Goal: Task Accomplishment & Management: Use online tool/utility

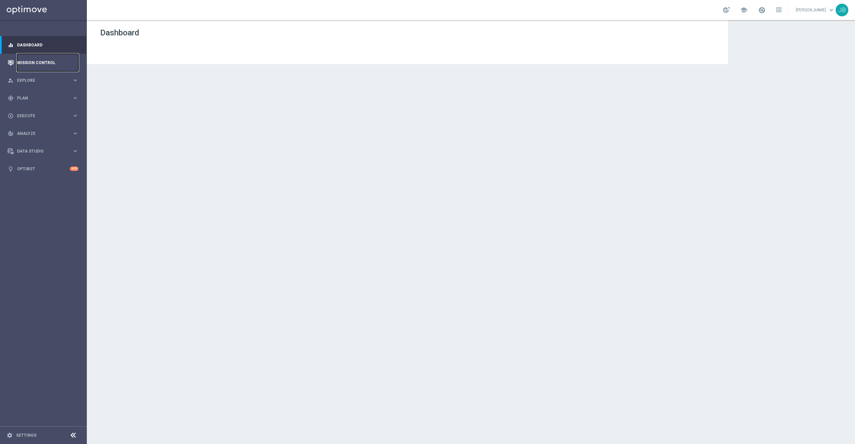
click at [52, 68] on link "Mission Control" at bounding box center [47, 63] width 61 height 18
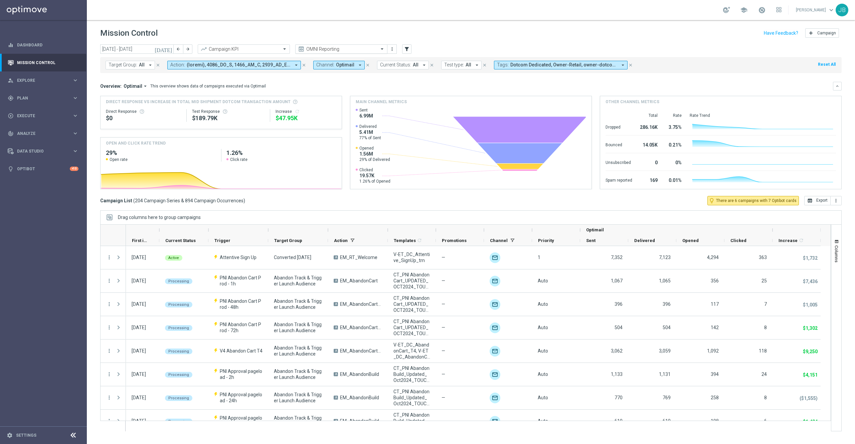
click at [360, 47] on input "text" at bounding box center [334, 49] width 71 height 6
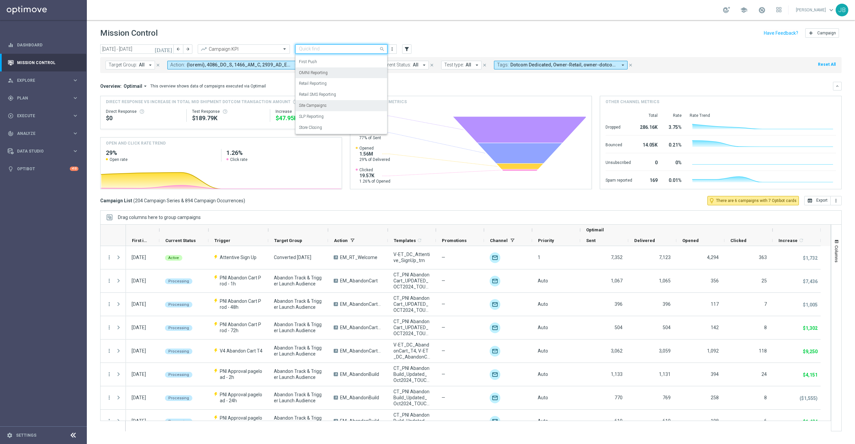
scroll to position [74, 0]
click at [324, 130] on div "Store Closing" at bounding box center [341, 128] width 85 height 11
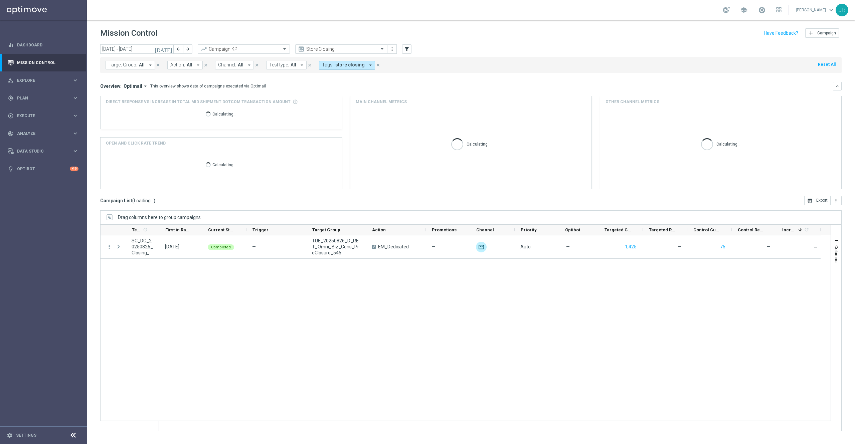
click at [170, 49] on icon "[DATE]" at bounding box center [164, 49] width 18 height 6
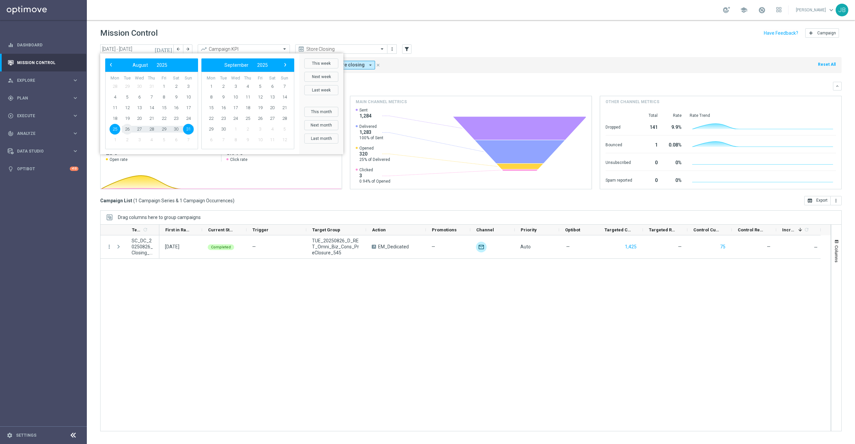
click at [127, 131] on span "26" at bounding box center [127, 129] width 11 height 11
type input "26 Aug 2025 - 26 Aug 2025"
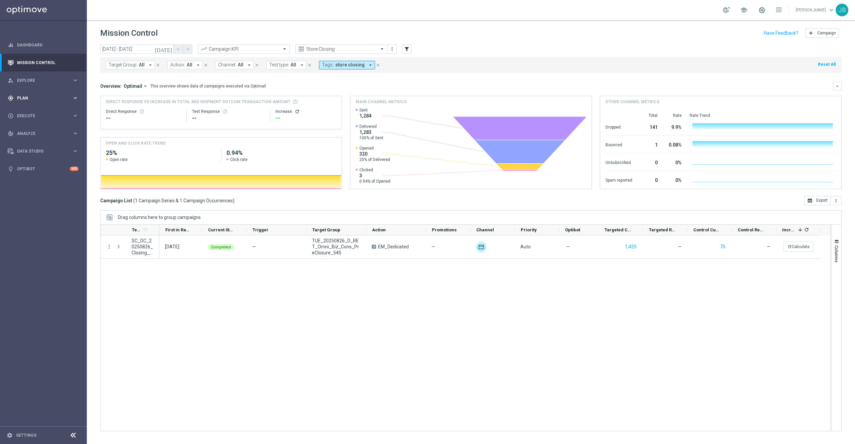
click at [34, 101] on div "gps_fixed Plan keyboard_arrow_right" at bounding box center [43, 98] width 86 height 18
click at [33, 133] on span "Templates" at bounding box center [42, 132] width 48 height 4
click at [34, 142] on link "Optimail" at bounding box center [45, 141] width 49 height 5
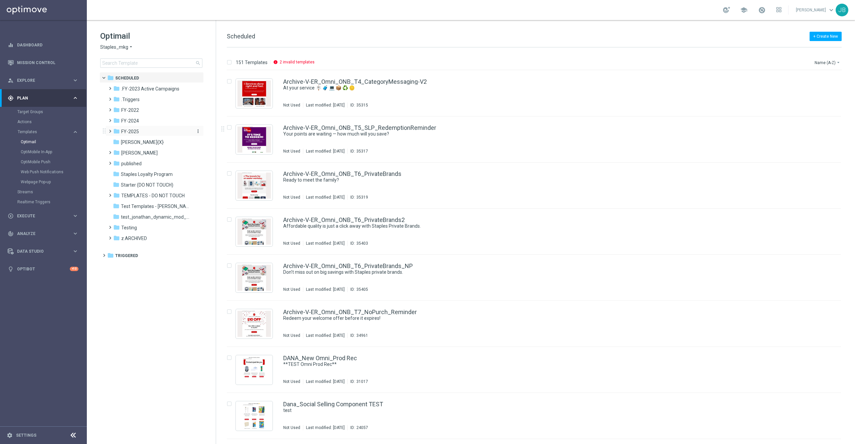
click at [134, 131] on span "FY-2025" at bounding box center [130, 132] width 18 height 6
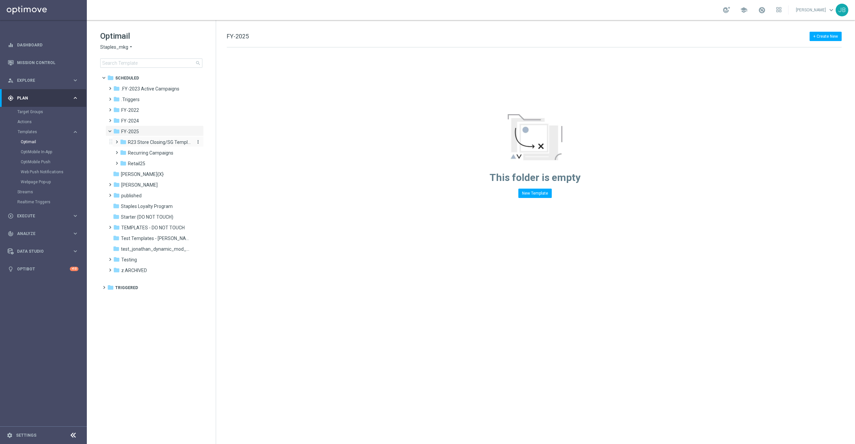
click at [155, 139] on span "R23 Store Closing/SG Templates" at bounding box center [159, 142] width 63 height 6
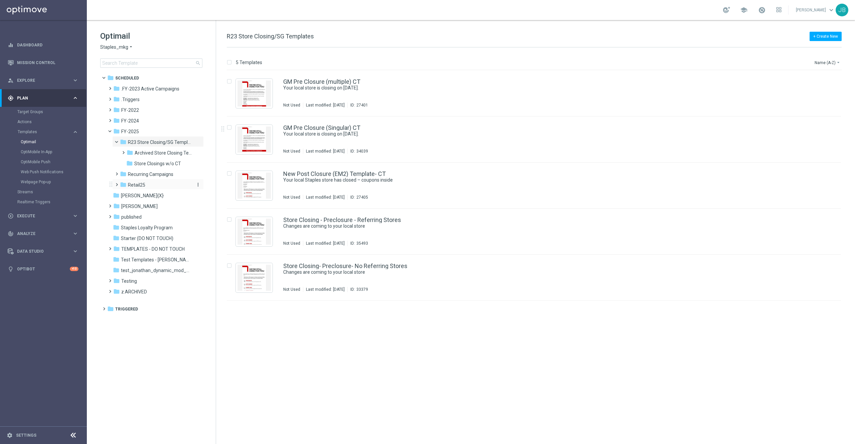
click at [135, 185] on span "Retail25" at bounding box center [136, 185] width 17 height 6
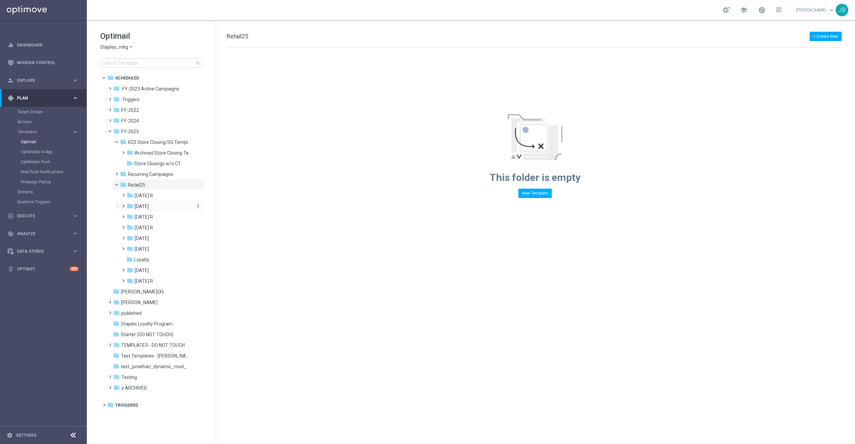
click at [164, 206] on div "folder August 25" at bounding box center [159, 207] width 65 height 8
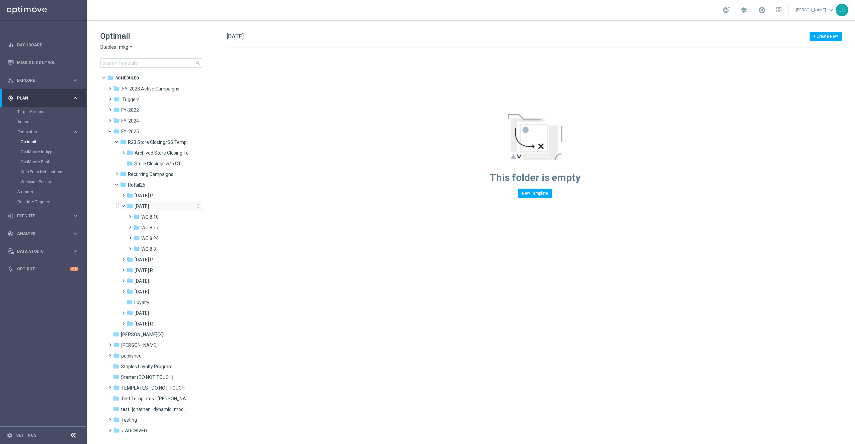
click at [198, 205] on icon "more_vert" at bounding box center [197, 205] width 5 height 5
click at [219, 206] on span "New Folder" at bounding box center [224, 207] width 20 height 5
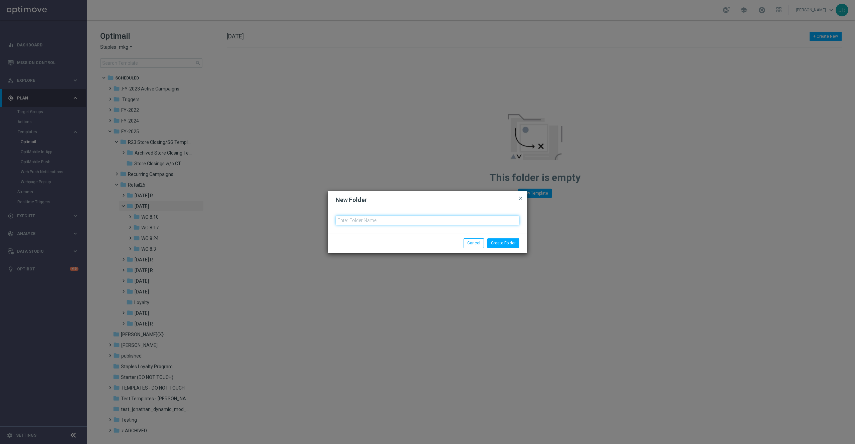
click at [357, 218] on input "text" at bounding box center [428, 220] width 184 height 9
type input "8"
type input "WO 8.31"
click at [501, 244] on button "Create Folder" at bounding box center [503, 242] width 32 height 9
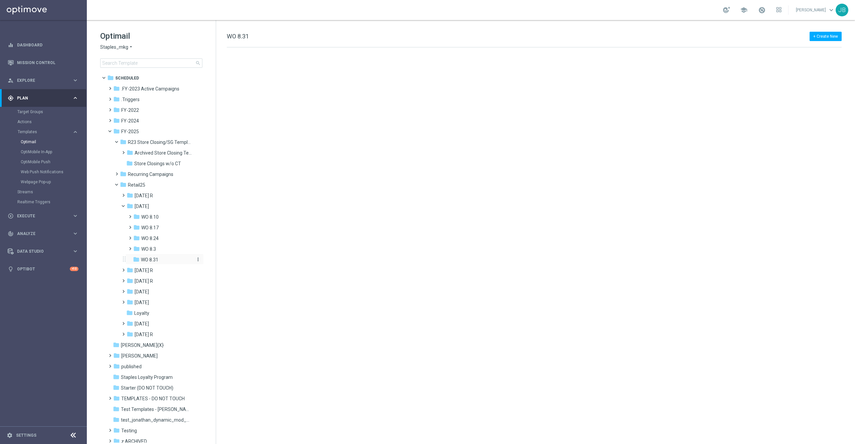
click at [168, 259] on div "folder WO 8.31" at bounding box center [163, 260] width 60 height 8
click at [199, 259] on icon "more_vert" at bounding box center [197, 259] width 5 height 5
click at [219, 259] on span "New Folder" at bounding box center [224, 260] width 20 height 5
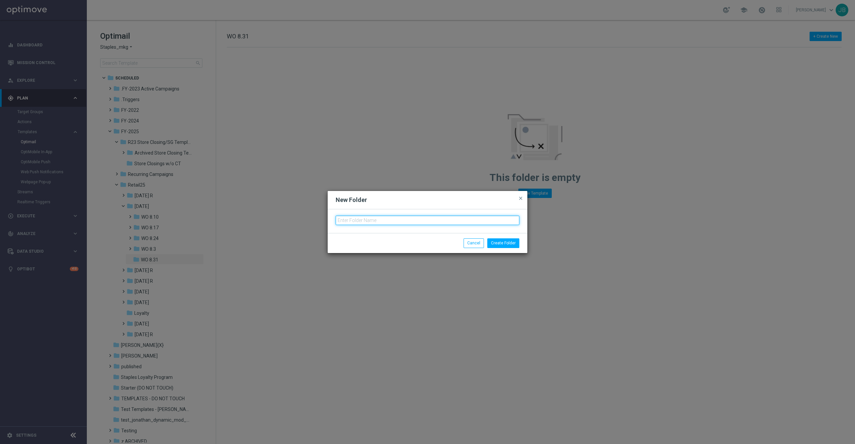
click at [365, 221] on input "text" at bounding box center [428, 220] width 184 height 9
type input "Tues. 9/2"
click at [501, 245] on button "Create Folder" at bounding box center [503, 242] width 32 height 9
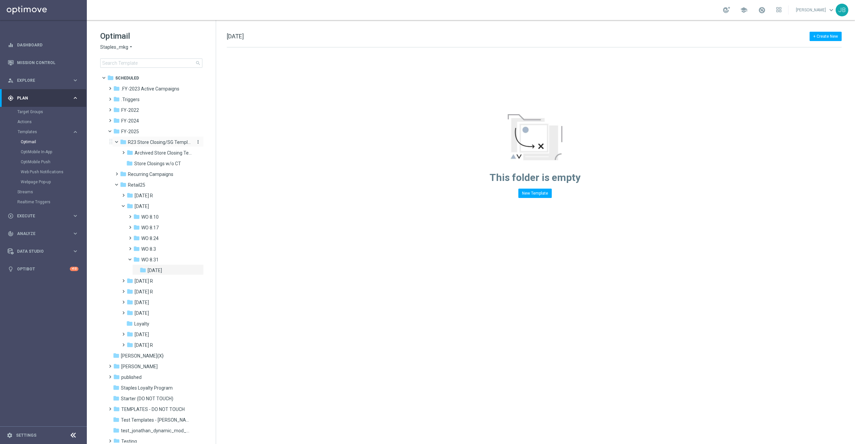
click at [165, 144] on span "R23 Store Closing/SG Templates" at bounding box center [159, 142] width 63 height 6
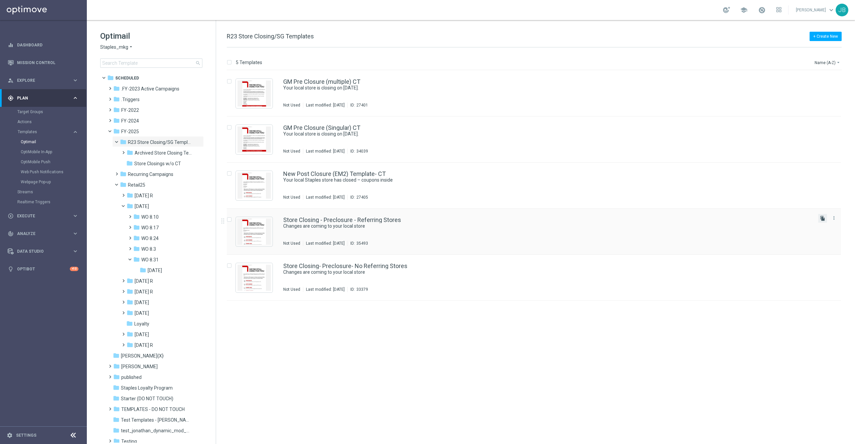
click at [823, 218] on icon "file_copy" at bounding box center [822, 218] width 5 height 5
click at [162, 270] on span "Tues. 9/2" at bounding box center [155, 270] width 14 height 6
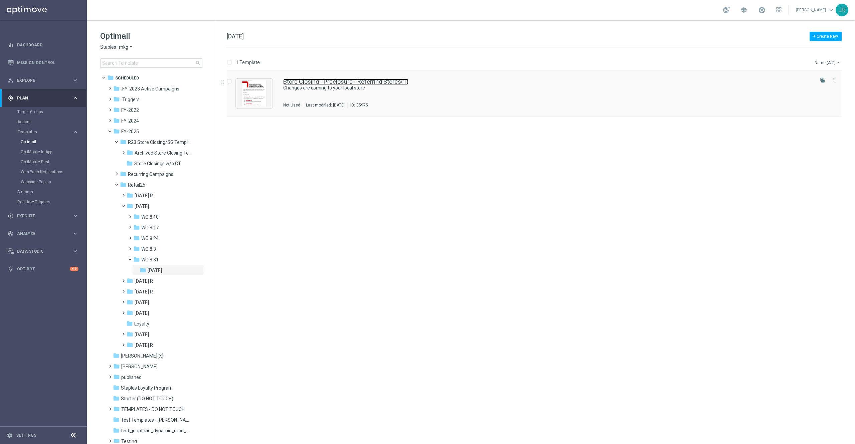
click at [350, 79] on link "Store Closing - Preclosure - Referring Stores(1)" at bounding box center [345, 82] width 125 height 6
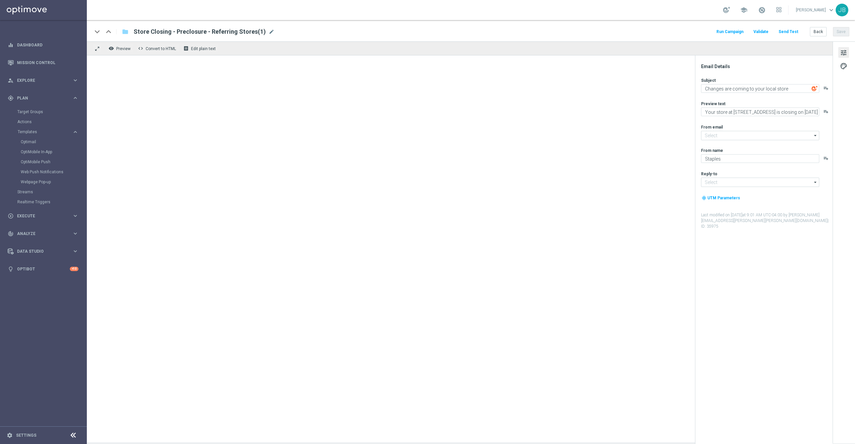
type input "staples@connected.staples.com"
type input "info@staples.com"
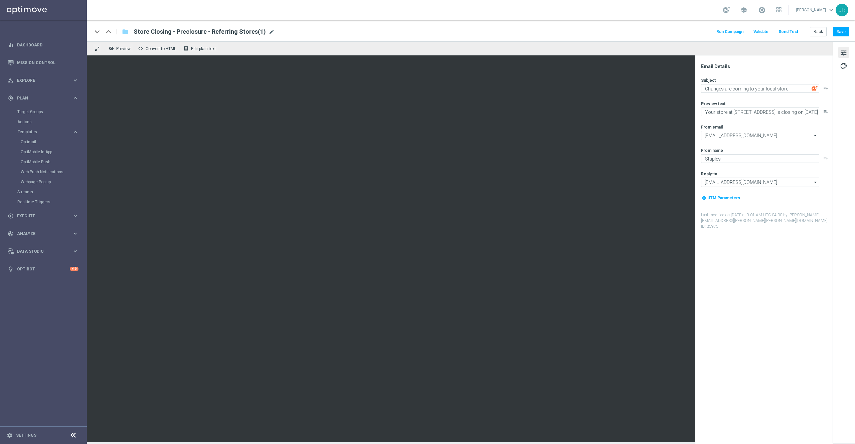
click at [268, 33] on span "mode_edit" at bounding box center [271, 32] width 6 height 6
paste input "SC_DC_20250902_Closing_PostClosure_ST697_9.2.2025"
drag, startPoint x: 265, startPoint y: 33, endPoint x: 236, endPoint y: 32, distance: 29.1
click at [236, 32] on input "SC_DC_20250902_Closing_PostClosure_ST697_9.2.2025" at bounding box center [217, 31] width 166 height 9
type input "SC_DC_20250902_Closing_PostClosure_ST697"
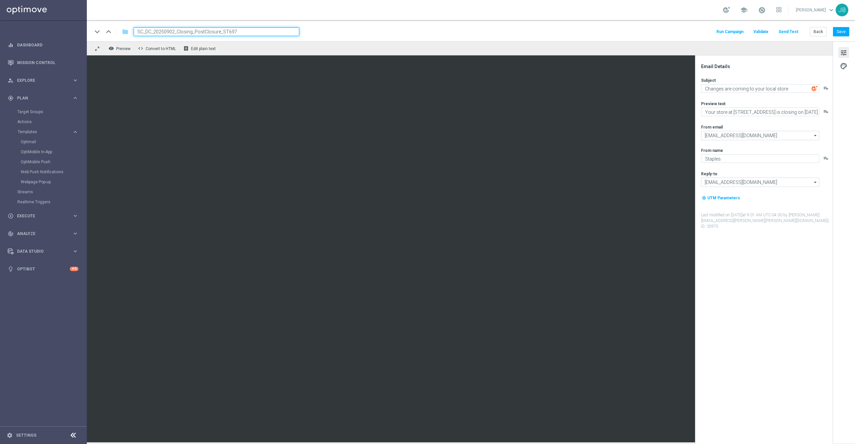
drag, startPoint x: 253, startPoint y: 33, endPoint x: 117, endPoint y: 40, distance: 136.1
click at [117, 40] on div "keyboard_arrow_down keyboard_arrow_up folder SC_DC_20250902_Closing_PostClosure…" at bounding box center [471, 30] width 768 height 21
paste input "SC_DC_20250902_Closing_PreClosure_ST855_9.2.2025"
type input "SC_DC_20250902_Closing_PreClosure_ST855"
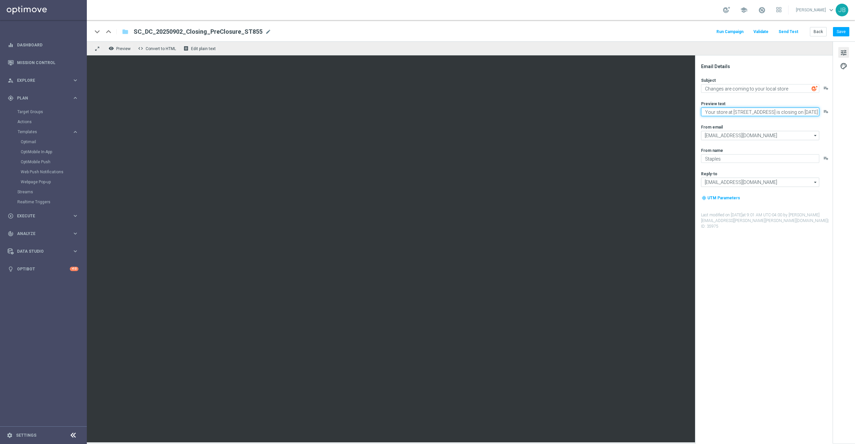
drag, startPoint x: 704, startPoint y: 110, endPoint x: 835, endPoint y: 106, distance: 131.0
click at [835, 106] on div "Email Details Subject Changes are coming to your local store playlist_add Previ…" at bounding box center [844, 241] width 22 height 401
paste textarea "Your store at 12421 Pearl Road is closing on 10/17/2025"
type textarea "Your store at 12421 Pearl Road is closing on 10/17/2025"
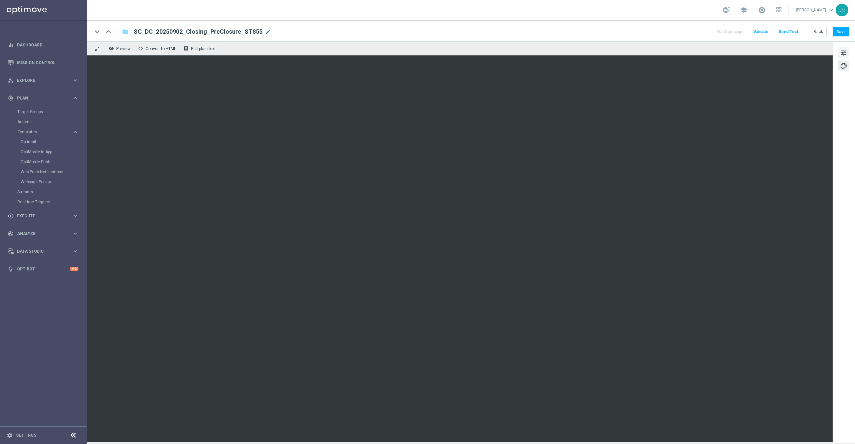
click at [842, 50] on span "tune" at bounding box center [843, 52] width 7 height 9
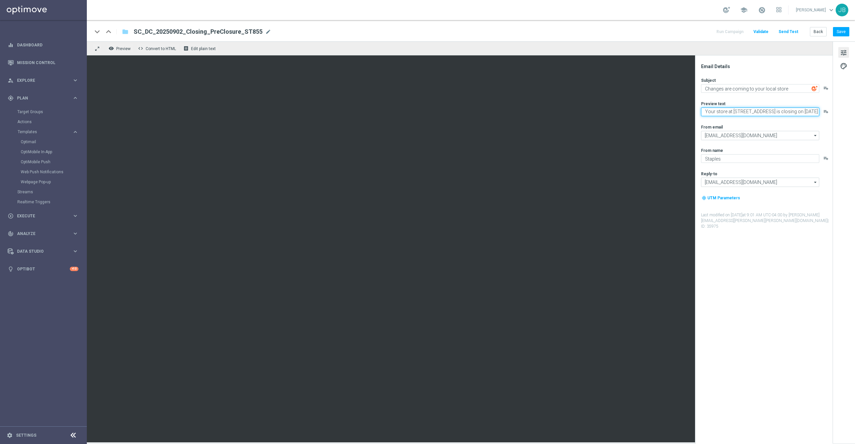
click at [741, 112] on textarea "Your store at 12421 Pearl Road is closing on 10/17/2025" at bounding box center [760, 112] width 118 height 9
drag, startPoint x: 732, startPoint y: 113, endPoint x: 705, endPoint y: 108, distance: 27.8
click at [705, 108] on textarea "Your store at 12421 Pearl Road is closing on 10/17/2025" at bounding box center [760, 112] width 118 height 9
click at [747, 112] on textarea "Your store at 12421 Pearl Road is closing on 10/17/2025" at bounding box center [760, 112] width 118 height 9
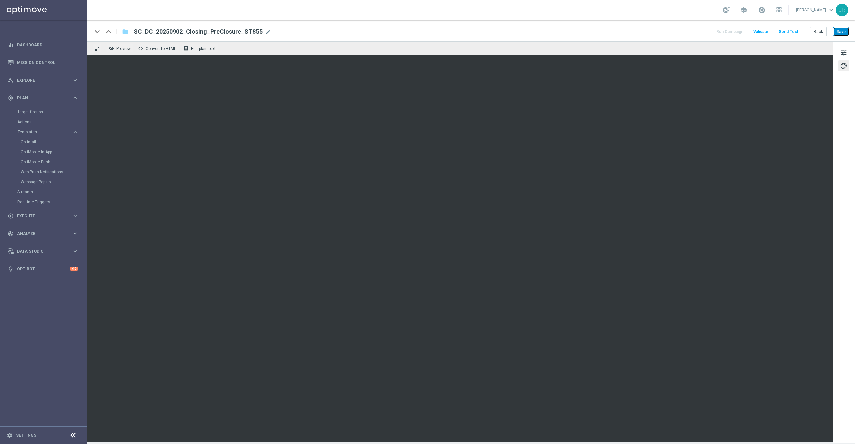
click at [839, 30] on button "Save" at bounding box center [841, 31] width 16 height 9
click at [36, 140] on link "Optimail" at bounding box center [45, 141] width 49 height 5
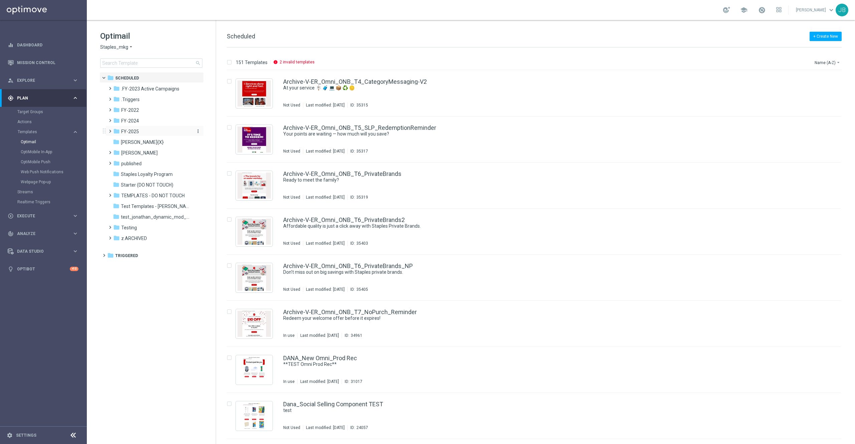
click at [135, 130] on span "FY-2025" at bounding box center [130, 132] width 18 height 6
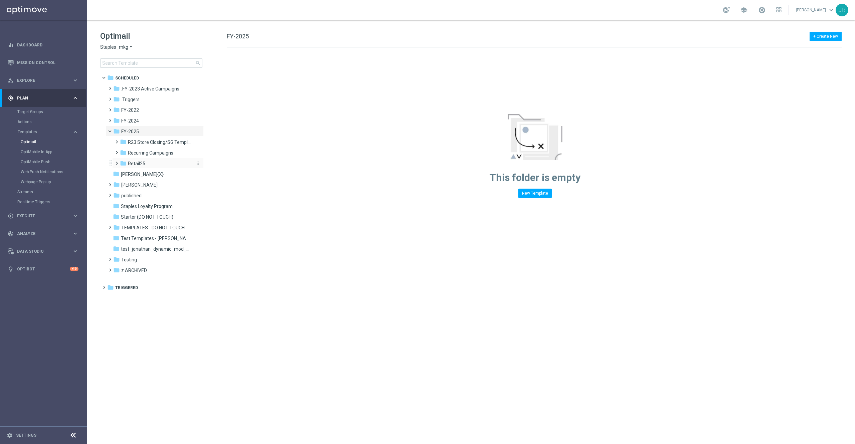
click at [147, 165] on div "folder Retail25" at bounding box center [155, 164] width 71 height 8
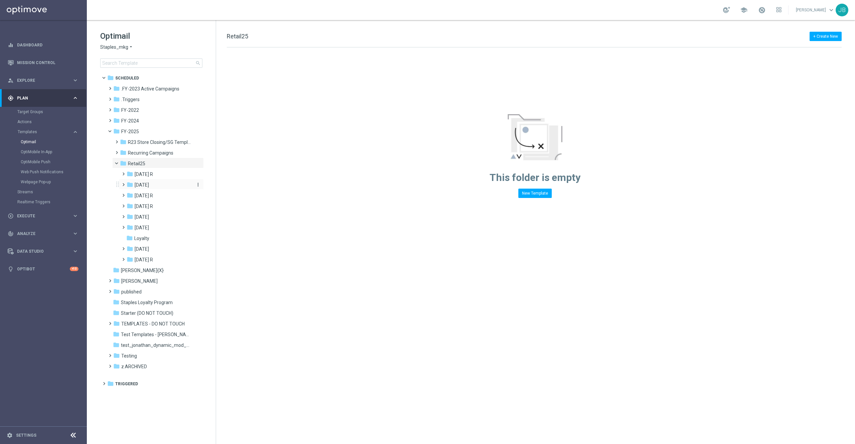
click at [149, 185] on span "August 25" at bounding box center [142, 185] width 14 height 6
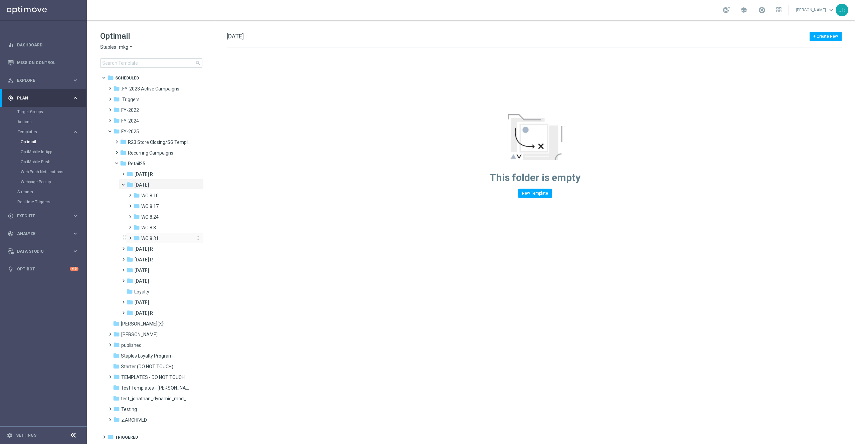
click at [156, 237] on span "WO 8.31" at bounding box center [149, 238] width 17 height 6
click at [171, 248] on div "folder Tues. 9/2" at bounding box center [167, 249] width 54 height 8
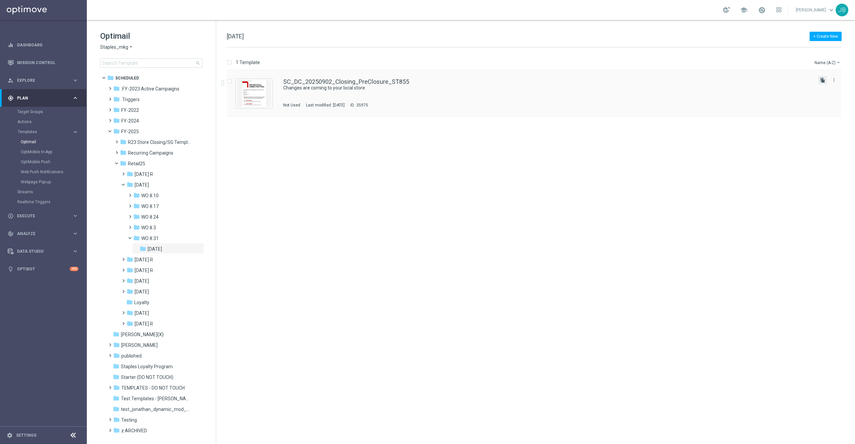
click at [822, 82] on icon "file_copy" at bounding box center [822, 79] width 5 height 5
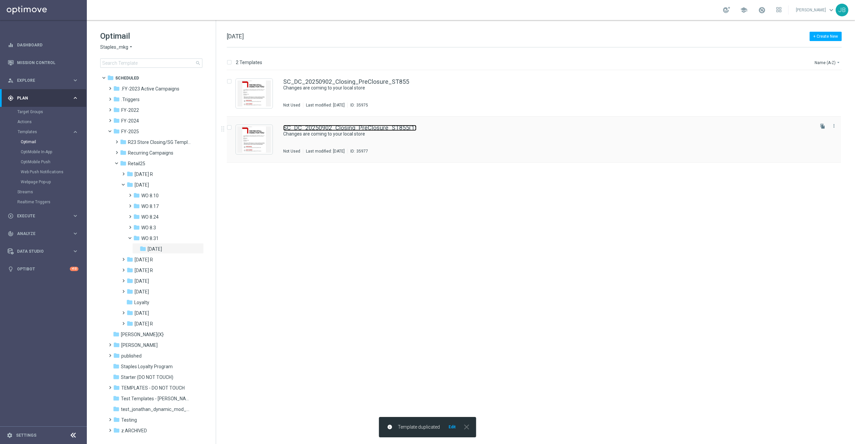
click at [379, 128] on link "SC_DC_20250902_Closing_PreClosure_ST855(1)" at bounding box center [349, 128] width 133 height 6
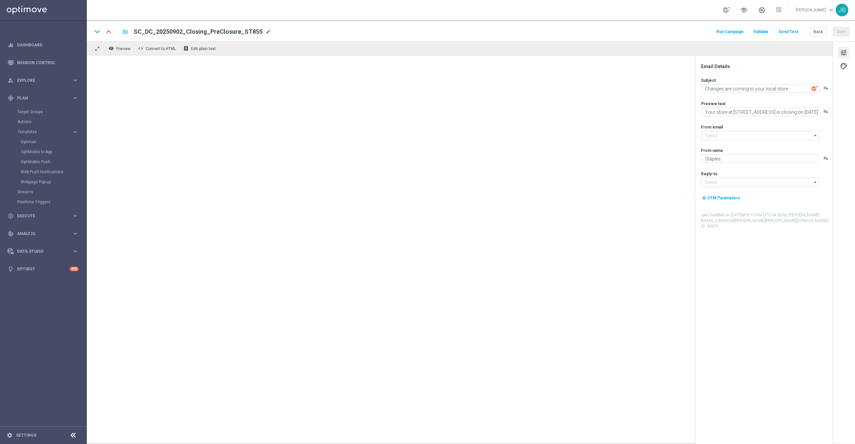
type input "staples@connected.staples.com"
type input "info@staples.com"
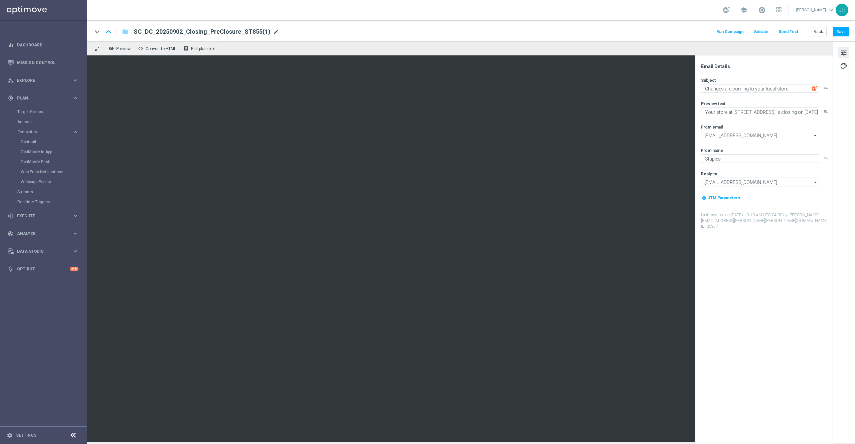
click at [273, 31] on span "mode_edit" at bounding box center [276, 32] width 6 height 6
paste input "SC_DC_20250902_Closing_PreClosure_ST1401"
type input "SC_DC_20250902_Closing_PreClosure_ST1401"
type textarea "10/17/2025"
paste textarea "Your store at 2347 Claribel Road is closing on 10/17/2025"
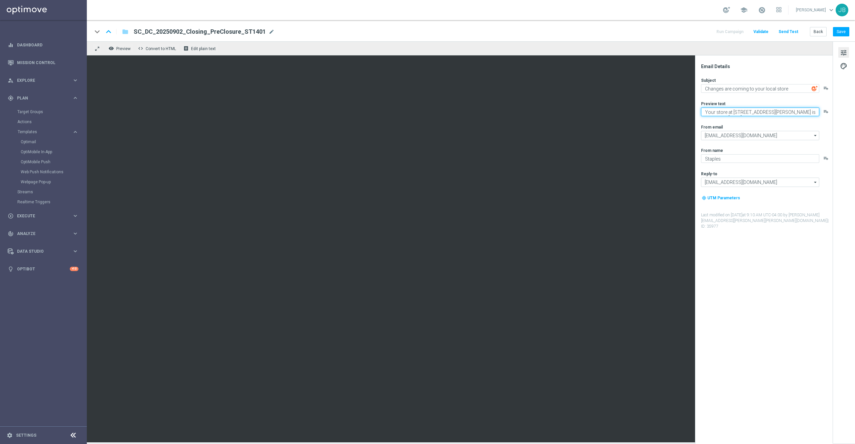
scroll to position [5, 0]
type textarea "Your store at 2347 Claribel Road is closing on 10/17/2025"
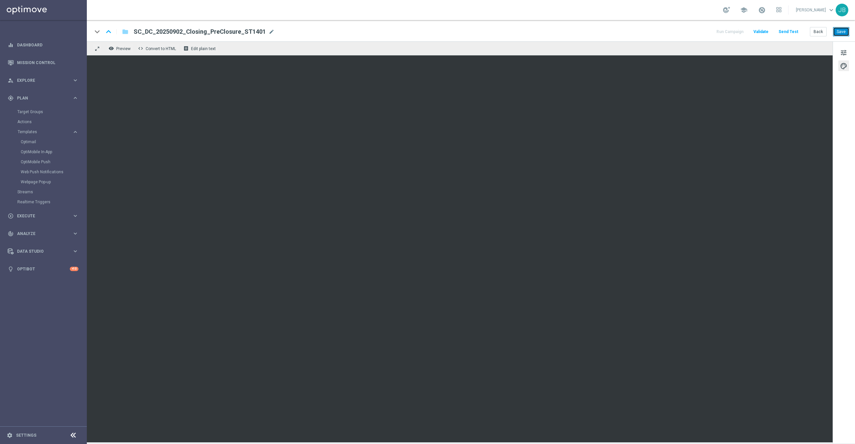
click at [835, 31] on button "Save" at bounding box center [841, 31] width 16 height 9
click at [845, 30] on button "Save" at bounding box center [841, 31] width 16 height 9
click at [33, 144] on link "Optimail" at bounding box center [45, 141] width 49 height 5
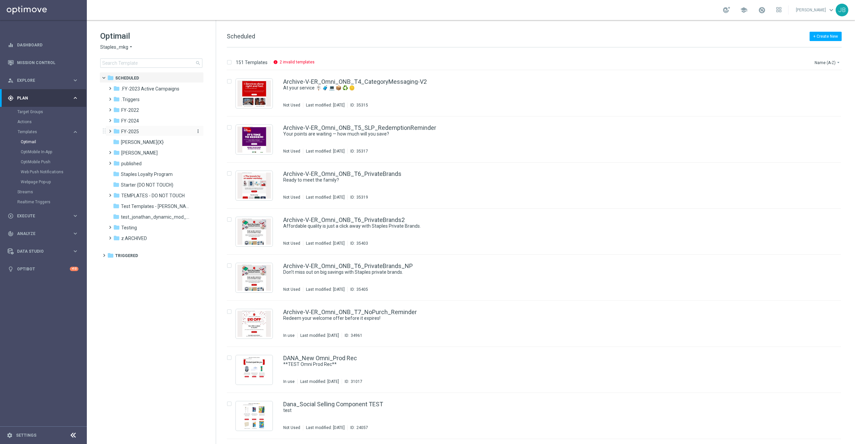
click at [135, 131] on span "FY-2025" at bounding box center [130, 132] width 18 height 6
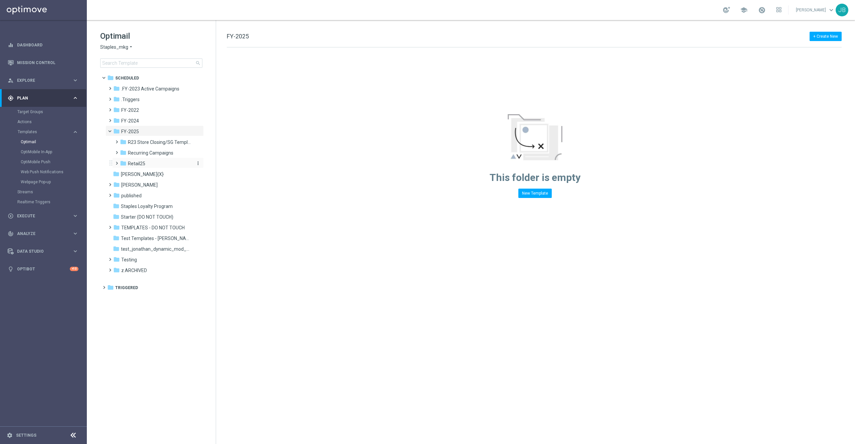
click at [135, 163] on span "Retail25" at bounding box center [136, 164] width 17 height 6
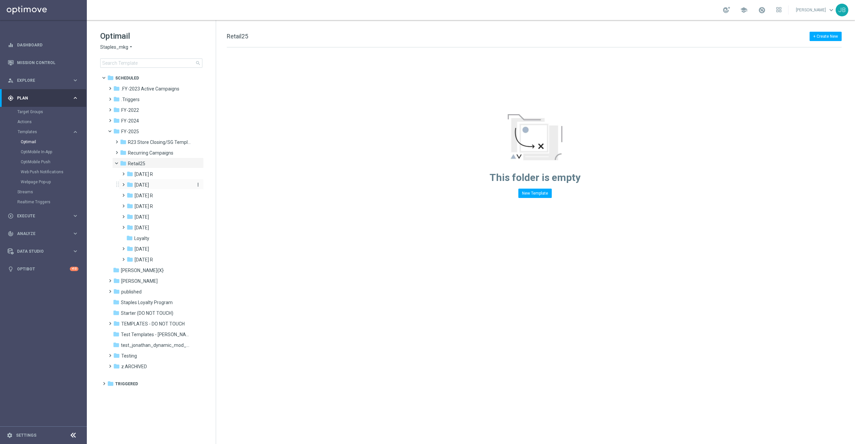
click at [144, 185] on span "August 25" at bounding box center [142, 185] width 14 height 6
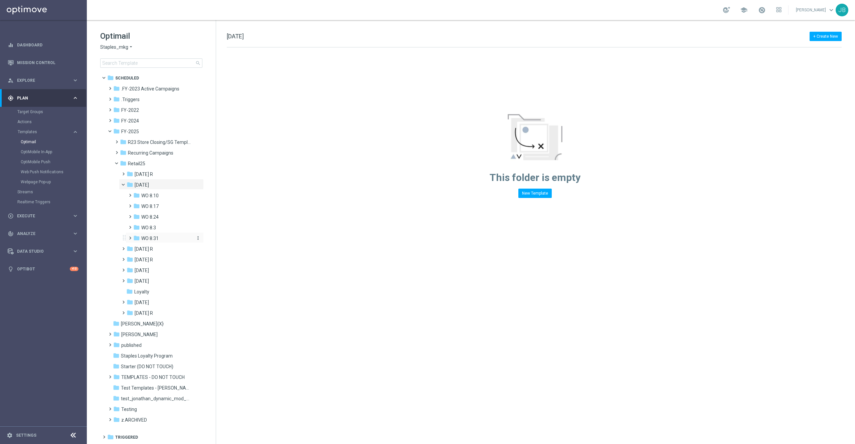
click at [150, 236] on span "WO 8.31" at bounding box center [149, 238] width 17 height 6
click at [159, 249] on span "Tues. 9/2" at bounding box center [155, 249] width 14 height 6
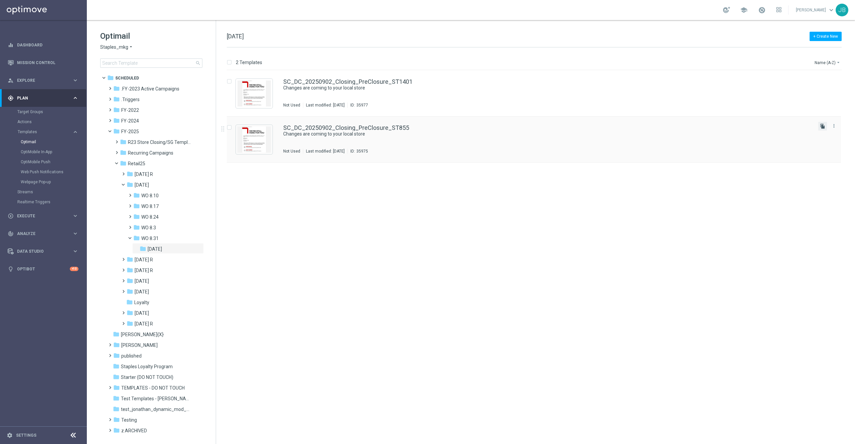
click at [822, 128] on icon "file_copy" at bounding box center [822, 126] width 5 height 5
click at [346, 172] on link "SC_DC_20250902_Closing_PreClosure_ST855(1)" at bounding box center [349, 174] width 133 height 6
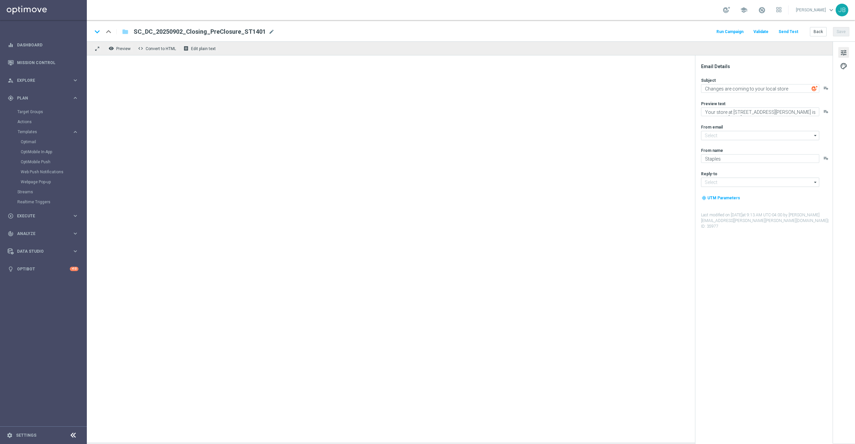
type textarea "Your store at 12421 Pearl Road is closing on 10/17/2025"
type input "staples@connected.staples.com"
type input "info@staples.com"
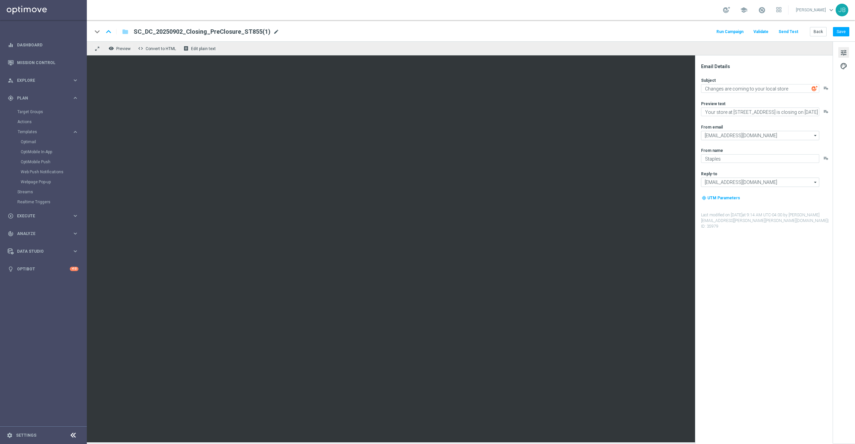
click at [274, 30] on span "mode_edit" at bounding box center [276, 32] width 6 height 6
paste input "SC_DC_20250902_Closing_PreClosure_ST228"
type input "SC_DC_20250902_Closing_PreClosure_ST228"
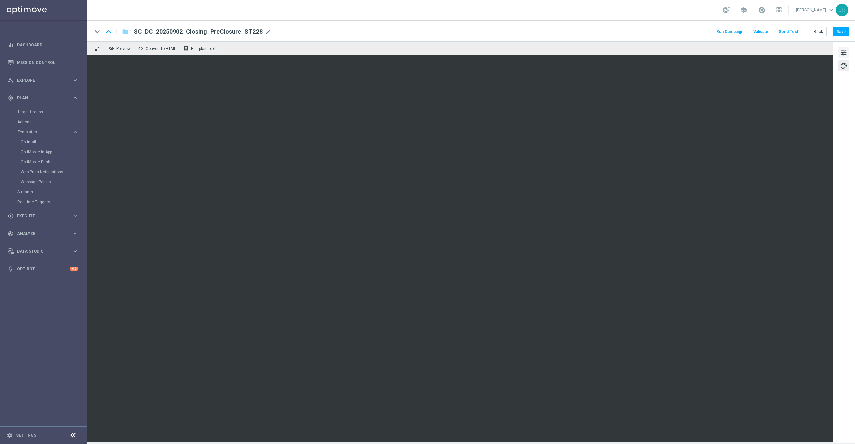
click at [844, 50] on span "tune" at bounding box center [843, 52] width 7 height 9
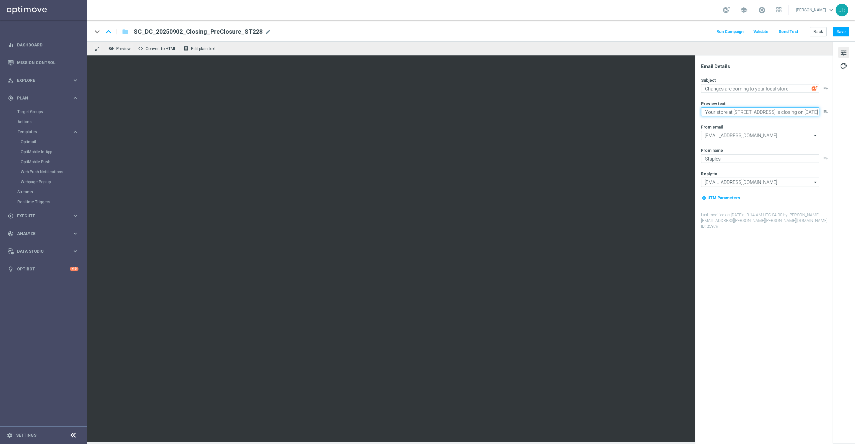
type textarea "10/17/2025"
paste textarea "Your store at 13550-B Whittier Boulevard is closing on 10/17/2025"
type textarea "Your store at 13550-B Whittier Boulevard is closing on 10/17/2025"
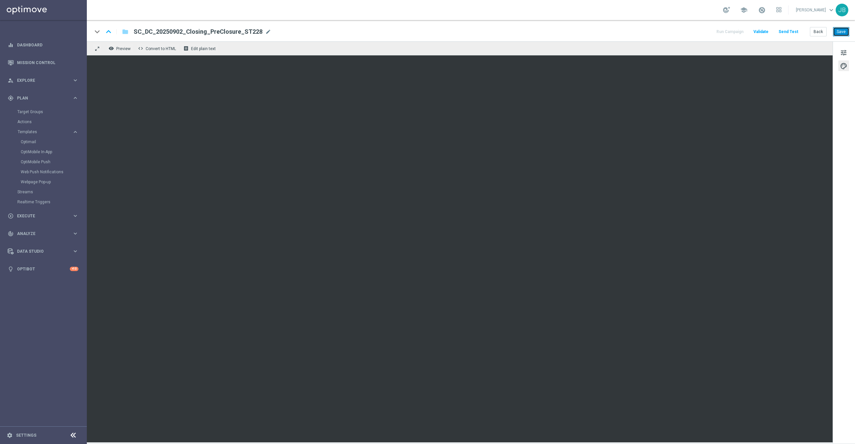
click at [846, 28] on button "Save" at bounding box center [841, 31] width 16 height 9
click at [838, 27] on button "Save" at bounding box center [841, 31] width 16 height 9
click at [35, 141] on link "Optimail" at bounding box center [45, 141] width 49 height 5
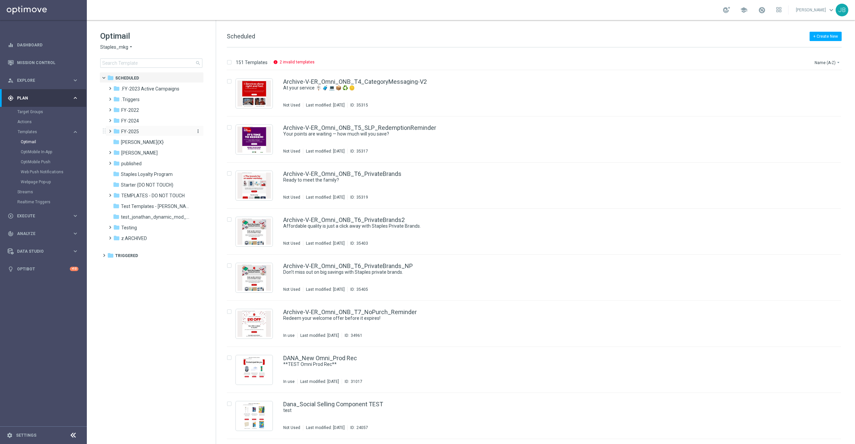
click at [145, 131] on div "folder FY-2025" at bounding box center [151, 132] width 77 height 8
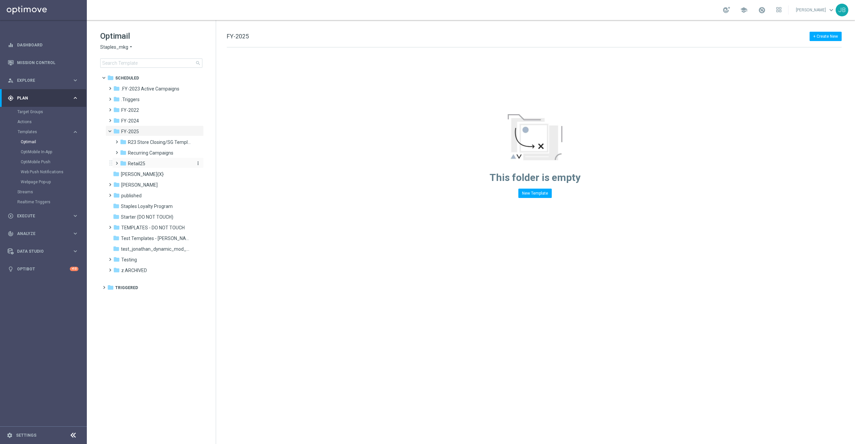
click at [150, 161] on div "folder Retail25" at bounding box center [155, 164] width 71 height 8
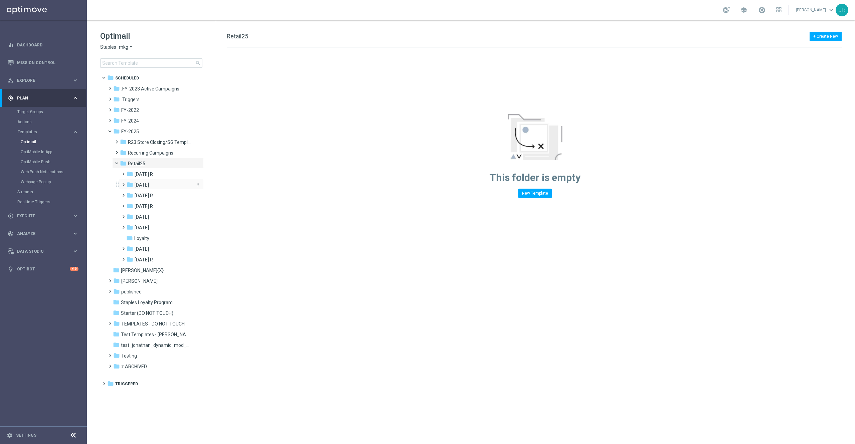
click at [149, 185] on span "August 25" at bounding box center [142, 185] width 14 height 6
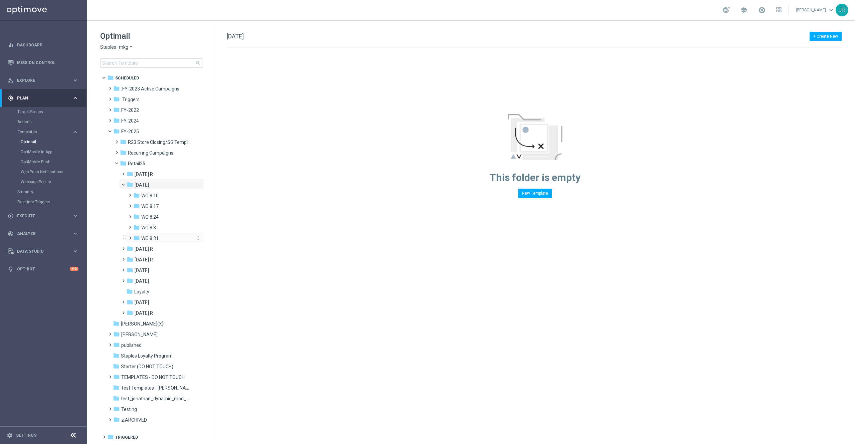
click at [160, 238] on div "folder WO 8.31" at bounding box center [163, 239] width 60 height 8
click at [169, 248] on div "folder Tues. 9/2" at bounding box center [167, 249] width 54 height 8
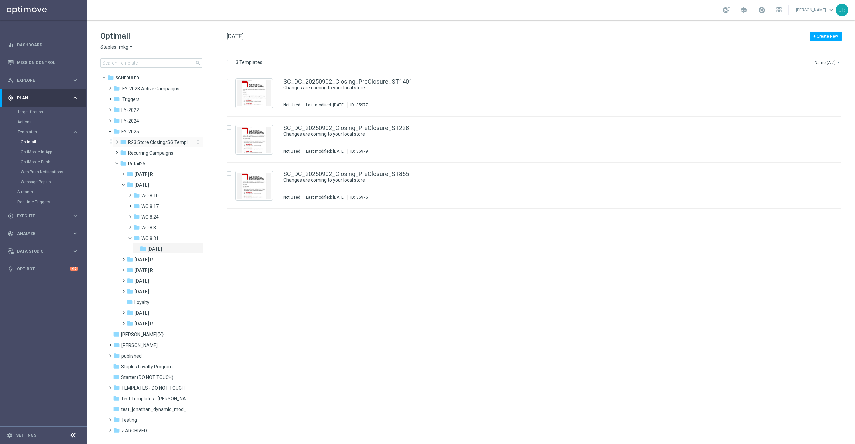
click at [162, 143] on span "R23 Store Closing/SG Templates" at bounding box center [159, 142] width 63 height 6
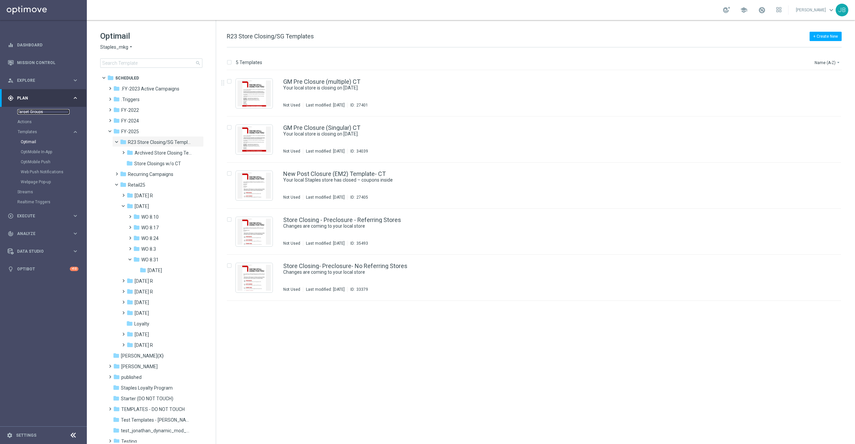
click at [41, 112] on link "Target Groups" at bounding box center [43, 111] width 52 height 5
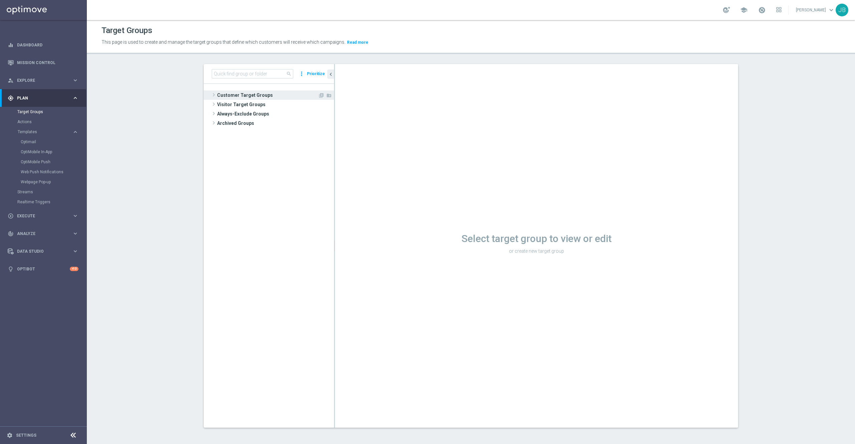
click at [242, 93] on span "Customer Target Groups" at bounding box center [267, 94] width 101 height 9
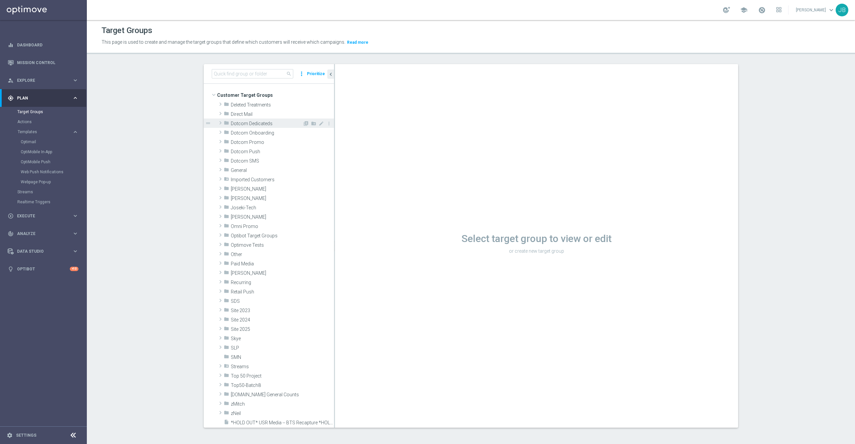
click at [252, 123] on span "Dotcom Dedicateds" at bounding box center [267, 124] width 72 height 6
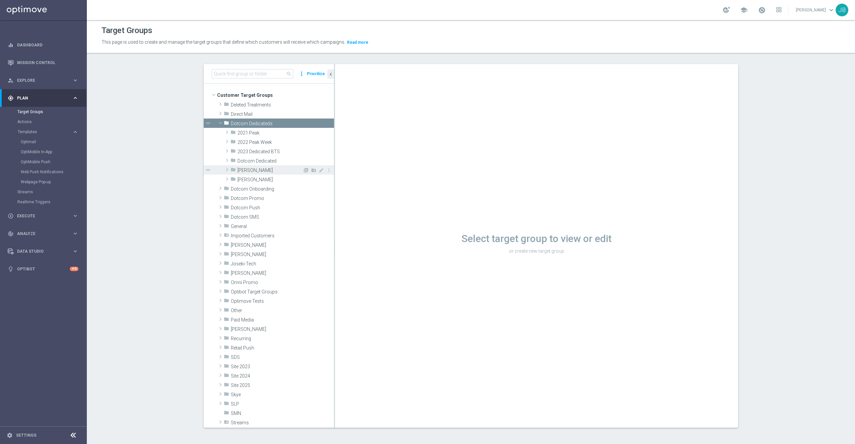
click at [242, 169] on span "Johnny" at bounding box center [269, 171] width 65 height 6
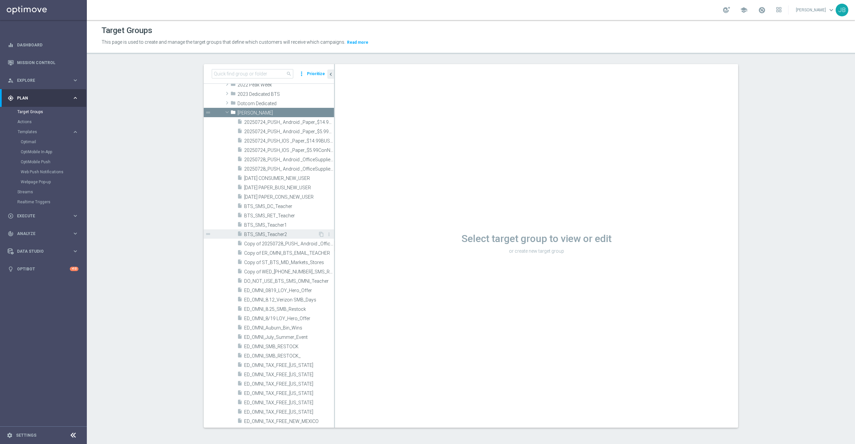
scroll to position [58, 0]
click at [289, 319] on span "ED_OMNI_8/19 LOY_Hero_Offer" at bounding box center [281, 318] width 74 height 6
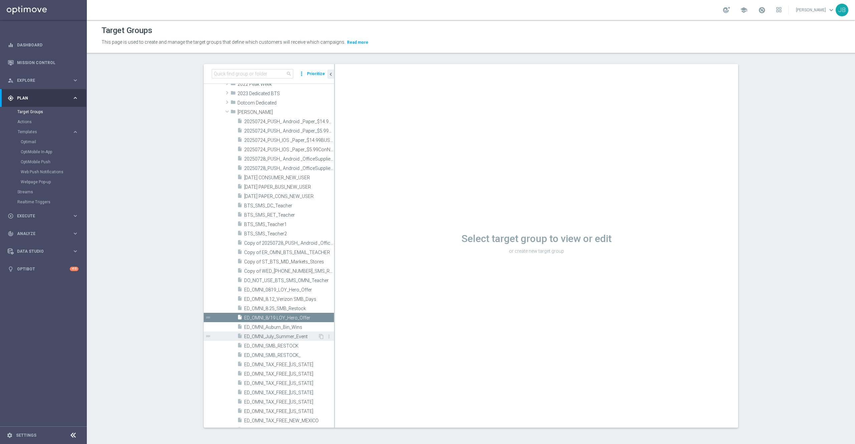
click at [293, 336] on span "ED_OMNI_July_Summer_Event" at bounding box center [281, 337] width 74 height 6
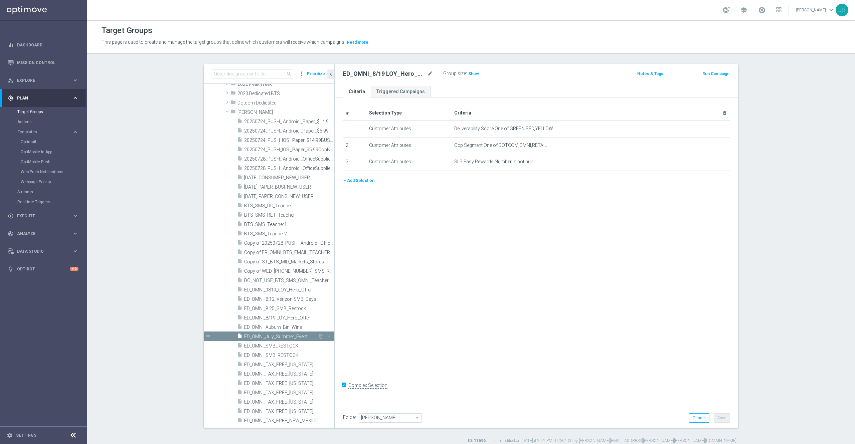
checkbox input "true"
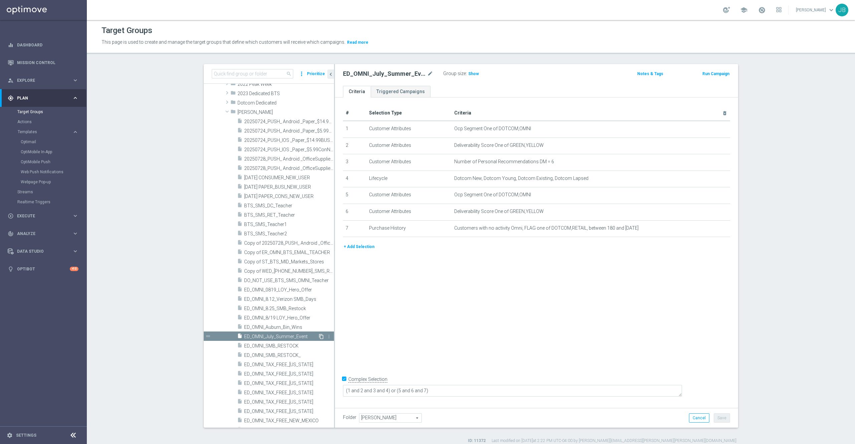
click at [319, 336] on icon "content_copy" at bounding box center [321, 336] width 5 height 5
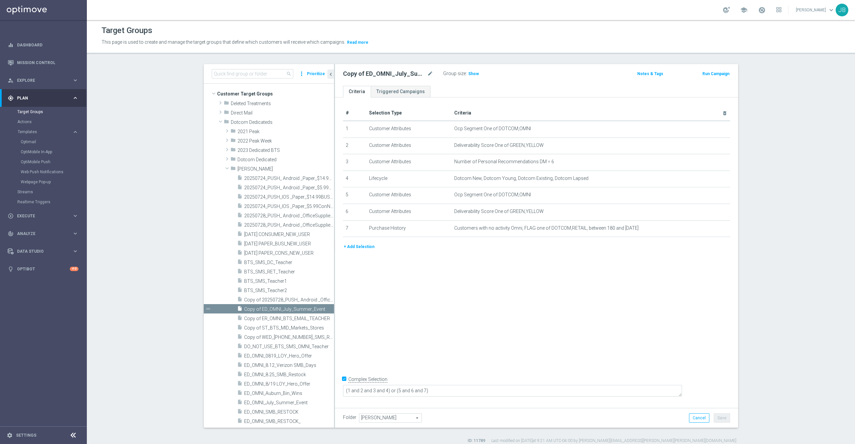
scroll to position [21, 0]
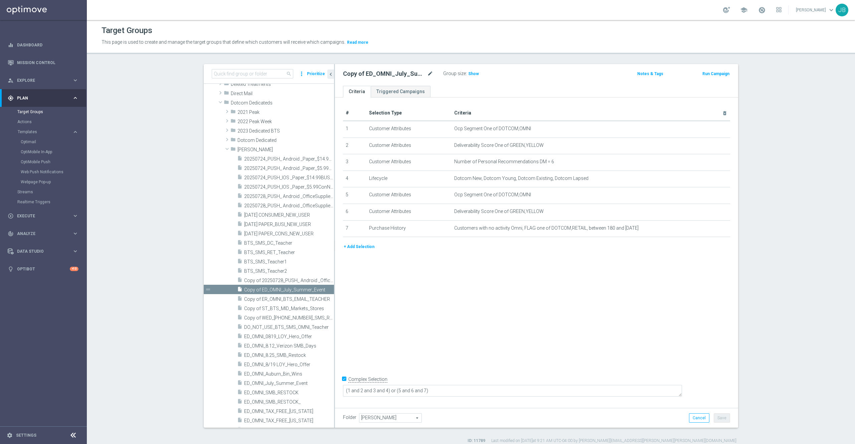
click at [427, 75] on icon "mode_edit" at bounding box center [430, 74] width 6 height 8
click at [357, 72] on input "Copy of ED_OMNI_July_Summer_Event" at bounding box center [388, 74] width 90 height 9
drag, startPoint x: 409, startPoint y: 73, endPoint x: 365, endPoint y: 74, distance: 43.8
click at [365, 74] on input "ED_OMNI_July_Summer_Event" at bounding box center [388, 74] width 90 height 9
paste input "Labor Day Email"
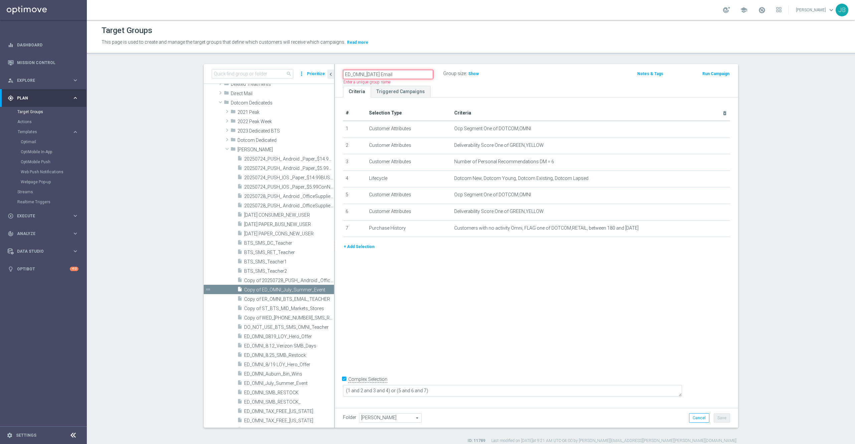
click at [376, 75] on input "ED_OMNI_Labor Day Email" at bounding box center [388, 74] width 90 height 9
type input "ED_OMNI_Labor_Day_Email"
click at [464, 288] on div "# Selection Type Criteria delete_forever 1 Customer Attributes Ocp Segment One …" at bounding box center [536, 251] width 403 height 307
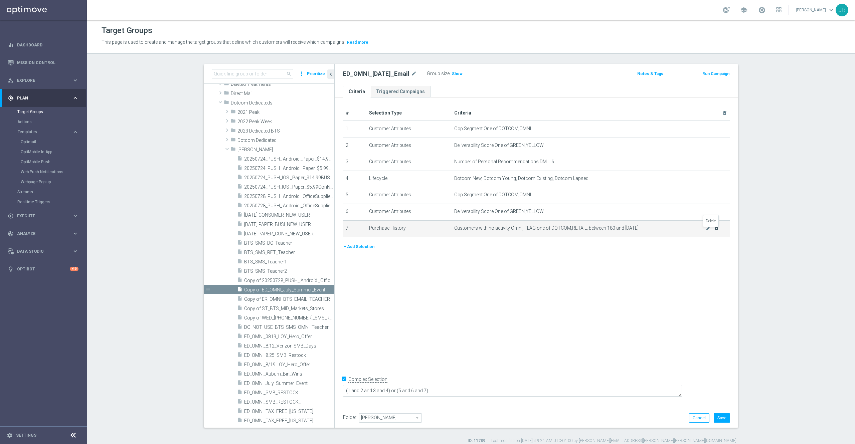
click at [714, 230] on icon "delete_forever" at bounding box center [716, 227] width 5 height 5
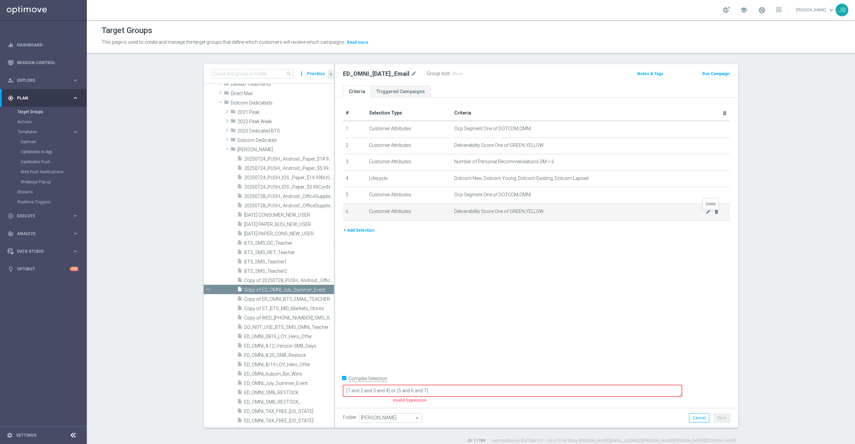
click at [714, 214] on icon "delete_forever" at bounding box center [716, 211] width 5 height 5
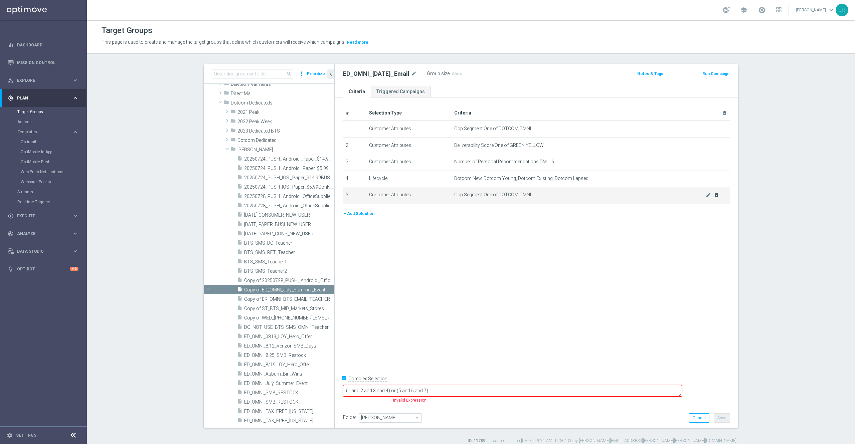
click at [714, 196] on icon "delete_forever" at bounding box center [716, 194] width 5 height 5
click at [714, 181] on icon "delete_forever" at bounding box center [716, 178] width 5 height 5
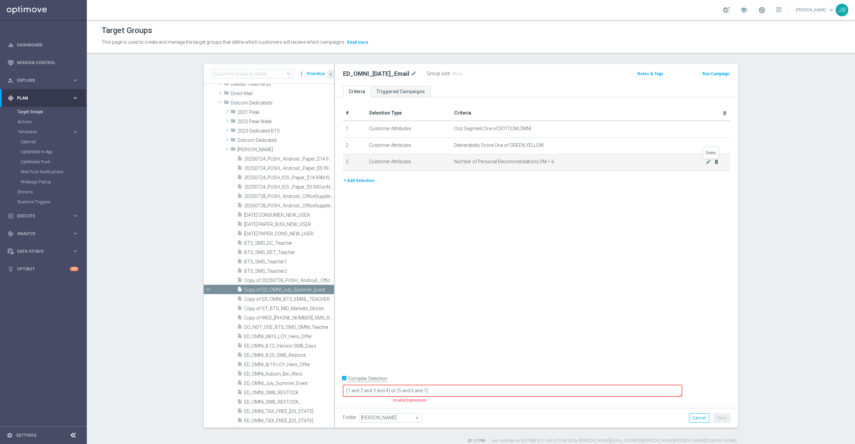
click at [714, 163] on icon "delete_forever" at bounding box center [716, 161] width 5 height 5
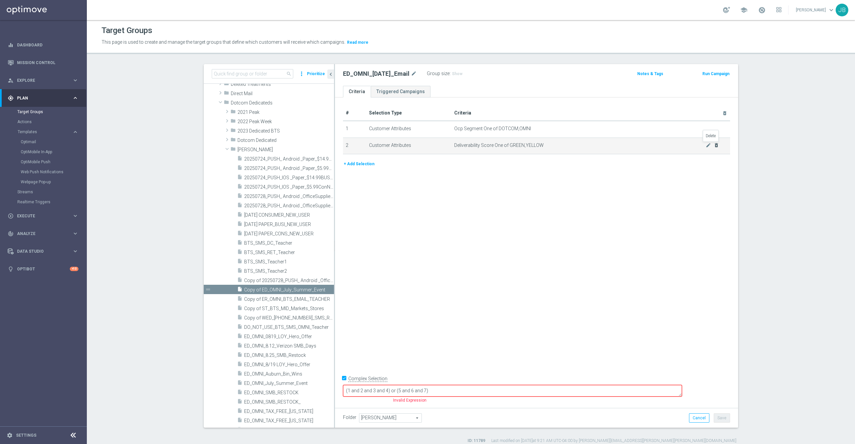
click at [714, 144] on icon "delete_forever" at bounding box center [716, 145] width 5 height 5
checkbox input "false"
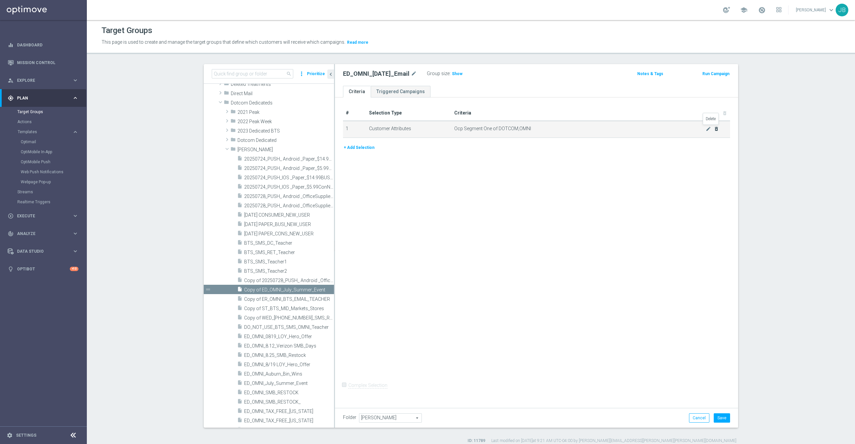
click at [714, 130] on icon "delete_forever" at bounding box center [716, 128] width 5 height 5
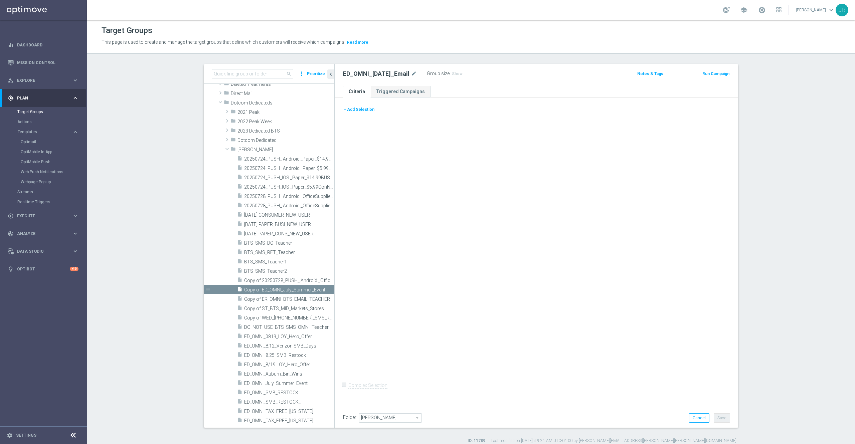
click at [362, 109] on button "+ Add Selection" at bounding box center [359, 109] width 32 height 7
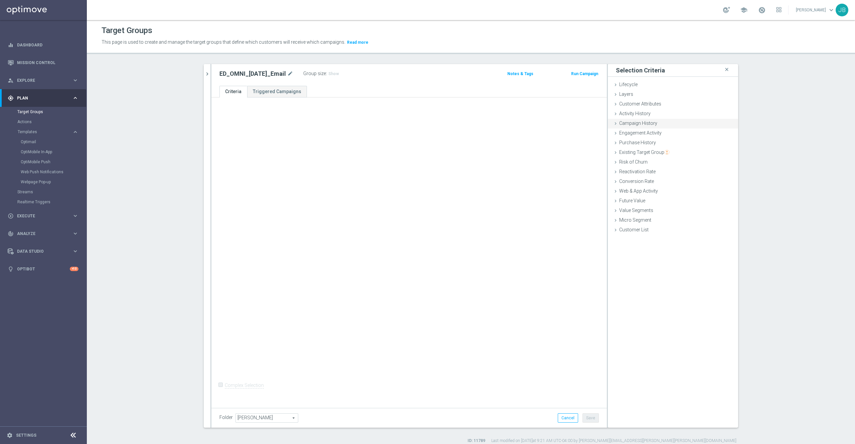
click at [633, 124] on span "Campaign History" at bounding box center [638, 123] width 38 height 5
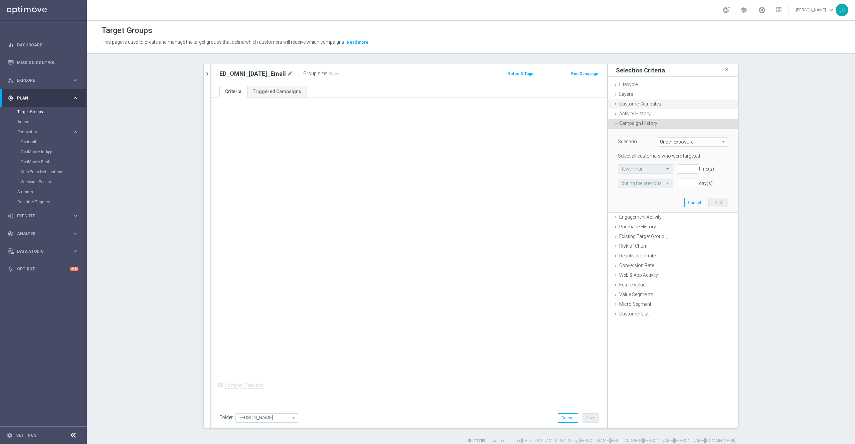
click at [644, 105] on span "Customer Attributes" at bounding box center [640, 103] width 42 height 5
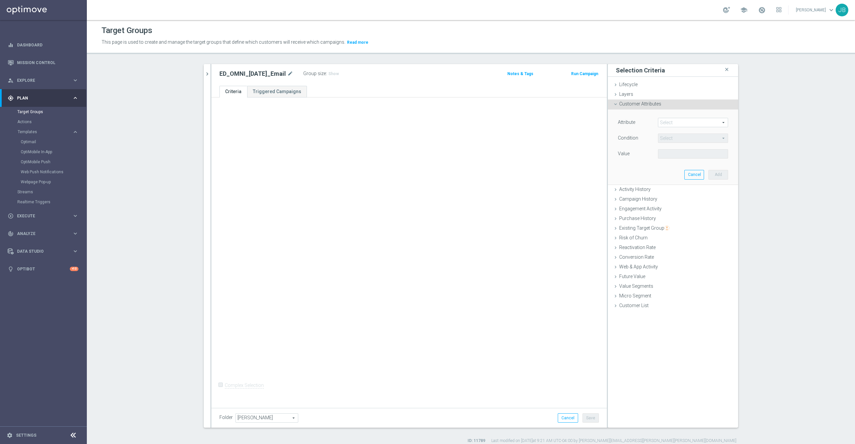
click at [683, 120] on span at bounding box center [692, 122] width 69 height 9
click at [683, 120] on input "search" at bounding box center [693, 122] width 70 height 9
type input "ocp"
click at [682, 131] on span "Ocp Segment" at bounding box center [692, 132] width 63 height 5
type input "Ocp Segment"
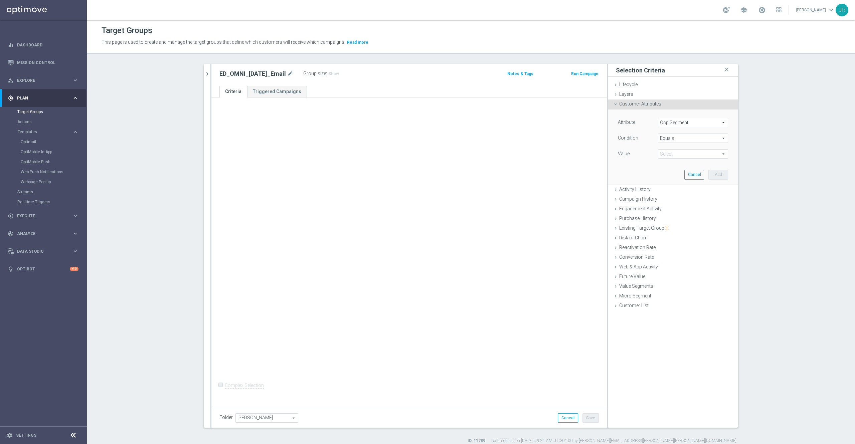
click at [678, 138] on span "Equals" at bounding box center [692, 138] width 69 height 9
click at [667, 225] on span "One of" at bounding box center [692, 226] width 63 height 5
type input "One of"
click at [675, 153] on span at bounding box center [692, 154] width 69 height 9
click at [663, 164] on input "(All)" at bounding box center [665, 164] width 4 height 4
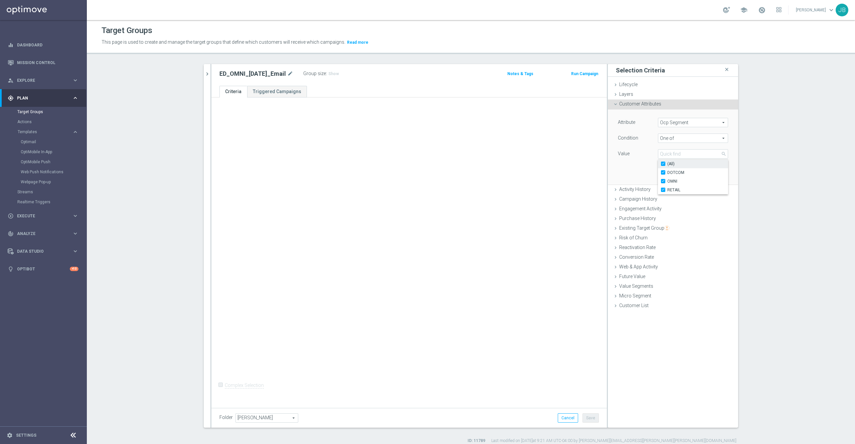
checkbox input "true"
type input "Selected 3 of 3"
checkbox input "true"
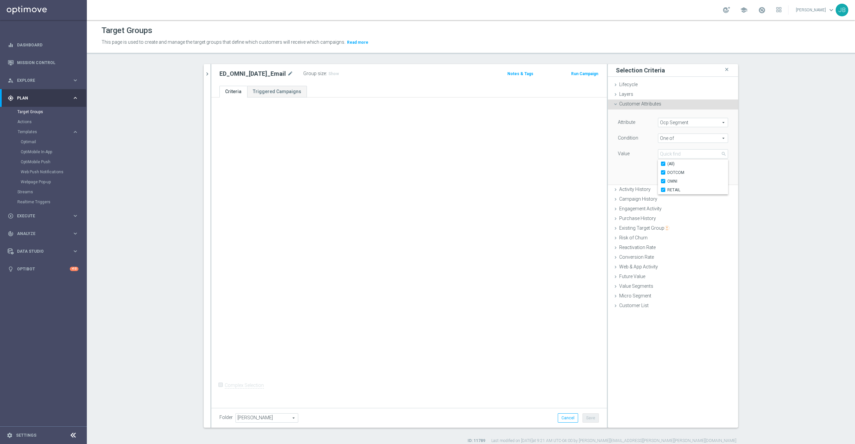
click at [617, 163] on div "Attribute Ocp Segment Ocp Segment arrow_drop_down search Condition One of One o…" at bounding box center [673, 147] width 120 height 75
click at [708, 176] on button "Add" at bounding box center [718, 174] width 20 height 9
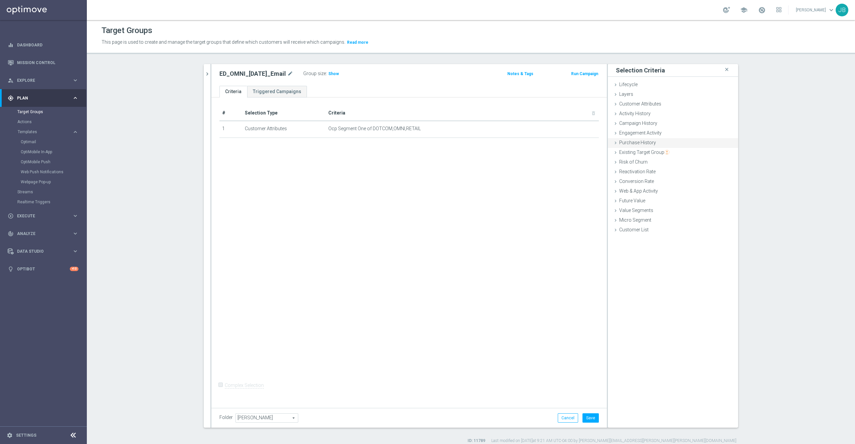
click at [638, 141] on span "Purchase History" at bounding box center [637, 142] width 37 height 5
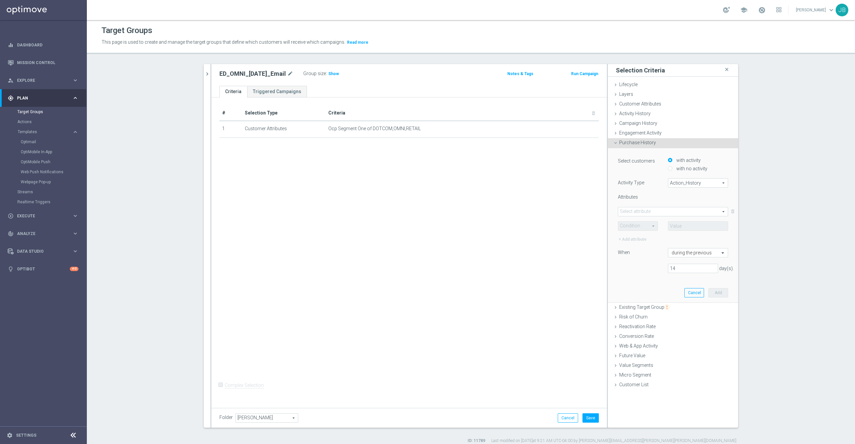
click at [677, 180] on span "Action_History" at bounding box center [697, 183] width 59 height 9
click at [676, 200] on span "Omni" at bounding box center [698, 201] width 53 height 5
type input "Omni"
click at [647, 210] on span at bounding box center [673, 211] width 110 height 9
click at [636, 223] on span "FLAG" at bounding box center [673, 221] width 104 height 5
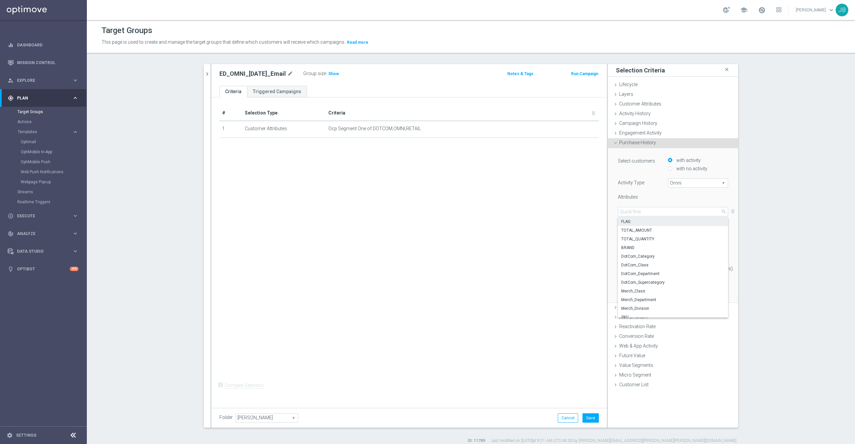
type input "FLAG"
click at [636, 228] on span at bounding box center [637, 226] width 39 height 9
click at [630, 287] on span "One of" at bounding box center [637, 287] width 33 height 5
type input "One of"
click at [674, 225] on span at bounding box center [697, 226] width 59 height 9
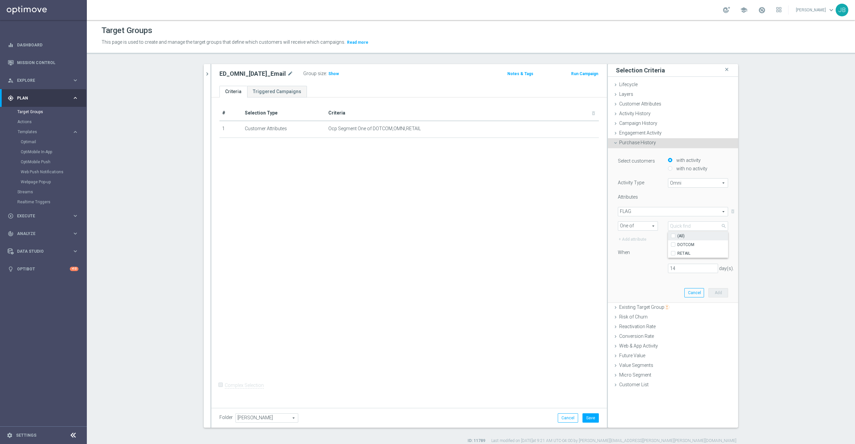
click at [673, 237] on input "(All)" at bounding box center [675, 236] width 4 height 4
checkbox input "true"
type input "Selected 2 of 2"
checkbox input "true"
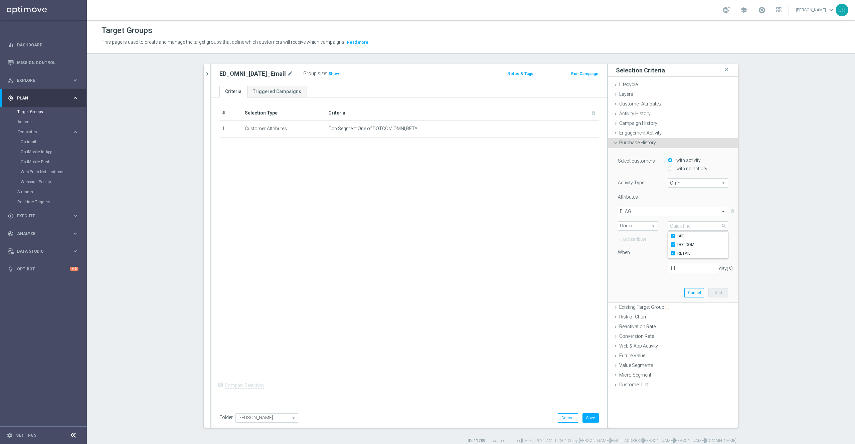
click at [772, 240] on section "search more_vert Prioritize Customer Target Groups library_add create_new_folder" at bounding box center [471, 254] width 768 height 380
click at [678, 269] on input "14" at bounding box center [693, 268] width 50 height 9
type input "180"
click at [712, 291] on button "Add" at bounding box center [718, 292] width 20 height 9
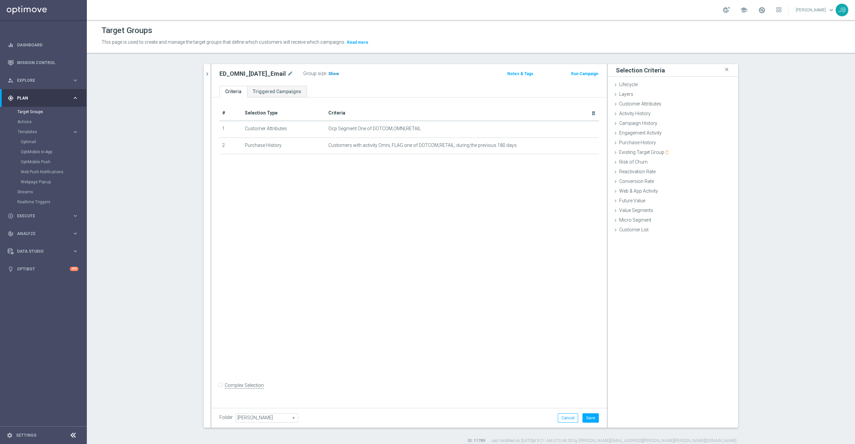
click at [335, 76] on h3 "Show" at bounding box center [334, 73] width 12 height 7
click at [643, 124] on span "Campaign History" at bounding box center [638, 123] width 38 height 5
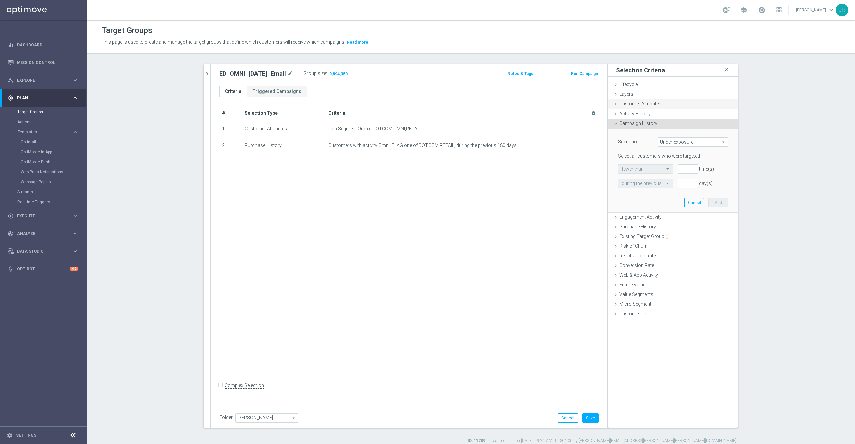
click at [639, 104] on span "Customer Attributes" at bounding box center [640, 103] width 42 height 5
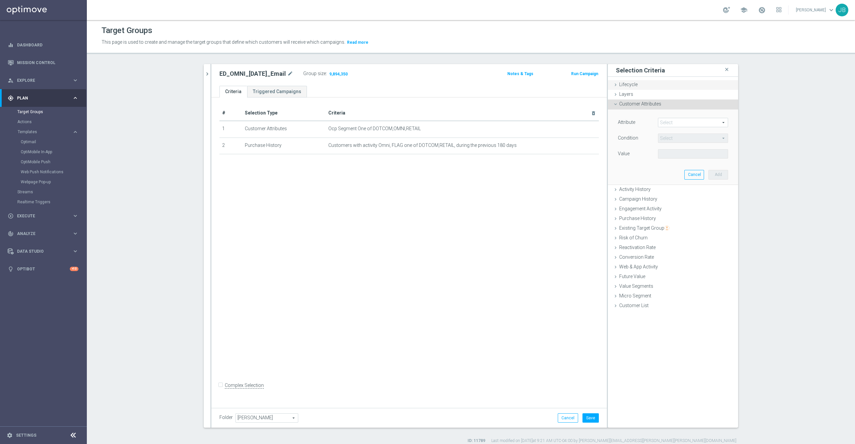
click at [633, 87] on div "Lifecycle done" at bounding box center [673, 85] width 130 height 10
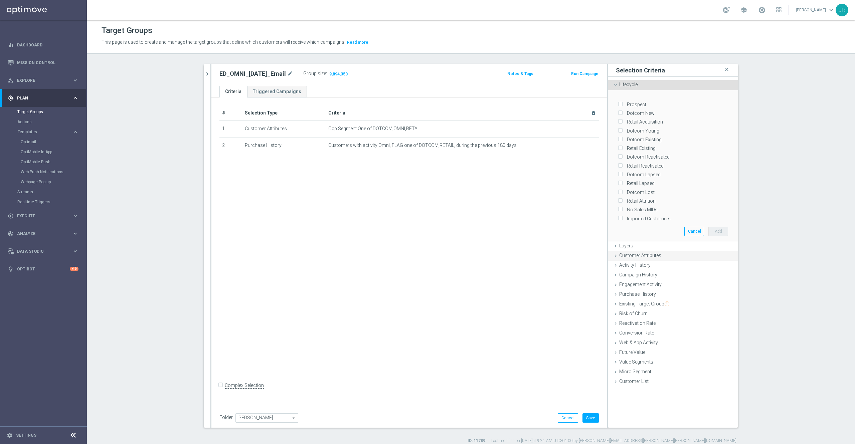
click at [636, 253] on span "Customer Attributes" at bounding box center [640, 255] width 42 height 5
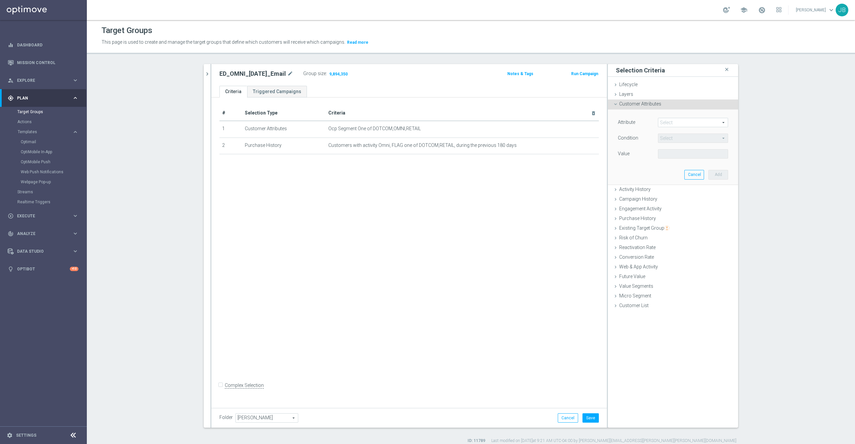
click at [674, 122] on span at bounding box center [692, 122] width 69 height 9
click at [674, 122] on input "search" at bounding box center [693, 122] width 70 height 9
type input "sub"
click at [698, 142] on span "Dotcom Sub Segment Email" at bounding box center [692, 141] width 63 height 5
type input "Dotcom Sub Segment Email"
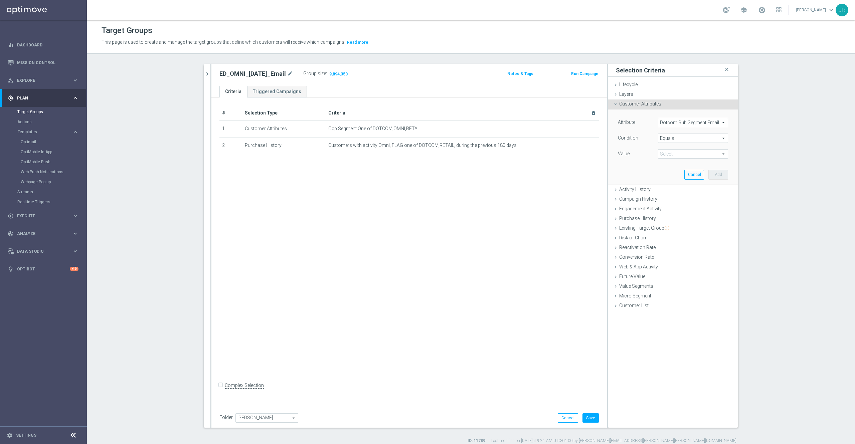
click at [672, 152] on span at bounding box center [692, 154] width 69 height 9
click at [682, 140] on span "Equals" at bounding box center [692, 138] width 69 height 9
click at [667, 228] on span "One of" at bounding box center [692, 226] width 63 height 5
type input "One of"
click at [675, 154] on span at bounding box center [692, 154] width 69 height 9
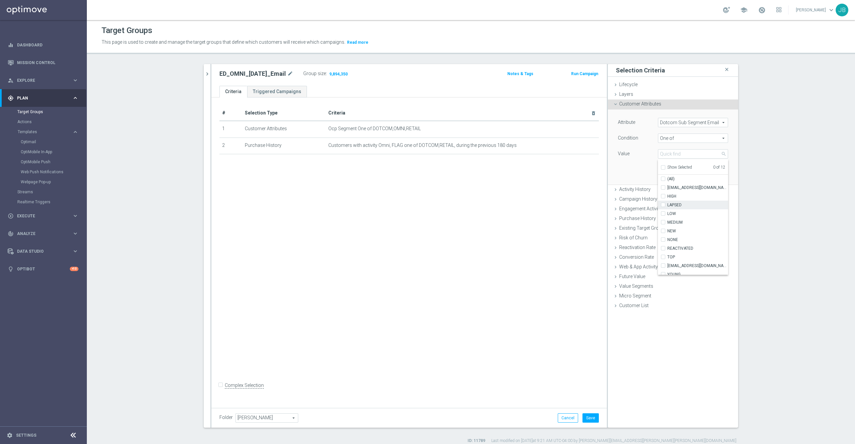
click at [663, 207] on input "LAPSED" at bounding box center [665, 205] width 4 height 4
checkbox input "true"
type input "LAPSED"
click at [663, 194] on input "HIGH" at bounding box center [665, 196] width 4 height 4
checkbox input "true"
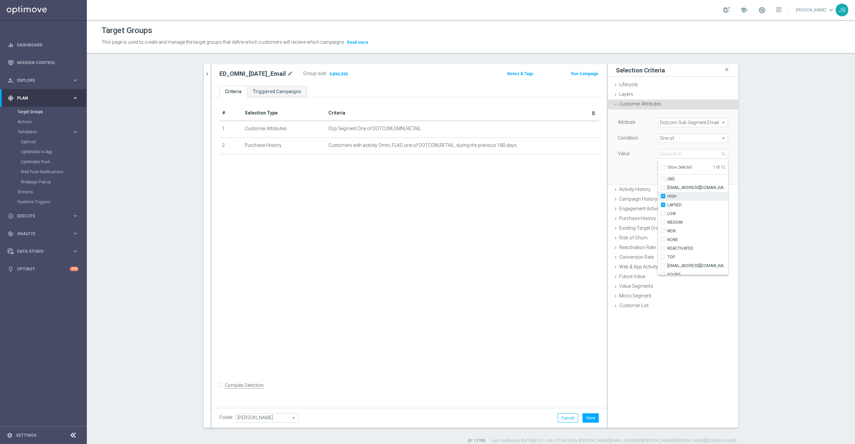
type input "Selected 2 of 12"
click at [663, 248] on input "REACTIVATED" at bounding box center [665, 248] width 4 height 4
checkbox input "true"
type input "Selected 3 of 12"
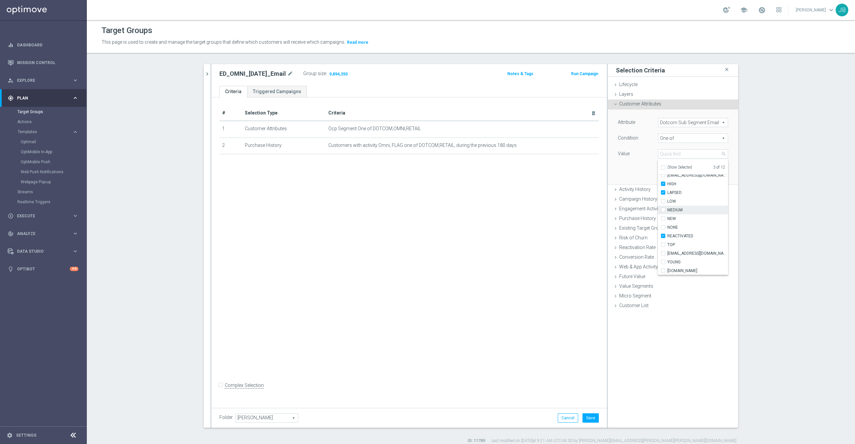
click at [663, 210] on input "MEDIUM" at bounding box center [665, 210] width 4 height 4
checkbox input "true"
type input "Selected 4 of 12"
click at [635, 166] on div "Attribute Dotcom Sub Segment Email Dotcom Sub Segment Email arrow_drop_down sea…" at bounding box center [673, 147] width 120 height 75
click at [711, 176] on button "Add" at bounding box center [718, 174] width 20 height 9
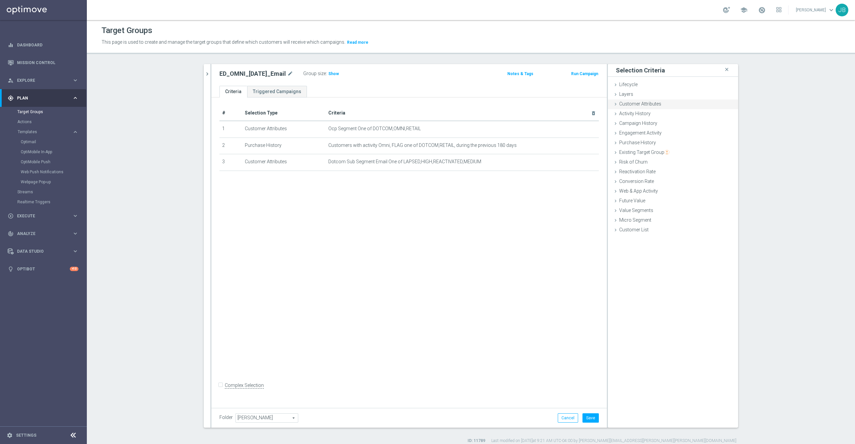
click at [643, 104] on span "Customer Attributes" at bounding box center [640, 103] width 42 height 5
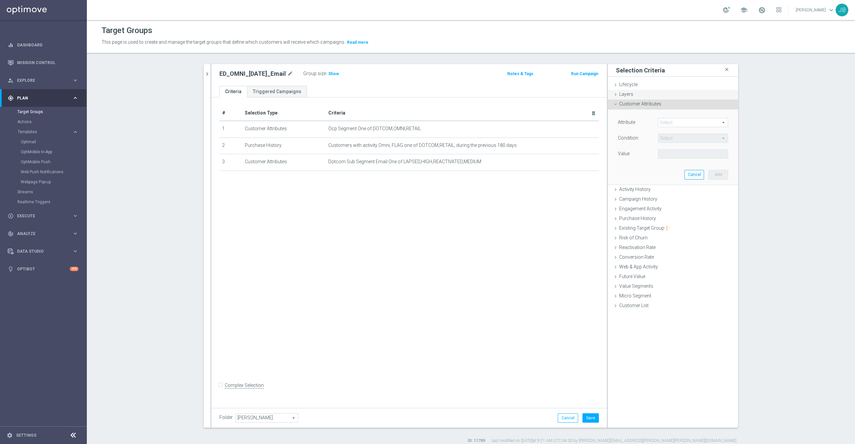
click at [639, 95] on div "Layers done" at bounding box center [673, 95] width 130 height 10
click at [673, 114] on span at bounding box center [692, 113] width 69 height 9
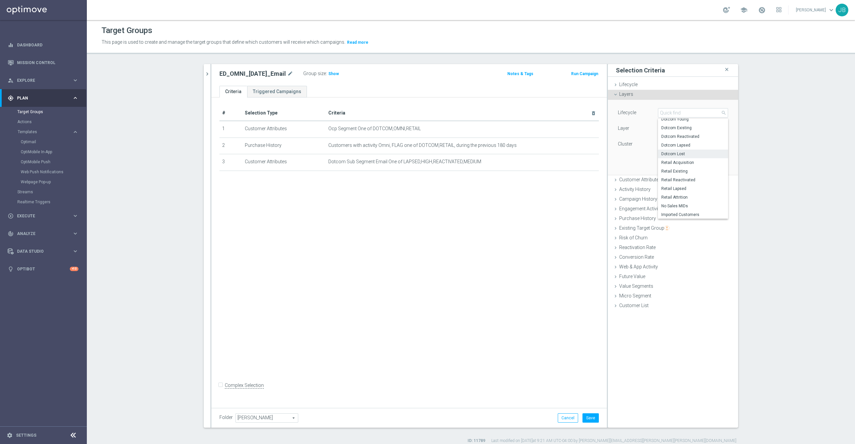
scroll to position [6, 0]
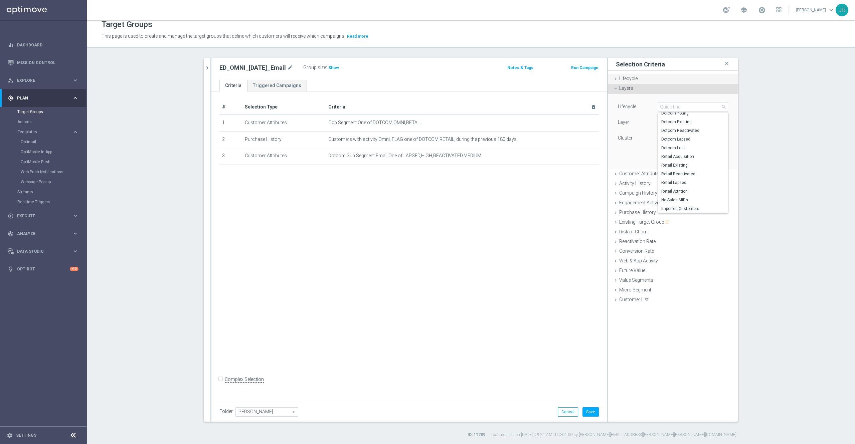
click at [636, 78] on div "Lifecycle done" at bounding box center [673, 79] width 130 height 10
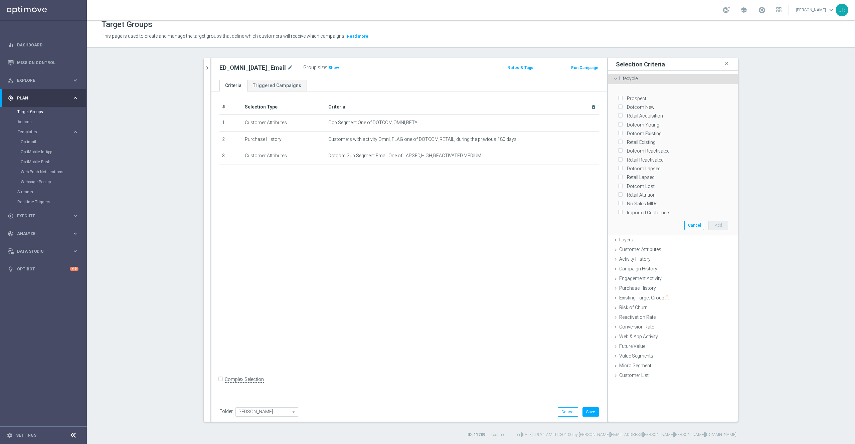
click at [371, 209] on div "# Selection Type Criteria delete_forever 1 Customer Attributes Ocp Segment One …" at bounding box center [408, 244] width 395 height 307
click at [695, 221] on button "Cancel" at bounding box center [694, 225] width 20 height 9
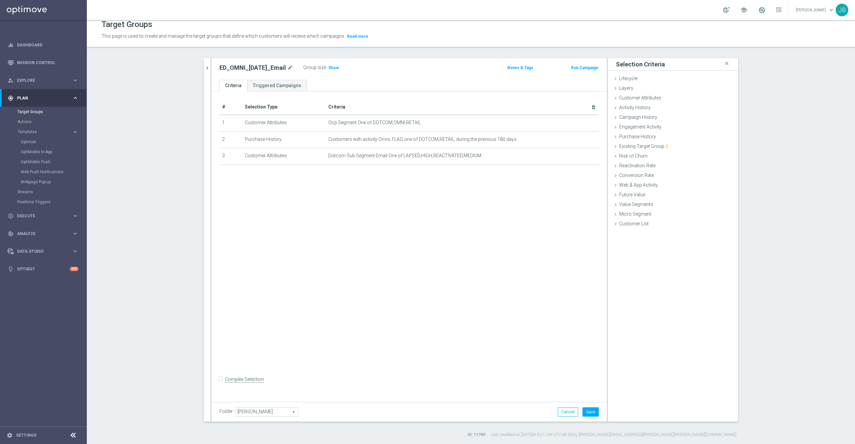
click at [219, 385] on input "Complex Selection" at bounding box center [221, 380] width 4 height 9
checkbox input "true"
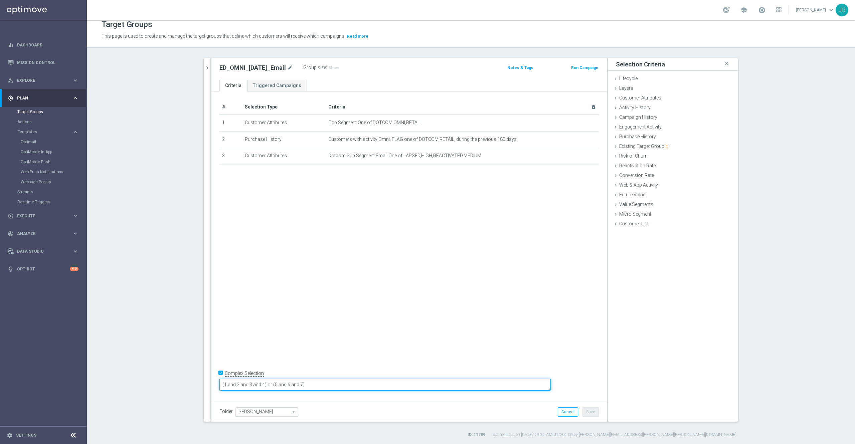
click at [354, 386] on textarea "(1 and 2 and 3 and 4) or (5 and 6 and 7)" at bounding box center [384, 385] width 331 height 12
type textarea "("
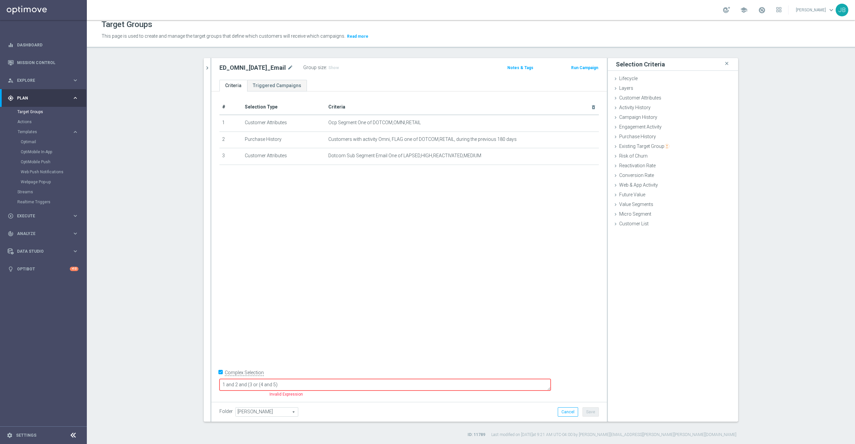
click at [353, 346] on div "# Selection Type Criteria delete_forever 1 Customer Attributes Ocp Segment One …" at bounding box center [408, 244] width 395 height 307
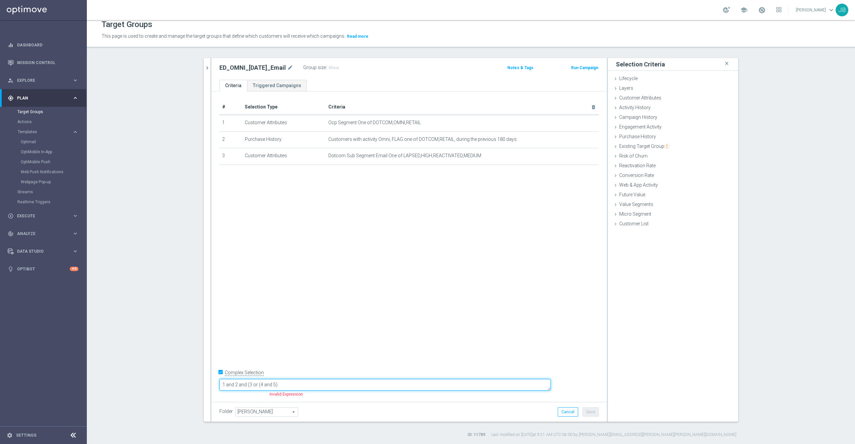
click at [335, 383] on textarea "1 and 2 and (3 or (4 and 5)" at bounding box center [384, 385] width 331 height 12
type textarea "1 and 2 and (3 or (4 and 5) )"
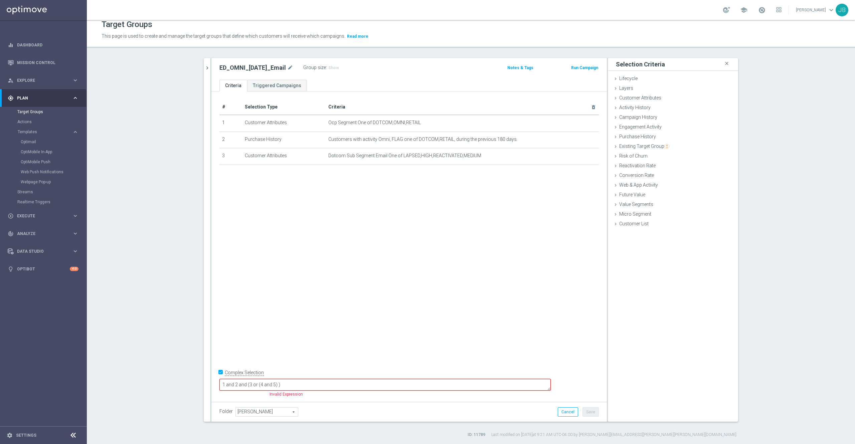
click at [319, 299] on div "# Selection Type Criteria delete_forever 1 Customer Attributes Ocp Segment One …" at bounding box center [408, 244] width 395 height 307
click at [645, 137] on span "Purchase History" at bounding box center [637, 136] width 37 height 5
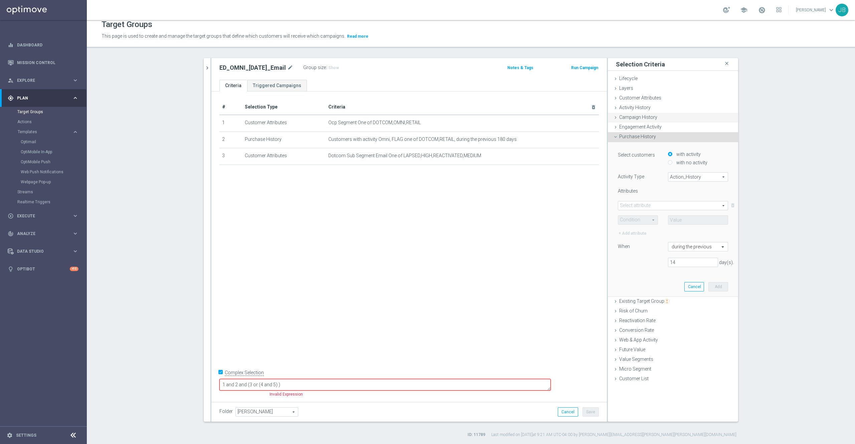
click at [645, 116] on span "Campaign History" at bounding box center [638, 117] width 38 height 5
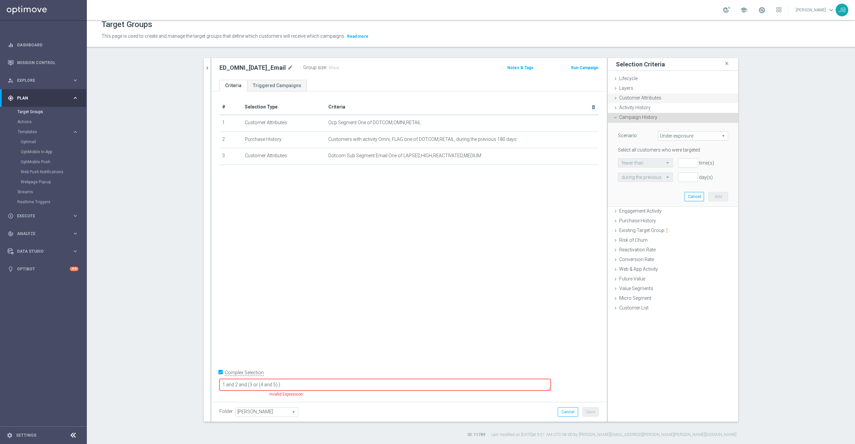
click at [636, 99] on span "Customer Attributes" at bounding box center [640, 97] width 42 height 5
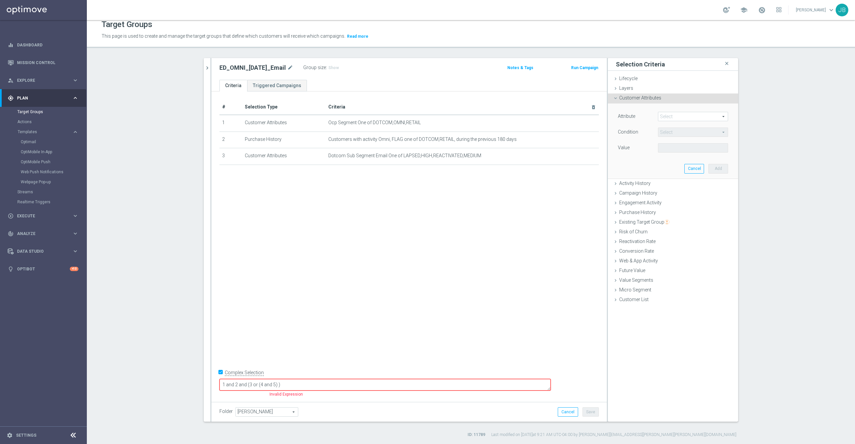
click at [666, 118] on span at bounding box center [692, 116] width 69 height 9
click at [666, 118] on input "search" at bounding box center [693, 116] width 70 height 9
type input "ocp"
click at [674, 124] on span "Ocp Segment" at bounding box center [692, 126] width 63 height 5
type input "Ocp Segment"
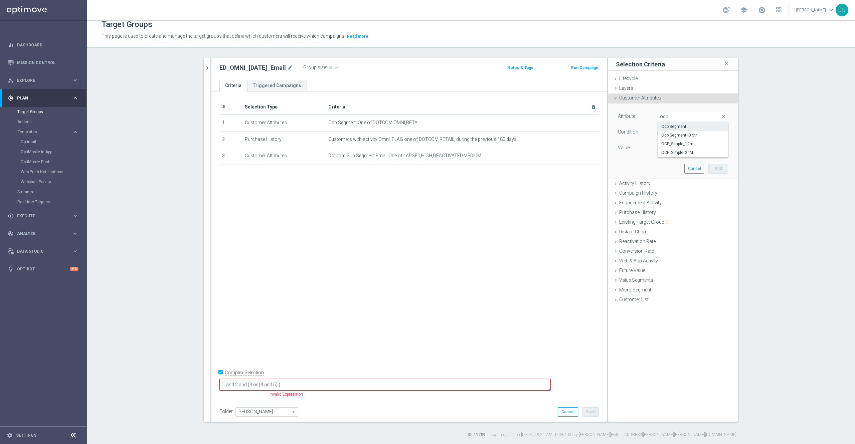
type input "Equals"
click at [680, 116] on span "Ocp Segment" at bounding box center [692, 116] width 69 height 9
click at [680, 116] on input "search" at bounding box center [693, 116] width 70 height 9
type input "del"
click at [680, 142] on span "Deliverability Score" at bounding box center [692, 143] width 63 height 5
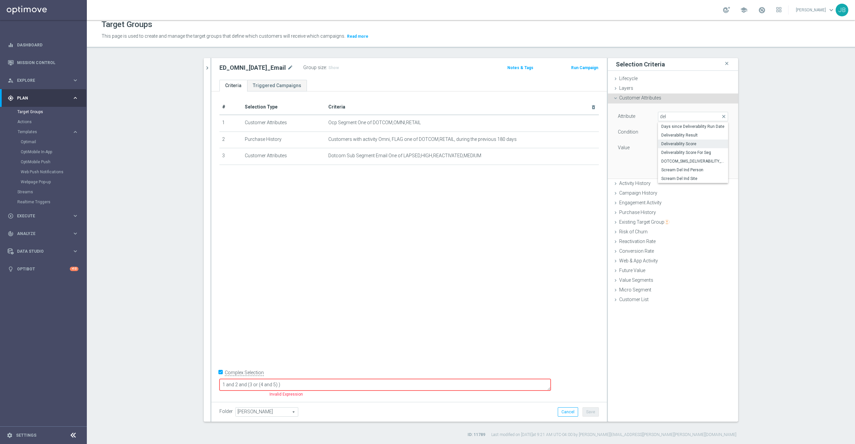
type input "Deliverability Score"
click at [663, 149] on span at bounding box center [692, 148] width 69 height 9
click at [667, 182] on span "RED" at bounding box center [692, 183] width 63 height 5
type input "RED"
click at [709, 171] on button "Add" at bounding box center [718, 168] width 20 height 9
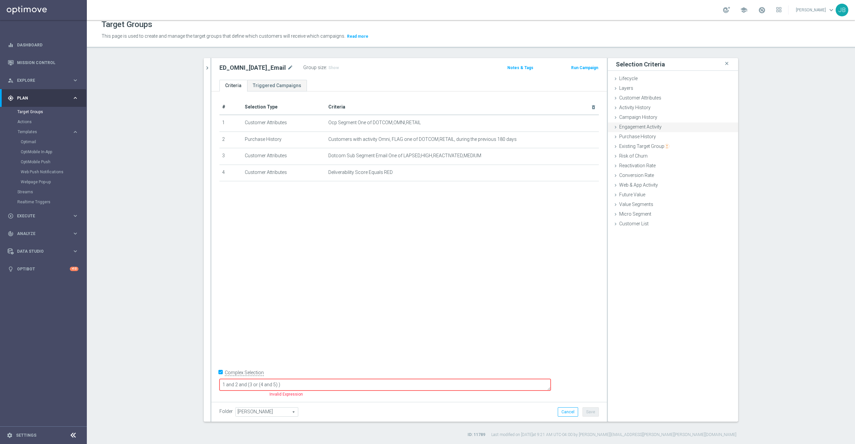
click at [645, 128] on span "Engagement Activity" at bounding box center [640, 126] width 42 height 5
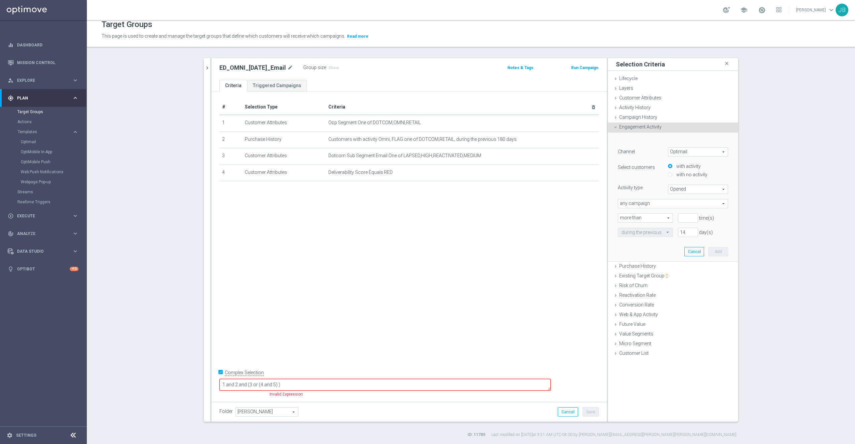
click at [695, 188] on span "Opened" at bounding box center [697, 189] width 59 height 9
click at [675, 232] on span "Opened" at bounding box center [698, 233] width 53 height 5
click at [678, 216] on input "number" at bounding box center [688, 217] width 20 height 9
type input "0"
click at [681, 232] on input "14" at bounding box center [688, 232] width 20 height 9
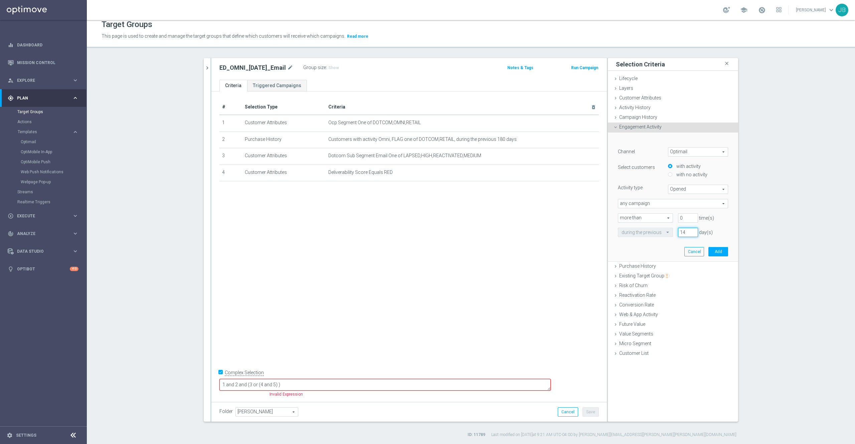
type input "1"
type input "365"
click at [711, 252] on button "Add" at bounding box center [718, 251] width 20 height 9
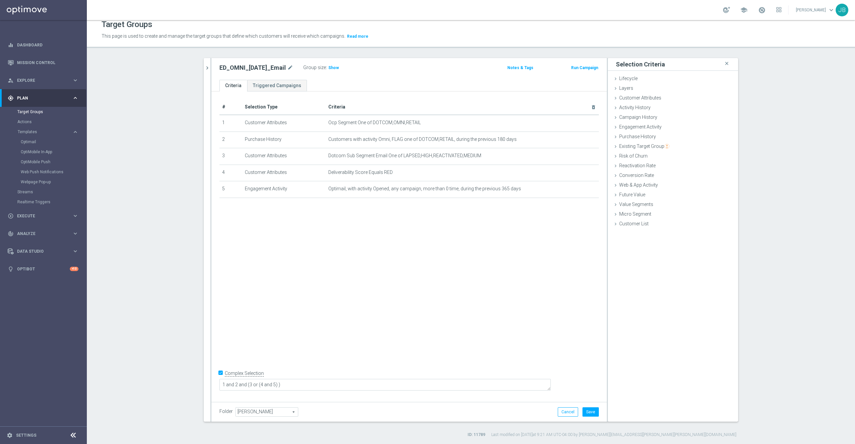
click at [438, 319] on div "# Selection Type Criteria delete_forever 1 Customer Attributes Ocp Segment One …" at bounding box center [408, 244] width 395 height 307
click at [337, 69] on span "Show" at bounding box center [333, 67] width 11 height 5
click at [588, 411] on button "Save" at bounding box center [590, 411] width 16 height 9
click at [293, 67] on icon "mode_edit" at bounding box center [290, 68] width 6 height 8
drag, startPoint x: 476, startPoint y: 155, endPoint x: 397, endPoint y: 156, distance: 79.5
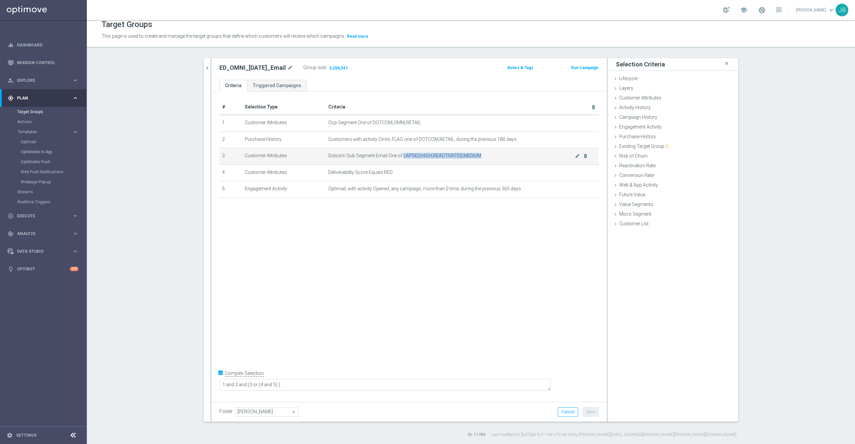
click at [397, 156] on span "Dotcom Sub Segment Email One of LAPSED,HIGH,REACTIVATED,MEDIUM" at bounding box center [451, 156] width 246 height 6
copy span "LAPSED,HIGH,REACTIVATED,MEDIUM"
click at [204, 71] on icon "chevron_right" at bounding box center [207, 68] width 6 height 6
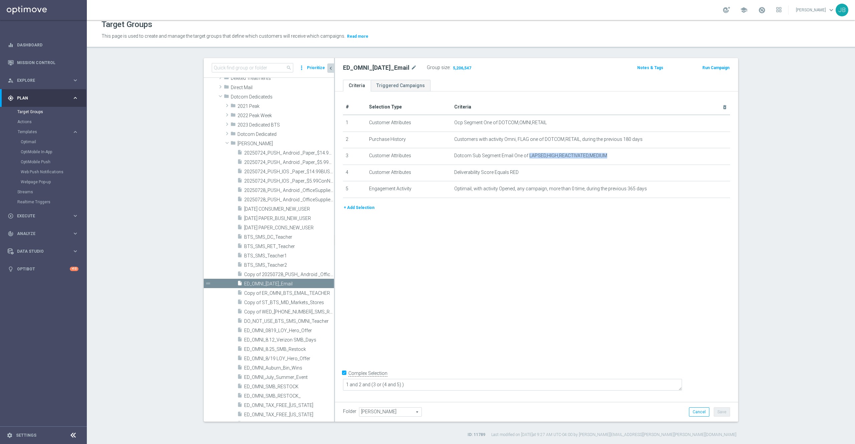
scroll to position [11, 0]
click at [23, 132] on span "Templates" at bounding box center [42, 132] width 48 height 4
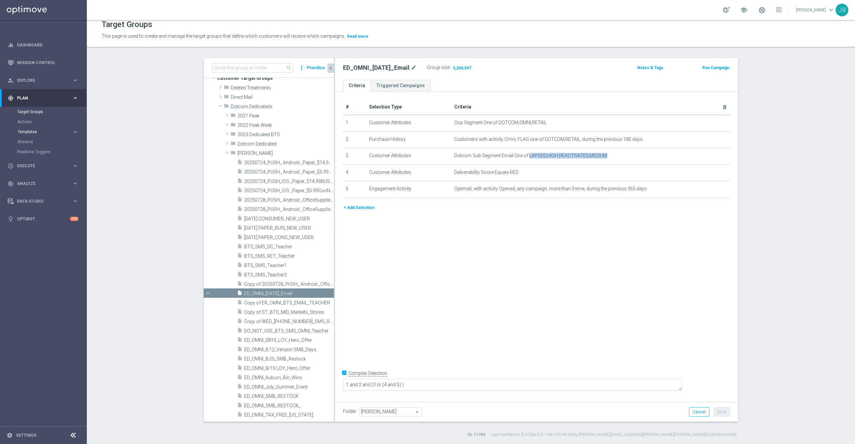
click at [28, 134] on span "Templates" at bounding box center [42, 132] width 48 height 4
click at [33, 143] on link "Optimail" at bounding box center [45, 141] width 49 height 5
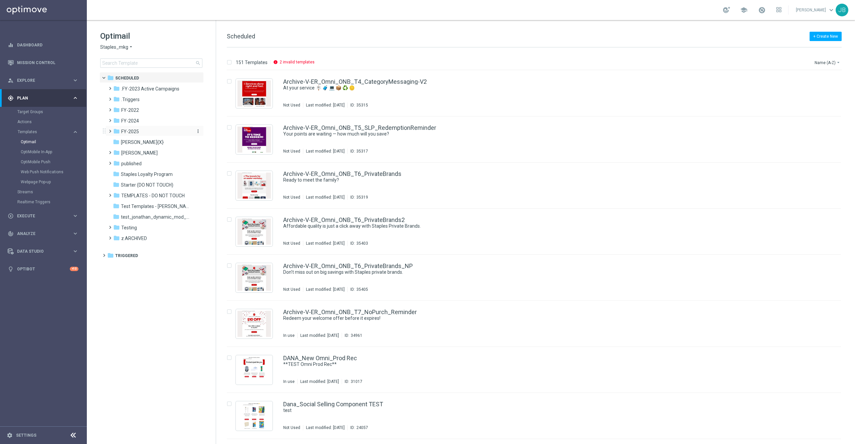
click at [136, 131] on span "FY-2025" at bounding box center [130, 132] width 18 height 6
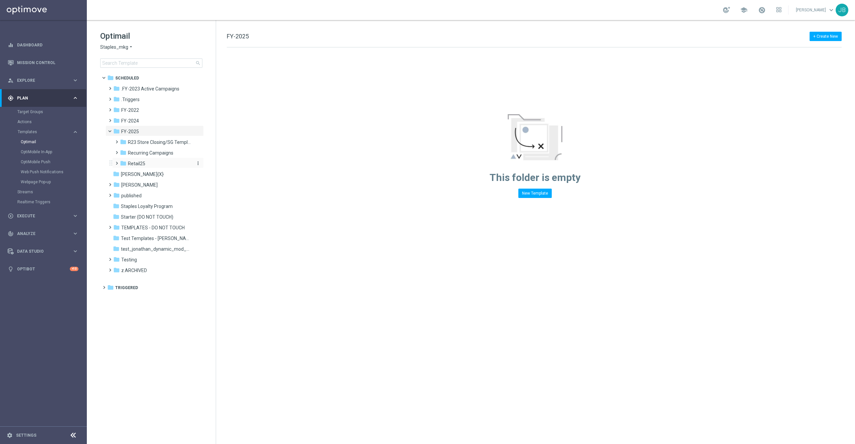
click at [139, 166] on span "Retail25" at bounding box center [136, 164] width 17 height 6
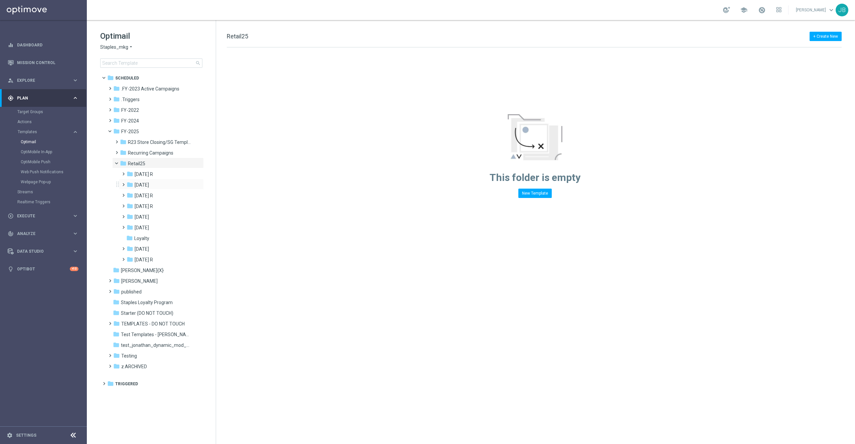
click at [155, 180] on div "folder August 25 more_vert" at bounding box center [161, 184] width 85 height 11
click at [149, 184] on span "August 25" at bounding box center [142, 185] width 14 height 6
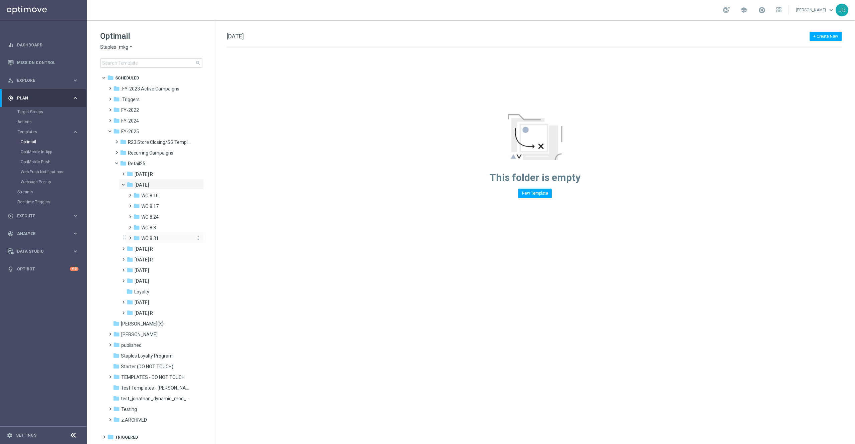
click at [158, 237] on span "WO 8.31" at bounding box center [149, 238] width 17 height 6
click at [162, 248] on span "Tues. 9/2" at bounding box center [155, 249] width 14 height 6
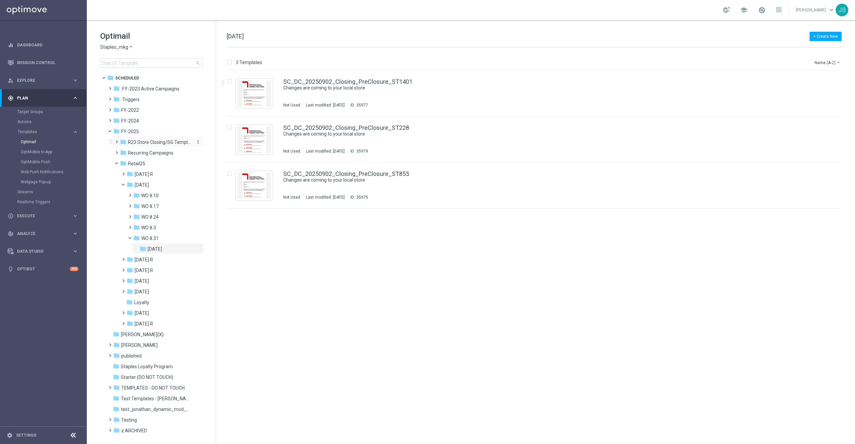
click at [144, 141] on span "R23 Store Closing/SG Templates" at bounding box center [159, 142] width 63 height 6
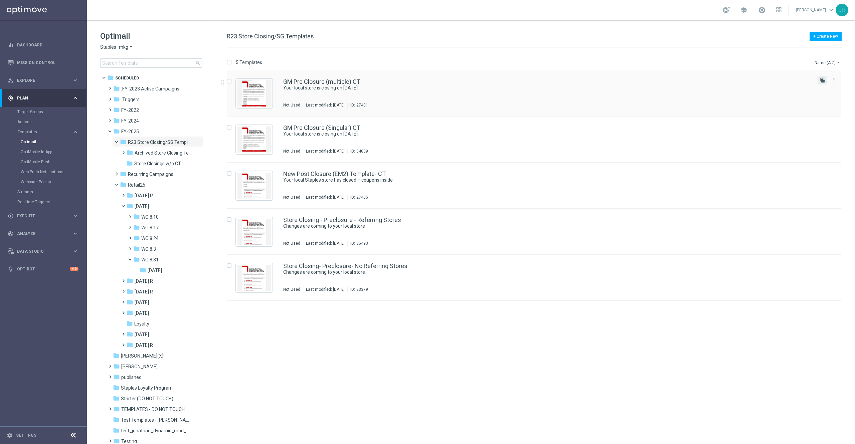
click at [821, 80] on icon "file_copy" at bounding box center [822, 79] width 5 height 5
click at [535, 354] on div "insert_drive_file GM Pre Closure (multiple) CT Your local store is closing on 2…" at bounding box center [536, 257] width 633 height 374
click at [159, 272] on span "Tues. 9/2" at bounding box center [155, 270] width 14 height 6
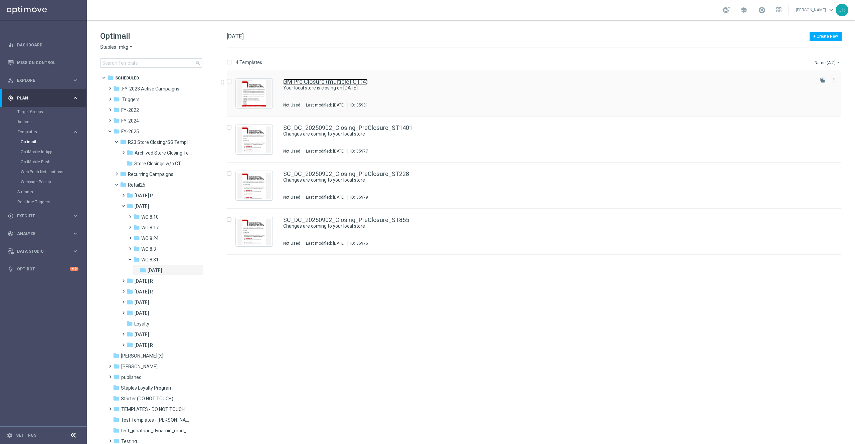
click at [313, 80] on link "GM Pre Closure (multiple) CT(4)" at bounding box center [325, 82] width 84 height 6
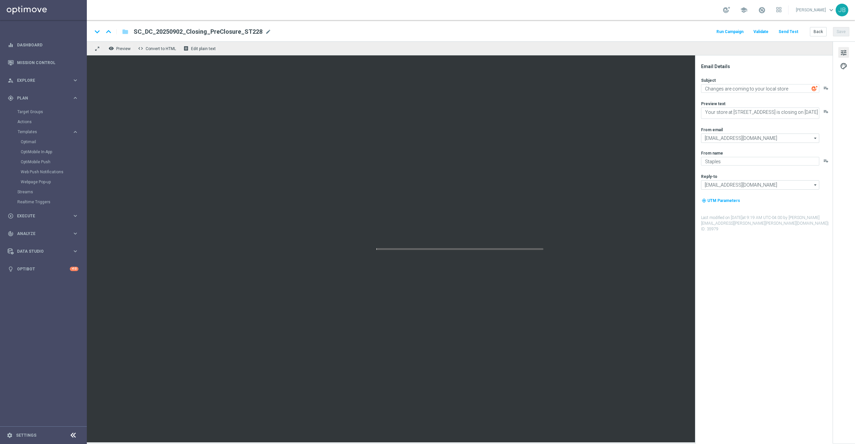
type textarea "Your local store is closing on 2/10/2023."
type textarea "Don’t worry, we’ve still got you covered."
click at [227, 30] on span "mode_edit" at bounding box center [228, 32] width 6 height 6
paste input "SC_DC_20250902_Closing_GMEmail_ST1165"
type input "SC_DC_20250902_Closing_GMEmail_ST1165"
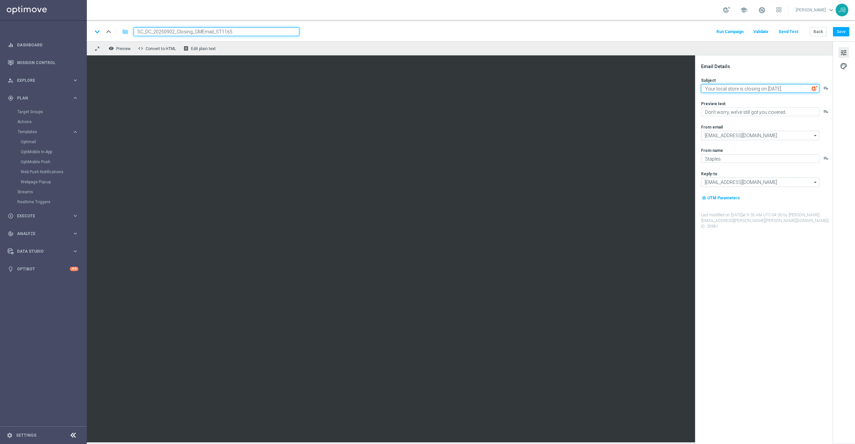
click at [743, 86] on textarea "Your local store is closing on 2/10/2023." at bounding box center [760, 88] width 118 height 9
click at [767, 89] on textarea "Your local store is closing on 2/10/2023." at bounding box center [760, 88] width 118 height 9
click at [789, 89] on textarea "Your local store is closing on 2/10/2023." at bounding box center [760, 88] width 118 height 9
paste textarea "9/19/25"
type textarea "Your local store is closing on 9/19/25"
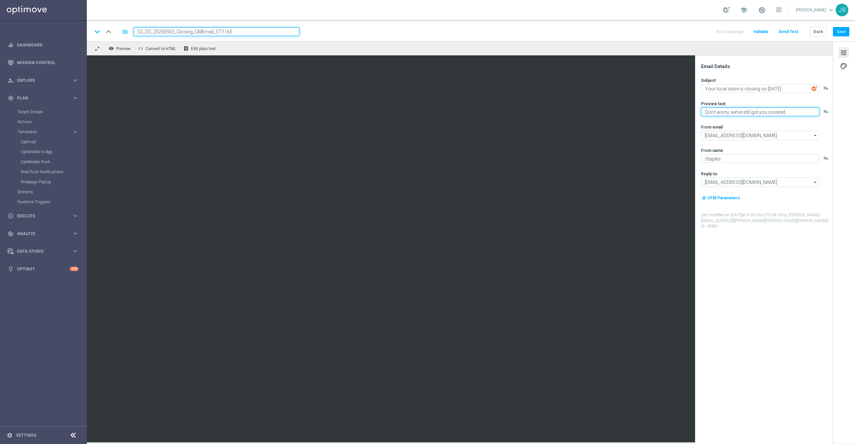
drag, startPoint x: 706, startPoint y: 112, endPoint x: 822, endPoint y: 120, distance: 116.8
click at [822, 120] on div "Subject Your local store is closing on 9/19/25 playlist_add Preview text Don’t …" at bounding box center [766, 153] width 131 height 152
paste textarea "Don't worry, we've still got you covered"
click at [704, 113] on textarea "Don't worry, we've still got you covered." at bounding box center [760, 112] width 118 height 9
type textarea "Don't worry, we've still got you covered."
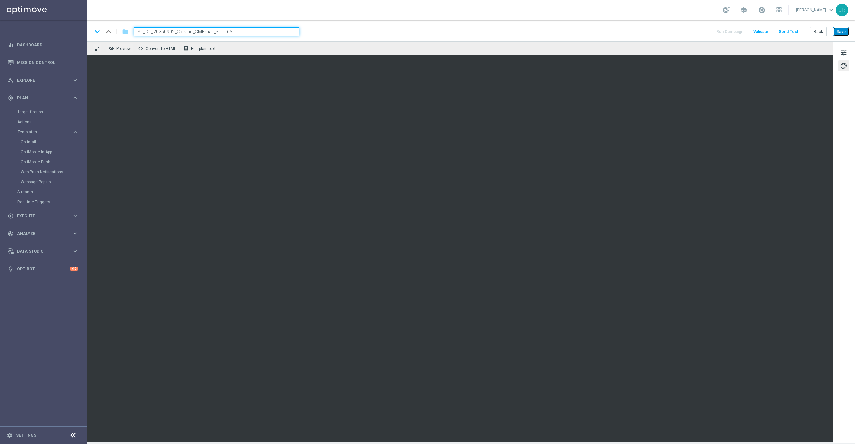
click at [847, 31] on button "Save" at bounding box center [841, 31] width 16 height 9
click at [843, 34] on button "Save" at bounding box center [841, 31] width 16 height 9
click at [33, 132] on span "Templates" at bounding box center [42, 132] width 48 height 4
click at [36, 142] on link "Optimail" at bounding box center [45, 141] width 49 height 5
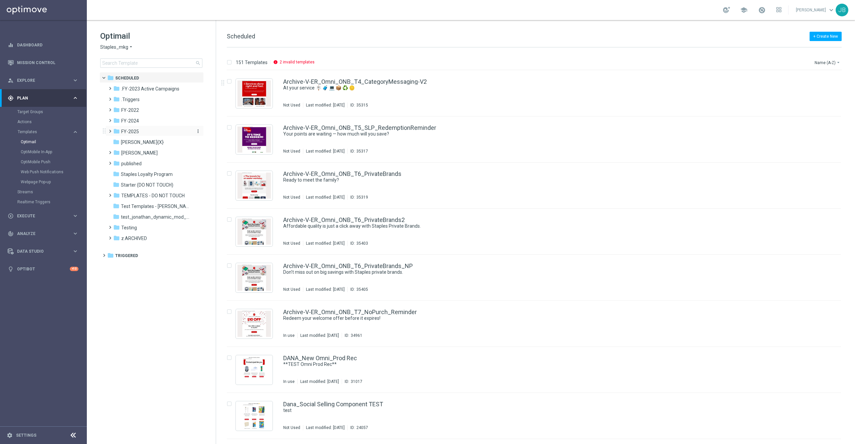
click at [143, 131] on div "folder FY-2025" at bounding box center [151, 132] width 77 height 8
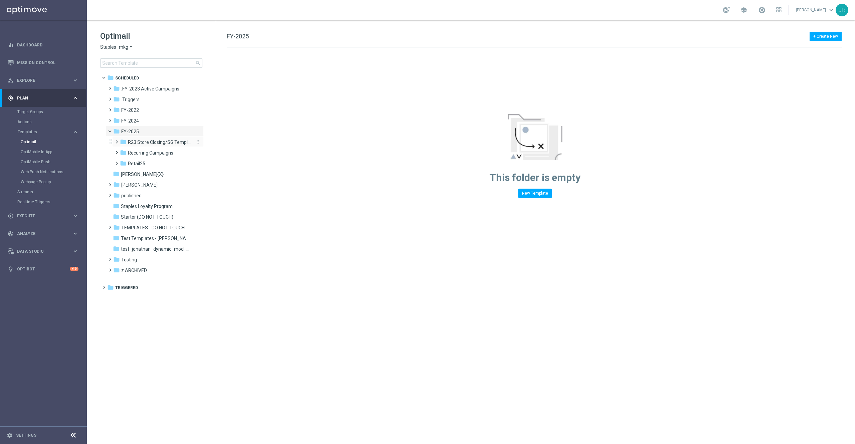
click at [157, 139] on span "R23 Store Closing/SG Templates" at bounding box center [159, 142] width 63 height 6
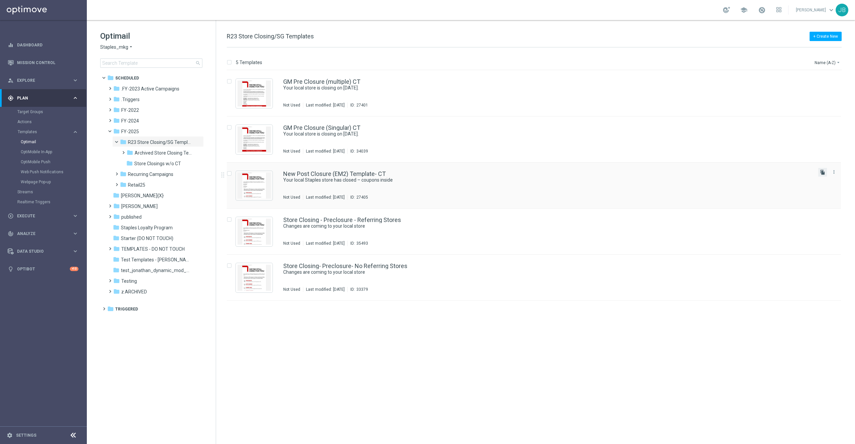
click at [823, 172] on icon "file_copy" at bounding box center [822, 172] width 5 height 5
click at [608, 363] on div "insert_drive_file GM Pre Closure (multiple) CT Your local store is closing on 2…" at bounding box center [536, 257] width 633 height 374
click at [147, 186] on div "folder Retail25" at bounding box center [155, 185] width 71 height 8
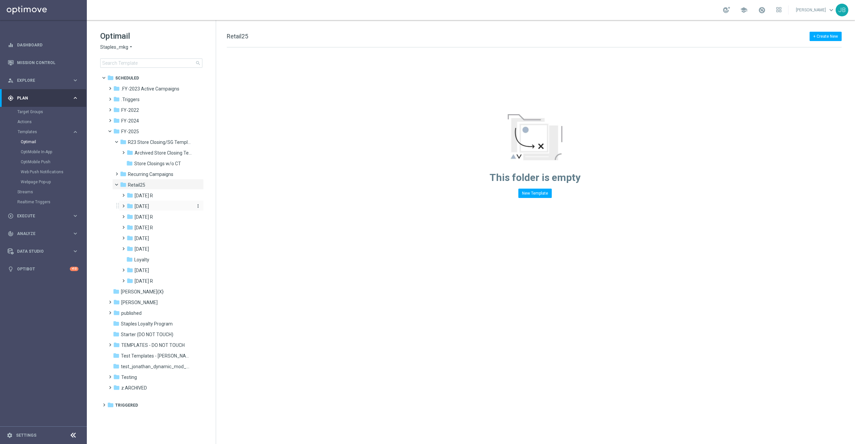
click at [149, 205] on span "[DATE]" at bounding box center [142, 206] width 14 height 6
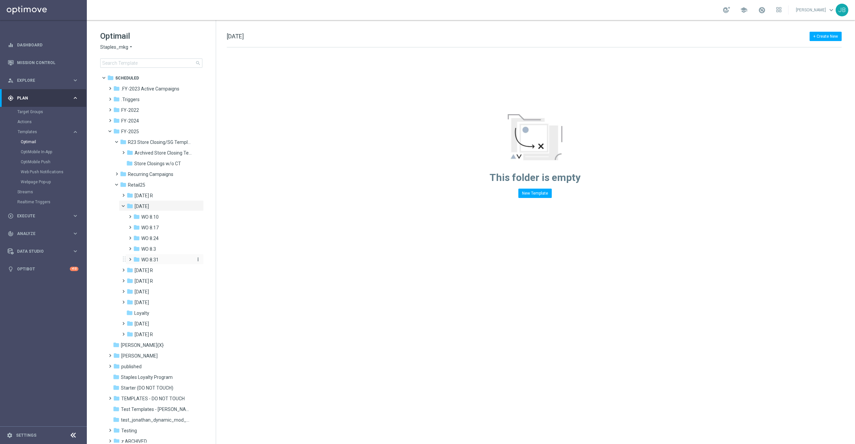
click at [150, 257] on span "WO 8.31" at bounding box center [149, 260] width 17 height 6
click at [153, 144] on span "R23 Store Closing/SG Templates" at bounding box center [159, 142] width 63 height 6
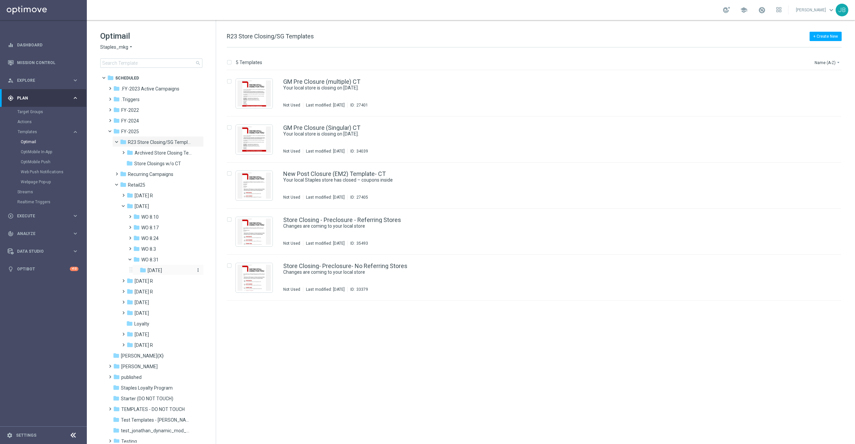
click at [162, 271] on span "[DATE]" at bounding box center [155, 270] width 14 height 6
click at [313, 82] on link "New Post Closure (EM2) Template- CT(3)" at bounding box center [338, 82] width 110 height 6
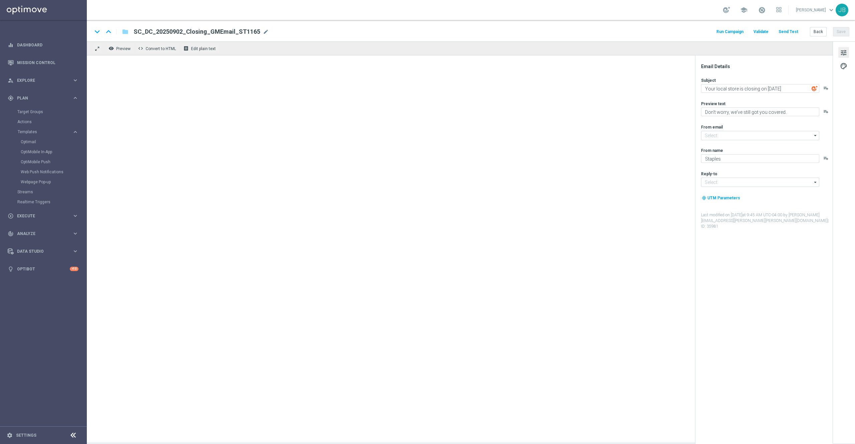
type textarea "Your local Staples store has closed – coupons inside"
type textarea "Your store at 4343 MacArthur Blvd. has closed."
type input "[EMAIL_ADDRESS][DOMAIN_NAME]"
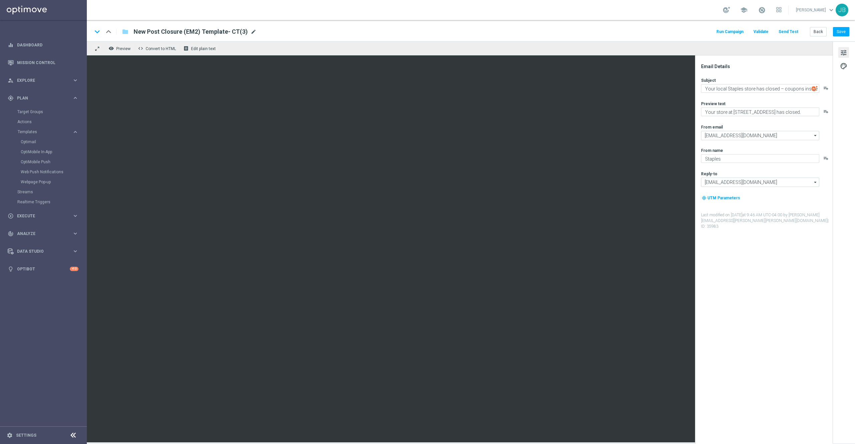
click at [251, 33] on span "mode_edit" at bounding box center [253, 32] width 6 height 6
paste input "SC_DC_20250902_Closing_PostClosure_ST697"
type input "SC_DC_20250902_Closing_PostClosure_ST697"
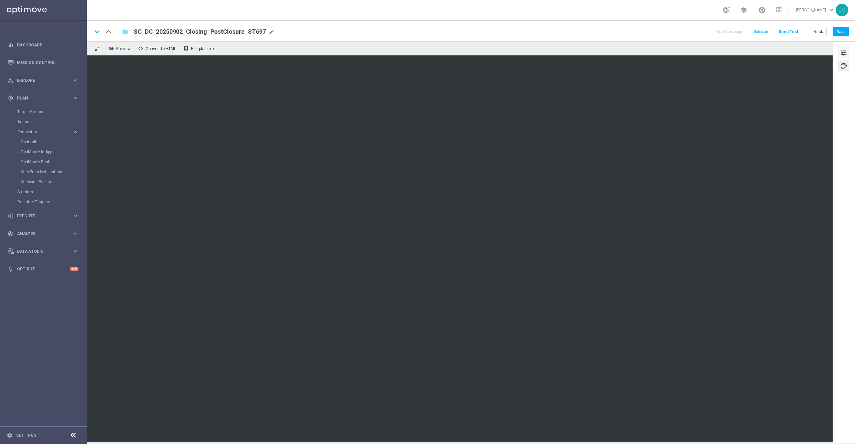
click at [844, 53] on span "tune" at bounding box center [843, 52] width 7 height 9
click at [820, 33] on button "Back" at bounding box center [818, 31] width 17 height 9
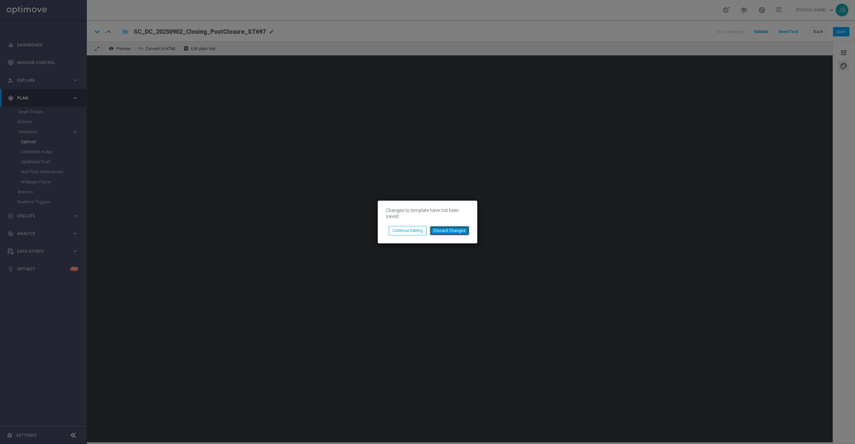
click at [449, 230] on button "Discard Changes" at bounding box center [449, 230] width 39 height 9
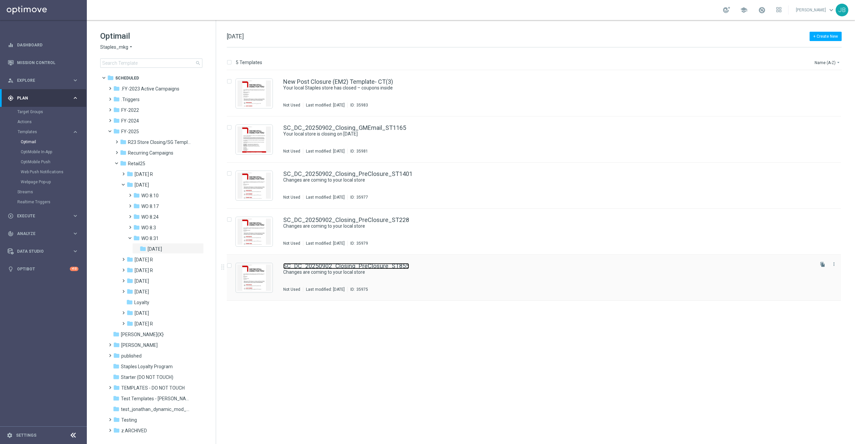
click at [383, 263] on link "SC_DC_20250902_Closing_PreClosure_ST855" at bounding box center [346, 266] width 126 height 6
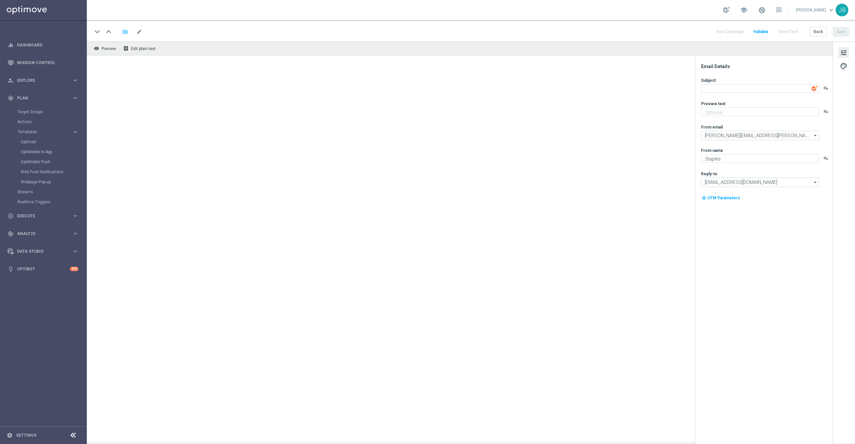
type textarea "Changes are coming to your local store"
type textarea "Your store at [STREET_ADDRESS] is closing on [DATE]"
type input "[EMAIL_ADDRESS][DOMAIN_NAME]"
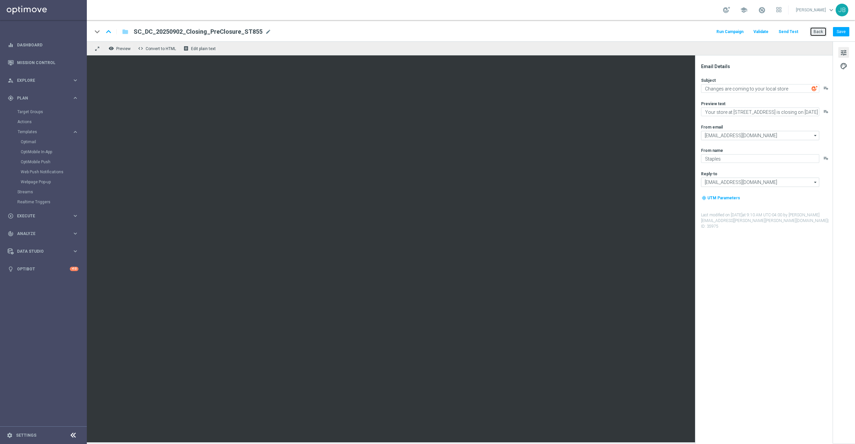
click at [816, 32] on button "Back" at bounding box center [818, 31] width 17 height 9
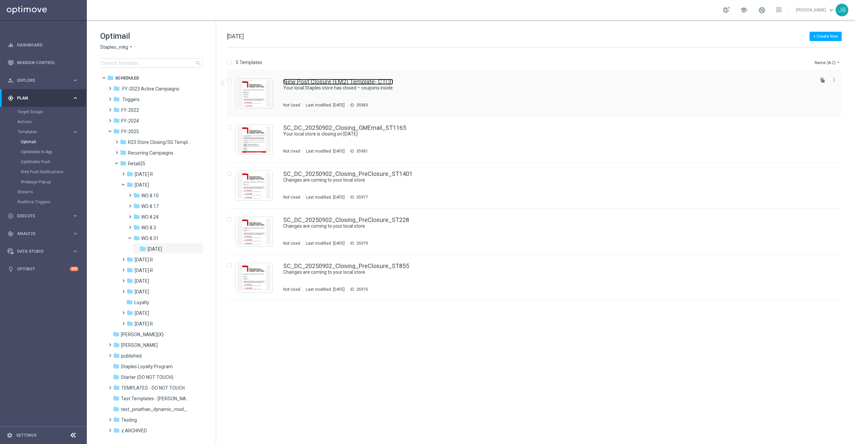
click at [356, 81] on link "New Post Closure (EM2) Template- CT(3)" at bounding box center [338, 82] width 110 height 6
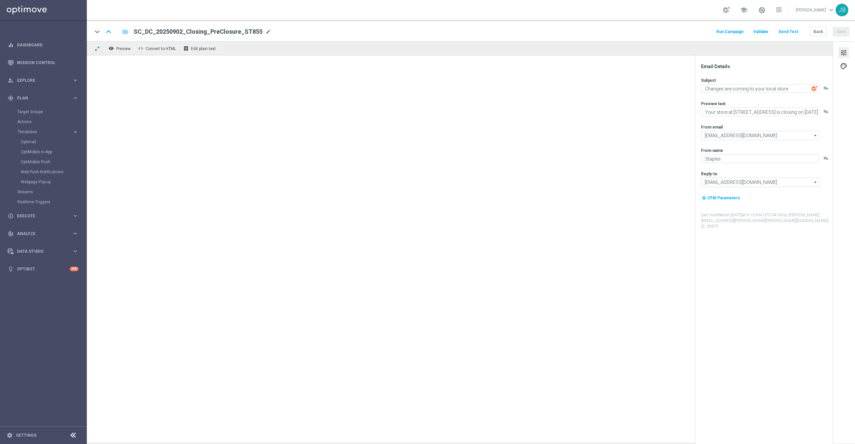
type textarea "Your local Staples store has closed – coupons inside"
type textarea "Your store at 4343 MacArthur Blvd. has closed."
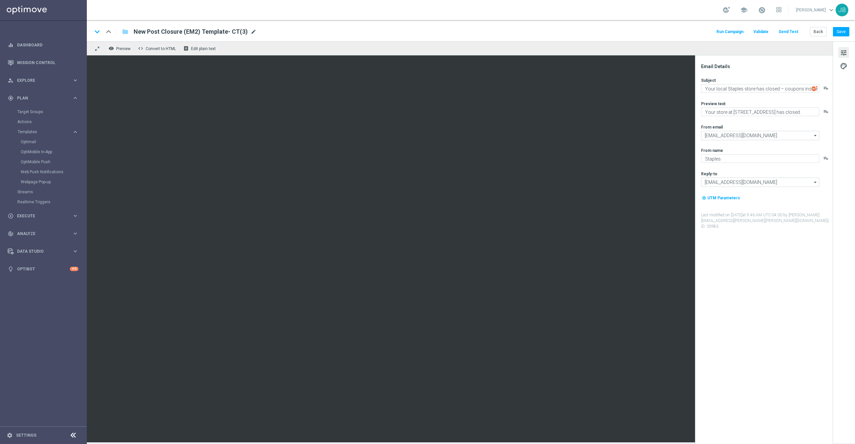
click at [250, 31] on span "mode_edit" at bounding box center [253, 32] width 6 height 6
paste input "SC_DC_20250902_Closing_PostClosure_ST697"
type input "SC_DC_20250902_Closing_PostClosure_ST697"
click at [844, 65] on span "palette" at bounding box center [843, 66] width 7 height 9
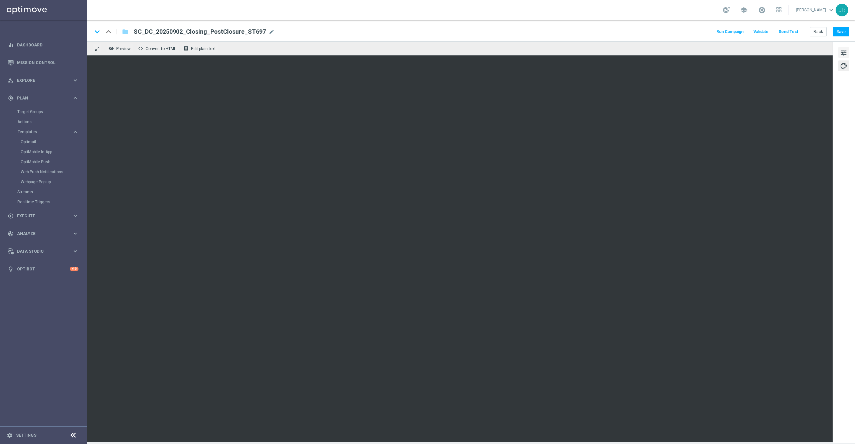
click at [844, 55] on span "tune" at bounding box center [843, 52] width 7 height 9
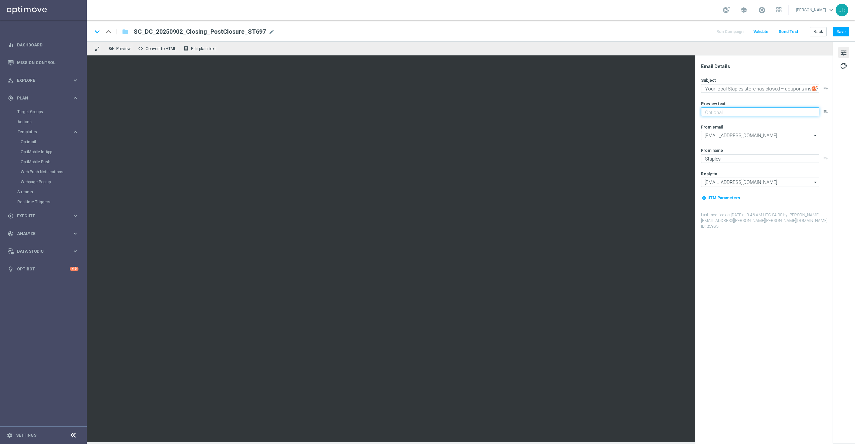
paste textarea "Your store at 20906 Frederick Road has closed."
click at [705, 114] on textarea "Your store at 20906 Frederick Road has closed." at bounding box center [760, 112] width 118 height 9
type textarea "Your store at 20906 Frederick Road has closed."
drag, startPoint x: 708, startPoint y: 89, endPoint x: 833, endPoint y: 90, distance: 124.6
click at [833, 90] on div "Email Details Subject Your local Staples store has closed – coupons inside play…" at bounding box center [844, 241] width 22 height 401
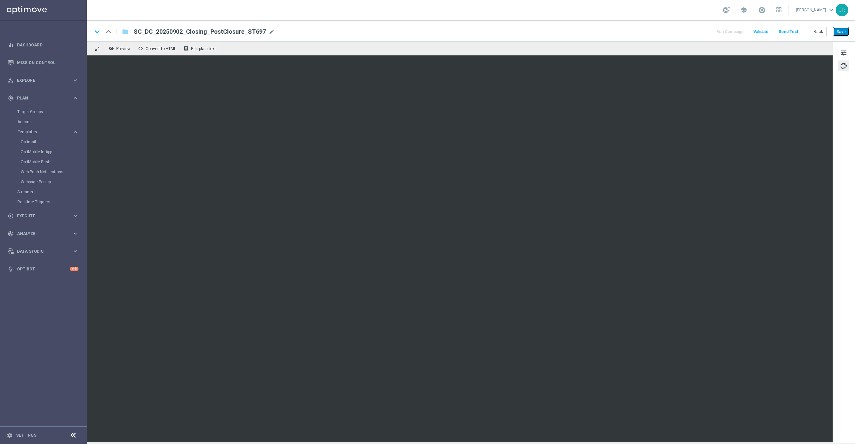
click at [840, 35] on button "Save" at bounding box center [841, 31] width 16 height 9
click at [838, 27] on button "Save" at bounding box center [841, 31] width 16 height 9
click at [791, 31] on button "Send Test" at bounding box center [788, 31] width 22 height 9
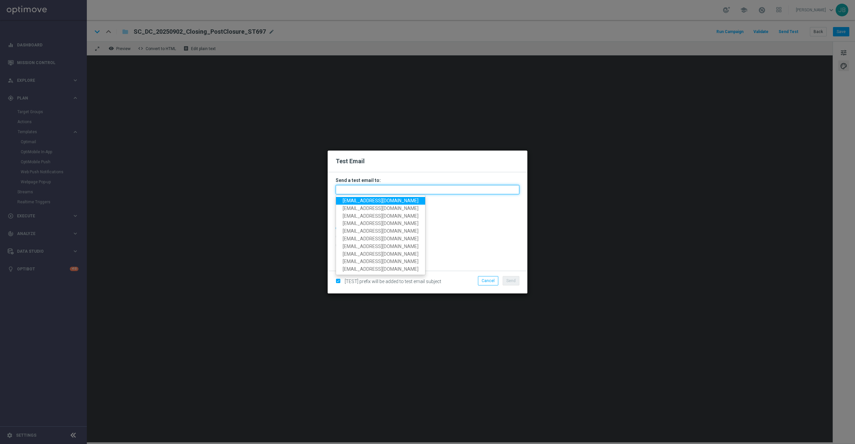
click at [405, 190] on input "text" at bounding box center [428, 189] width 184 height 9
click at [389, 200] on span "staples.336a@litmusemail.com" at bounding box center [381, 200] width 76 height 5
type input "staples.336a@litmusemail.com"
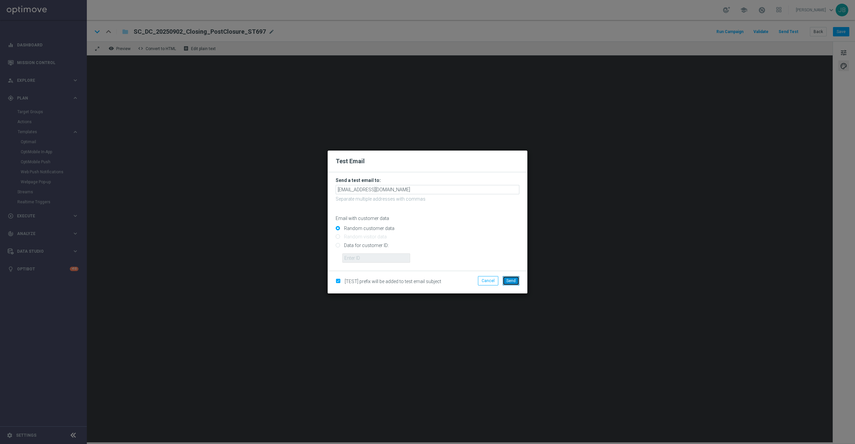
click at [516, 279] on button "Send" at bounding box center [511, 280] width 17 height 9
click at [509, 276] on button "Send" at bounding box center [511, 280] width 17 height 9
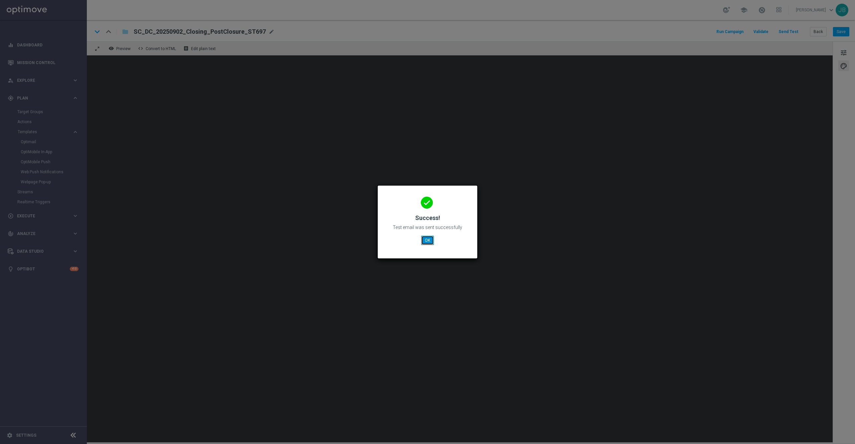
click at [430, 239] on button "OK" at bounding box center [427, 240] width 13 height 9
click at [425, 245] on button "OK" at bounding box center [427, 240] width 13 height 9
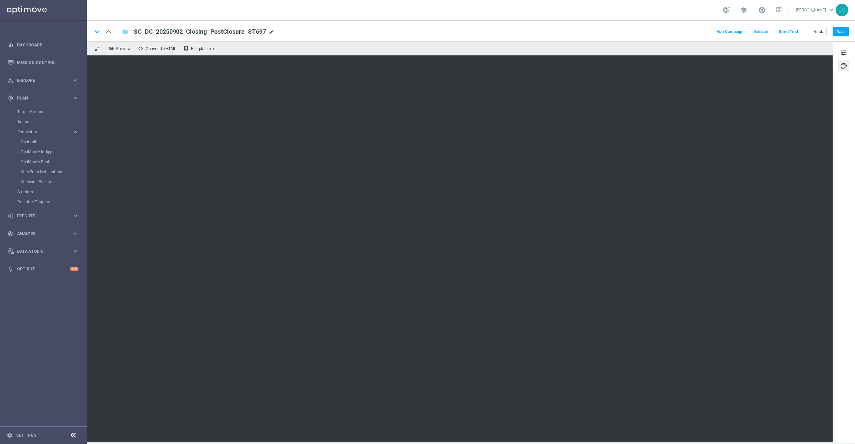
click at [268, 30] on span "mode_edit" at bounding box center [271, 32] width 6 height 6
click at [841, 33] on button "Save" at bounding box center [841, 31] width 16 height 9
click at [821, 34] on button "Back" at bounding box center [818, 31] width 17 height 9
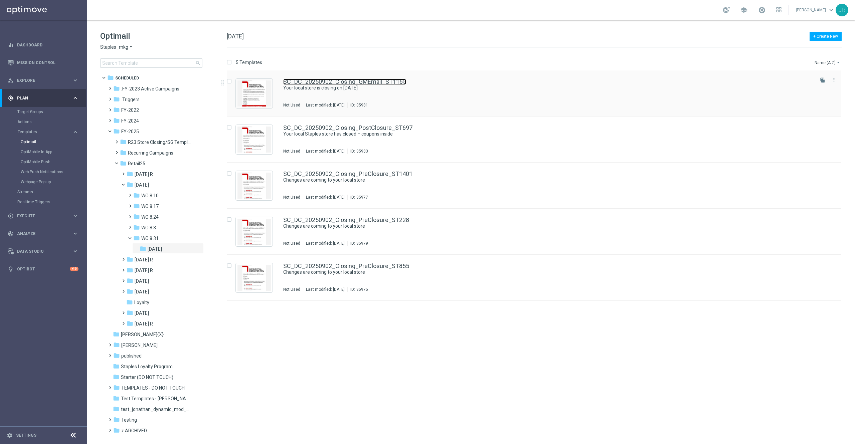
click at [337, 82] on link "SC_DC_20250902_Closing_GMEmail_ST1165" at bounding box center [344, 82] width 123 height 6
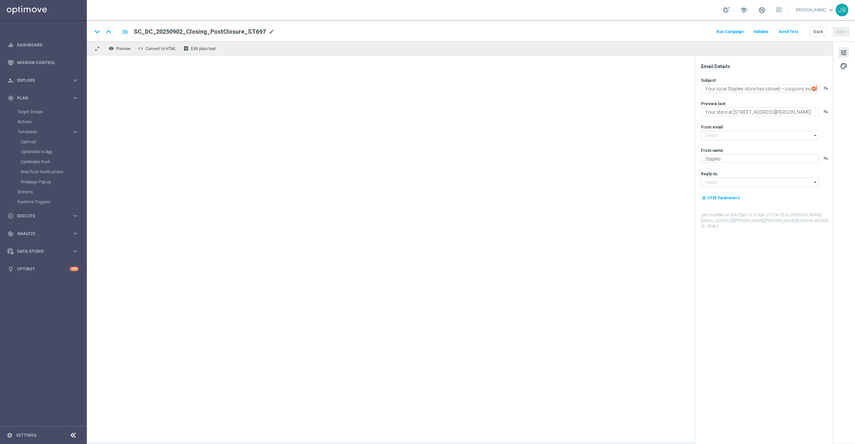
type input "staples@connected.staples.com"
type input "info@staples.com"
type textarea "Your local store is closing on 9/19/25"
type textarea "Don't worry, we've still got you covered."
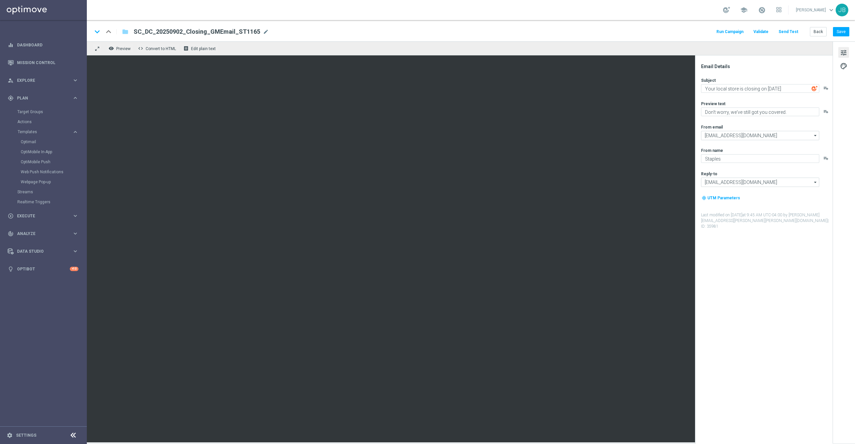
click at [791, 30] on button "Send Test" at bounding box center [788, 31] width 22 height 9
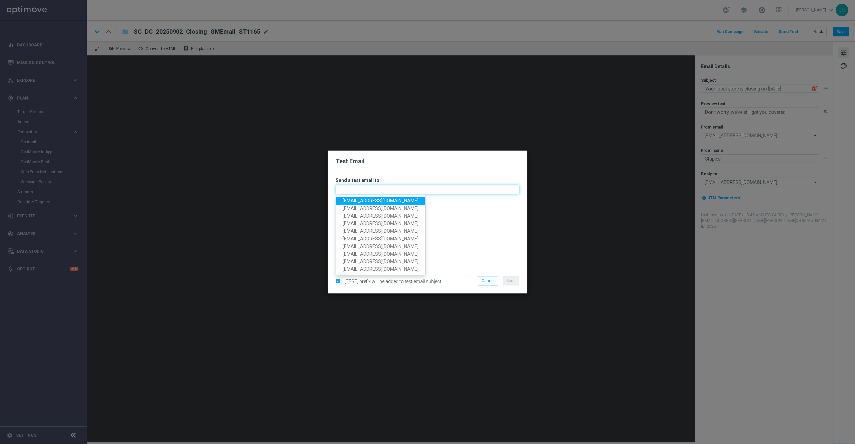
click at [386, 194] on input "text" at bounding box center [428, 189] width 184 height 9
click at [379, 202] on span "staples.336a@litmusemail.com" at bounding box center [381, 200] width 76 height 5
type input "staples.336a@litmusemail.com"
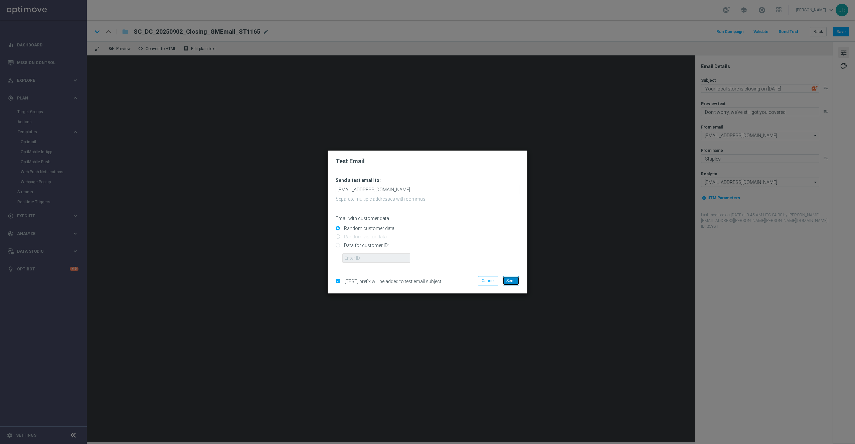
click at [516, 282] on button "Send" at bounding box center [511, 280] width 17 height 9
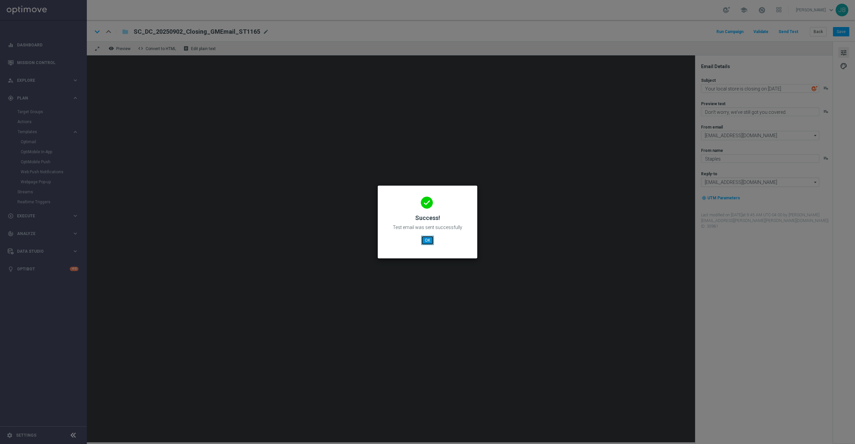
click at [426, 239] on button "OK" at bounding box center [427, 240] width 13 height 9
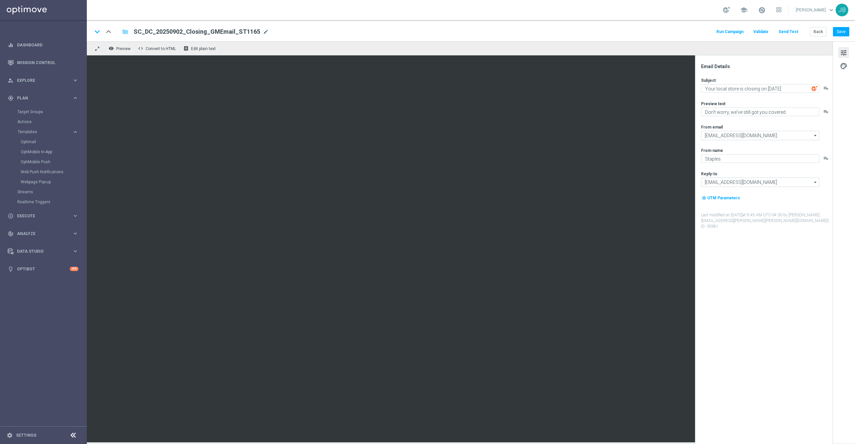
click at [795, 29] on button "Send Test" at bounding box center [788, 31] width 22 height 9
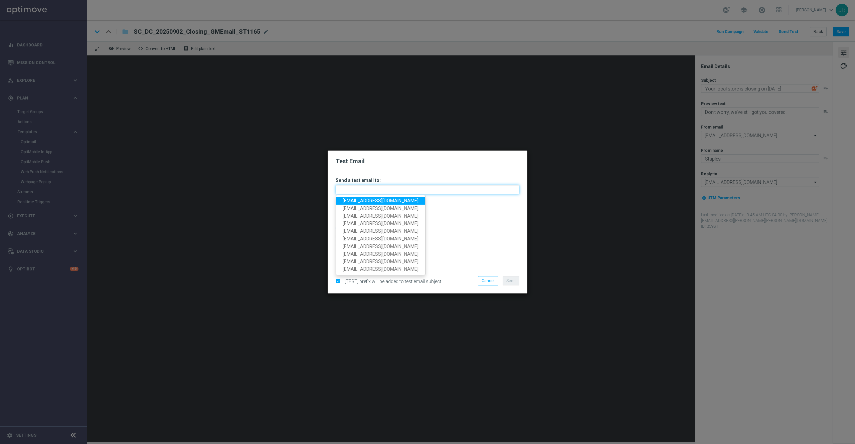
click at [412, 191] on input "text" at bounding box center [428, 189] width 184 height 9
click at [383, 203] on span "staples.336a@litmusemail.com" at bounding box center [381, 200] width 76 height 5
type input "staples.336a@litmusemail.com"
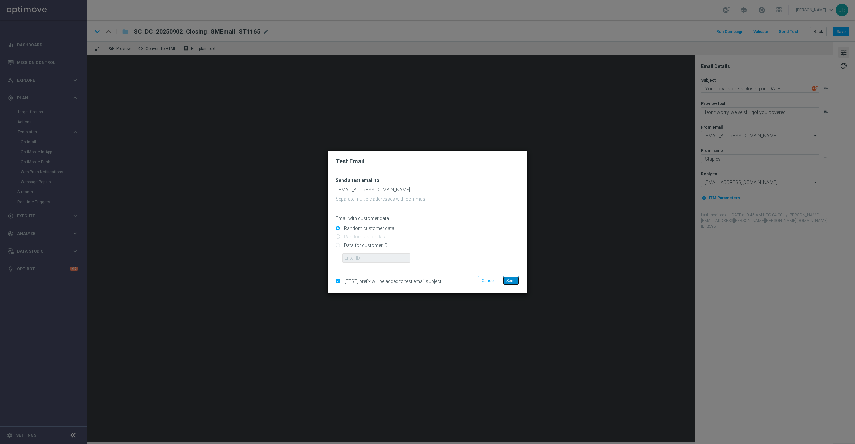
click at [512, 283] on span "Send" at bounding box center [510, 281] width 9 height 5
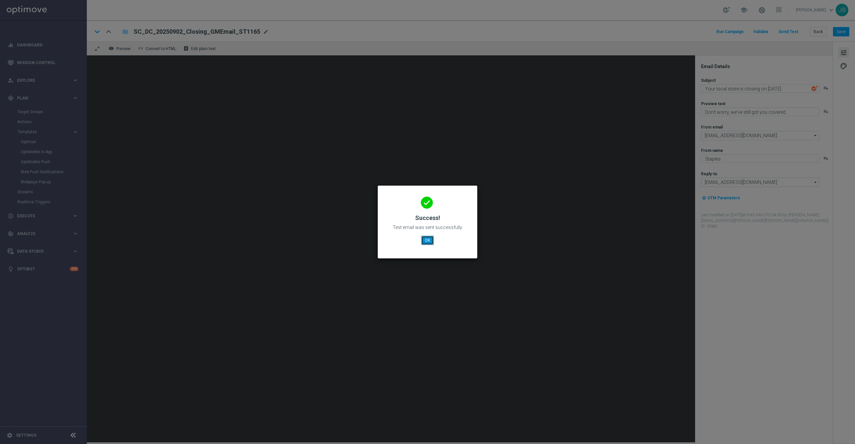
click at [429, 239] on button "OK" at bounding box center [427, 240] width 13 height 9
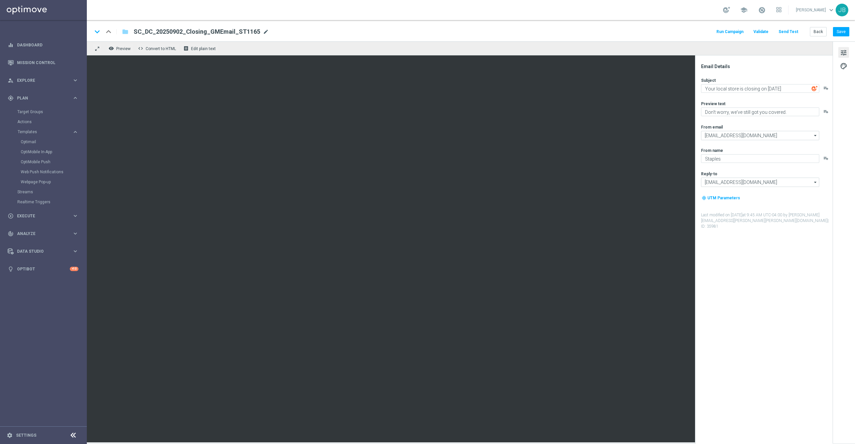
click at [263, 34] on span "mode_edit" at bounding box center [266, 32] width 6 height 6
click at [838, 29] on button "Save" at bounding box center [841, 31] width 16 height 9
click at [837, 33] on button "Save" at bounding box center [841, 31] width 16 height 9
click at [35, 142] on link "Optimail" at bounding box center [45, 141] width 49 height 5
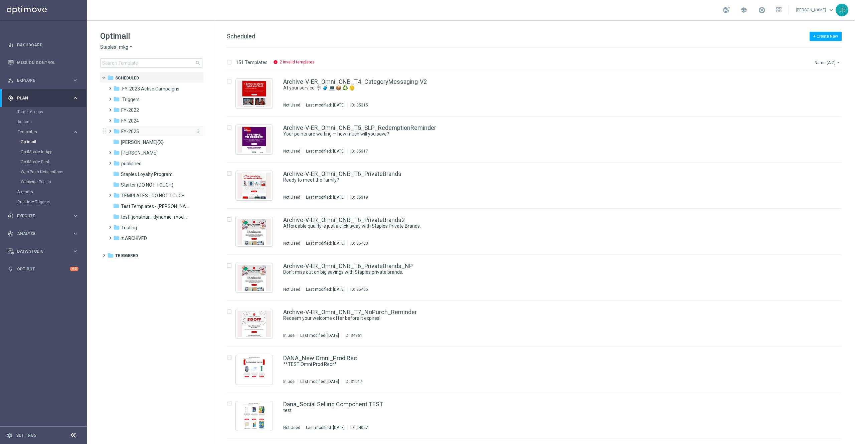
click at [141, 131] on div "folder FY-2025" at bounding box center [151, 132] width 77 height 8
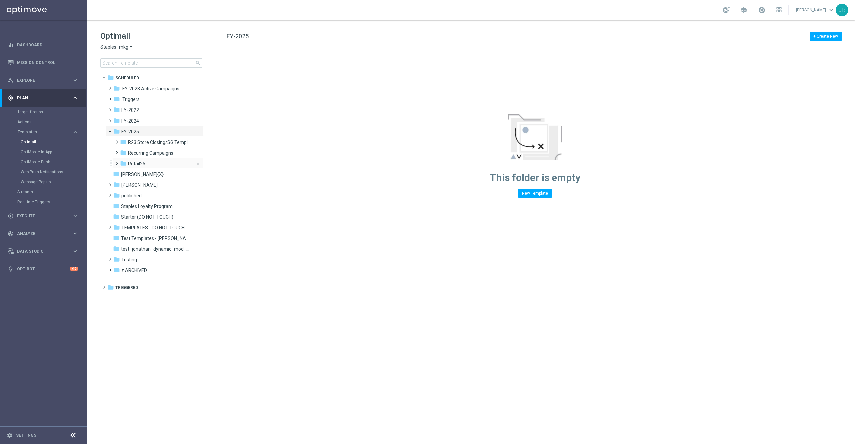
click at [139, 164] on span "Retail25" at bounding box center [136, 164] width 17 height 6
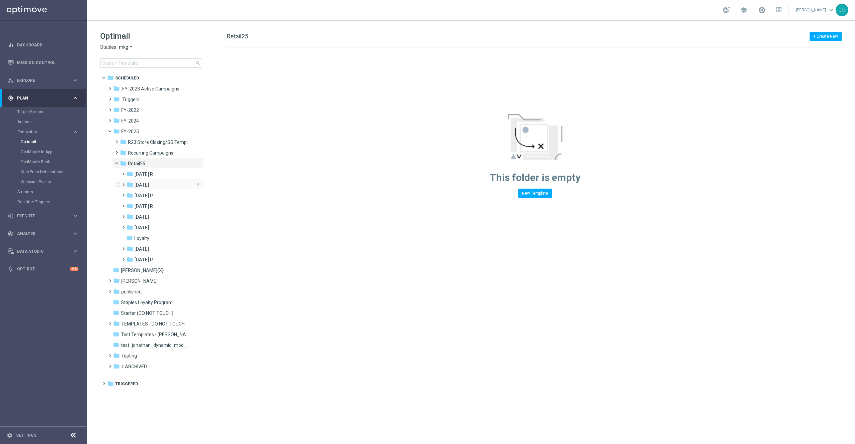
click at [142, 184] on span "August 25" at bounding box center [142, 185] width 14 height 6
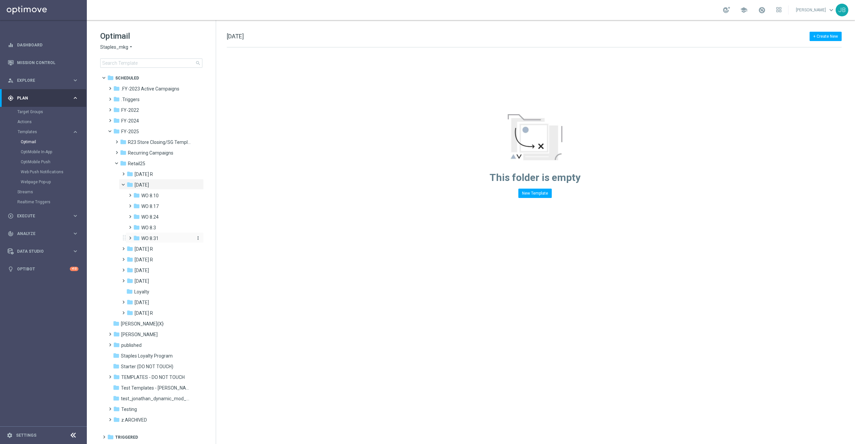
click at [150, 239] on span "WO 8.31" at bounding box center [149, 238] width 17 height 6
click at [168, 251] on div "folder Tues. 9/2" at bounding box center [167, 249] width 54 height 8
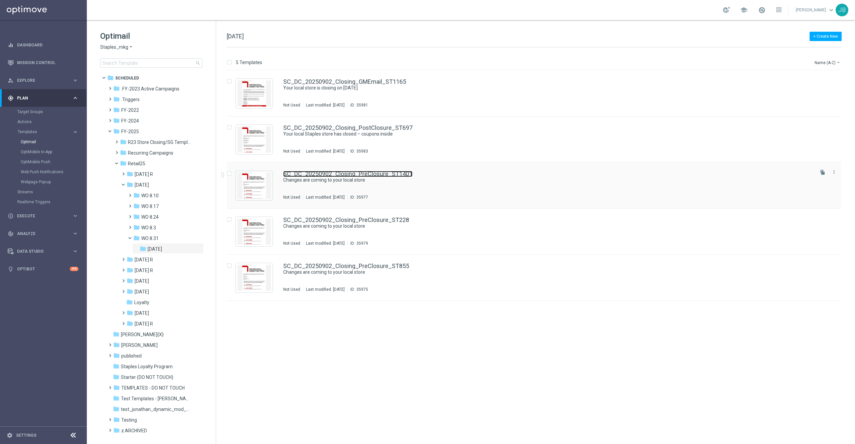
click at [355, 176] on link "SC_DC_20250902_Closing_PreClosure_ST1401" at bounding box center [347, 174] width 129 height 6
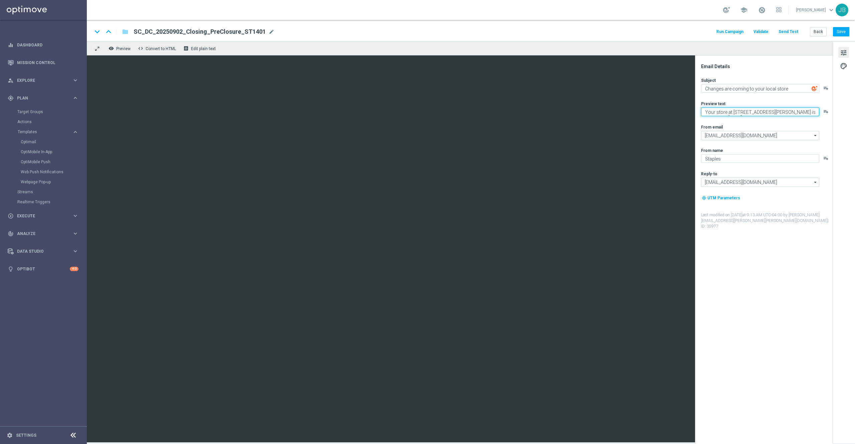
drag, startPoint x: 800, startPoint y: 112, endPoint x: 811, endPoint y: 136, distance: 26.3
click at [811, 136] on div "Subject Changes are coming to your local store playlist_add Preview text Your s…" at bounding box center [766, 153] width 131 height 152
click at [803, 113] on textarea "Your store at 2347 Claribel Road is closing on 10/17/2025" at bounding box center [760, 112] width 118 height 9
type textarea "Your store at 2347 Claribel Road is closing on 10/17/2025"
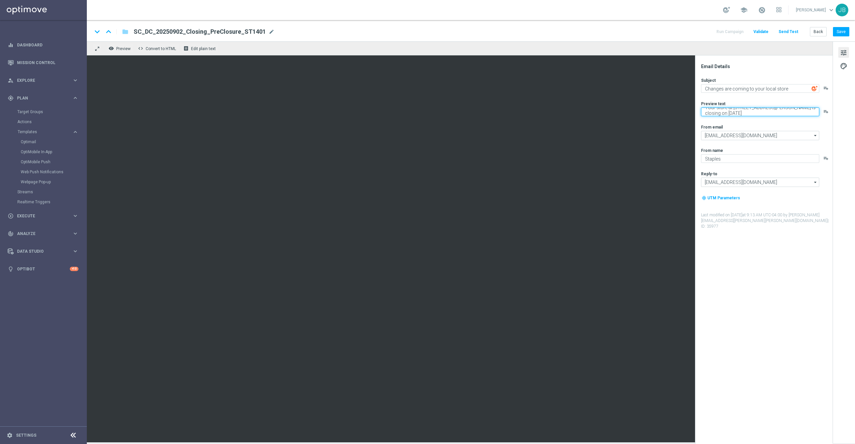
scroll to position [0, 0]
click at [793, 31] on button "Send Test" at bounding box center [788, 31] width 22 height 9
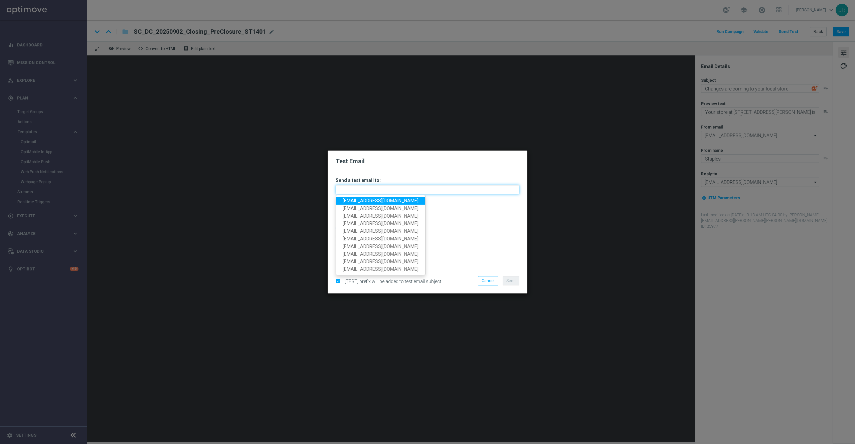
click at [364, 194] on input "text" at bounding box center [428, 189] width 184 height 9
click at [373, 199] on span "staples.336a@litmusemail.com" at bounding box center [381, 200] width 76 height 5
type input "staples.336a@litmusemail.com"
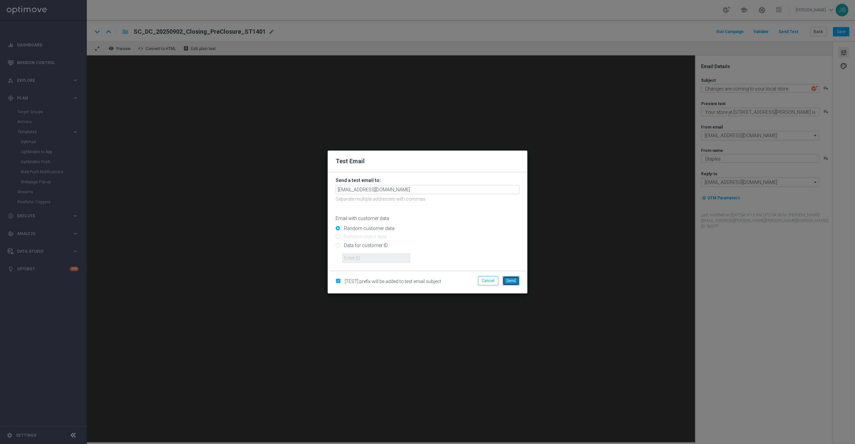
click at [516, 280] on button "Send" at bounding box center [511, 280] width 17 height 9
click at [508, 281] on span "Send" at bounding box center [510, 281] width 9 height 5
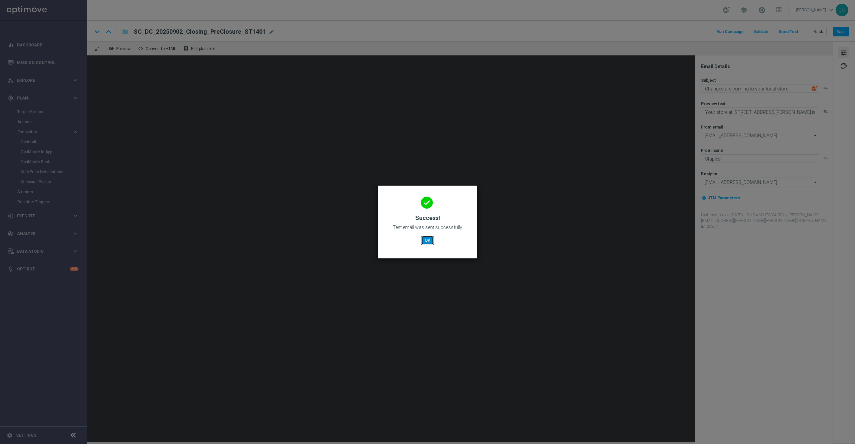
click at [426, 240] on button "OK" at bounding box center [427, 240] width 13 height 9
click at [428, 242] on button "OK" at bounding box center [427, 240] width 13 height 9
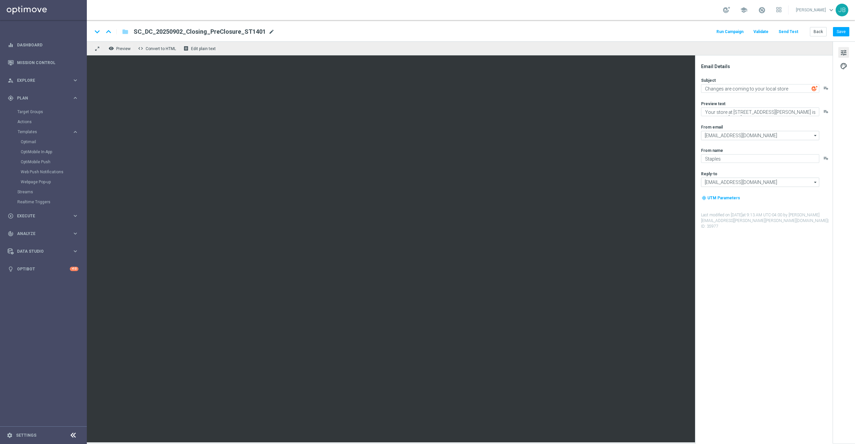
click at [269, 33] on span "mode_edit" at bounding box center [271, 32] width 6 height 6
click at [846, 32] on button "Save" at bounding box center [841, 31] width 16 height 9
click at [25, 141] on link "Optimail" at bounding box center [45, 141] width 49 height 5
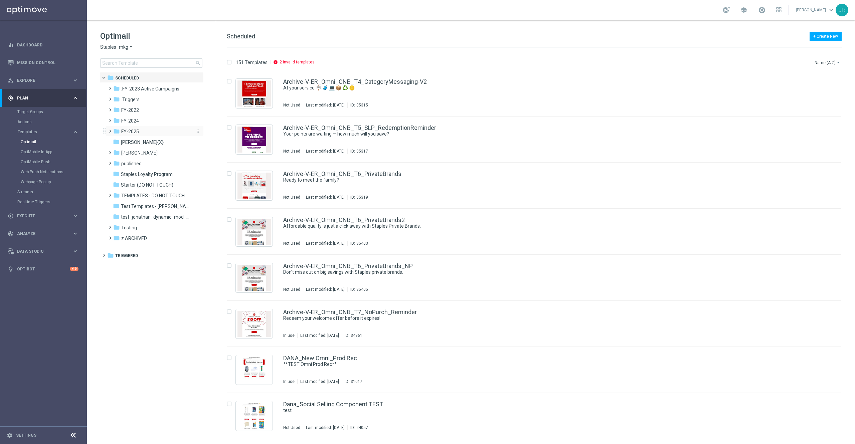
click at [142, 131] on div "folder FY-2025" at bounding box center [151, 132] width 77 height 8
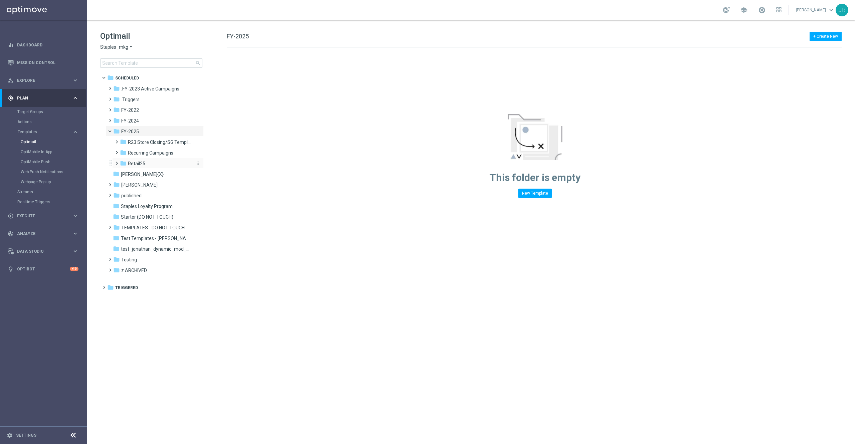
click at [144, 164] on span "Retail25" at bounding box center [136, 164] width 17 height 6
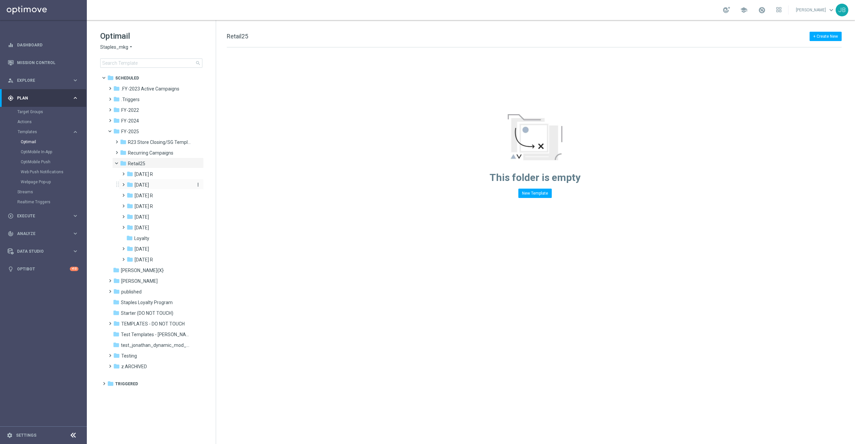
click at [139, 181] on div "folder August 25" at bounding box center [159, 185] width 65 height 8
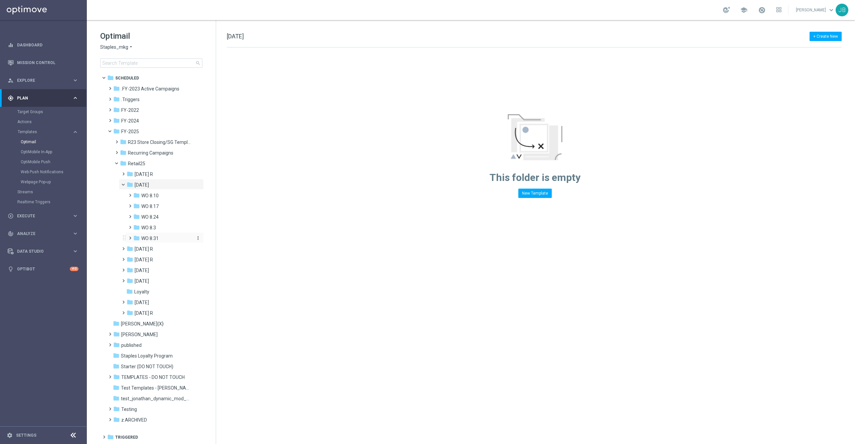
click at [162, 236] on div "folder WO 8.31" at bounding box center [163, 239] width 60 height 8
click at [162, 249] on span "Tues. 9/2" at bounding box center [155, 249] width 14 height 6
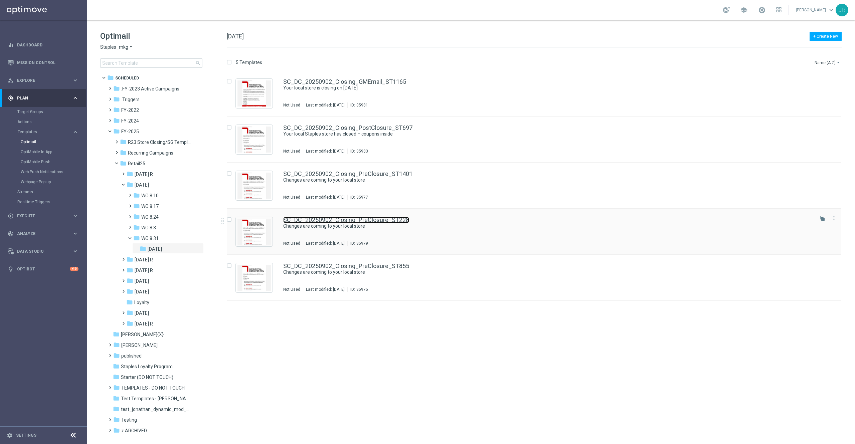
click at [326, 220] on link "SC_DC_20250902_Closing_PreClosure_ST228" at bounding box center [346, 220] width 126 height 6
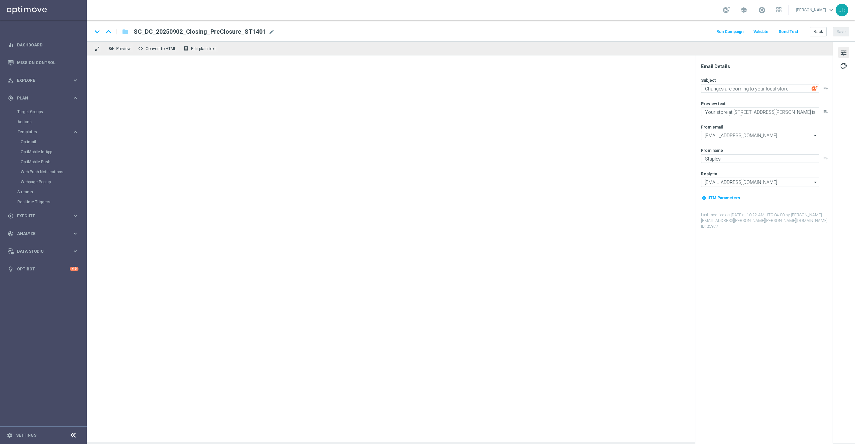
type textarea "Your store at 13550-B Whittier Boulevard is closing on 10/17/2025"
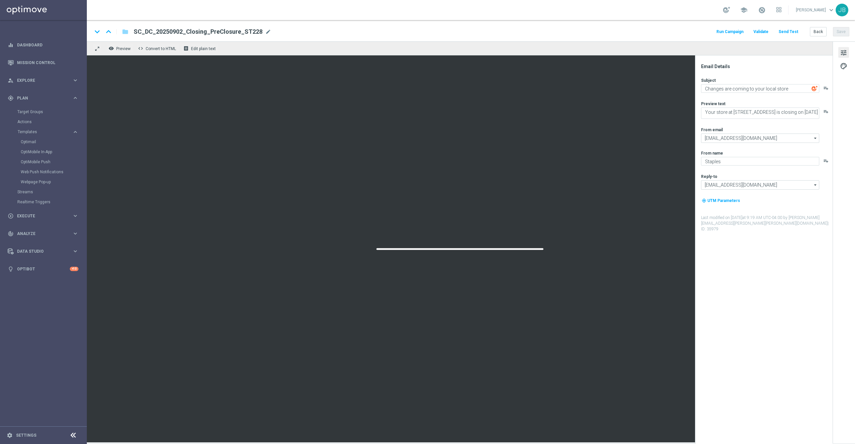
click at [545, 192] on div at bounding box center [460, 248] width 746 height 387
click at [794, 33] on button "Send Test" at bounding box center [788, 31] width 22 height 9
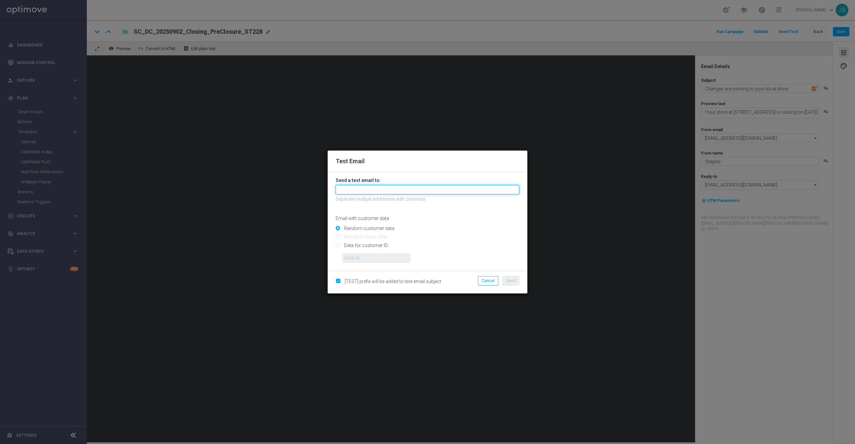
click at [433, 190] on input "text" at bounding box center [428, 189] width 184 height 9
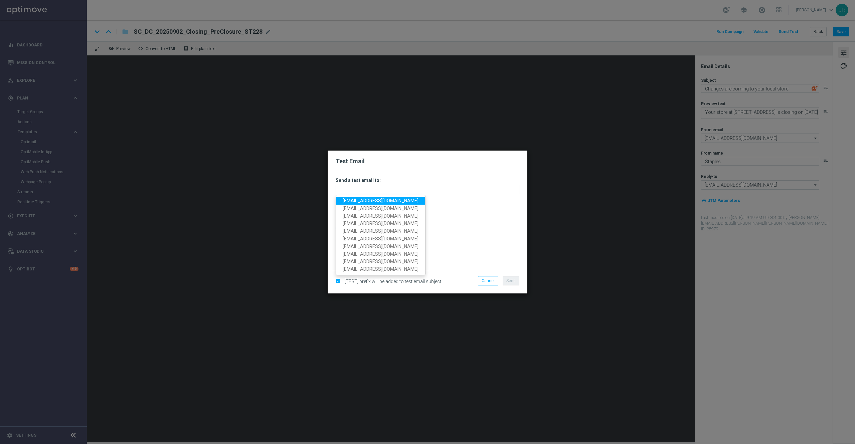
click at [393, 202] on span "staples.336a@litmusemail.com" at bounding box center [381, 200] width 76 height 5
type input "staples.336a@litmusemail.com"
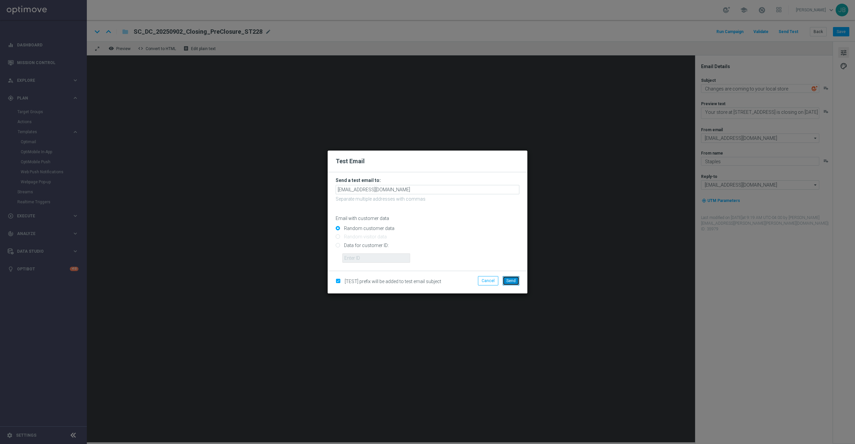
click at [516, 279] on button "Send" at bounding box center [511, 280] width 17 height 9
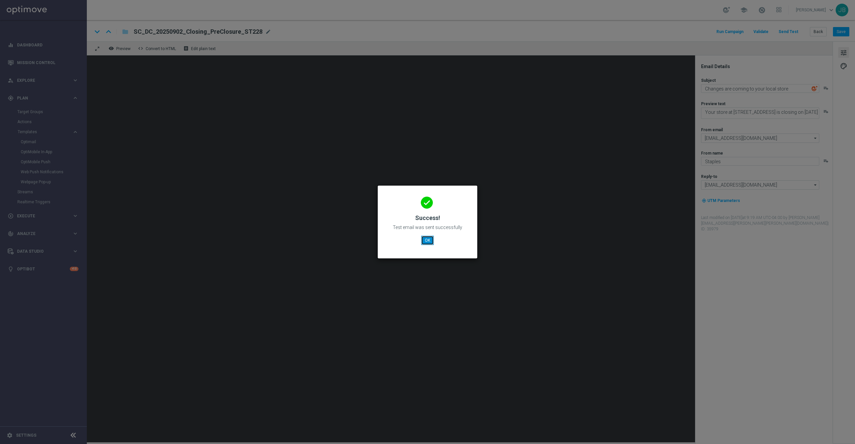
click at [428, 240] on button "OK" at bounding box center [427, 240] width 13 height 9
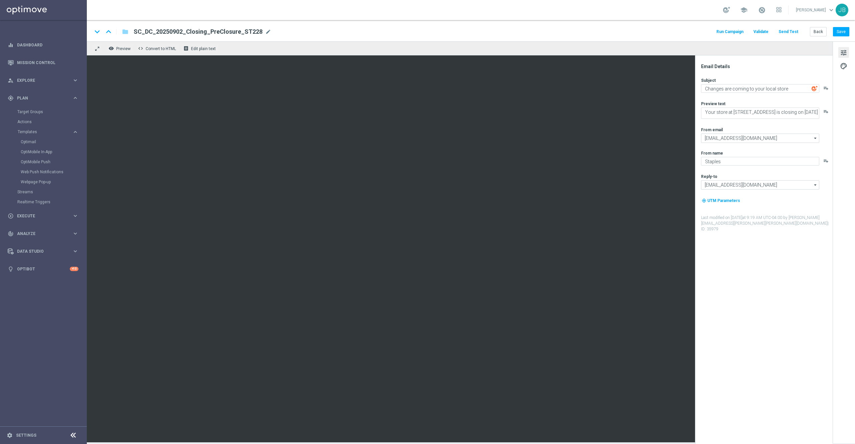
click at [264, 35] on div "SC_DC_20250902_Closing_PreClosure_ST228 mode_edit" at bounding box center [203, 31] width 138 height 9
click at [843, 31] on button "Save" at bounding box center [841, 31] width 16 height 9
click at [822, 32] on button "Back" at bounding box center [818, 31] width 17 height 9
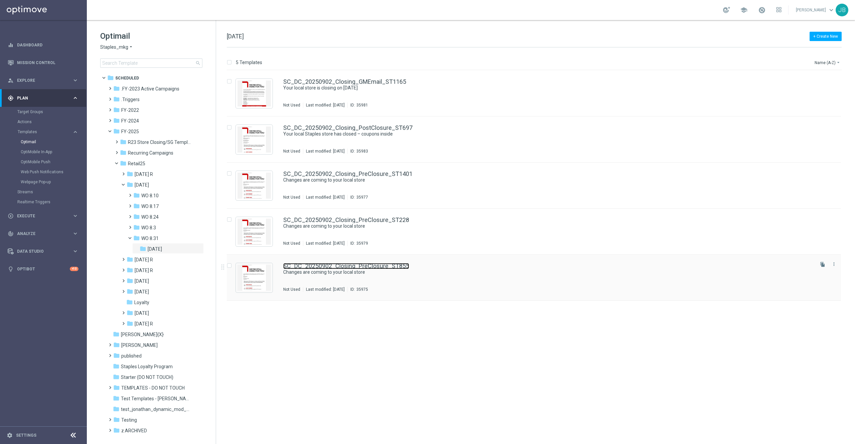
click at [382, 264] on link "SC_DC_20250902_Closing_PreClosure_ST855" at bounding box center [346, 266] width 126 height 6
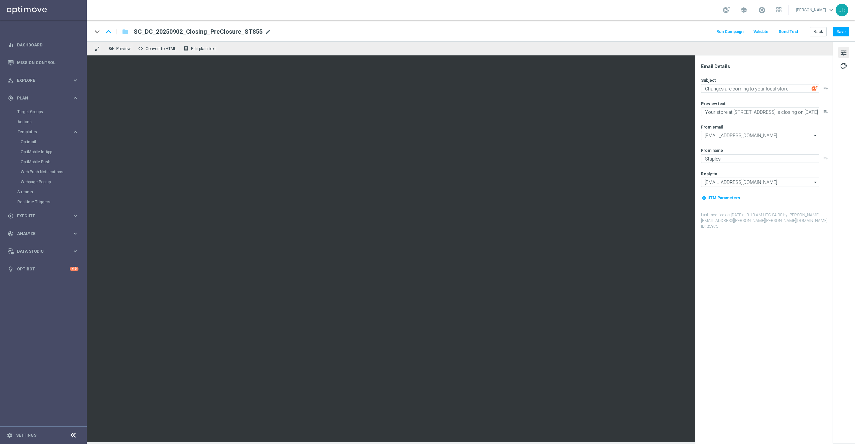
click at [266, 31] on span "mode_edit" at bounding box center [268, 32] width 6 height 6
click at [792, 30] on button "Send Test" at bounding box center [788, 31] width 22 height 9
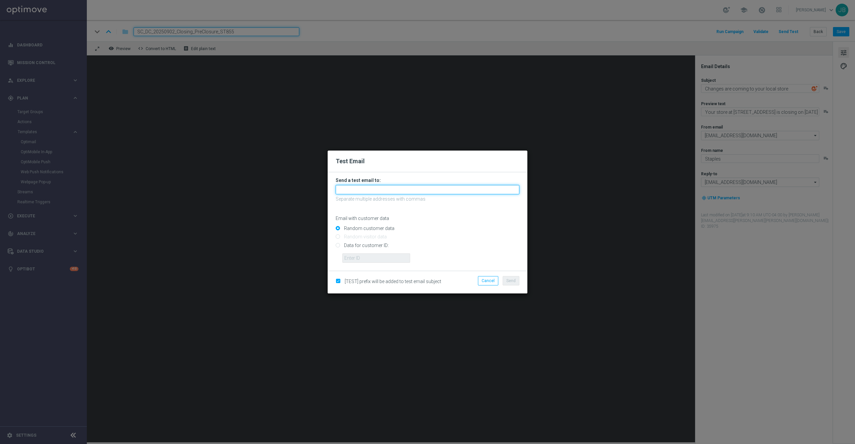
click at [436, 188] on input "text" at bounding box center [428, 189] width 184 height 9
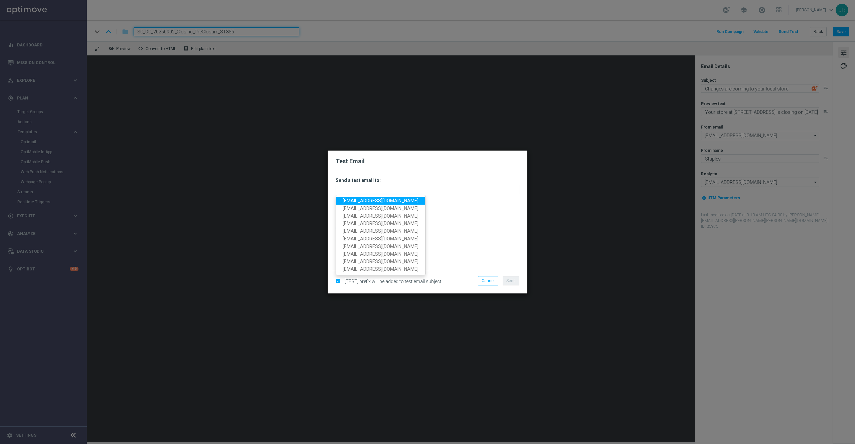
click at [386, 200] on span "staples.336a@litmusemail.com" at bounding box center [381, 200] width 76 height 5
type input "staples.336a@litmusemail.com"
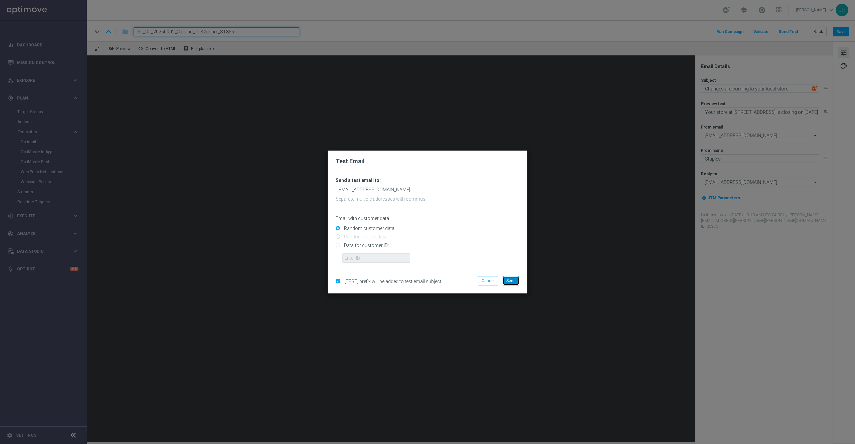
click at [511, 281] on span "Send" at bounding box center [510, 281] width 9 height 5
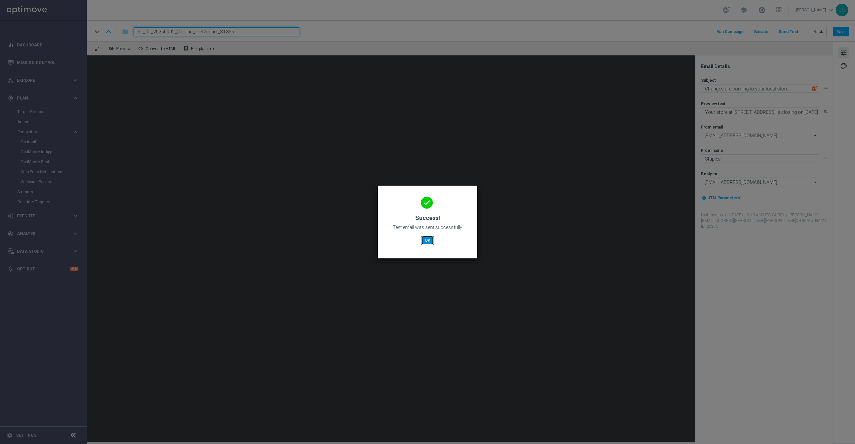
click at [425, 238] on button "OK" at bounding box center [427, 240] width 13 height 9
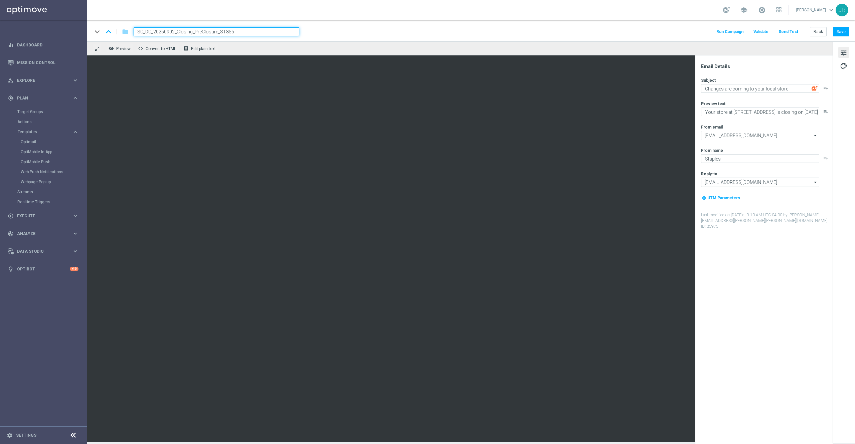
drag, startPoint x: 240, startPoint y: 30, endPoint x: 134, endPoint y: 33, distance: 105.9
click at [134, 33] on input "SC_DC_20250902_Closing_PreClosure_ST855" at bounding box center [217, 31] width 166 height 9
click at [797, 32] on button "Send Test" at bounding box center [788, 31] width 22 height 9
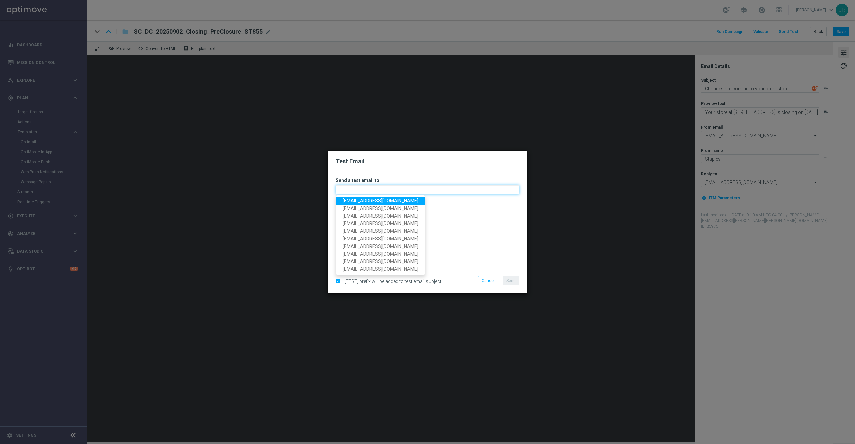
click at [436, 188] on input "text" at bounding box center [428, 189] width 184 height 9
click at [394, 201] on span "staples.336a@litmusemail.com" at bounding box center [381, 200] width 76 height 5
type input "staples.336a@litmusemail.com"
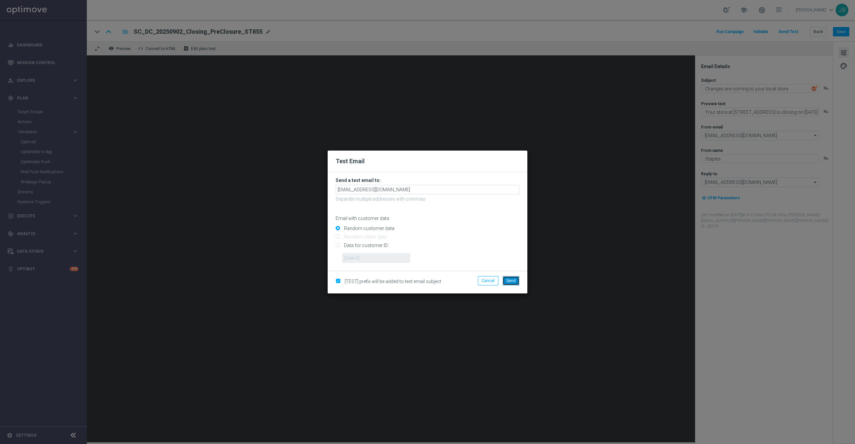
click at [515, 282] on span "Send" at bounding box center [510, 281] width 9 height 5
click at [512, 283] on button "Send" at bounding box center [511, 280] width 17 height 9
click at [512, 280] on span "Send" at bounding box center [510, 281] width 9 height 5
click at [567, 228] on modal-container "Test Email Send a test email to: staples.336a@litmusemail.com Separate multiple…" at bounding box center [427, 222] width 855 height 444
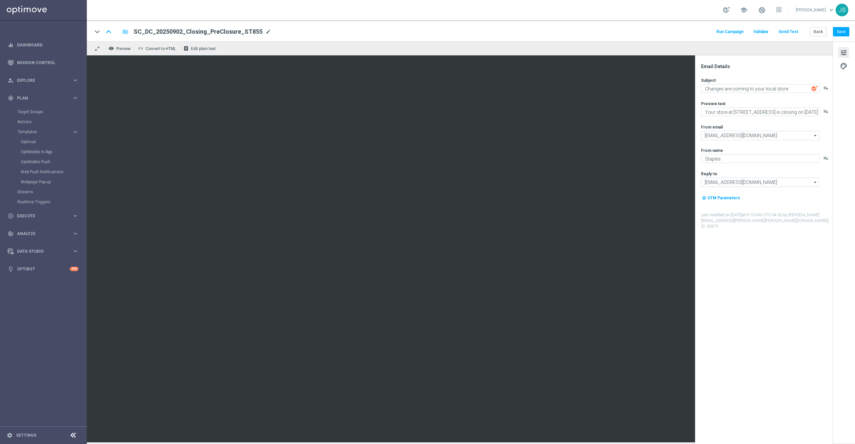
click at [798, 35] on button "Send Test" at bounding box center [788, 31] width 22 height 9
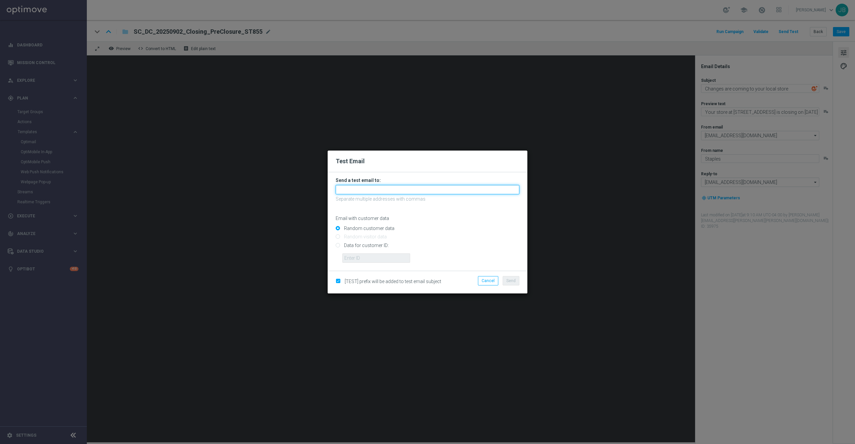
click at [452, 186] on input "text" at bounding box center [428, 189] width 184 height 9
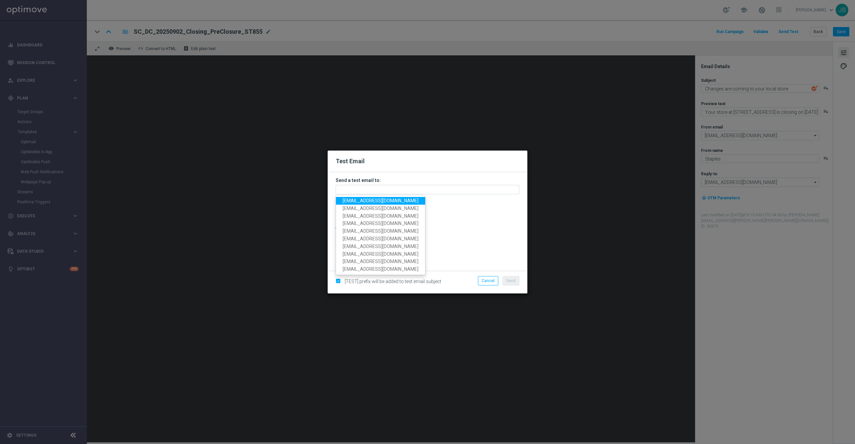
click at [401, 202] on span "staples.336a@litmusemail.com" at bounding box center [381, 200] width 76 height 5
type input "staples.336a@litmusemail.com"
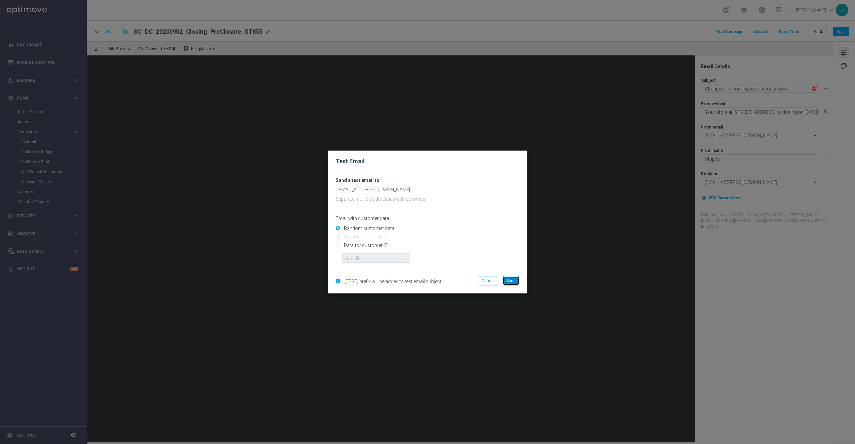
click at [518, 282] on button "Send" at bounding box center [511, 280] width 17 height 9
click at [261, 120] on modal-container "Test Email Send a test email to: staples.336a@litmusemail.com Separate multiple…" at bounding box center [427, 222] width 855 height 444
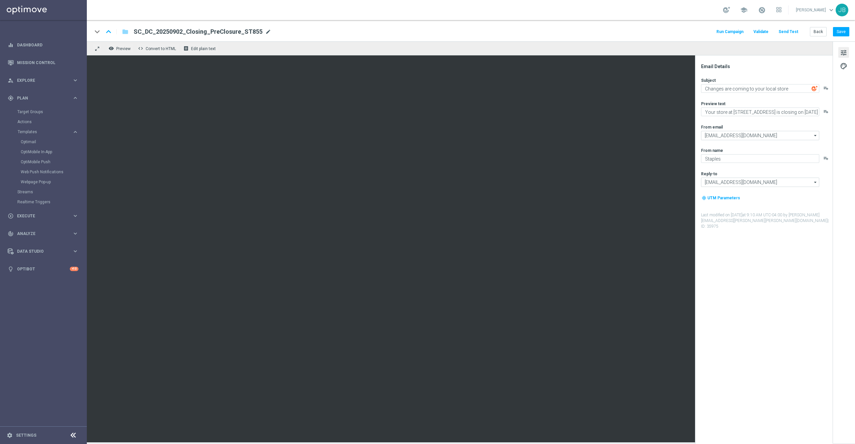
click at [265, 33] on span "mode_edit" at bounding box center [268, 32] width 6 height 6
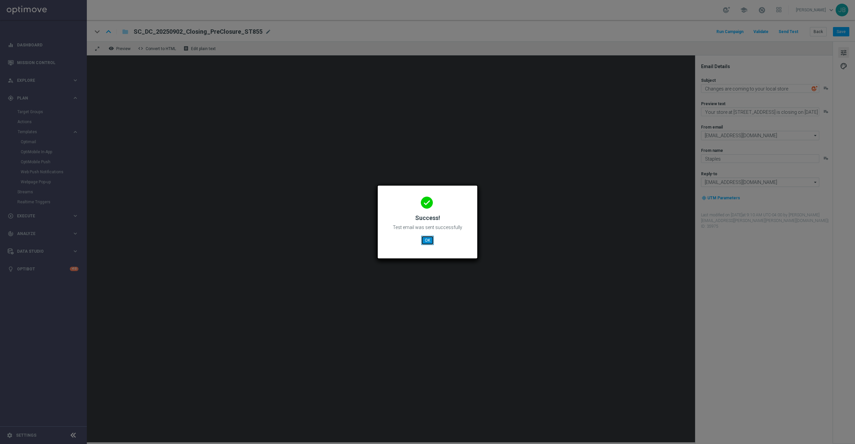
click at [429, 238] on button "OK" at bounding box center [427, 240] width 13 height 9
click at [551, 258] on modal-container "done Success! Test email was sent successfully OK" at bounding box center [427, 222] width 855 height 444
click at [426, 239] on button "OK" at bounding box center [427, 240] width 13 height 9
click at [426, 238] on button "OK" at bounding box center [427, 240] width 13 height 9
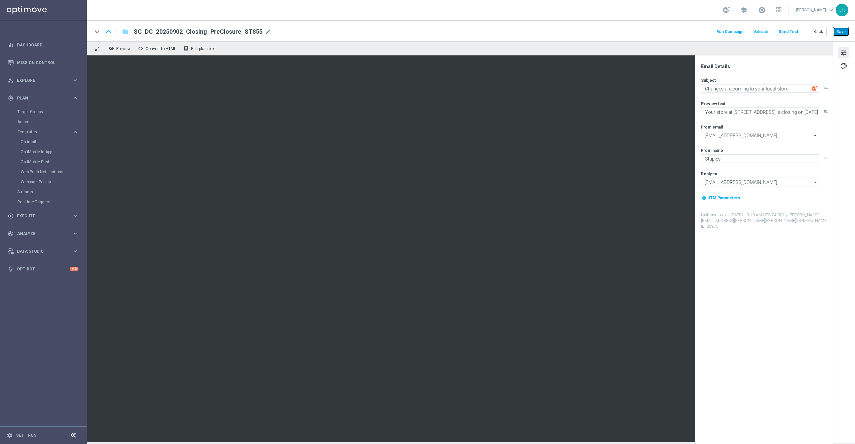
click at [846, 33] on button "Save" at bounding box center [841, 31] width 16 height 9
click at [845, 31] on button "Save" at bounding box center [841, 31] width 16 height 9
click at [38, 144] on link "Optimail" at bounding box center [45, 141] width 49 height 5
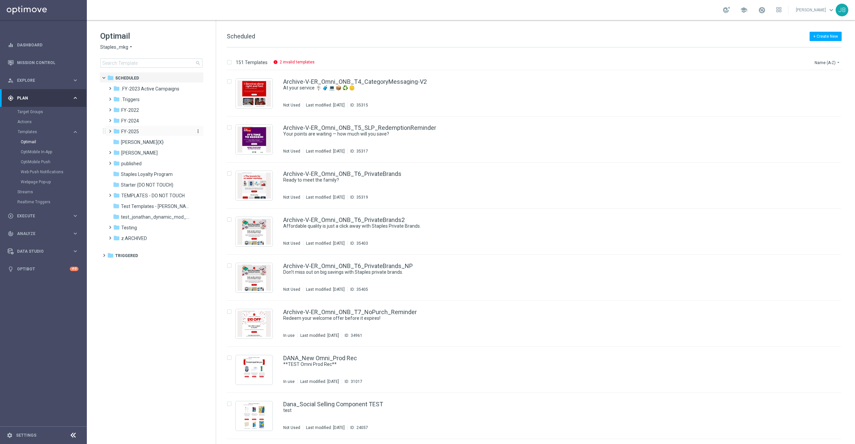
click at [138, 130] on span "FY-2025" at bounding box center [130, 132] width 18 height 6
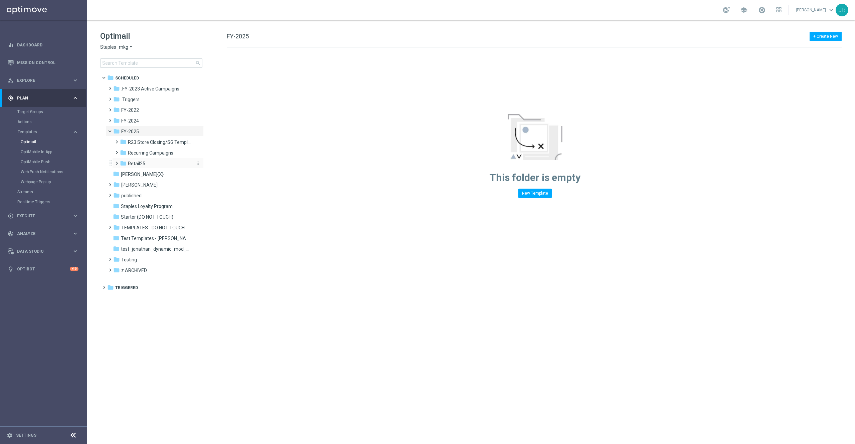
click at [139, 164] on span "Retail25" at bounding box center [136, 164] width 17 height 6
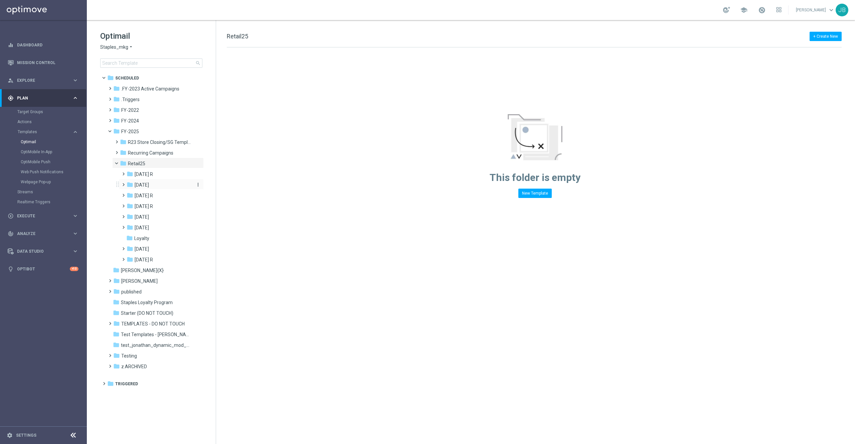
click at [149, 185] on span "August 25" at bounding box center [142, 185] width 14 height 6
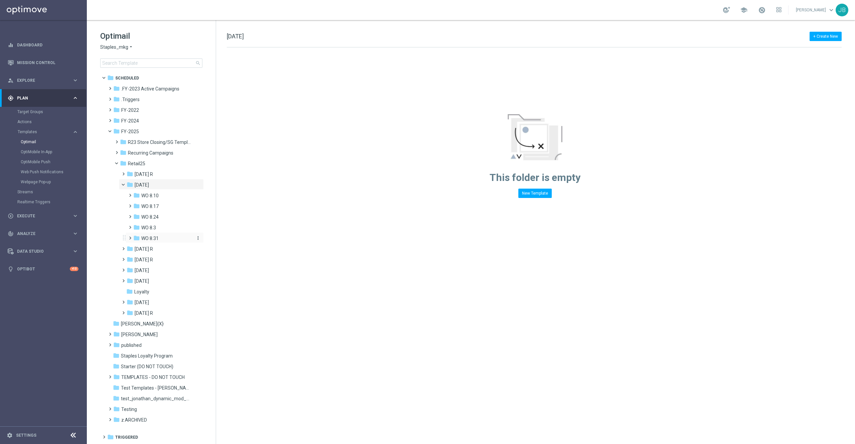
click at [158, 238] on span "WO 8.31" at bounding box center [149, 238] width 17 height 6
click at [160, 249] on span "Tues. 9/2" at bounding box center [155, 249] width 14 height 6
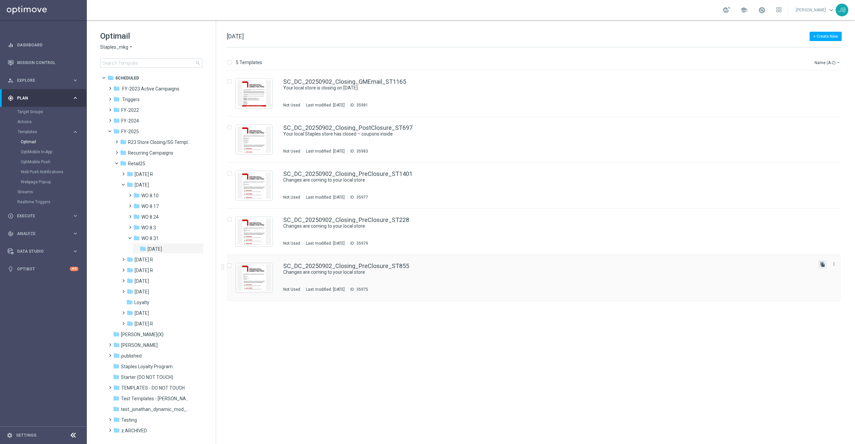
click at [821, 266] on icon "file_copy" at bounding box center [822, 264] width 5 height 5
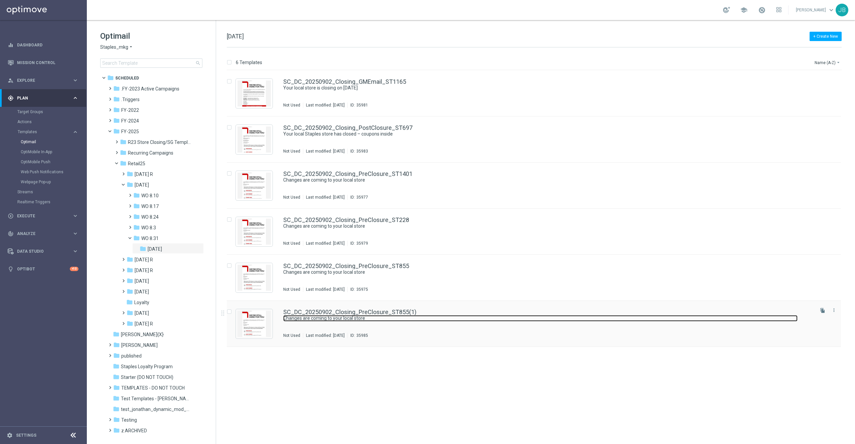
click at [332, 315] on link "Changes are coming to your local store" at bounding box center [540, 318] width 514 height 6
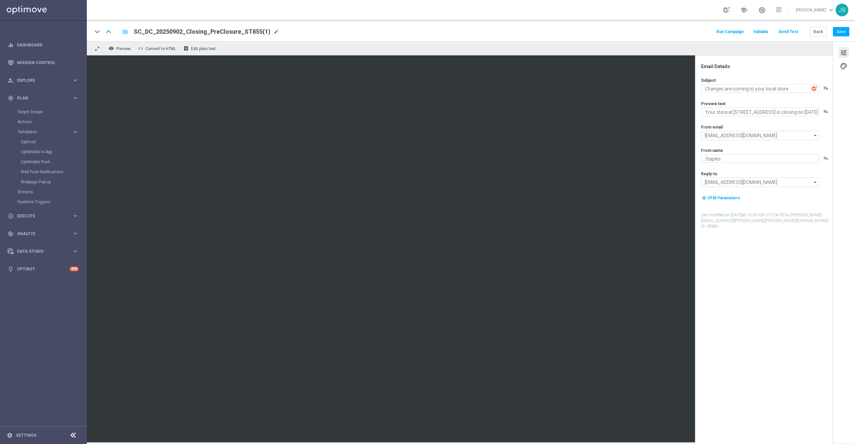
click at [276, 32] on div "keyboard_arrow_down keyboard_arrow_up folder SC_DC_20250902_Closing_PreClosure_…" at bounding box center [470, 31] width 757 height 9
click at [273, 31] on span "mode_edit" at bounding box center [276, 32] width 6 height 6
paste input "SC_DC_20250902_Closing_PreClosure_ST334"
type input "SC_DC_20250902_Closing_PreClosure_ST334"
drag, startPoint x: 797, startPoint y: 110, endPoint x: 702, endPoint y: 110, distance: 95.2
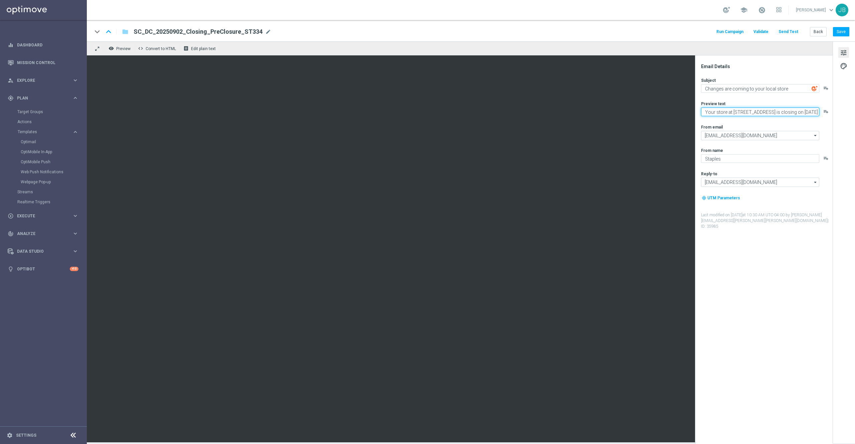
click at [702, 110] on textarea "Your store at 12421 Pearl Road is closing on 10/17/2025" at bounding box center [760, 112] width 118 height 9
type textarea "10/17/2025"
paste textarea "Your store at 654 North West End Boulevard is closing on 10/3/2025"
drag, startPoint x: 751, startPoint y: 114, endPoint x: 706, endPoint y: 107, distance: 45.7
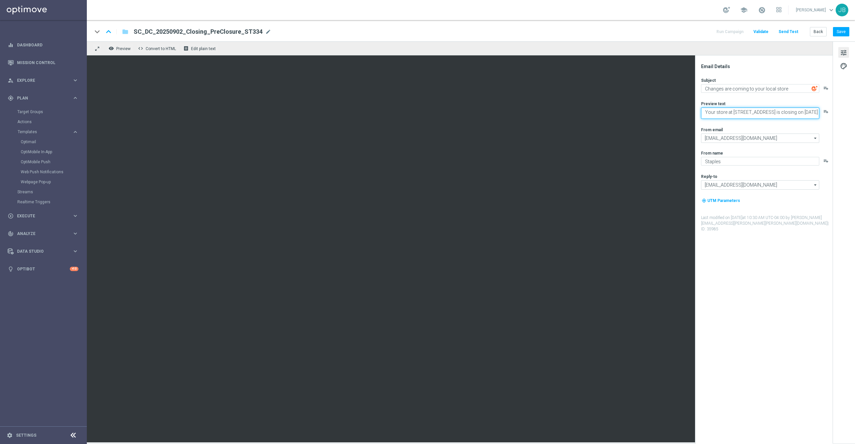
click at [706, 107] on div "Preview text Your store at 654 North West End Boulevard is closing on 10/3/2025…" at bounding box center [766, 110] width 131 height 18
type textarea "Your store at 654 North West End Boulevard is closing on 10/3/2025"
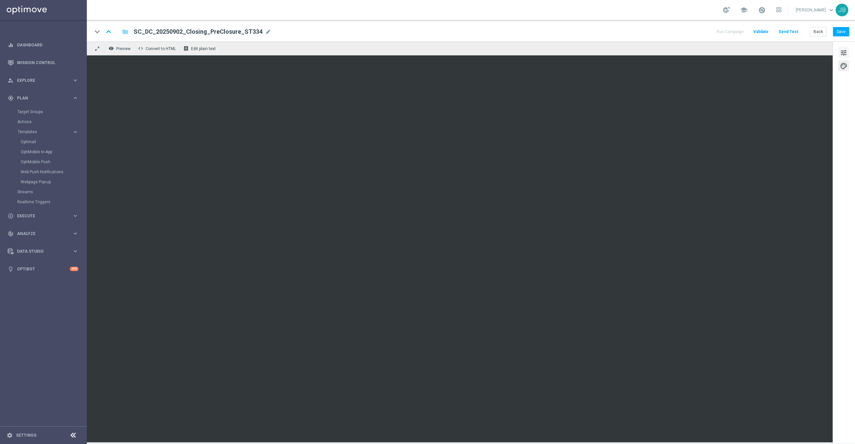
click at [846, 52] on span "tune" at bounding box center [843, 52] width 7 height 9
click at [842, 34] on button "Save" at bounding box center [841, 31] width 16 height 9
click at [794, 30] on button "Send Test" at bounding box center [788, 31] width 22 height 9
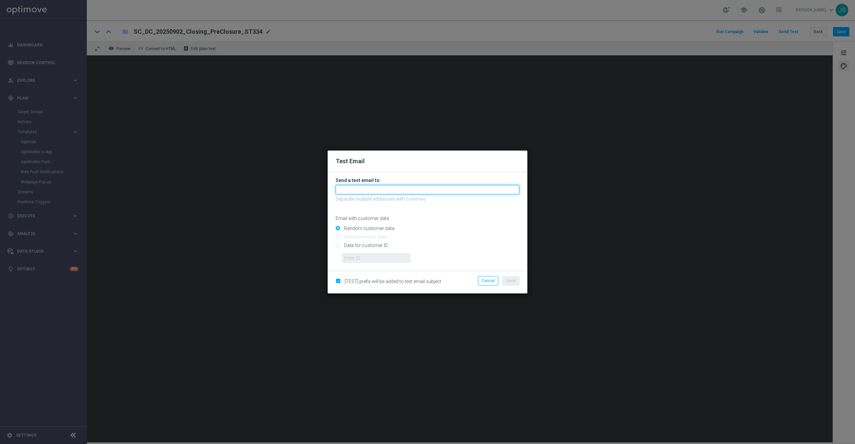
click at [398, 188] on input "text" at bounding box center [428, 189] width 184 height 9
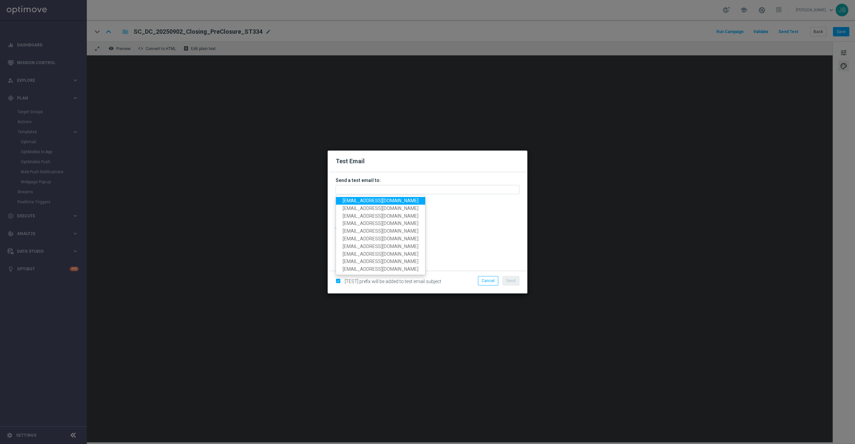
click at [393, 200] on span "staples.336a@litmusemail.com" at bounding box center [381, 200] width 76 height 5
type input "staples.336a@litmusemail.com"
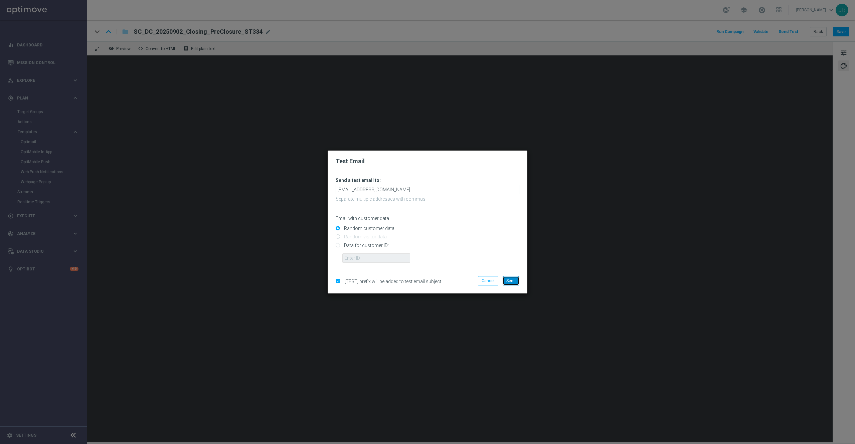
click at [512, 284] on button "Send" at bounding box center [511, 280] width 17 height 9
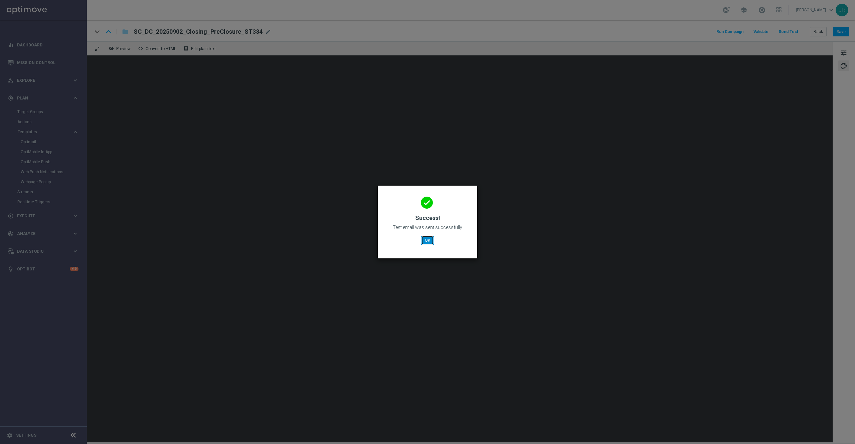
click at [427, 242] on button "OK" at bounding box center [427, 240] width 13 height 9
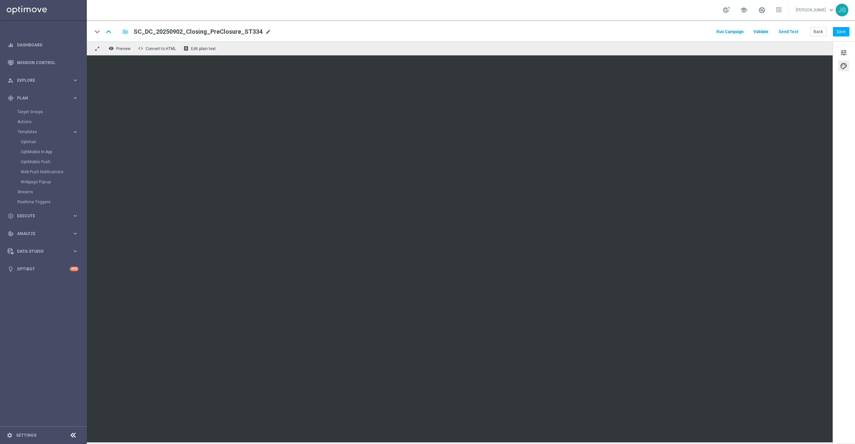
click at [266, 32] on span "mode_edit" at bounding box center [268, 32] width 6 height 6
click at [845, 29] on button "Save" at bounding box center [841, 31] width 16 height 9
click at [35, 114] on link "Target Groups" at bounding box center [43, 111] width 52 height 5
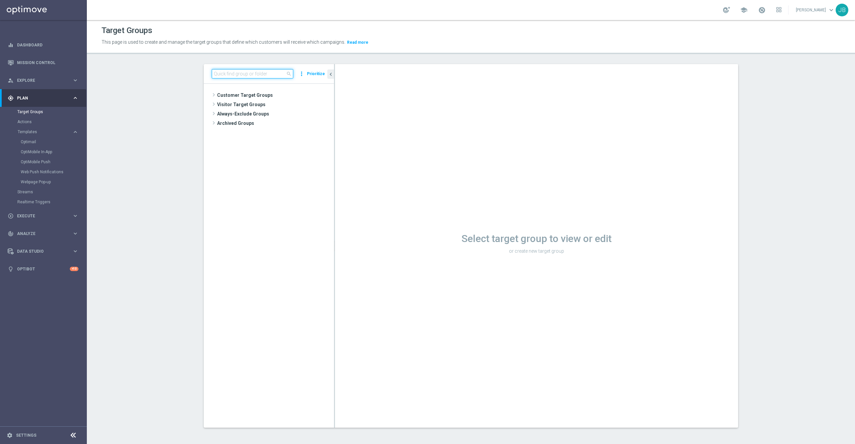
click at [245, 75] on input at bounding box center [252, 73] width 81 height 9
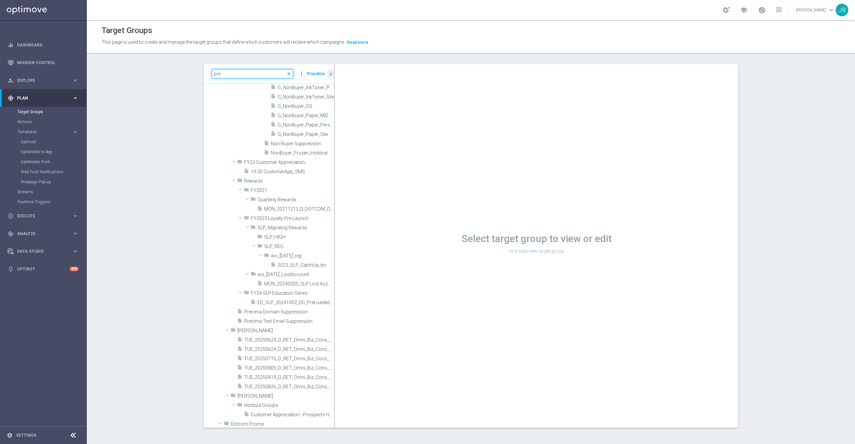
scroll to position [395, 0]
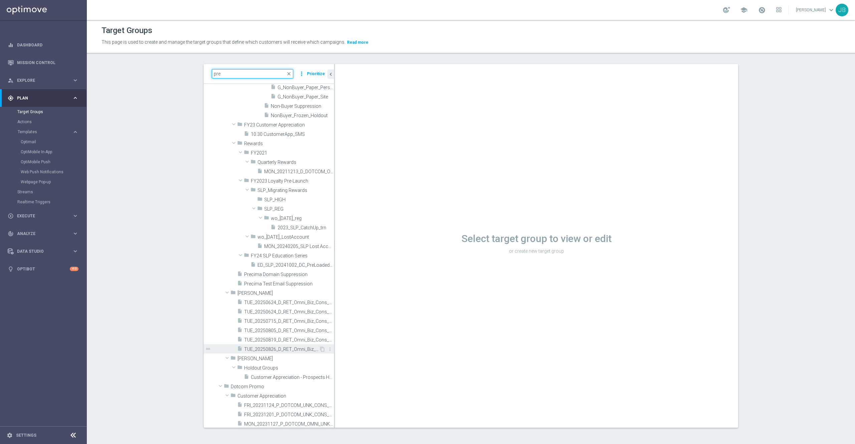
type input "pre"
click at [271, 351] on span "TUE_20250826_D_RET_Omni_Biz_Cons_PreClosure_545" at bounding box center [281, 350] width 75 height 6
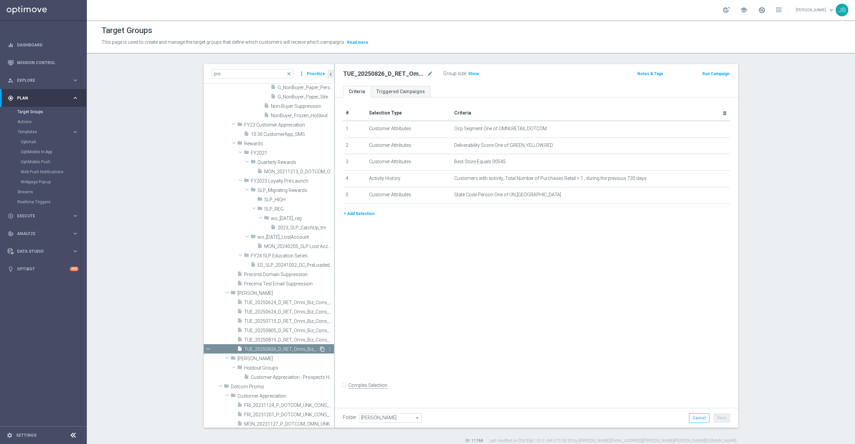
click at [320, 349] on icon "content_copy" at bounding box center [322, 349] width 5 height 5
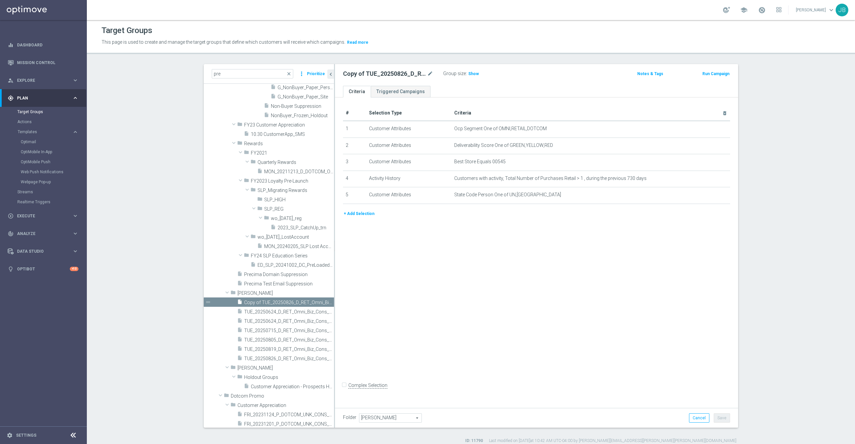
scroll to position [401, 0]
click at [427, 74] on icon "mode_edit" at bounding box center [430, 74] width 6 height 8
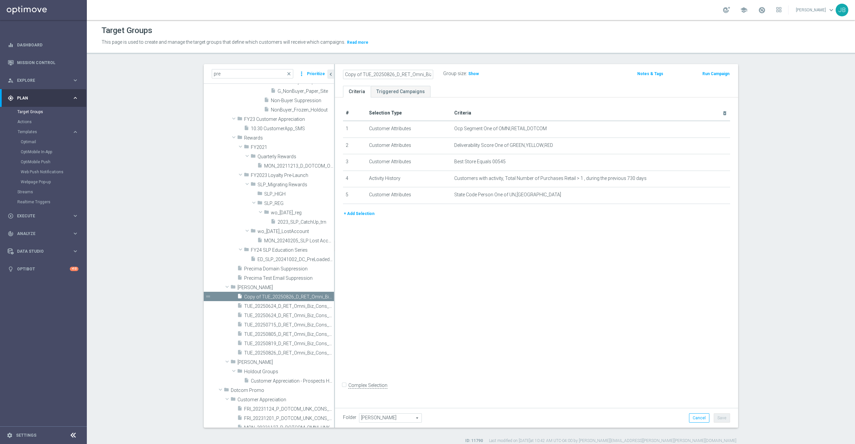
scroll to position [0, 46]
click at [349, 72] on input "Copy of TUE_20250826_D_RET_Omni_Biz_Cons_PreClosure_545" at bounding box center [388, 74] width 90 height 9
type input "TUE_20250902_D_RET_Omni_Biz_Cons_PreClosure_855"
click at [707, 165] on div "mode_edit delete_forever" at bounding box center [712, 162] width 13 height 6
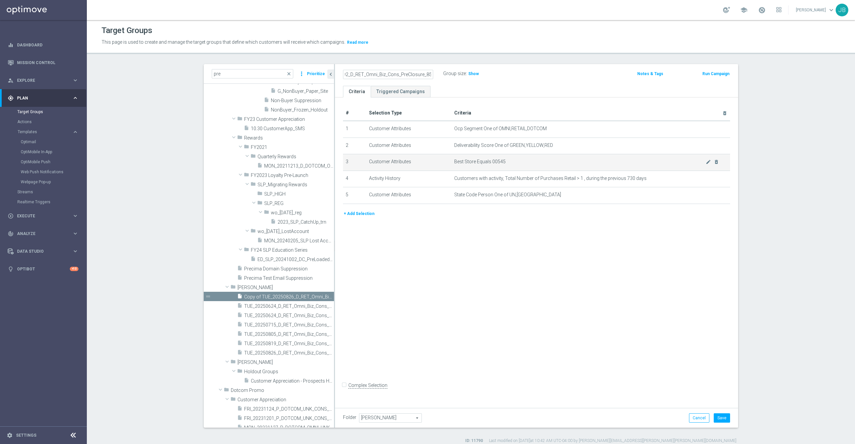
scroll to position [0, 0]
click at [706, 164] on icon "mode_edit" at bounding box center [708, 161] width 5 height 5
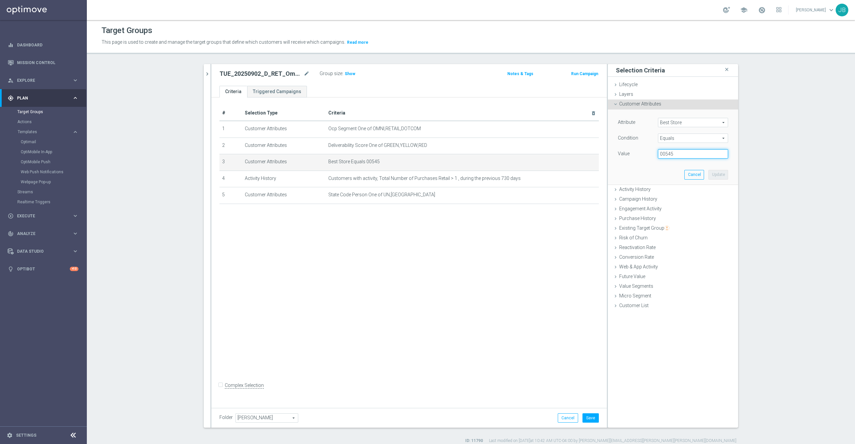
click at [686, 159] on input "00545" at bounding box center [693, 153] width 70 height 9
type input "00855"
click at [711, 175] on button "Update" at bounding box center [718, 174] width 20 height 9
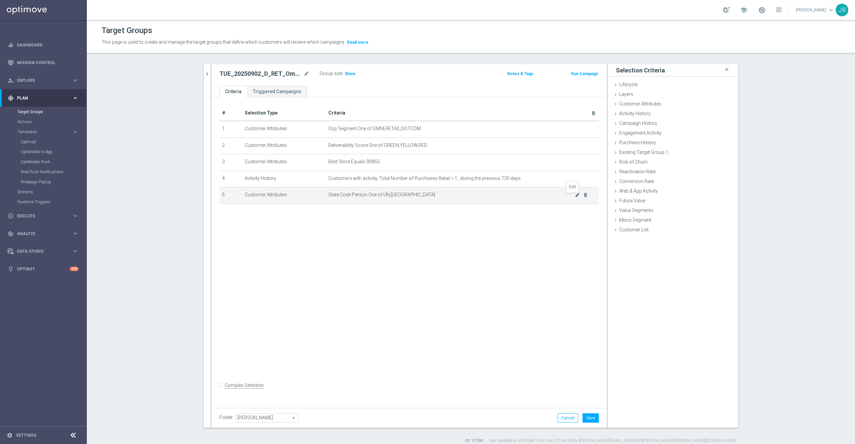
click at [575, 197] on icon "mode_edit" at bounding box center [577, 194] width 5 height 5
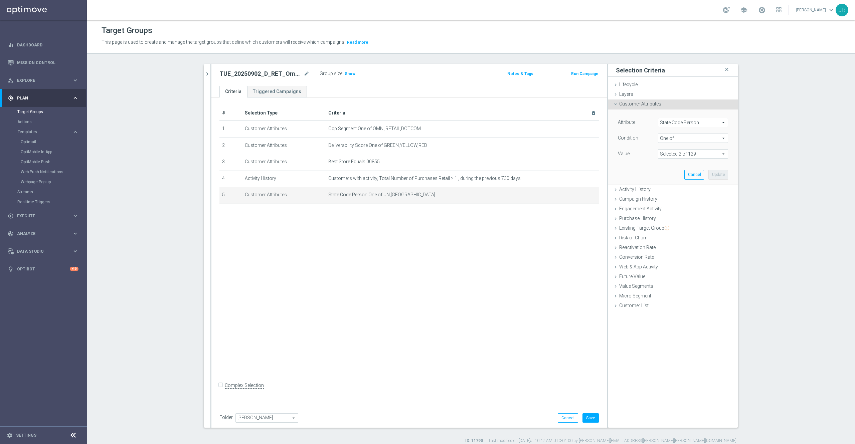
click at [658, 150] on span at bounding box center [692, 154] width 69 height 9
click at [661, 168] on input "Show Selected" at bounding box center [663, 168] width 4 height 4
checkbox input "true"
click at [667, 188] on label "NJ" at bounding box center [697, 187] width 61 height 9
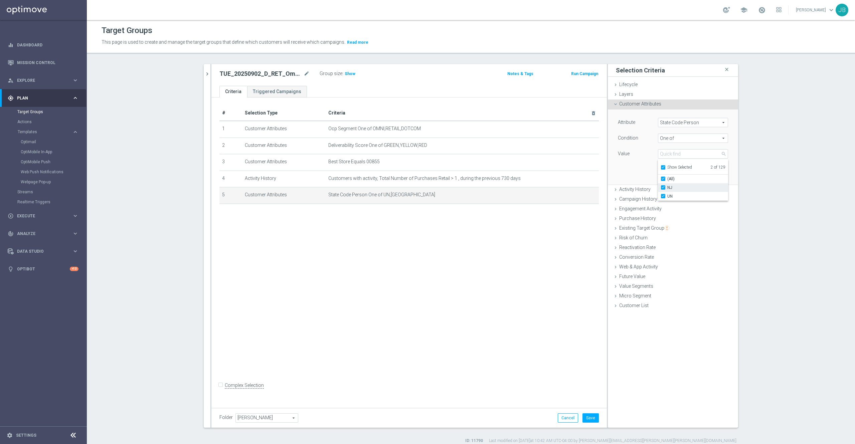
click at [663, 188] on input "NJ" at bounding box center [665, 188] width 4 height 4
checkbox input "false"
type input "UN"
checkbox input "false"
click at [669, 156] on input "search" at bounding box center [693, 153] width 70 height 9
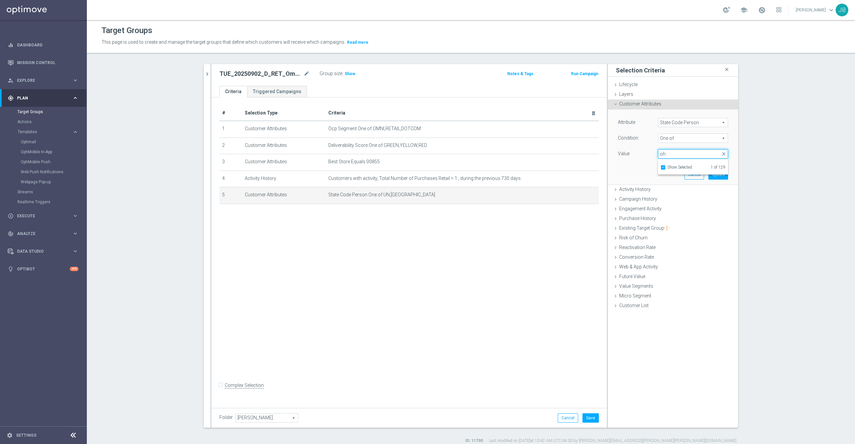
type input "oh"
click at [667, 170] on span "Show Selected" at bounding box center [679, 167] width 25 height 5
click at [663, 170] on input "Show Selected" at bounding box center [663, 168] width 4 height 4
checkbox input "false"
click at [667, 187] on span "OH" at bounding box center [697, 187] width 61 height 5
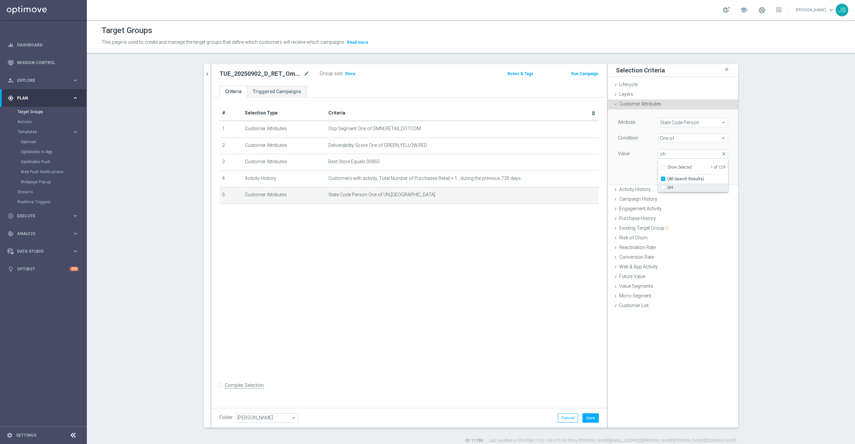
click at [663, 187] on input "OH" at bounding box center [665, 188] width 4 height 4
checkbox input "true"
type input "Selected 2 of 129"
checkbox input "false"
click at [628, 174] on div "Attribute State Code Person State Code Person arrow_drop_down search Condition …" at bounding box center [673, 147] width 120 height 75
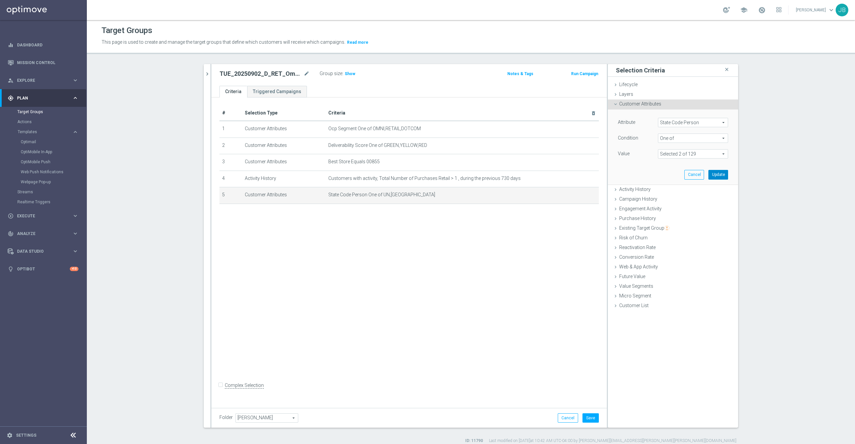
click at [711, 177] on button "Update" at bounding box center [718, 174] width 20 height 9
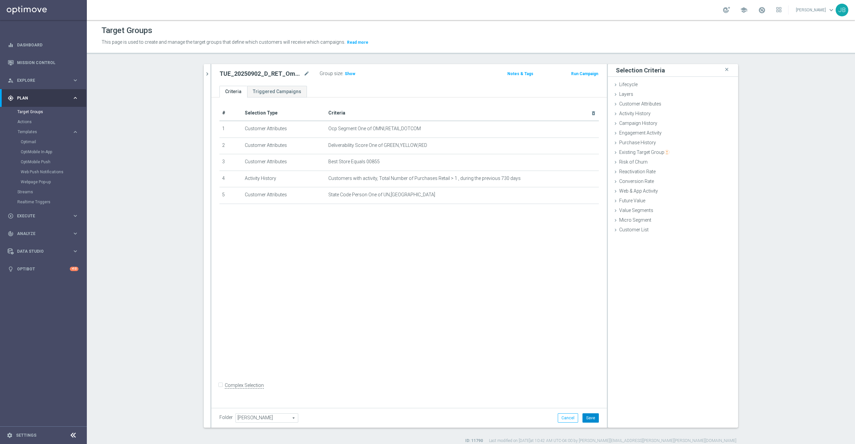
click at [585, 420] on button "Save" at bounding box center [590, 417] width 16 height 9
click at [345, 75] on span "Show" at bounding box center [350, 73] width 11 height 5
click at [204, 73] on icon "chevron_right" at bounding box center [207, 74] width 6 height 6
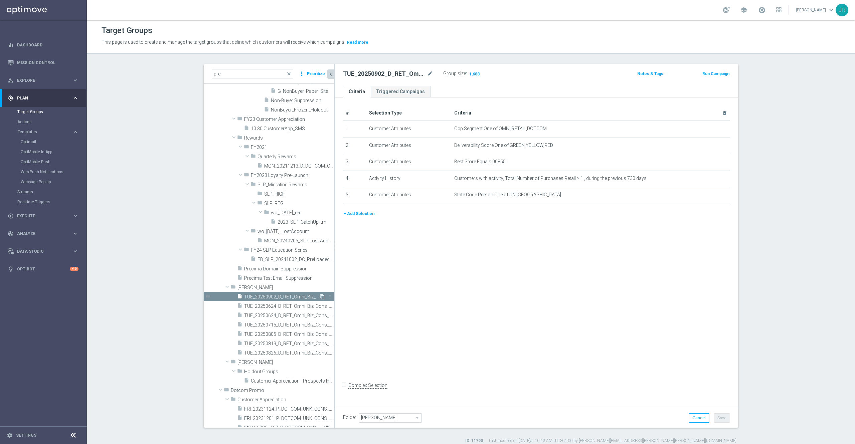
click at [320, 297] on icon "content_copy" at bounding box center [322, 296] width 5 height 5
click at [421, 73] on div "Copy of TUE_20250902_D_RET_Omni_Biz_Cons_PreClosure_855 mode_edit" at bounding box center [388, 74] width 90 height 8
click at [427, 75] on icon "mode_edit" at bounding box center [430, 74] width 6 height 8
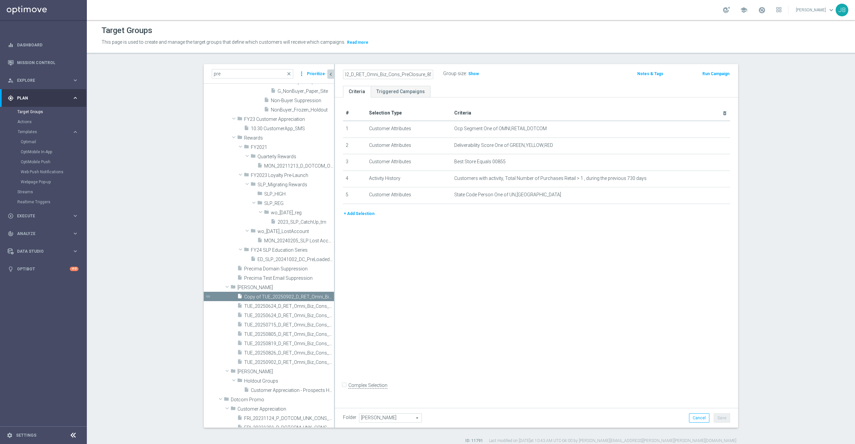
click at [373, 71] on input "Copy of TUE_20250902_D_RET_Omni_Biz_Cons_PreClosure_855" at bounding box center [388, 74] width 90 height 9
drag, startPoint x: 422, startPoint y: 71, endPoint x: 344, endPoint y: 73, distance: 78.2
click at [344, 73] on input "TUE_20250902_D_RET_Omni_Biz_Cons_PreClosure_1401" at bounding box center [388, 74] width 90 height 9
type input "TUE_20250902_D_RET_Omni_Biz_Cons_PreClosure_1401"
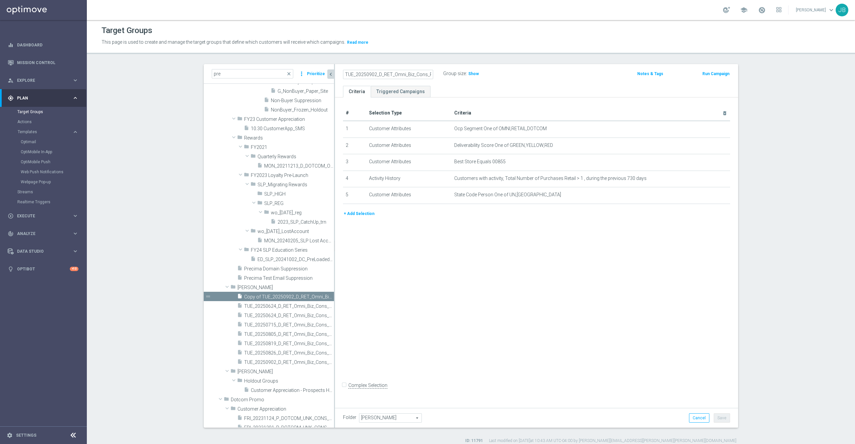
click at [512, 242] on div "# Selection Type Criteria delete_forever 1 Customer Attributes Ocp Segment One …" at bounding box center [536, 251] width 403 height 307
click at [706, 165] on icon "mode_edit" at bounding box center [708, 161] width 5 height 5
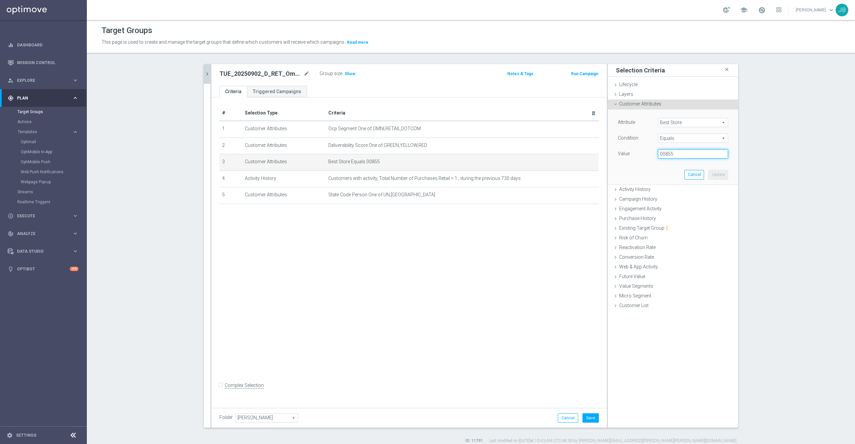
click at [684, 155] on input "00855" at bounding box center [693, 153] width 70 height 9
type input "01401"
click at [715, 173] on button "Update" at bounding box center [718, 174] width 20 height 9
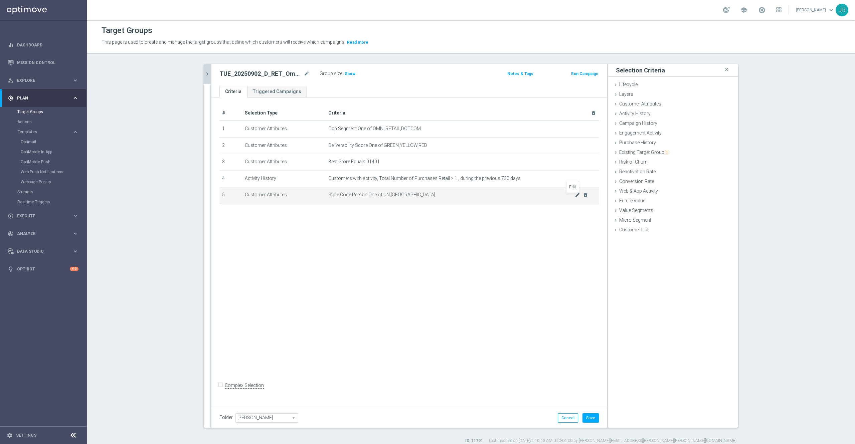
click at [575, 198] on icon "mode_edit" at bounding box center [577, 194] width 5 height 5
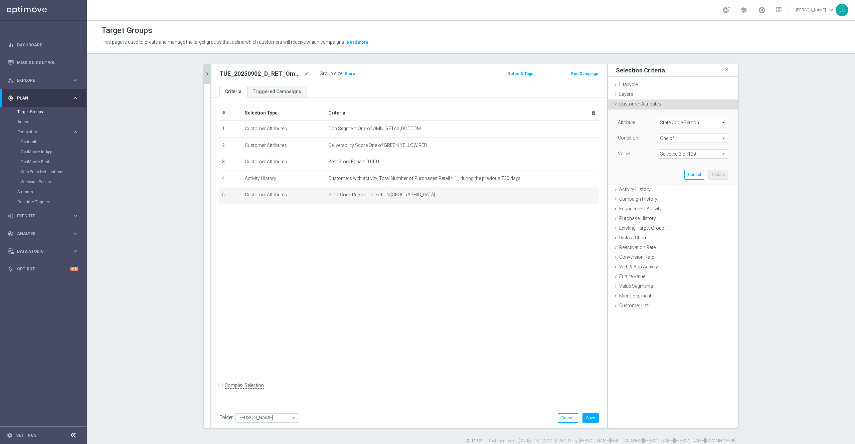
click at [681, 157] on span at bounding box center [692, 154] width 69 height 9
click at [661, 168] on input "Show Selected" at bounding box center [663, 168] width 4 height 4
checkbox input "true"
click at [663, 186] on input "OH" at bounding box center [665, 188] width 4 height 4
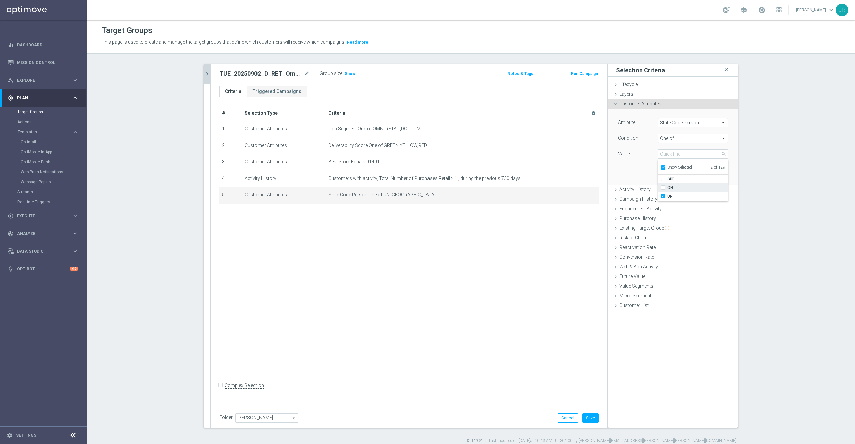
checkbox input "false"
type input "UN"
checkbox input "false"
click at [638, 171] on div "Attribute State Code Person State Code Person arrow_drop_down search Condition …" at bounding box center [673, 147] width 120 height 75
click at [684, 156] on span "UN" at bounding box center [692, 154] width 69 height 9
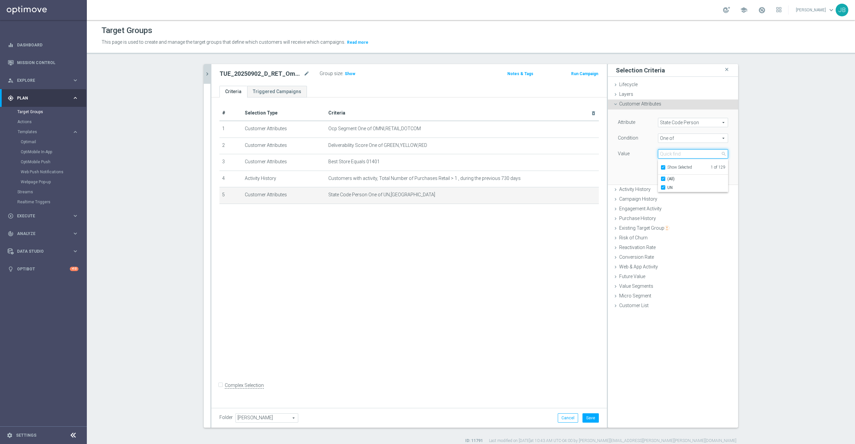
click at [681, 154] on input "search" at bounding box center [693, 153] width 70 height 9
type input "ca"
click at [676, 165] on div "Show Selected" at bounding box center [676, 167] width 31 height 8
click at [674, 168] on span "Show Selected" at bounding box center [679, 167] width 25 height 5
click at [665, 168] on input "Show Selected" at bounding box center [663, 168] width 4 height 4
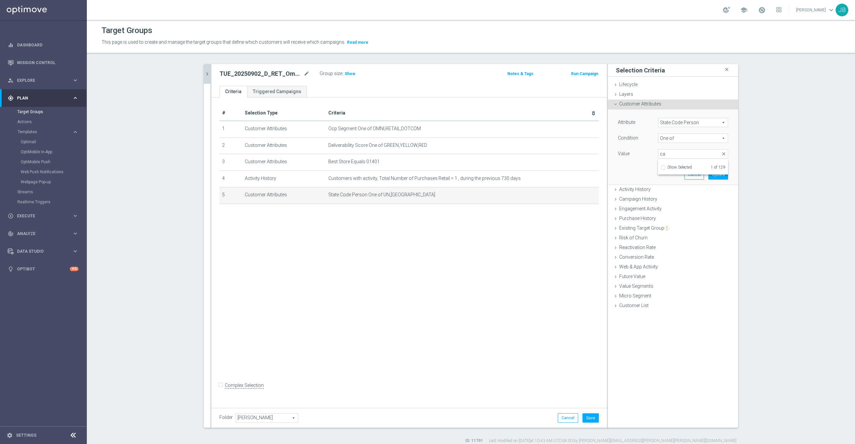
checkbox input "false"
click at [669, 188] on span "CA" at bounding box center [697, 187] width 61 height 5
click at [667, 188] on input "CA" at bounding box center [665, 188] width 4 height 4
checkbox input "true"
type input "Selected 2 of 129"
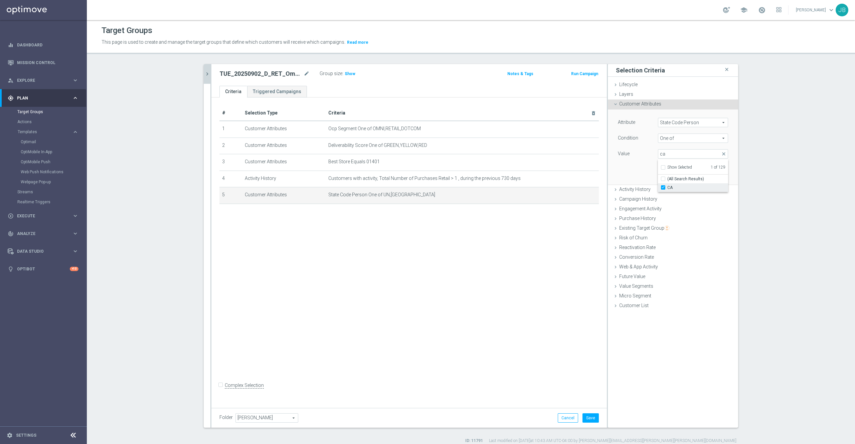
checkbox input "false"
click at [616, 167] on div "Attribute State Code Person State Code Person arrow_drop_down search Condition …" at bounding box center [673, 147] width 120 height 75
click at [711, 176] on button "Update" at bounding box center [718, 174] width 20 height 9
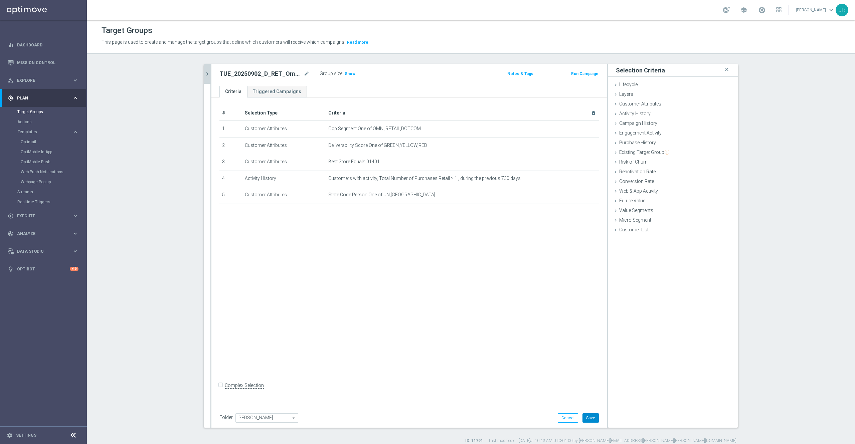
click at [584, 420] on button "Save" at bounding box center [590, 417] width 16 height 9
click at [345, 74] on span "Show" at bounding box center [350, 73] width 11 height 5
click at [304, 74] on icon "mode_edit" at bounding box center [307, 74] width 6 height 8
click at [329, 265] on div "# Selection Type Criteria delete_forever 1 Customer Attributes Ocp Segment One …" at bounding box center [408, 251] width 395 height 307
click at [204, 72] on icon "chevron_right" at bounding box center [207, 74] width 6 height 6
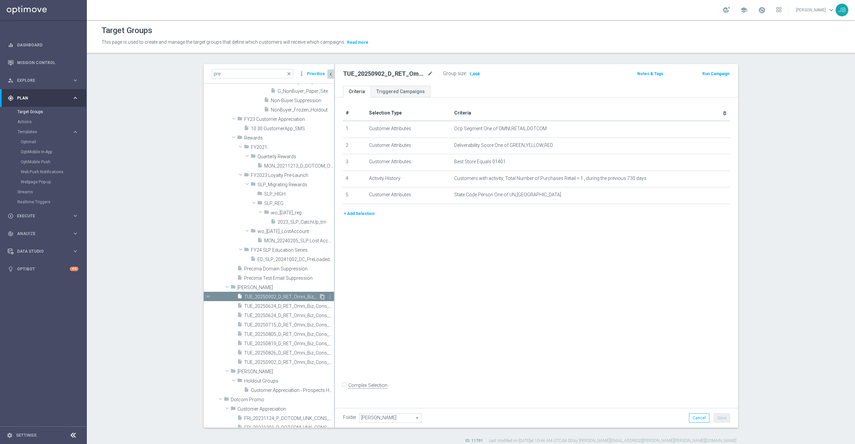
click at [320, 298] on icon "content_copy" at bounding box center [322, 296] width 5 height 5
click at [427, 72] on icon "mode_edit" at bounding box center [430, 74] width 6 height 8
click at [427, 72] on input "Copy of TUE_20250902_D_RET_Omni_Biz_Cons_PreClosure_1401" at bounding box center [388, 74] width 90 height 9
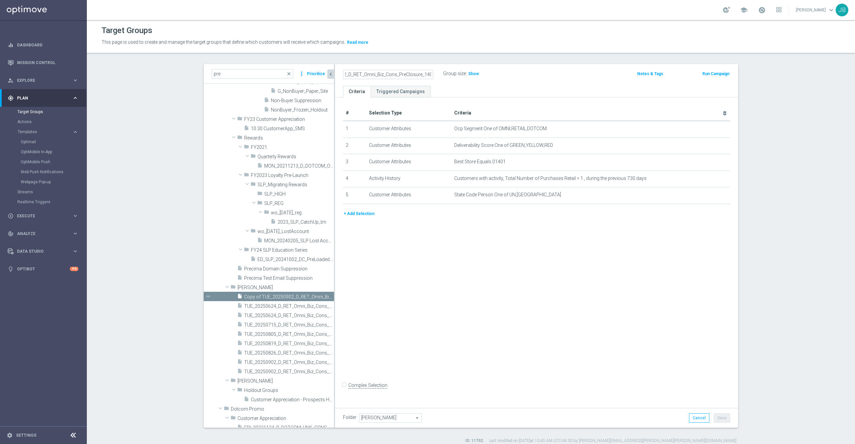
scroll to position [0, 0]
drag, startPoint x: 357, startPoint y: 73, endPoint x: 311, endPoint y: 81, distance: 46.6
click at [311, 81] on as-split "pre close more_vert Prioritize Customer Target Groups library_add create_new_fo…" at bounding box center [471, 246] width 534 height 364
click at [354, 74] on input "Copy of TUE_20250902_D_RET_Omni_Biz_Cons_PreClosure_1401" at bounding box center [388, 74] width 90 height 9
click at [358, 74] on input "Copy of TUE_20250902_D_RET_Omni_Biz_Cons_PreClosure_1401" at bounding box center [388, 74] width 90 height 9
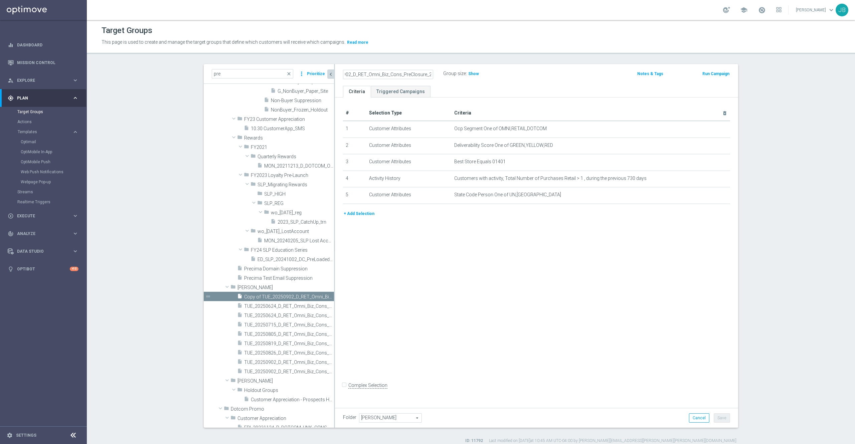
scroll to position [0, 29]
type input "TUE_20250902_D_RET_Omni_Biz_Cons_PreClosure_228"
click at [462, 251] on div "# Selection Type Criteria delete_forever 1 Customer Attributes Ocp Segment One …" at bounding box center [536, 251] width 403 height 307
click at [706, 165] on icon "mode_edit" at bounding box center [708, 161] width 5 height 5
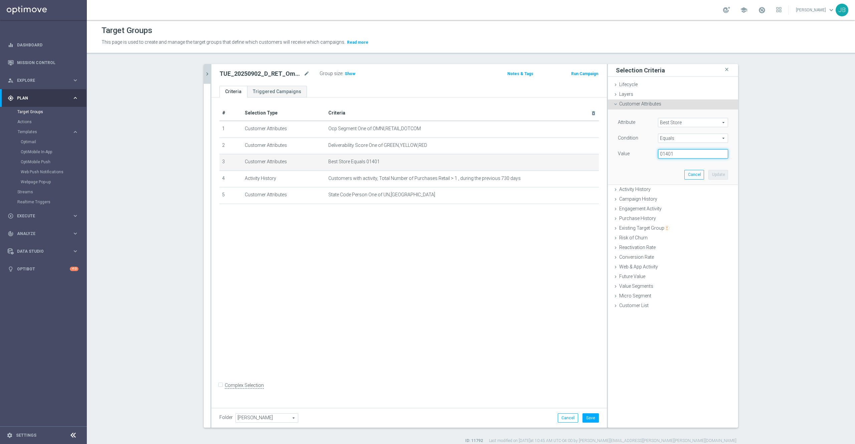
click at [683, 153] on input "01401" at bounding box center [693, 153] width 70 height 9
type input "00228"
click at [713, 176] on button "Update" at bounding box center [718, 174] width 20 height 9
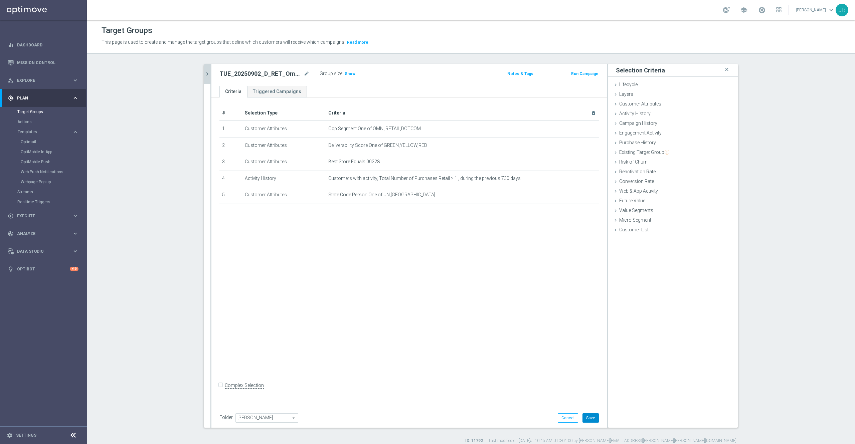
click at [585, 418] on button "Save" at bounding box center [590, 417] width 16 height 9
click at [345, 73] on span "Show" at bounding box center [350, 73] width 11 height 5
click at [204, 74] on icon "chevron_right" at bounding box center [207, 74] width 6 height 6
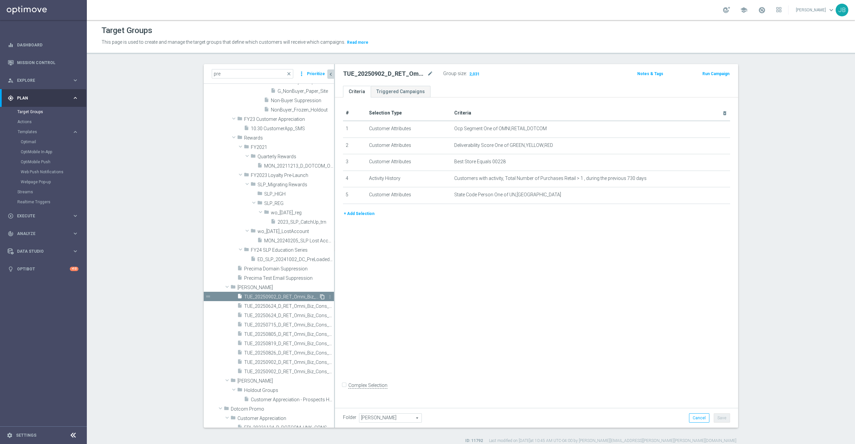
click at [320, 297] on icon "content_copy" at bounding box center [322, 296] width 5 height 5
click at [427, 72] on icon "mode_edit" at bounding box center [430, 74] width 6 height 8
click at [348, 73] on input "Copy of TUE_20250902_D_RET_Omni_Biz_Cons_PreClosure_228" at bounding box center [388, 74] width 90 height 9
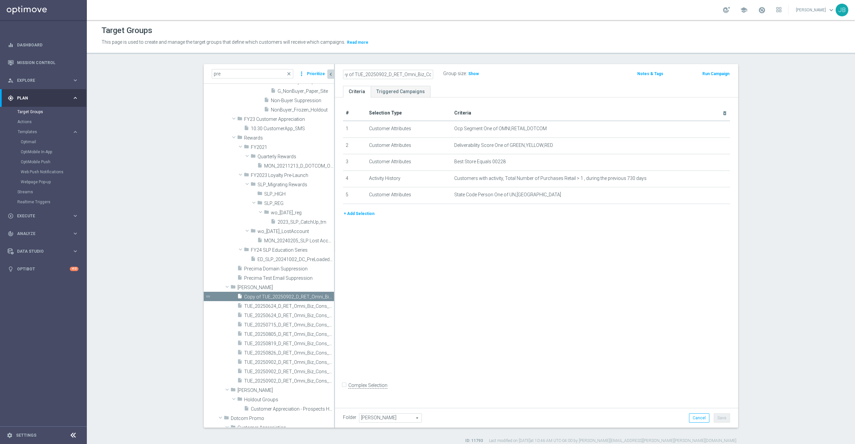
scroll to position [0, 0]
drag, startPoint x: 357, startPoint y: 76, endPoint x: 325, endPoint y: 80, distance: 32.3
click at [325, 80] on as-split "pre close more_vert Prioritize Customer Target Groups library_add create_new_fo…" at bounding box center [471, 246] width 534 height 364
drag, startPoint x: 407, startPoint y: 75, endPoint x: 330, endPoint y: 74, distance: 77.5
click at [335, 74] on div "TUE_20250902_D_RET_Omni_Biz_Cons_PreClosure_334 Group size : Show Notes & Tags …" at bounding box center [536, 75] width 403 height 22
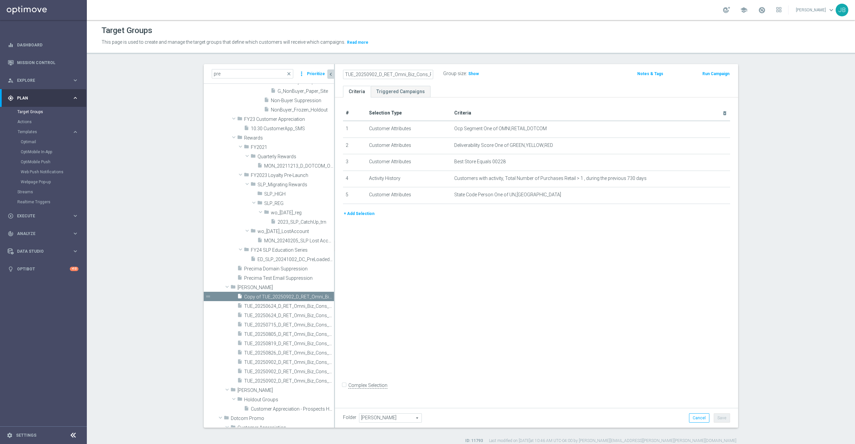
type input "TUE_20250902_D_RET_Omni_Biz_Cons_PreClosure_334"
click at [452, 295] on div "# Selection Type Criteria delete_forever 1 Customer Attributes Ocp Segment One …" at bounding box center [536, 251] width 403 height 307
click at [706, 164] on icon "mode_edit" at bounding box center [708, 161] width 5 height 5
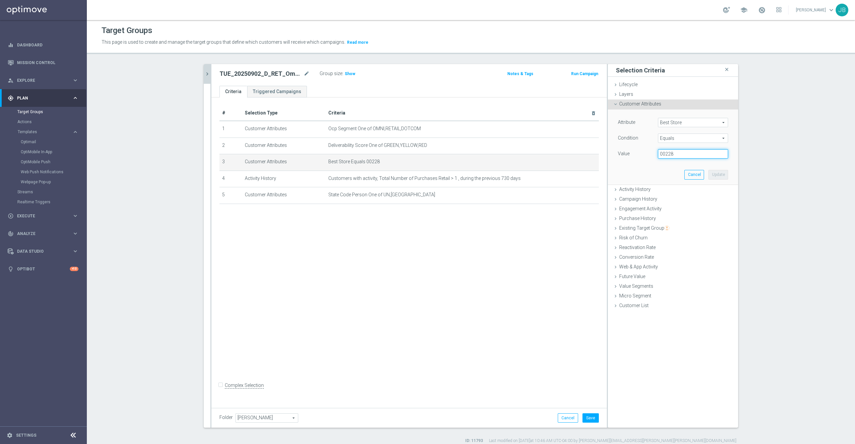
click at [674, 153] on input "00228" at bounding box center [693, 153] width 70 height 9
type input "00334"
click at [715, 176] on button "Update" at bounding box center [718, 174] width 20 height 9
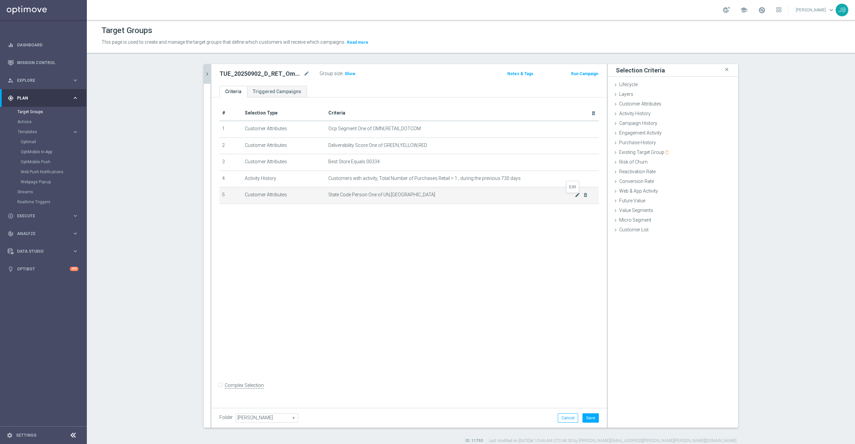
click at [575, 197] on icon "mode_edit" at bounding box center [577, 194] width 5 height 5
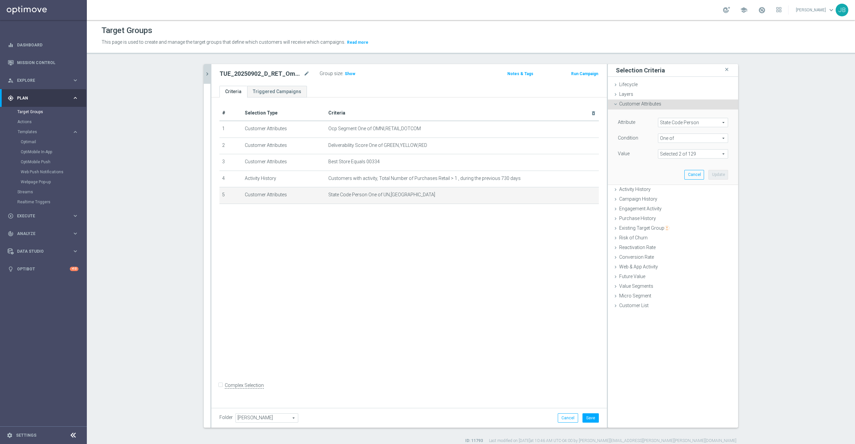
click at [672, 156] on span at bounding box center [692, 154] width 69 height 9
click at [661, 167] on input "Show Selected" at bounding box center [663, 168] width 4 height 4
checkbox input "true"
click at [667, 187] on label "CA" at bounding box center [697, 187] width 61 height 9
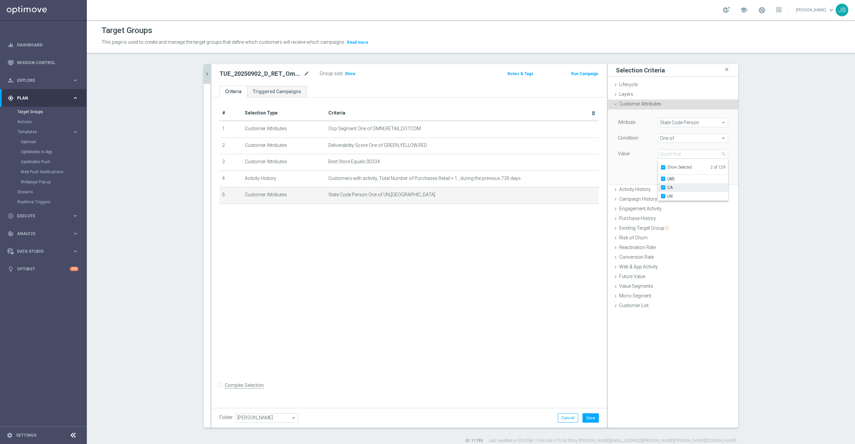
click at [663, 187] on input "CA" at bounding box center [665, 188] width 4 height 4
checkbox input "false"
type input "UN"
checkbox input "false"
click at [627, 177] on div "Attribute State Code Person State Code Person arrow_drop_down search Condition …" at bounding box center [673, 147] width 120 height 75
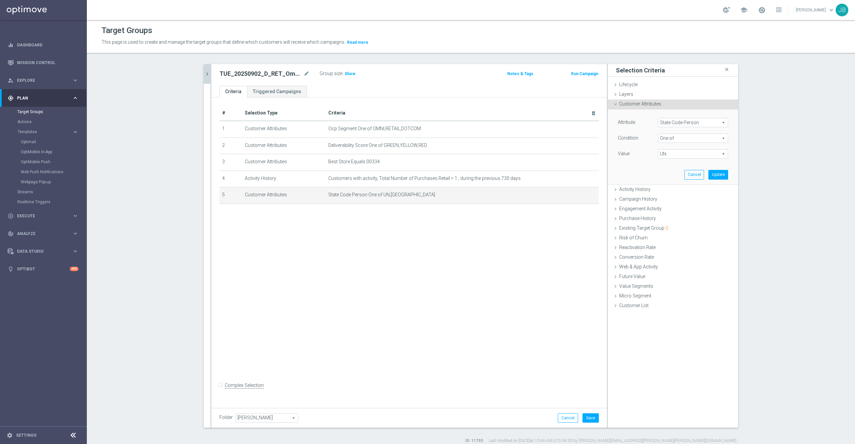
click at [670, 156] on span "UN" at bounding box center [692, 154] width 69 height 9
click at [670, 156] on input "search" at bounding box center [693, 153] width 70 height 9
type input "pa"
click at [667, 169] on span "Show Selected" at bounding box center [679, 167] width 25 height 5
click at [665, 169] on input "Show Selected" at bounding box center [663, 168] width 4 height 4
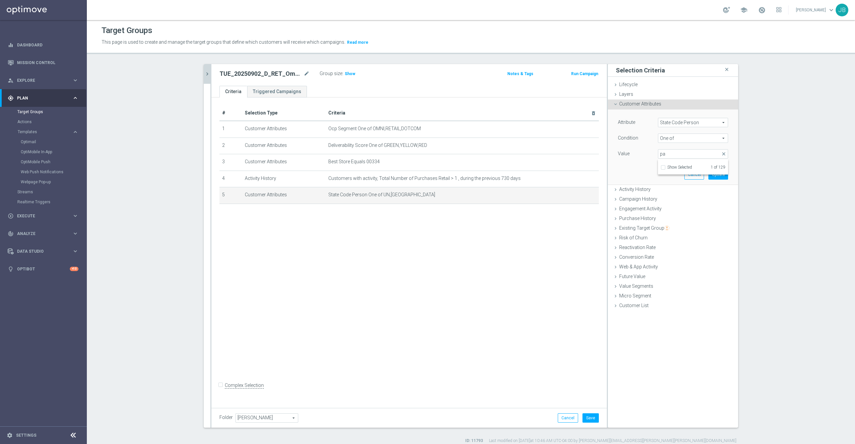
checkbox input "false"
click at [667, 187] on span "PA" at bounding box center [697, 187] width 61 height 5
click at [667, 187] on input "PA" at bounding box center [665, 188] width 4 height 4
checkbox input "true"
type input "Selected 2 of 129"
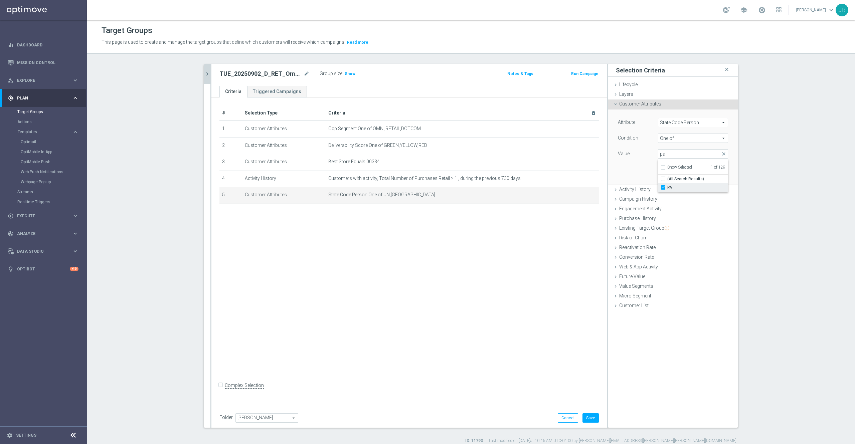
checkbox input "false"
click at [638, 175] on div "Attribute State Code Person State Code Person arrow_drop_down search Condition …" at bounding box center [673, 147] width 120 height 75
click at [718, 177] on button "Update" at bounding box center [718, 174] width 20 height 9
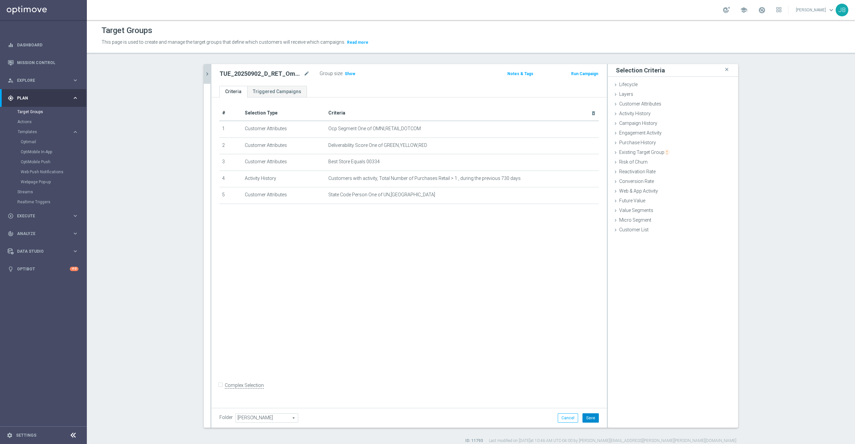
click at [585, 419] on button "Save" at bounding box center [590, 417] width 16 height 9
click at [345, 73] on span "Show" at bounding box center [350, 73] width 11 height 5
click at [204, 77] on icon "chevron_right" at bounding box center [207, 74] width 6 height 6
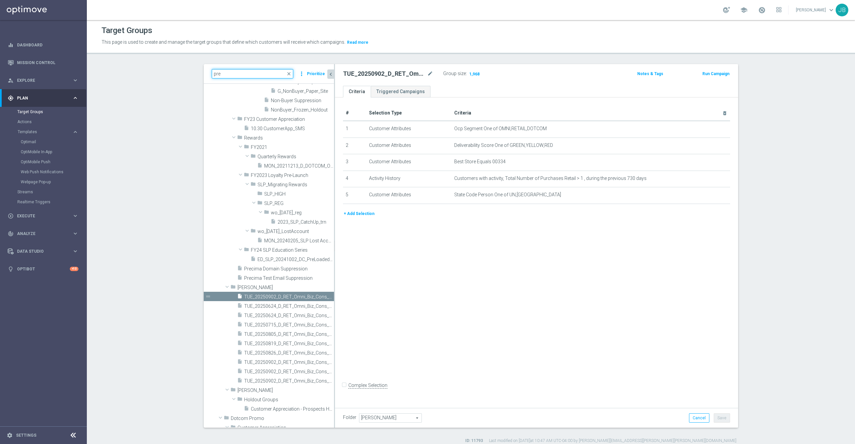
click at [242, 73] on input "pre" at bounding box center [252, 73] width 81 height 9
type input "p"
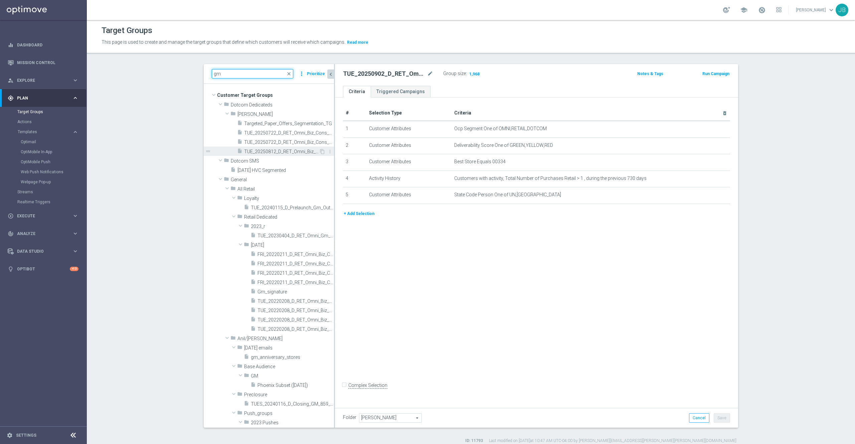
type input "gm"
click at [269, 150] on span "TUE_20250812_D_RET_Omni_Biz_Cons_GMClosure_697" at bounding box center [281, 152] width 75 height 6
click at [320, 152] on icon "content_copy" at bounding box center [322, 151] width 5 height 5
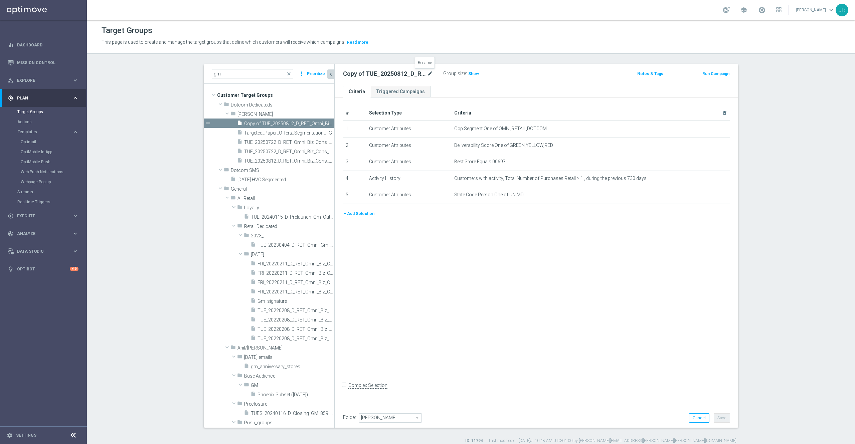
click at [427, 76] on icon "mode_edit" at bounding box center [430, 74] width 6 height 8
click at [349, 77] on input "Copy of TUE_20250812_D_RET_Omni_Biz_Cons_GMClosure_697" at bounding box center [388, 74] width 90 height 9
type input "TUE_20250902_D_RET_Omni_Biz_Cons_GMClosure_1165"
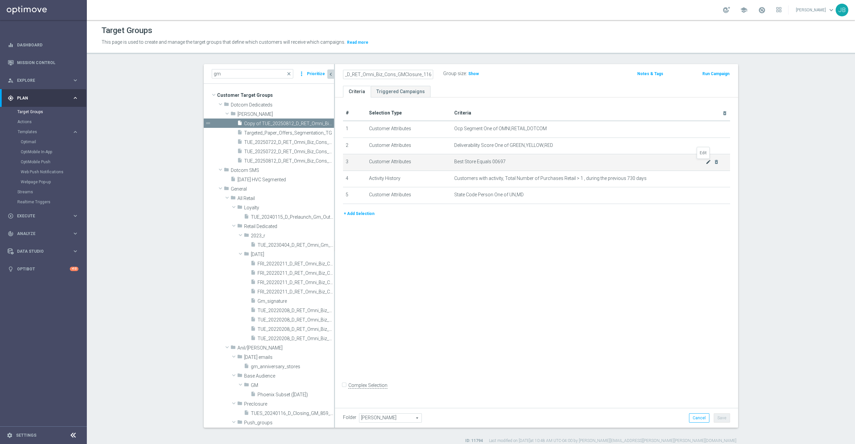
click at [706, 164] on icon "mode_edit" at bounding box center [708, 161] width 5 height 5
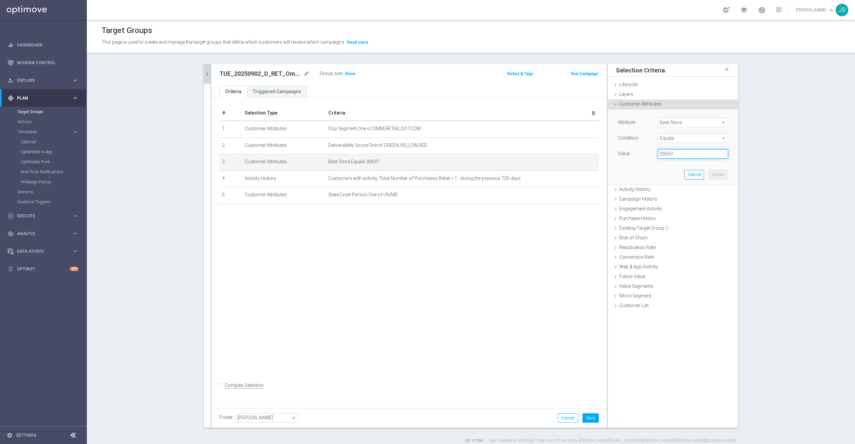
click at [674, 152] on input "00697" at bounding box center [693, 153] width 70 height 9
type input "01165"
click at [714, 174] on button "Update" at bounding box center [718, 174] width 20 height 9
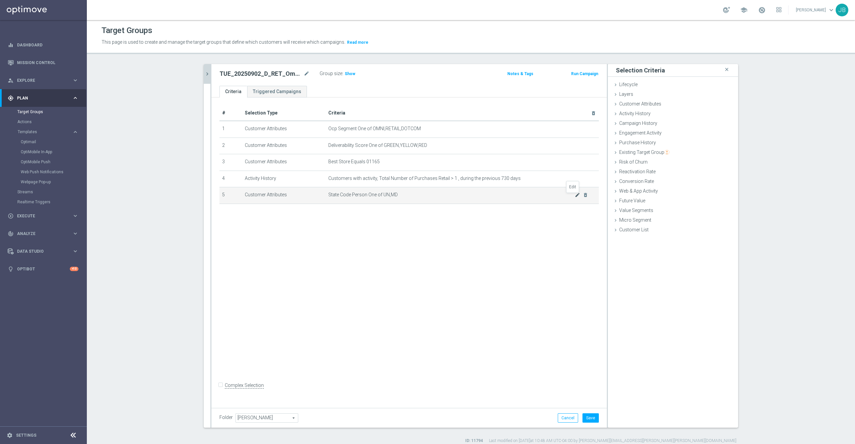
click at [575, 196] on icon "mode_edit" at bounding box center [577, 194] width 5 height 5
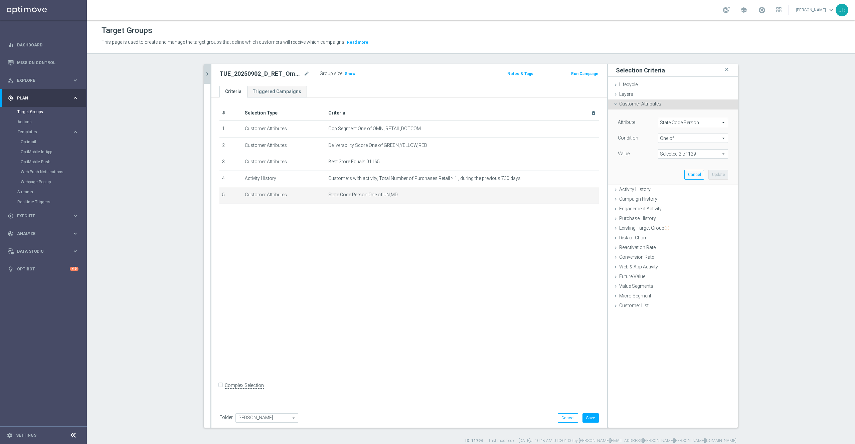
click at [683, 157] on span at bounding box center [692, 154] width 69 height 9
click at [661, 168] on input "Show Selected" at bounding box center [663, 168] width 4 height 4
checkbox input "true"
click at [667, 187] on label "MD" at bounding box center [697, 187] width 61 height 9
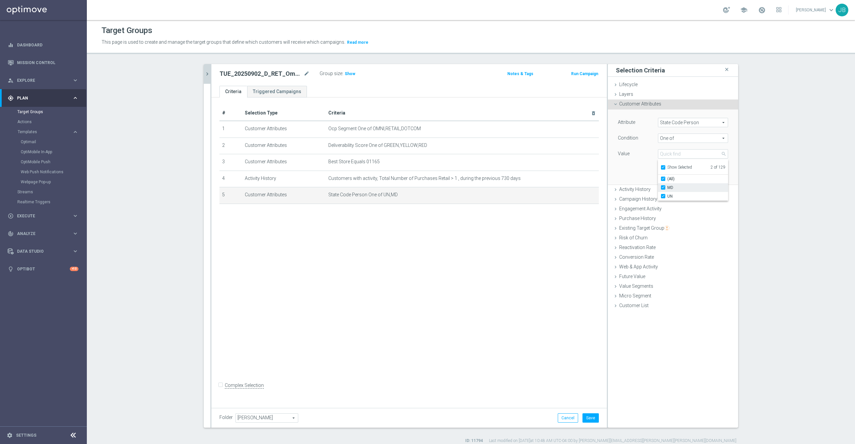
click at [663, 187] on input "MD" at bounding box center [665, 188] width 4 height 4
checkbox input "false"
type input "UN"
checkbox input "false"
click at [615, 177] on div "Attribute State Code Person State Code Person arrow_drop_down search Condition …" at bounding box center [673, 147] width 120 height 75
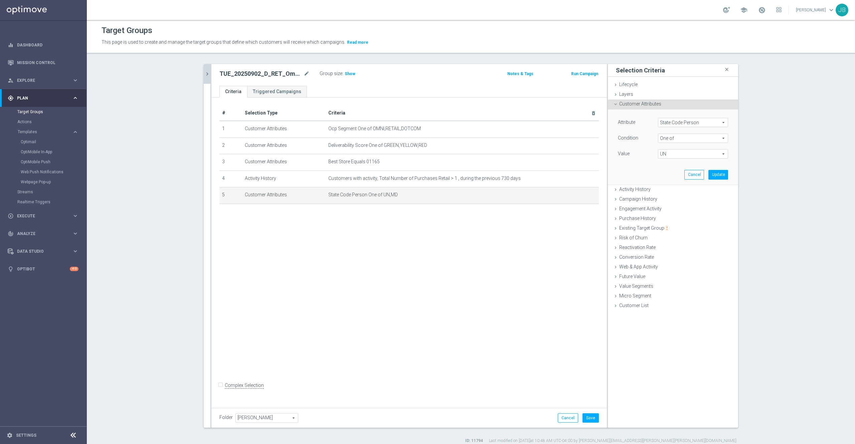
click at [670, 157] on span "UN" at bounding box center [692, 154] width 69 height 9
click at [670, 157] on input "search" at bounding box center [693, 153] width 70 height 9
type input "ny"
click at [662, 168] on div "Show Selected" at bounding box center [676, 167] width 31 height 8
click at [661, 168] on input "Show Selected" at bounding box center [663, 168] width 4 height 4
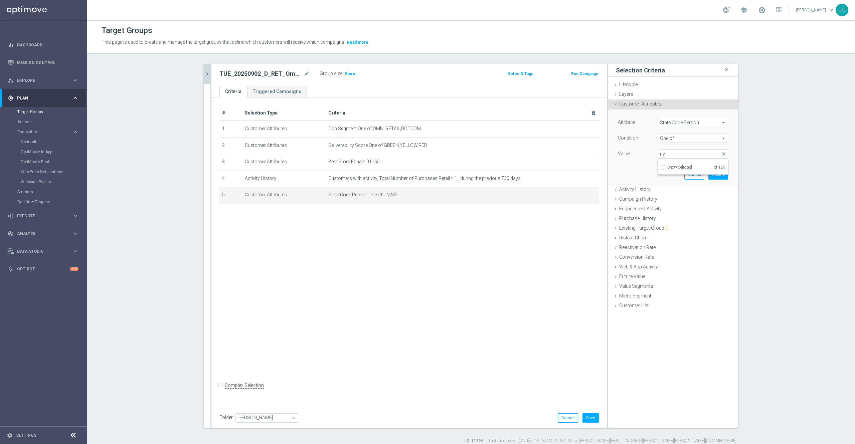
checkbox input "false"
click at [667, 189] on span "NY" at bounding box center [697, 187] width 61 height 5
click at [665, 189] on input "NY" at bounding box center [665, 188] width 4 height 4
checkbox input "true"
type input "Selected 2 of 129"
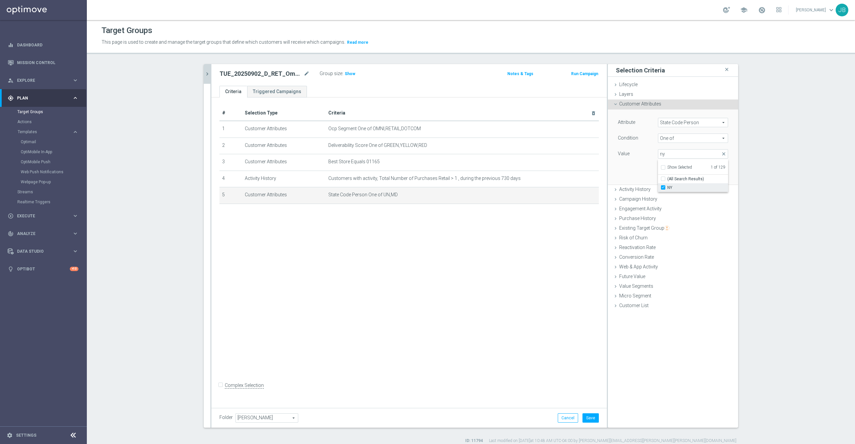
checkbox input "false"
click at [637, 166] on div "Attribute State Code Person State Code Person arrow_drop_down search Condition …" at bounding box center [673, 147] width 120 height 75
click at [715, 177] on button "Update" at bounding box center [718, 174] width 20 height 9
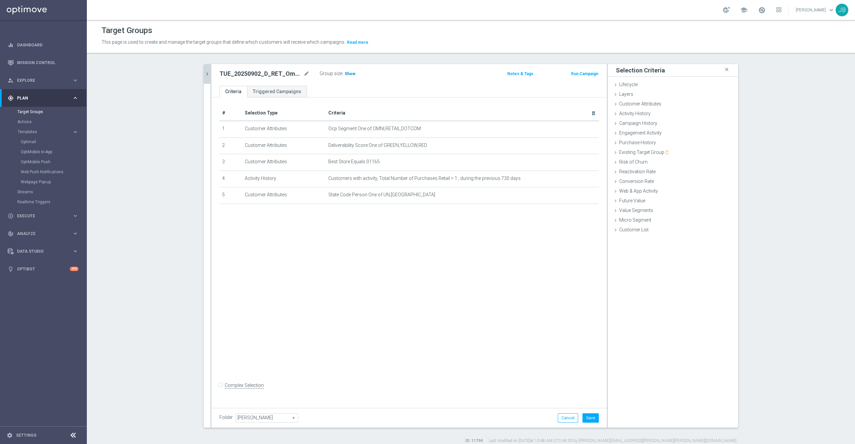
click at [345, 74] on span "Show" at bounding box center [350, 73] width 11 height 5
click at [591, 415] on button "Save" at bounding box center [590, 417] width 16 height 9
click at [205, 73] on icon "chevron_right" at bounding box center [207, 74] width 6 height 6
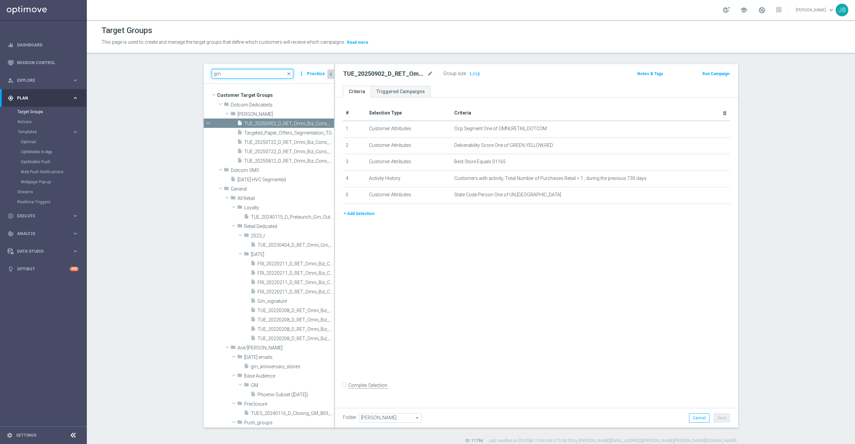
click at [267, 73] on input "gm" at bounding box center [252, 73] width 81 height 9
type input "g"
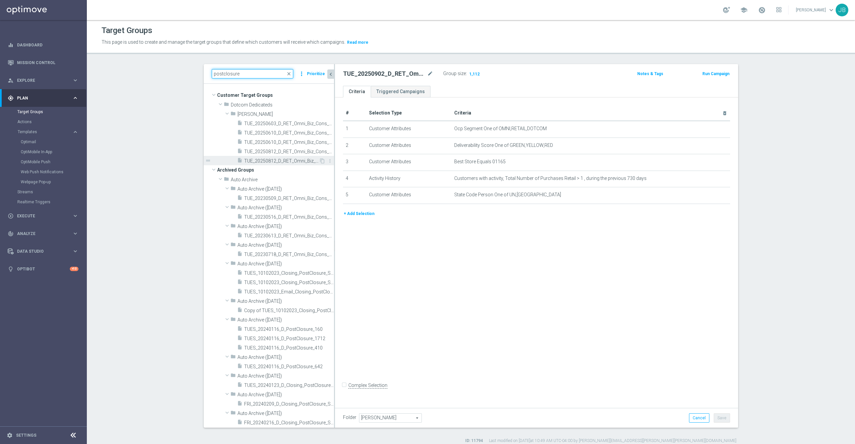
type input "postclosure"
click at [274, 161] on span "TUE_20250812_D_RET_Omni_Biz_Cons_PostClosure_22" at bounding box center [281, 161] width 75 height 6
click at [320, 161] on icon "content_copy" at bounding box center [322, 160] width 5 height 5
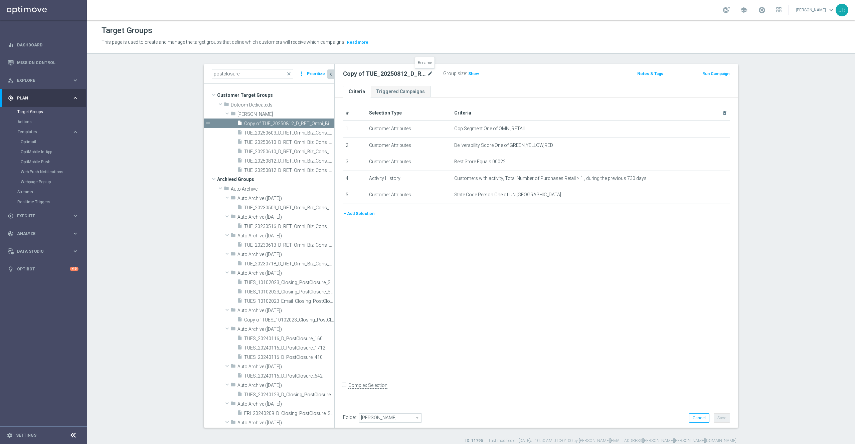
click at [427, 73] on icon "mode_edit" at bounding box center [430, 74] width 6 height 8
click at [361, 72] on input "Copy of TUE_20250812_D_RET_Omni_Biz_Cons_PostClosure_22" at bounding box center [388, 74] width 90 height 9
type input "TUE_20250902_D_RET_Omni_Biz_Cons_PostClosure_697"
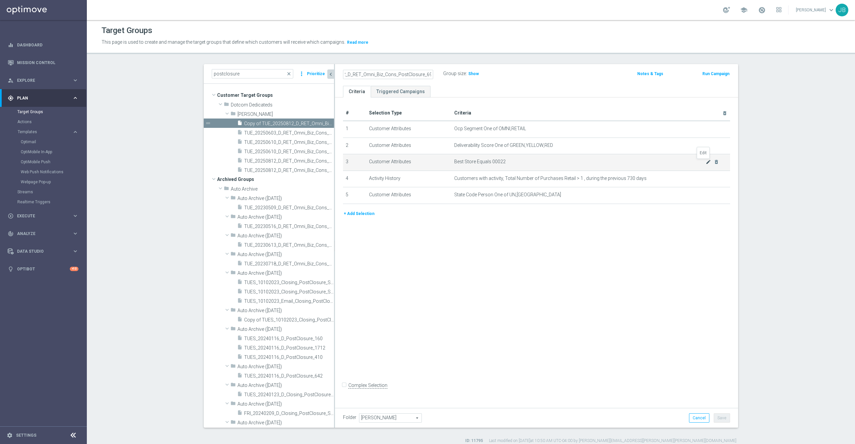
click at [706, 164] on icon "mode_edit" at bounding box center [708, 161] width 5 height 5
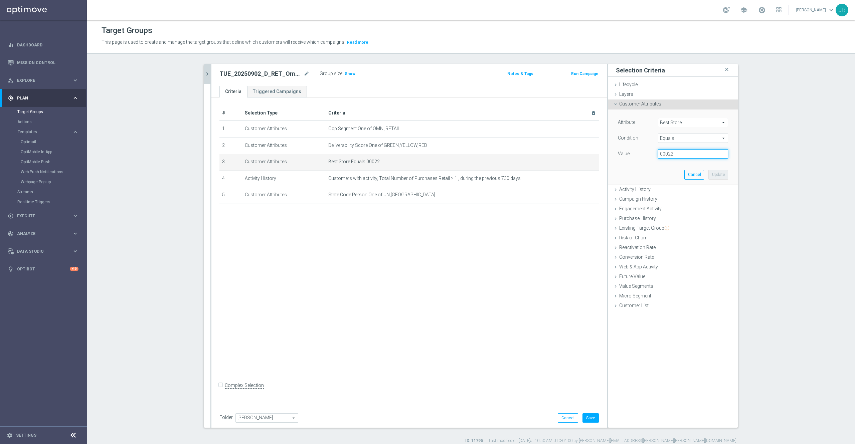
click at [678, 152] on input "00022" at bounding box center [693, 153] width 70 height 9
type input "00697"
click at [714, 174] on button "Update" at bounding box center [718, 174] width 20 height 9
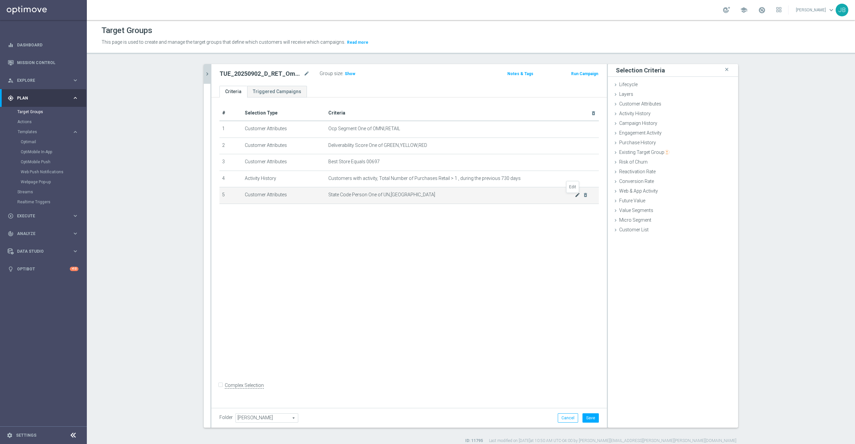
click at [575, 197] on icon "mode_edit" at bounding box center [577, 194] width 5 height 5
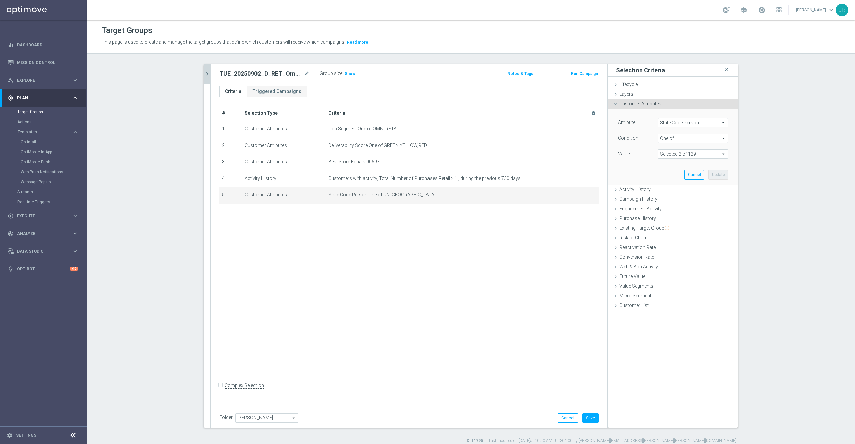
click at [683, 156] on span at bounding box center [692, 154] width 69 height 9
click at [667, 169] on span "Show Selected" at bounding box center [679, 167] width 25 height 5
click at [665, 169] on input "Show Selected" at bounding box center [663, 168] width 4 height 4
checkbox input "true"
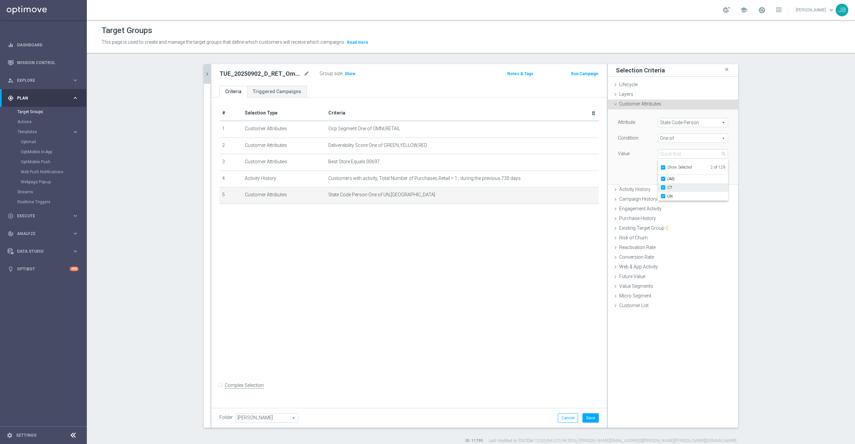
click at [671, 188] on span "CT" at bounding box center [697, 187] width 61 height 5
click at [667, 188] on input "CT" at bounding box center [665, 188] width 4 height 4
checkbox input "false"
type input "UN"
checkbox input "false"
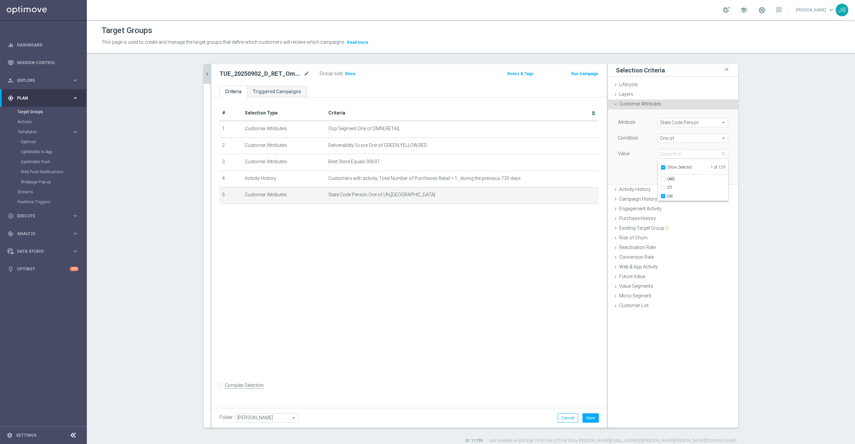
click at [637, 172] on div "Attribute State Code Person State Code Person arrow_drop_down search Condition …" at bounding box center [673, 147] width 120 height 75
click at [663, 156] on span "UN" at bounding box center [692, 154] width 69 height 9
click at [667, 168] on span "Show Selected" at bounding box center [679, 167] width 25 height 5
click at [665, 168] on input "Show Selected" at bounding box center [663, 168] width 4 height 4
checkbox input "false"
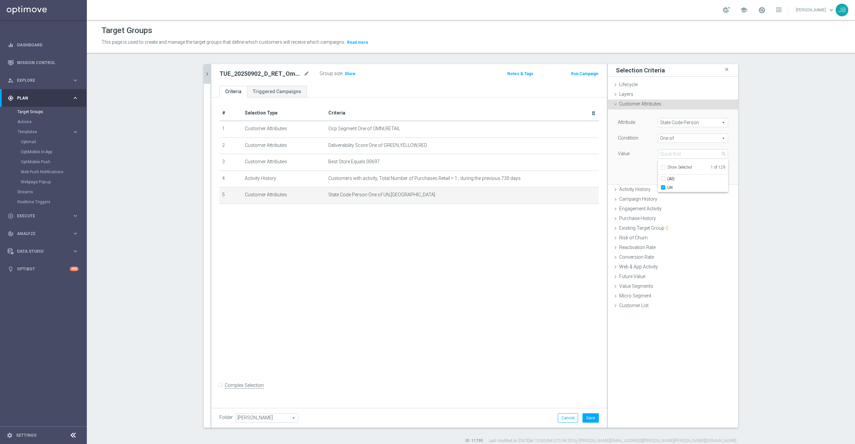
checkbox input "false"
click at [667, 154] on input "search" at bounding box center [693, 153] width 70 height 9
type input "6"
type input "md"
checkbox input "true"
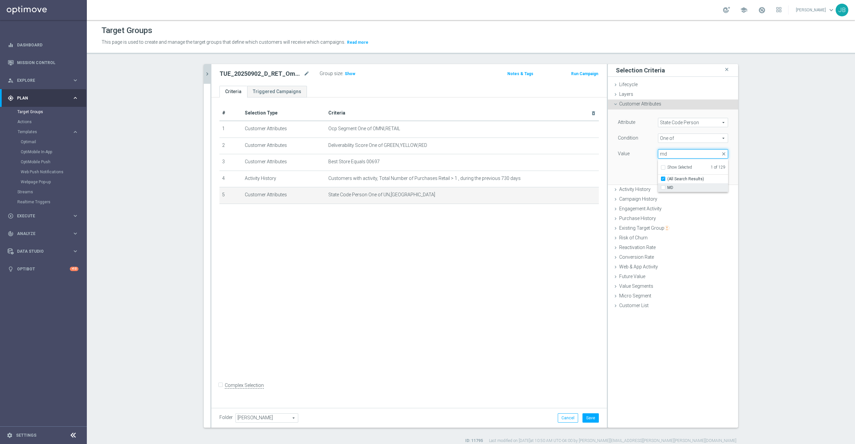
type input "md"
click at [667, 189] on span "MD" at bounding box center [697, 187] width 61 height 5
click at [666, 189] on input "MD" at bounding box center [665, 188] width 4 height 4
checkbox input "true"
type input "Selected 2 of 129"
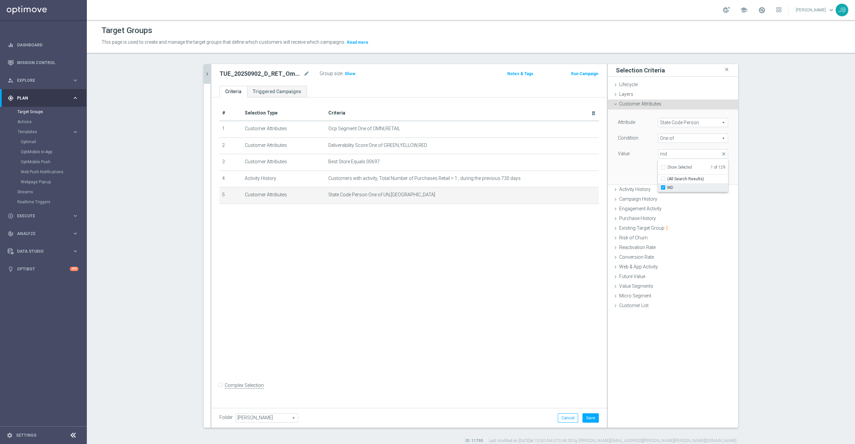
checkbox input "false"
click at [633, 167] on div "Attribute State Code Person State Code Person arrow_drop_down search Condition …" at bounding box center [673, 147] width 120 height 75
click at [696, 154] on span at bounding box center [692, 154] width 69 height 9
click at [671, 168] on span "Show Selected" at bounding box center [679, 167] width 25 height 5
click at [665, 168] on input "Show Selected" at bounding box center [663, 168] width 4 height 4
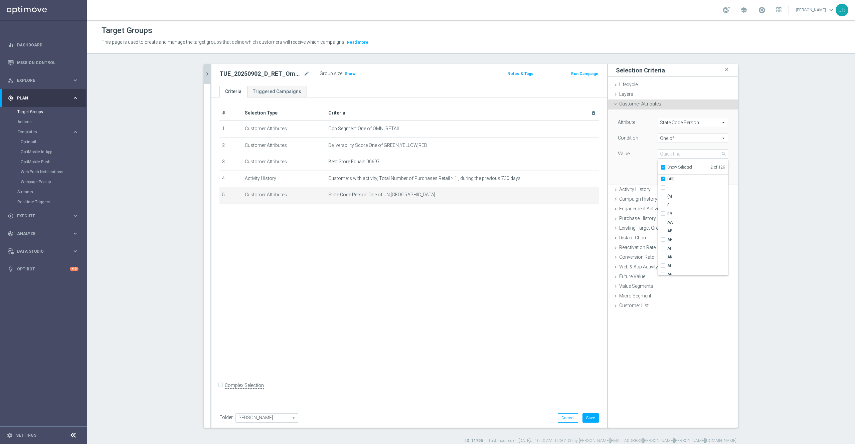
checkbox input "true"
click at [630, 168] on div "Attribute State Code Person State Code Person arrow_drop_down search Condition …" at bounding box center [673, 147] width 120 height 75
click at [708, 176] on button "Update" at bounding box center [718, 174] width 20 height 9
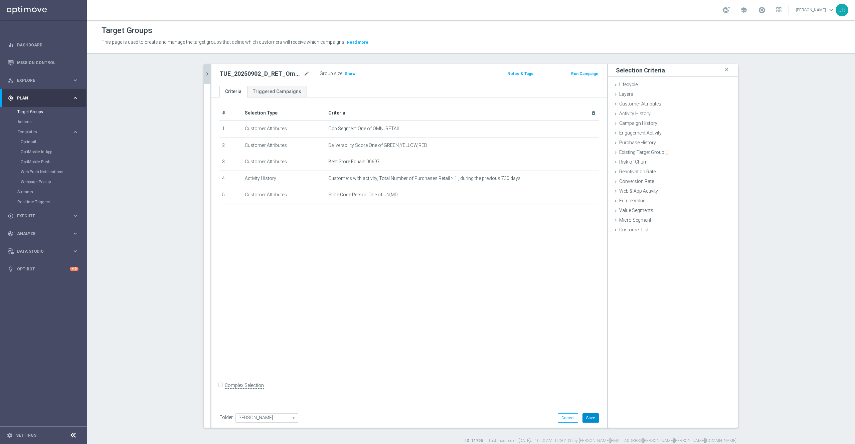
click at [584, 414] on button "Save" at bounding box center [590, 417] width 16 height 9
click at [345, 76] on span "Show" at bounding box center [350, 73] width 11 height 5
click at [41, 140] on link "Optimail" at bounding box center [45, 141] width 49 height 5
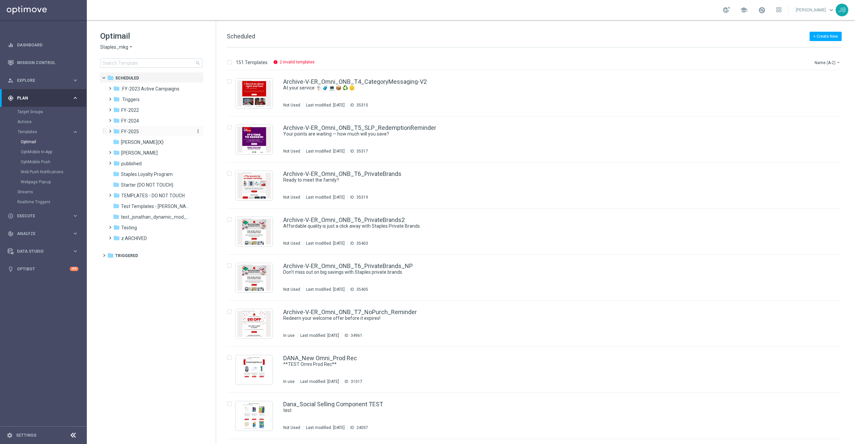
click at [150, 132] on div "folder FY-2025" at bounding box center [151, 132] width 77 height 8
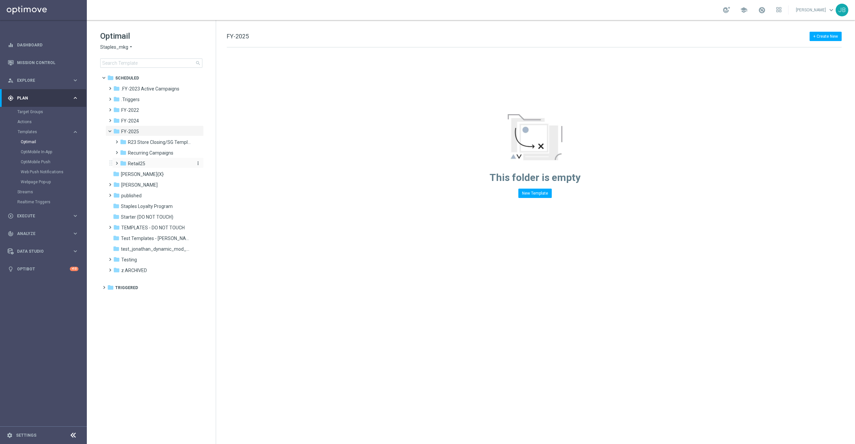
click at [145, 166] on span "Retail25" at bounding box center [136, 164] width 17 height 6
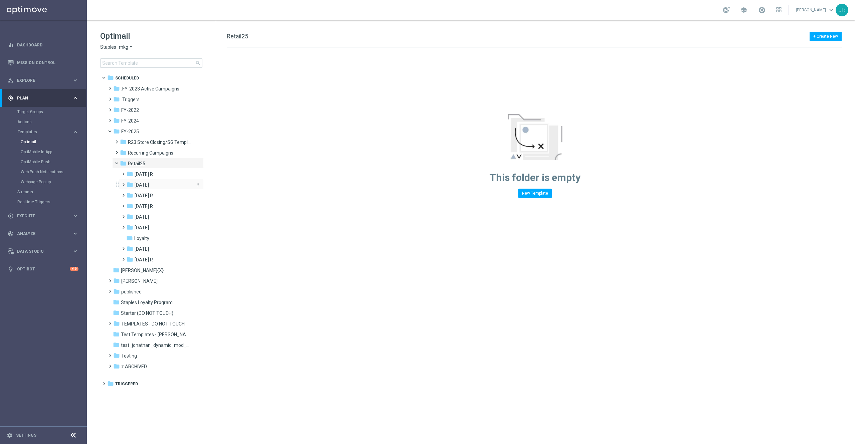
click at [144, 187] on span "August 25" at bounding box center [142, 185] width 14 height 6
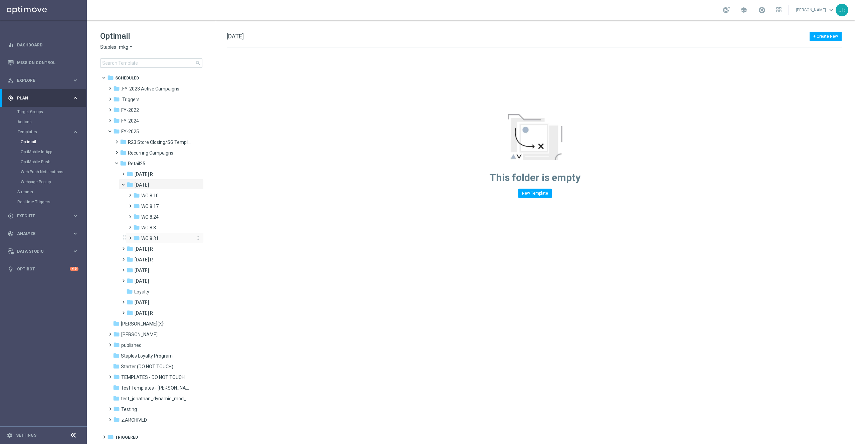
click at [149, 238] on span "WO 8.31" at bounding box center [149, 238] width 17 height 6
click at [158, 248] on span "Tues. 9/2" at bounding box center [155, 249] width 14 height 6
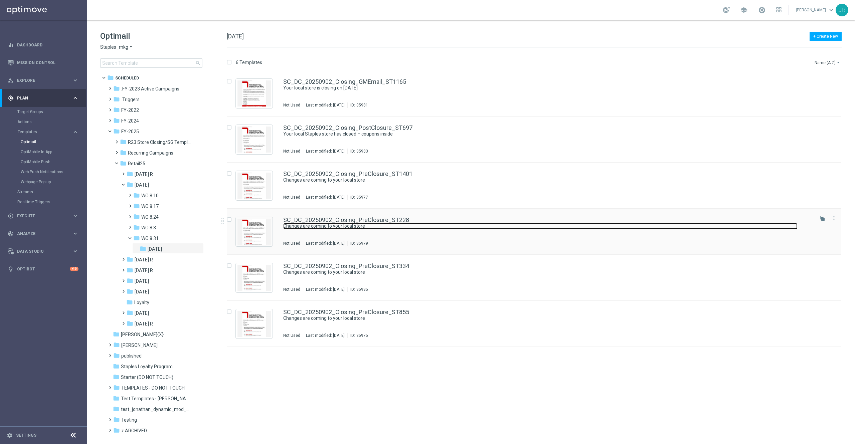
click at [339, 224] on link "Changes are coming to your local store" at bounding box center [540, 226] width 514 height 6
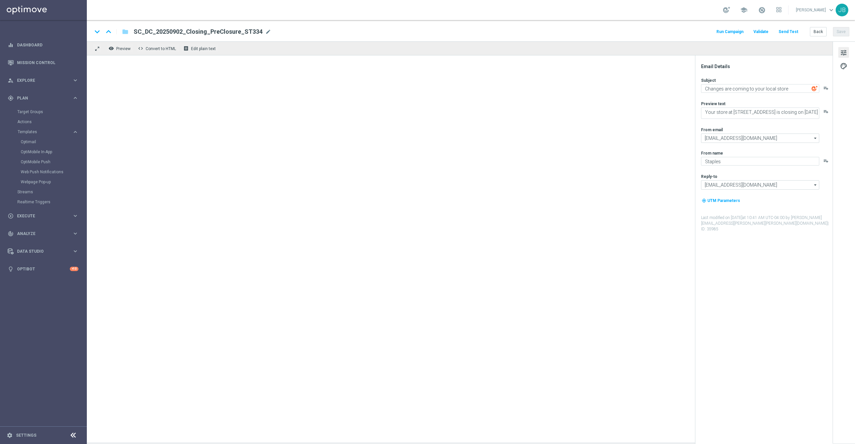
type textarea "Your store at 13550-B Whittier Boulevard is closing on 10/17/2025"
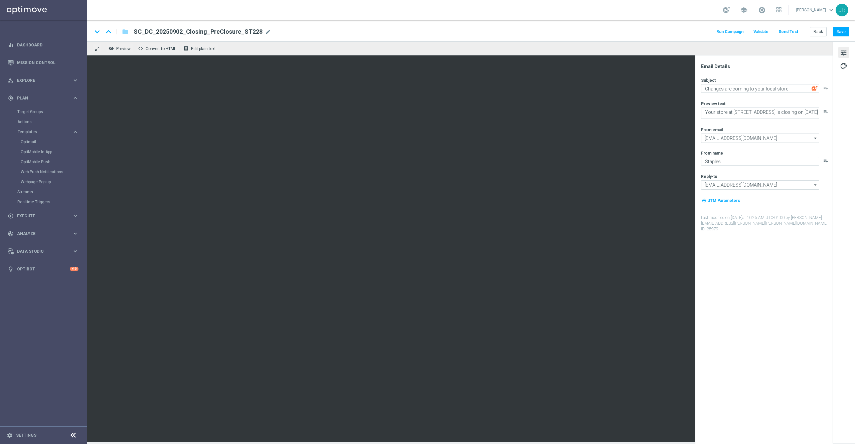
click at [793, 33] on button "Send Test" at bounding box center [788, 31] width 22 height 9
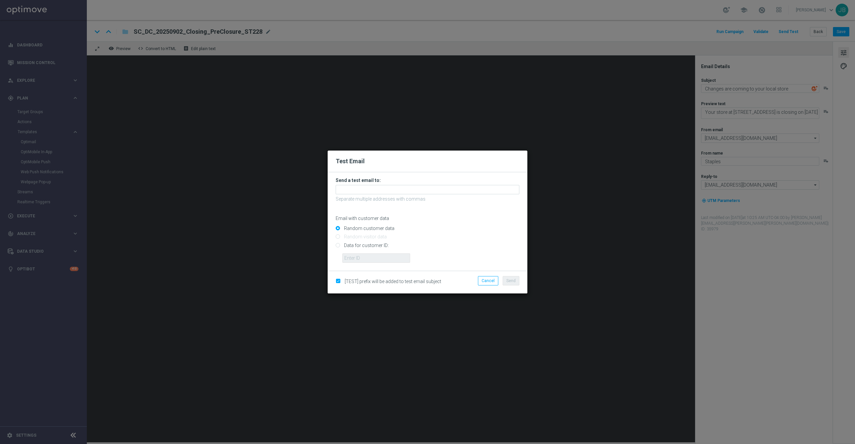
click at [417, 180] on h3 "Send a test email to:" at bounding box center [428, 180] width 184 height 6
click at [418, 188] on input "text" at bounding box center [428, 189] width 184 height 9
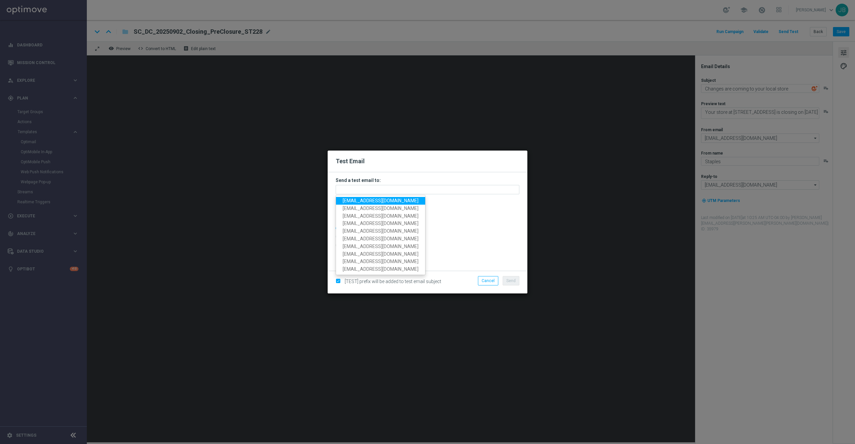
click at [384, 200] on span "staples.336a@litmusemail.com" at bounding box center [381, 200] width 76 height 5
type input "staples.336a@litmusemail.com"
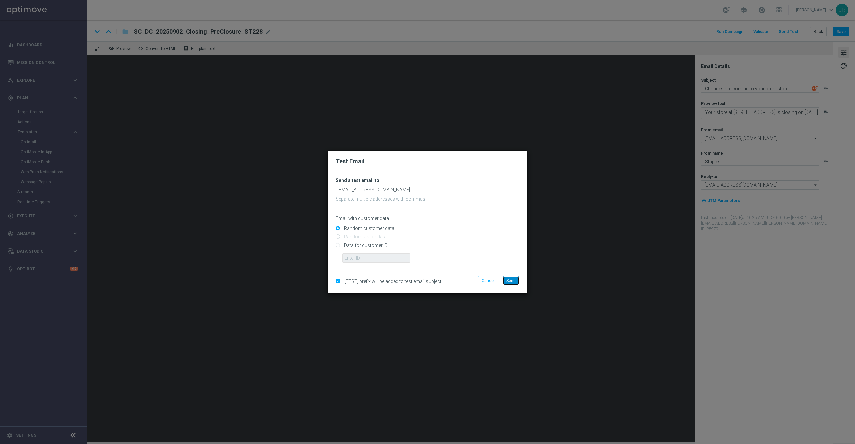
click at [512, 282] on span "Send" at bounding box center [510, 281] width 9 height 5
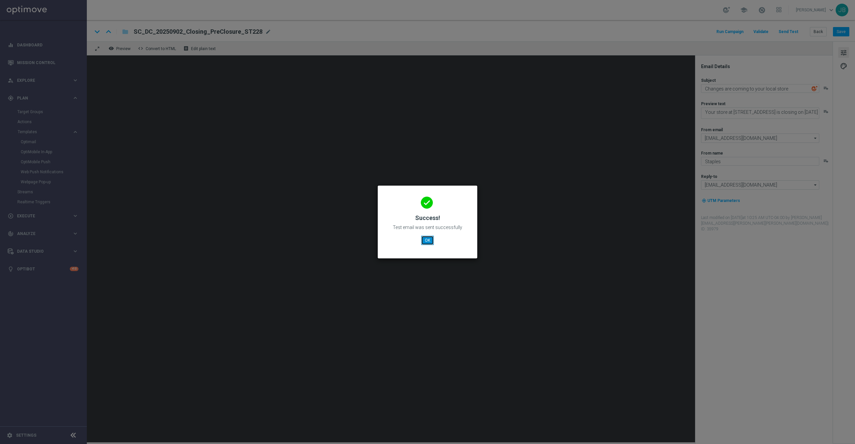
click at [428, 242] on button "OK" at bounding box center [427, 240] width 13 height 9
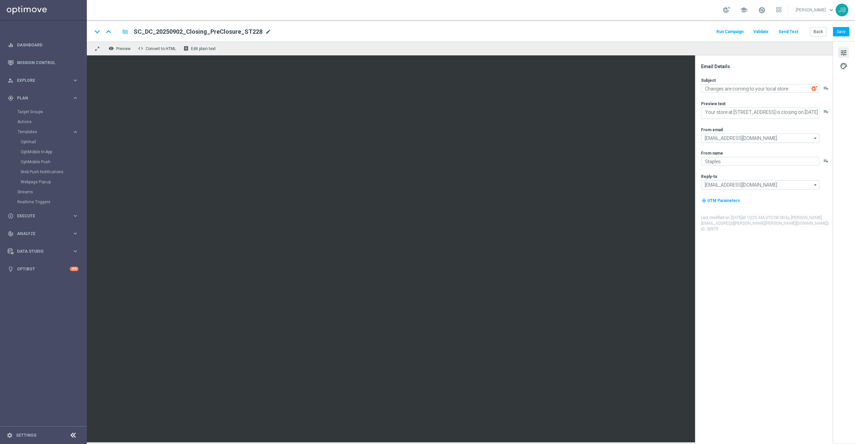
click at [266, 32] on span "mode_edit" at bounding box center [268, 32] width 6 height 6
click at [838, 34] on button "Save" at bounding box center [841, 31] width 16 height 9
click at [837, 33] on button "Save" at bounding box center [841, 31] width 16 height 9
click at [24, 60] on link "Mission Control" at bounding box center [47, 63] width 61 height 18
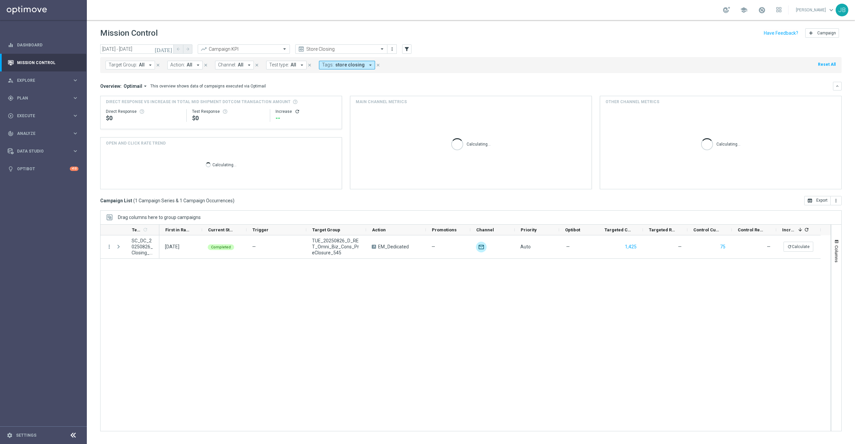
click at [170, 50] on icon "[DATE]" at bounding box center [164, 49] width 18 height 6
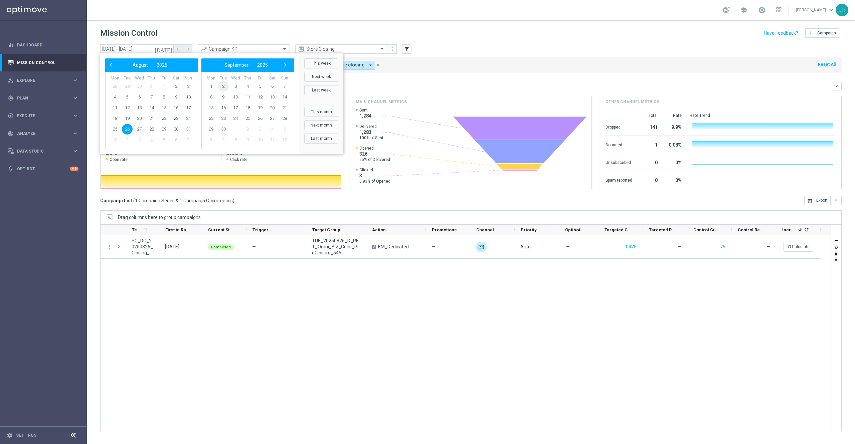
click at [223, 88] on span "2" at bounding box center [223, 86] width 11 height 11
click at [221, 312] on div "26 Aug 2025, Tuesday Completed — TUE_20250826_D_RET_Omni_Biz_Cons_PreClosure_54…" at bounding box center [494, 333] width 671 height 196
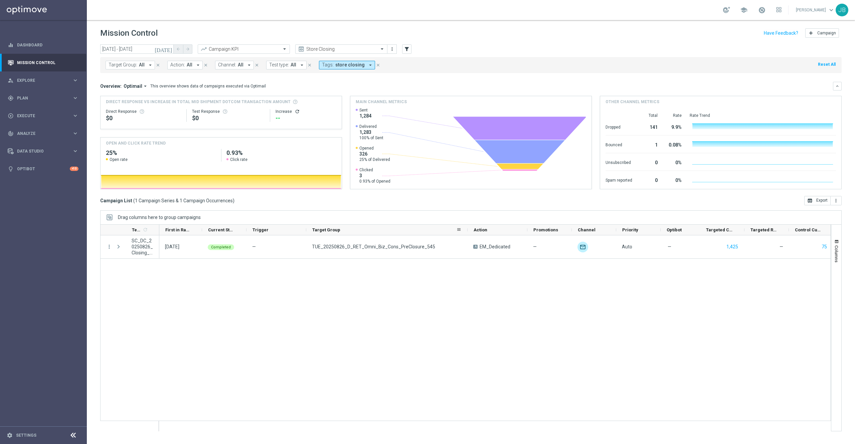
drag, startPoint x: 365, startPoint y: 228, endPoint x: 468, endPoint y: 232, distance: 103.3
click at [468, 232] on div at bounding box center [467, 230] width 3 height 10
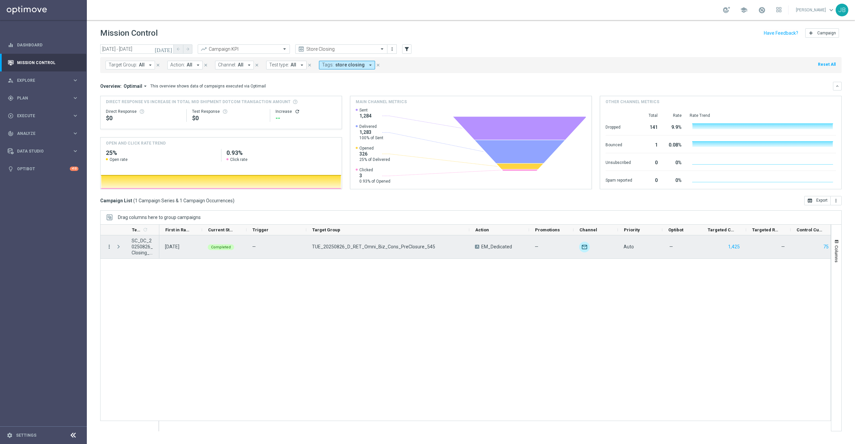
click at [108, 247] on icon "more_vert" at bounding box center [109, 247] width 6 height 6
click at [153, 303] on div "Duplicate and Edit" at bounding box center [154, 301] width 62 height 5
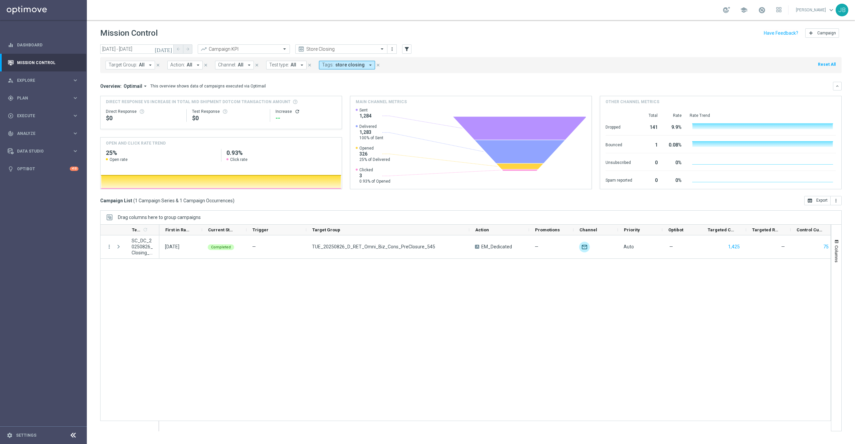
click at [170, 47] on icon "[DATE]" at bounding box center [164, 49] width 18 height 6
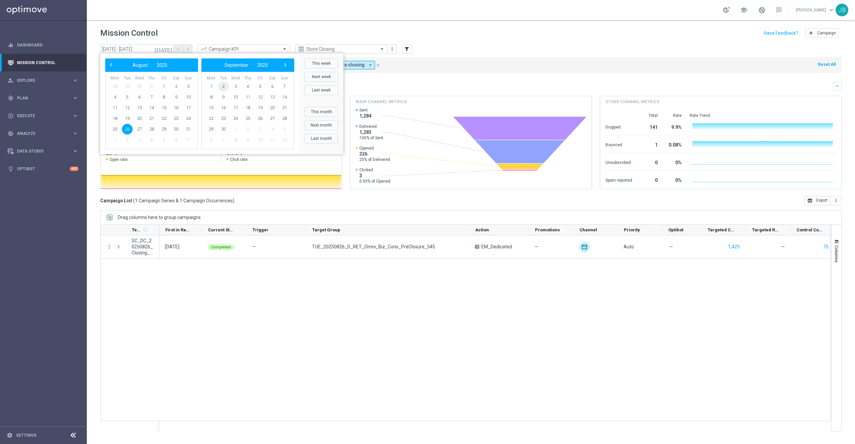
click at [223, 89] on span "2" at bounding box center [223, 86] width 11 height 11
click at [125, 88] on span "2" at bounding box center [127, 86] width 11 height 11
type input "02 Sep 2025 - 02 Sep 2025"
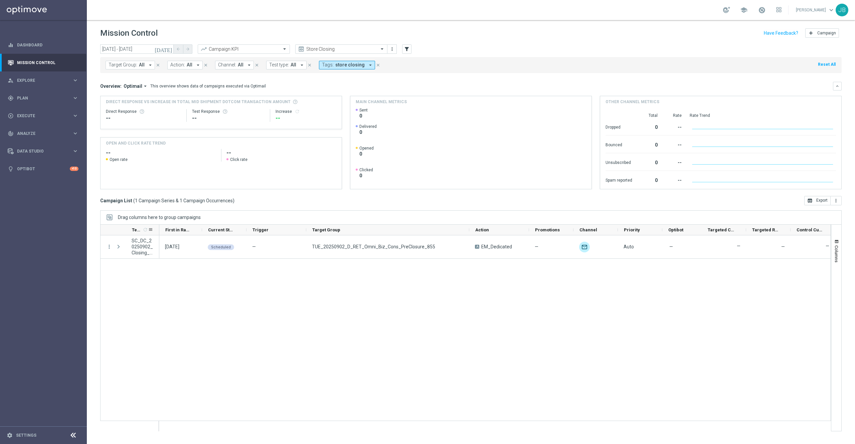
click at [157, 227] on icon-header "Templates 1 refresh" at bounding box center [142, 230] width 33 height 10
click at [159, 227] on div "Templates 1 refresh" at bounding box center [130, 230] width 59 height 11
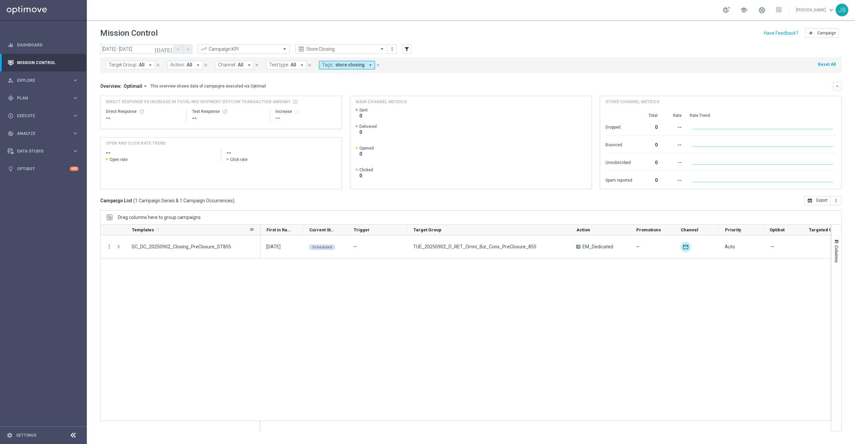
drag, startPoint x: 158, startPoint y: 228, endPoint x: 259, endPoint y: 235, distance: 101.4
click at [259, 235] on div at bounding box center [260, 230] width 3 height 10
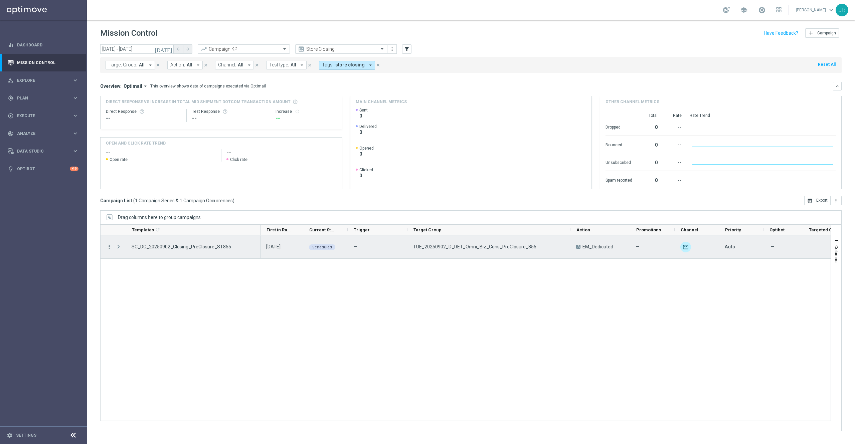
click at [110, 245] on icon "more_vert" at bounding box center [109, 247] width 6 height 6
click at [141, 293] on span "Duplicate and Edit" at bounding box center [140, 292] width 34 height 5
click at [110, 247] on icon "more_vert" at bounding box center [109, 247] width 6 height 6
click at [146, 292] on span "Duplicate and Edit" at bounding box center [140, 292] width 34 height 5
click at [109, 248] on icon "more_vert" at bounding box center [109, 247] width 6 height 6
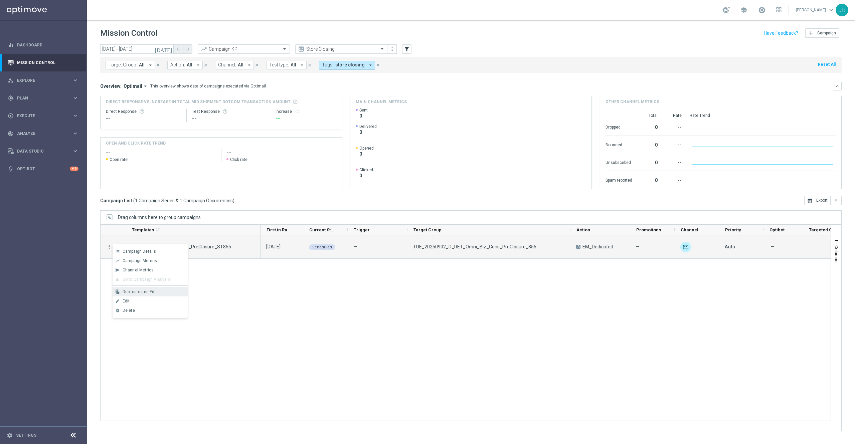
click at [137, 293] on span "Duplicate and Edit" at bounding box center [140, 292] width 34 height 5
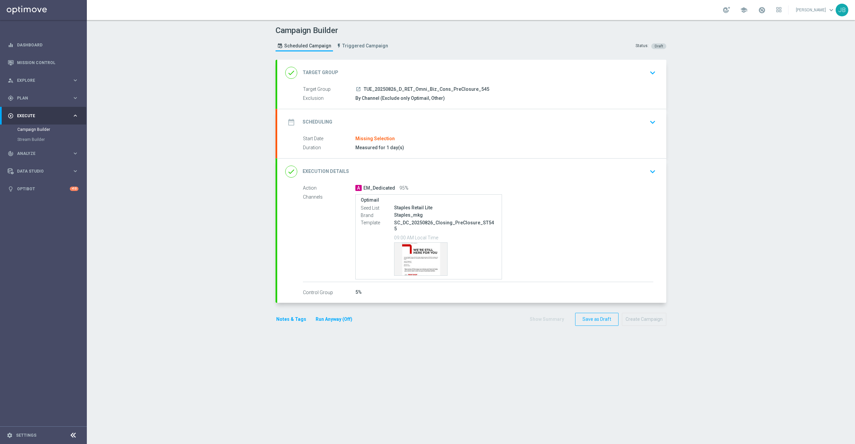
click at [329, 72] on h2 "Target Group" at bounding box center [321, 72] width 36 height 6
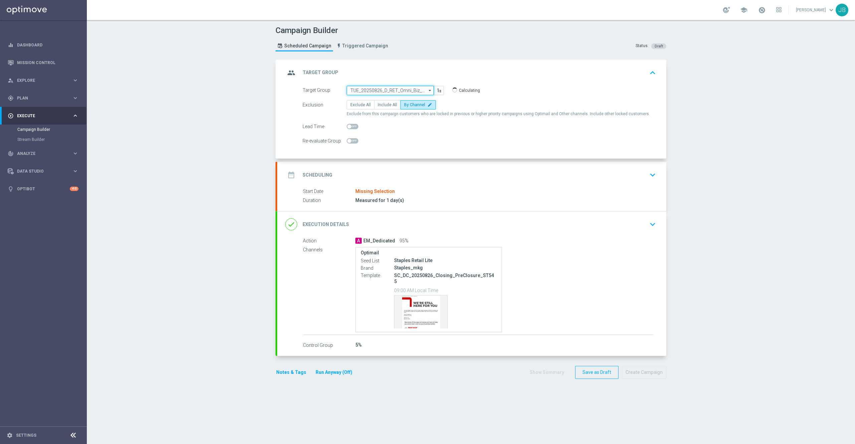
click at [373, 89] on input "TUE_20250826_D_RET_Omni_Biz_Cons_PreClosure_545" at bounding box center [390, 90] width 87 height 9
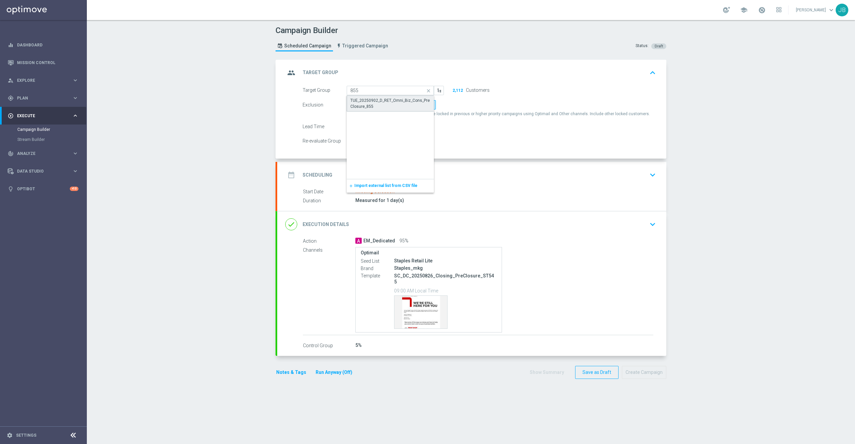
click at [379, 100] on div "TUE_20250902_D_RET_Omni_Biz_Cons_PreClosure_855" at bounding box center [390, 104] width 80 height 12
type input "TUE_20250902_D_RET_Omni_Biz_Cons_PreClosure_855"
click at [316, 174] on h2 "Scheduling" at bounding box center [318, 175] width 30 height 6
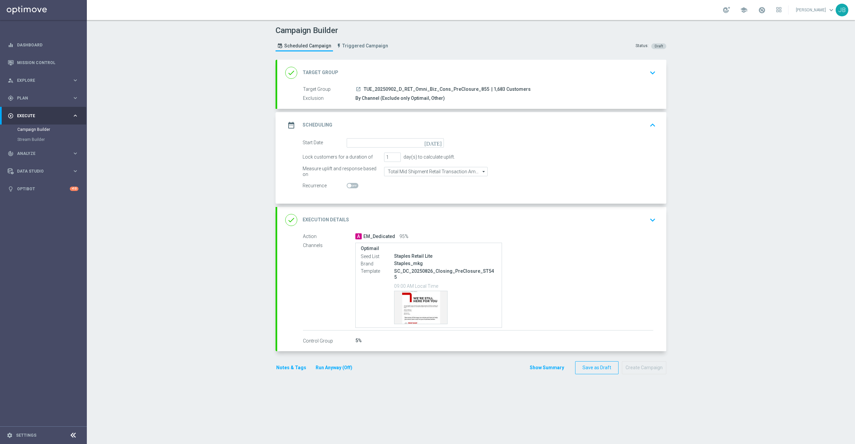
click at [432, 141] on icon "[DATE]" at bounding box center [434, 141] width 20 height 7
click at [431, 158] on span "›" at bounding box center [435, 159] width 9 height 9
click at [369, 180] on span "2" at bounding box center [373, 180] width 11 height 11
type input "[DATE]"
click at [335, 218] on h2 "Execution Details" at bounding box center [326, 220] width 46 height 6
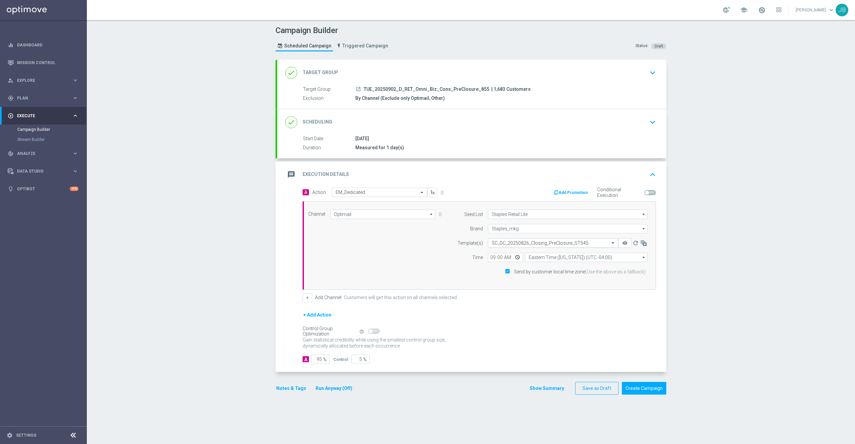
click at [531, 244] on input "text" at bounding box center [547, 243] width 110 height 6
click at [537, 252] on label "SC_DC_20250902_Closing_PreClosure_ST855" at bounding box center [532, 253] width 81 height 6
type input "855"
click at [312, 68] on div "done Target Group" at bounding box center [311, 73] width 53 height 12
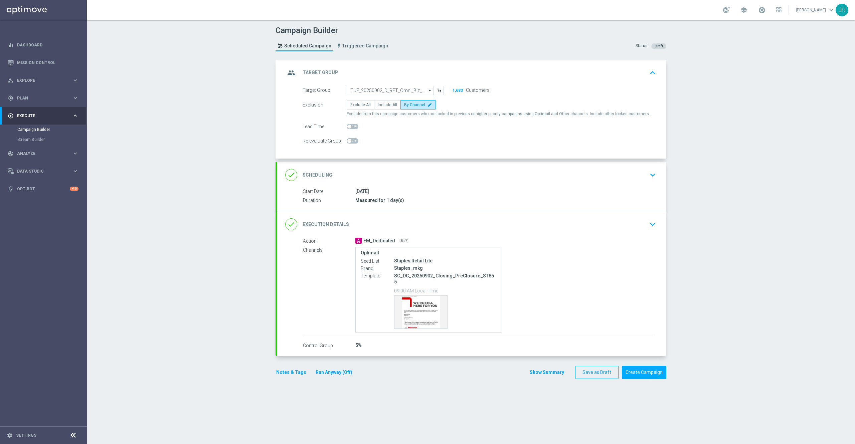
click at [316, 75] on h2 "Target Group" at bounding box center [321, 72] width 36 height 6
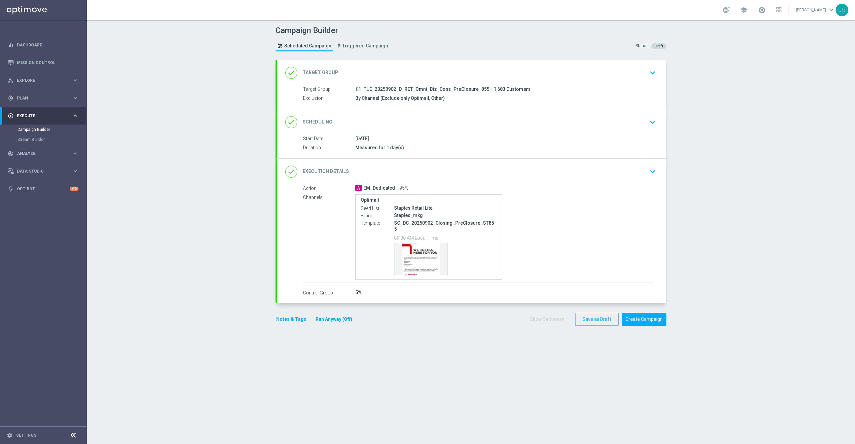
click at [321, 124] on h2 "Scheduling" at bounding box center [318, 122] width 30 height 6
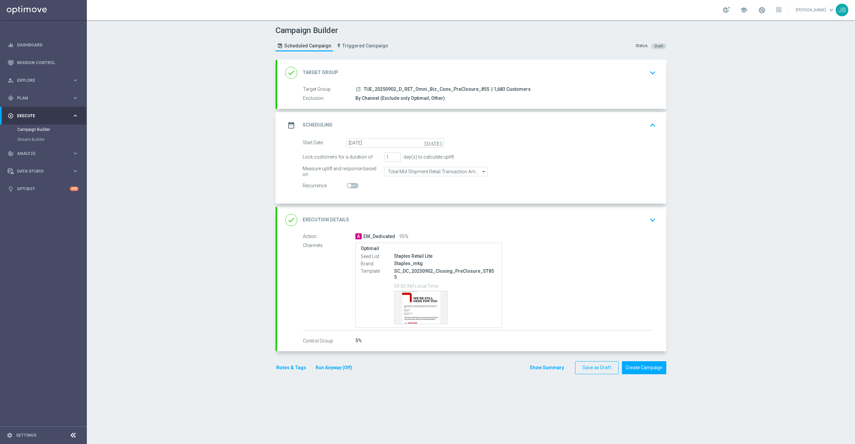
click at [326, 218] on h2 "Execution Details" at bounding box center [326, 220] width 46 height 6
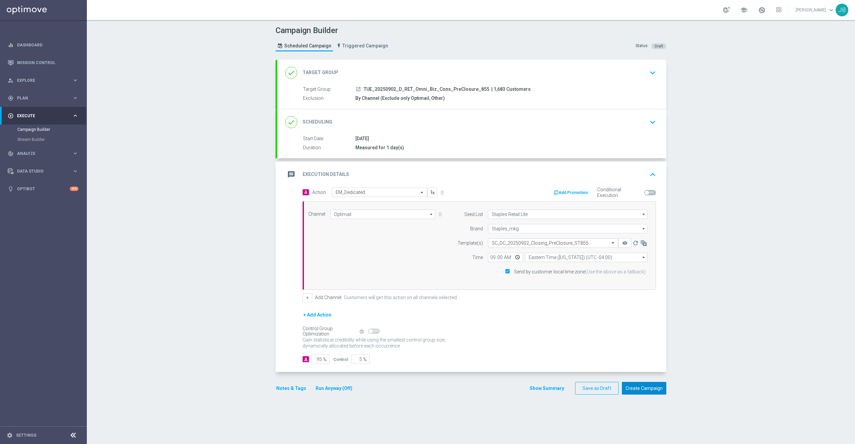
click at [649, 394] on button "Create Campaign" at bounding box center [644, 388] width 44 height 13
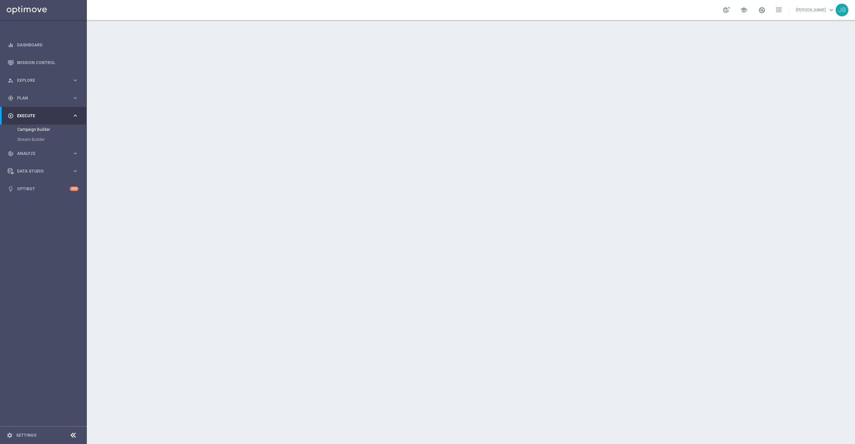
click at [321, 69] on h2 "Target Group" at bounding box center [321, 72] width 36 height 6
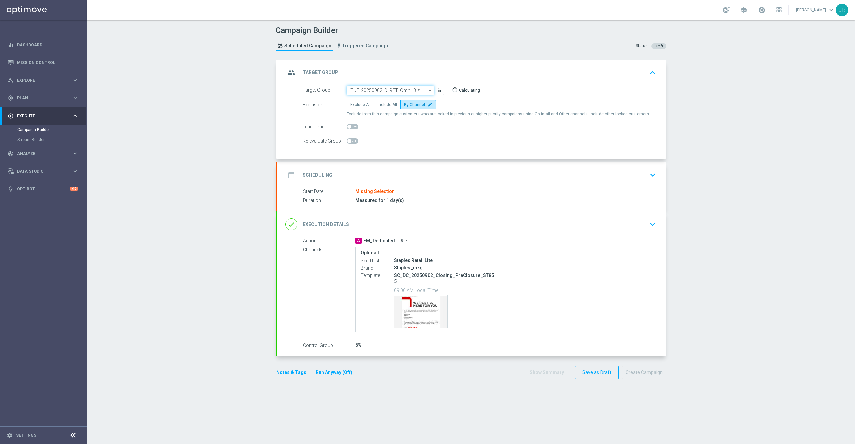
click at [405, 90] on input "TUE_20250902_D_RET_Omni_Biz_Cons_PreClosure_855" at bounding box center [390, 90] width 87 height 9
click at [391, 102] on div "TUE_20250902_D_RET_Omni_Biz_Cons_PreClosure_1401" at bounding box center [390, 104] width 80 height 12
type input "TUE_20250902_D_RET_Omni_Biz_Cons_PreClosure_1401"
click at [322, 175] on h2 "Scheduling" at bounding box center [318, 175] width 30 height 6
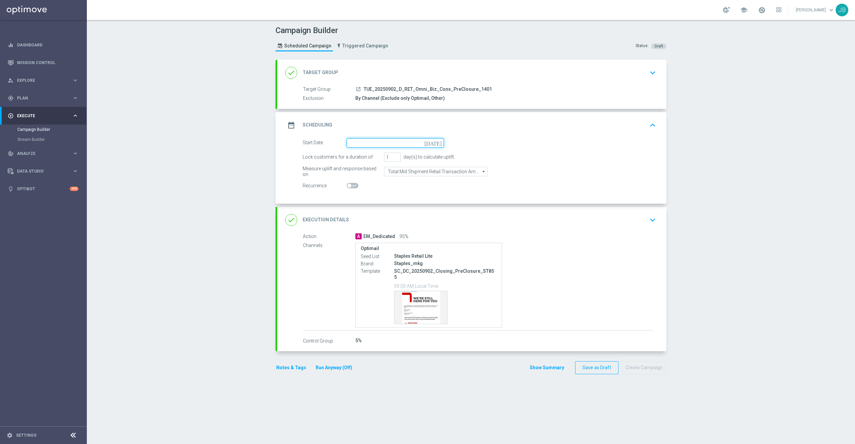
click at [433, 146] on input at bounding box center [395, 142] width 97 height 9
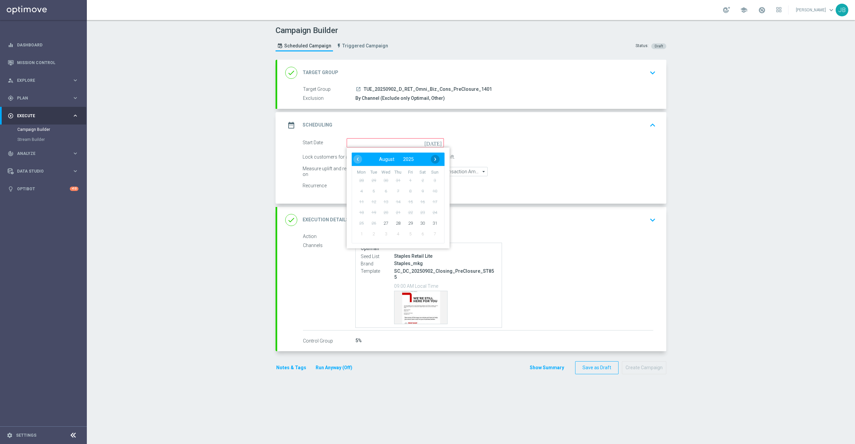
click at [431, 160] on span "›" at bounding box center [435, 159] width 9 height 9
click at [368, 181] on span "2" at bounding box center [373, 180] width 11 height 11
type input "02 Sep 2025"
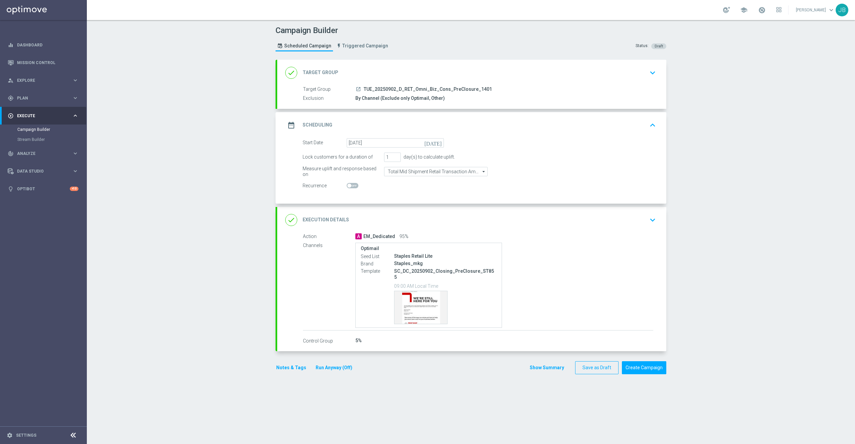
click at [336, 220] on h2 "Execution Details" at bounding box center [326, 220] width 46 height 6
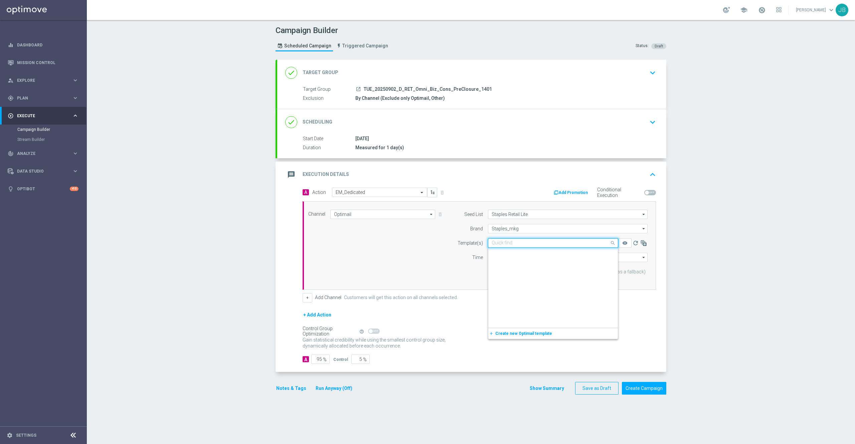
click at [539, 243] on input "text" at bounding box center [547, 243] width 110 height 6
click at [538, 253] on label "SC_DC_20250902_Closing_PreClosure_ST1401" at bounding box center [533, 253] width 83 height 6
type input "1401"
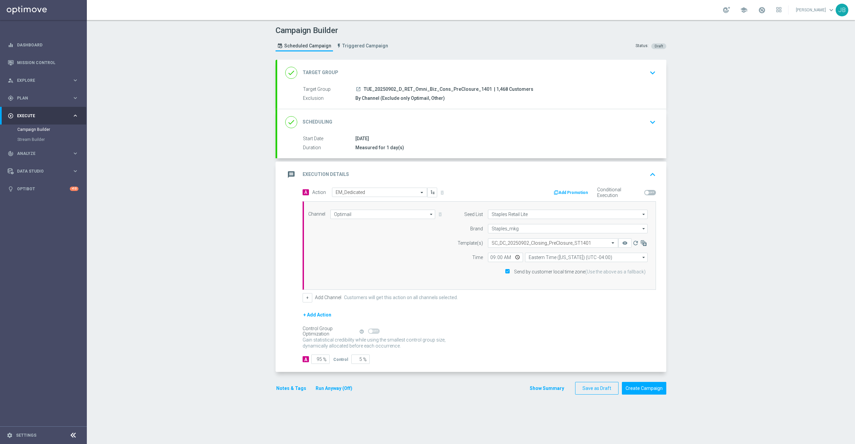
click at [329, 72] on h2 "Target Group" at bounding box center [321, 72] width 36 height 6
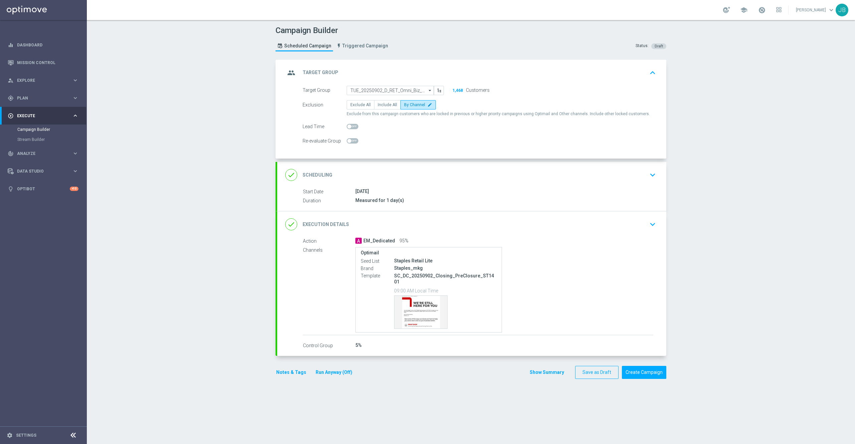
click at [315, 174] on h2 "Scheduling" at bounding box center [318, 175] width 30 height 6
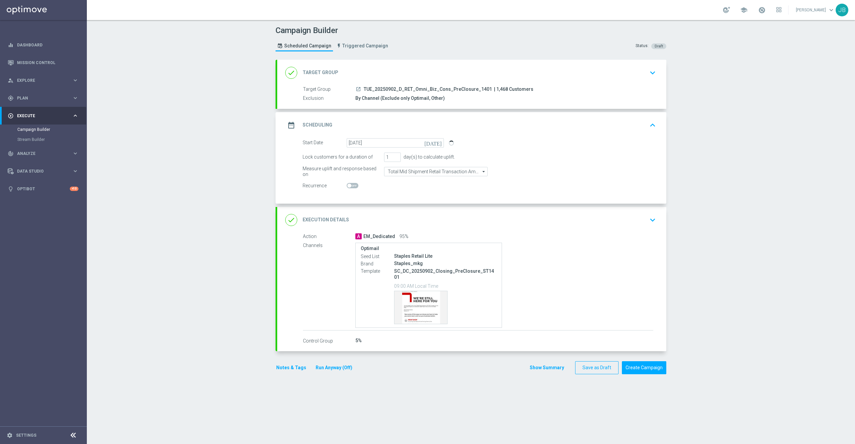
click at [323, 217] on h2 "Execution Details" at bounding box center [326, 220] width 46 height 6
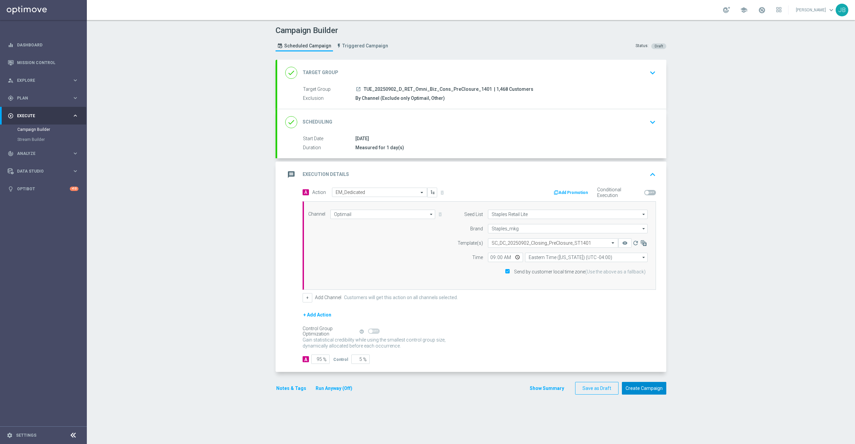
click at [631, 387] on button "Create Campaign" at bounding box center [644, 388] width 44 height 13
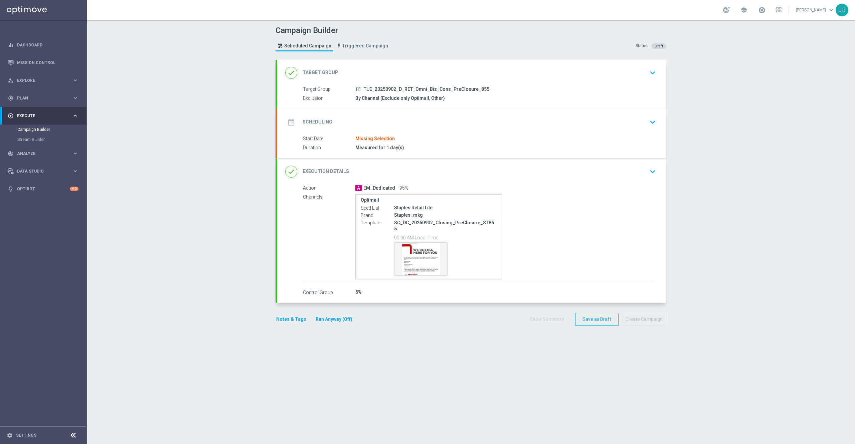
click at [331, 67] on div "done Target Group" at bounding box center [311, 73] width 53 height 12
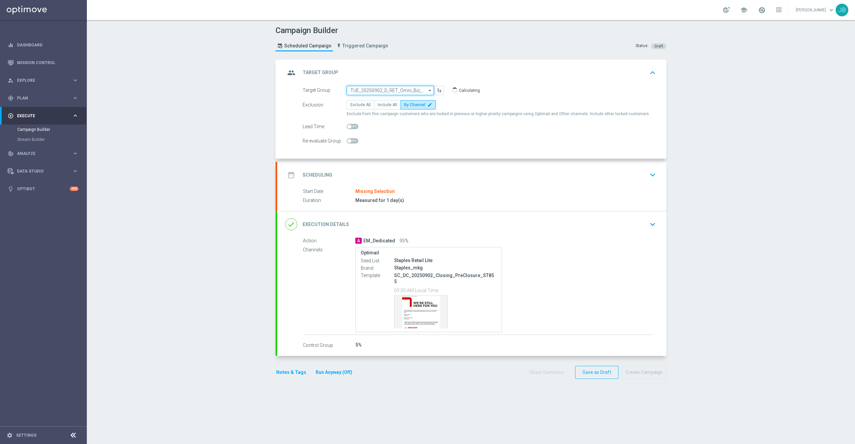
click at [381, 88] on input "TUE_20250902_D_RET_Omni_Biz_Cons_PreClosure_855" at bounding box center [390, 90] width 87 height 9
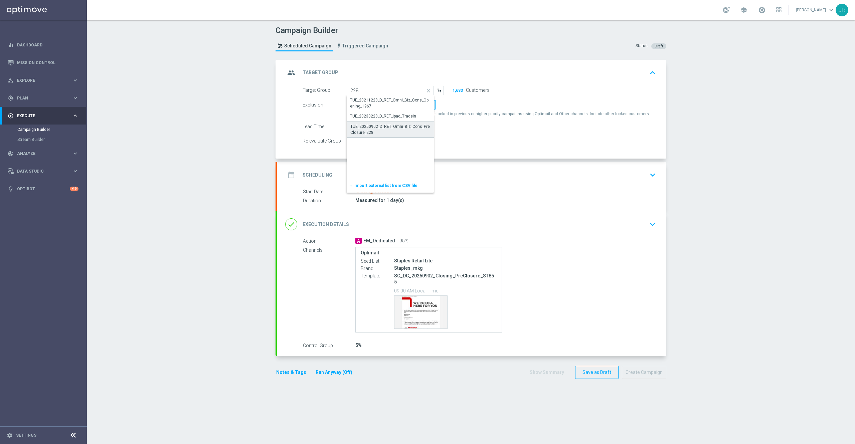
click at [396, 129] on div "TUE_20250902_D_RET_Omni_Biz_Cons_PreClosure_228" at bounding box center [390, 130] width 80 height 12
type input "TUE_20250902_D_RET_Omni_Biz_Cons_PreClosure_228"
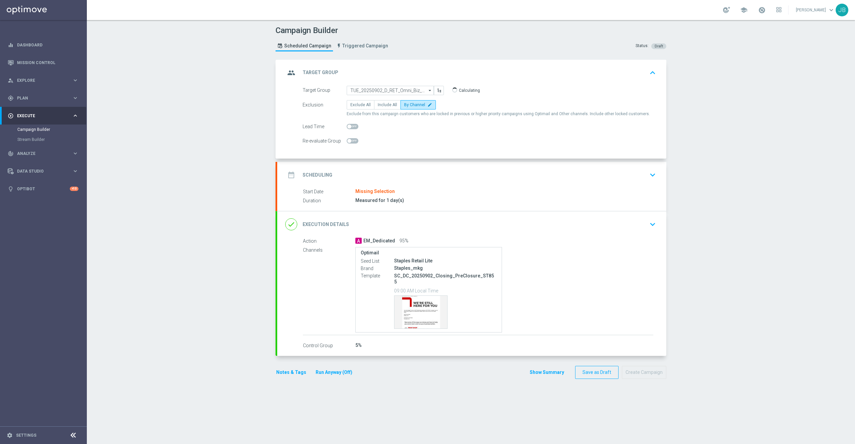
click at [317, 171] on div "date_range Scheduling" at bounding box center [308, 175] width 47 height 12
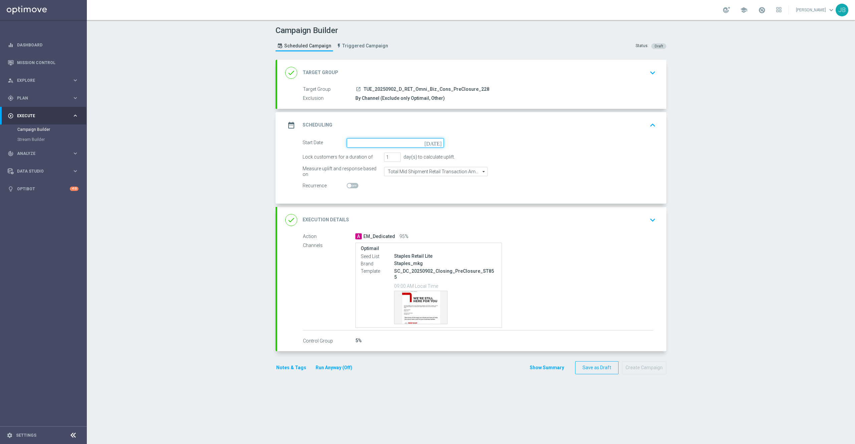
click at [436, 146] on input at bounding box center [395, 142] width 97 height 9
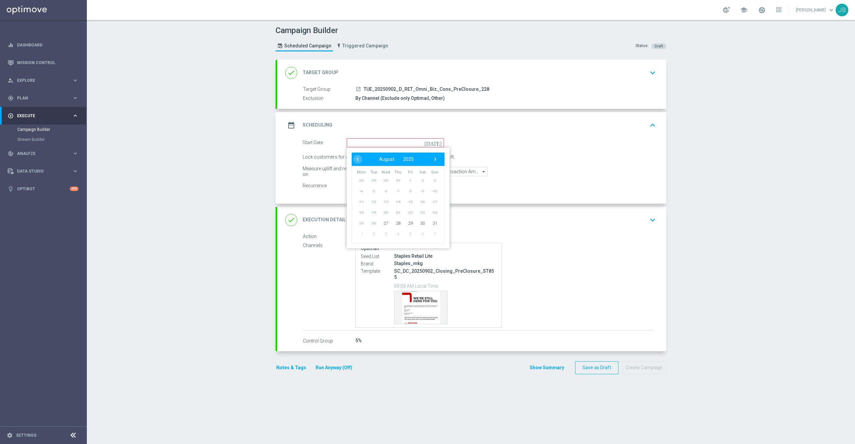
click at [356, 88] on icon "launch" at bounding box center [358, 88] width 5 height 5
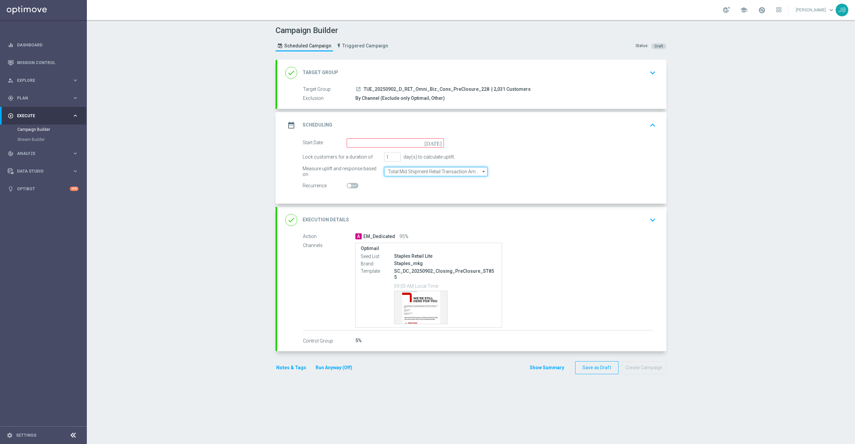
click at [436, 172] on input "Total Mid Shipment Retail Transaction Amount" at bounding box center [436, 171] width 104 height 9
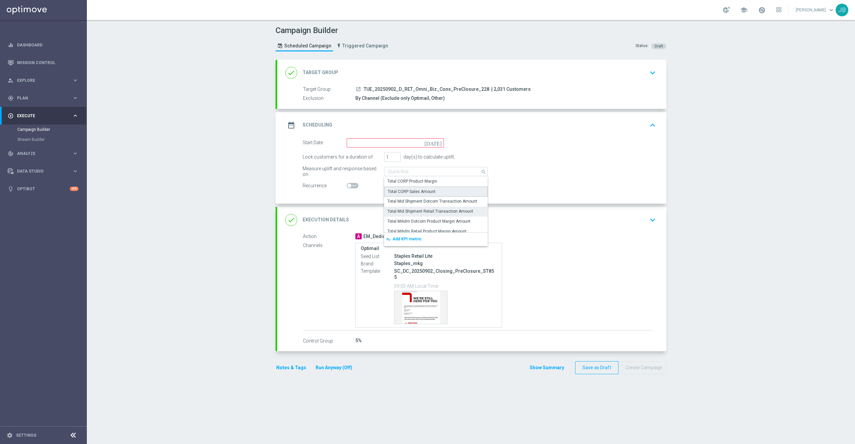
click at [429, 191] on div "Total CORP Sales Amount" at bounding box center [436, 192] width 104 height 10
type input "Total CORP Sales Amount"
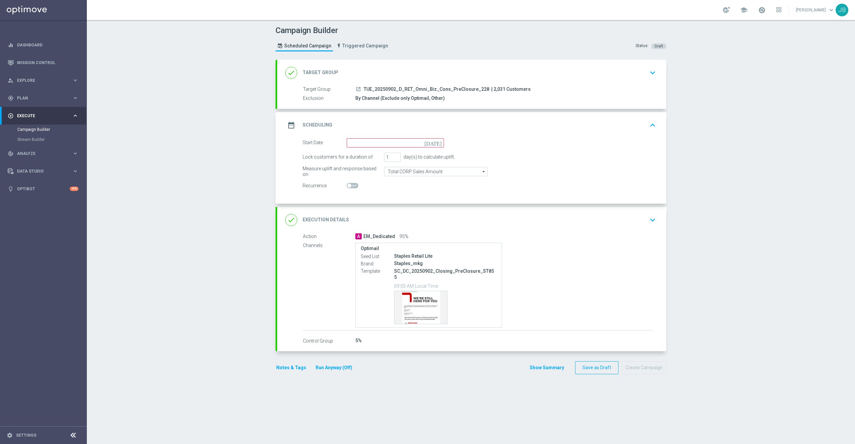
click at [431, 143] on icon "[DATE]" at bounding box center [434, 141] width 20 height 7
click at [431, 161] on span "›" at bounding box center [435, 159] width 9 height 9
click at [369, 184] on span "2" at bounding box center [373, 180] width 11 height 11
type input "[DATE]"
click at [331, 217] on h2 "Execution Details" at bounding box center [326, 220] width 46 height 6
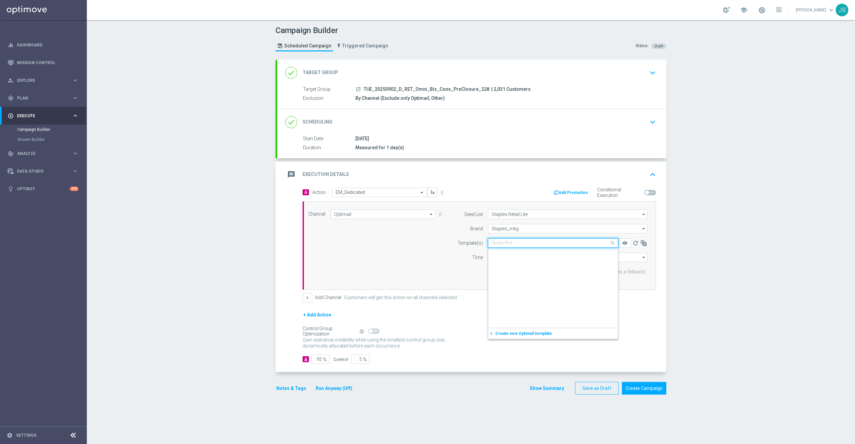
click at [521, 244] on input "text" at bounding box center [547, 243] width 110 height 6
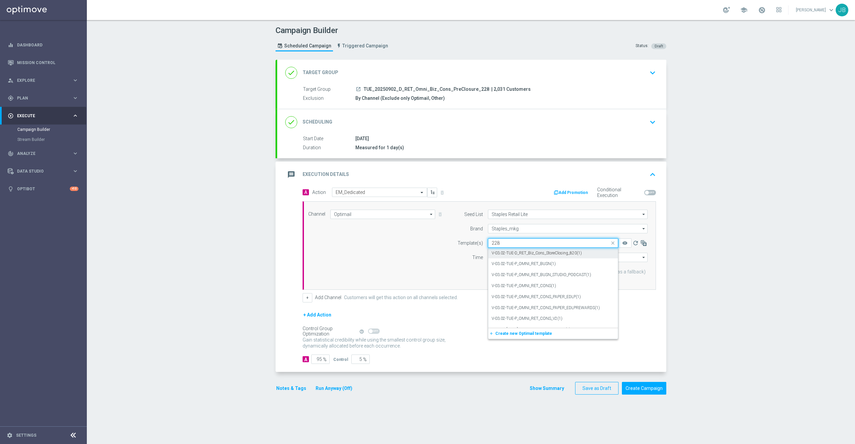
scroll to position [0, 0]
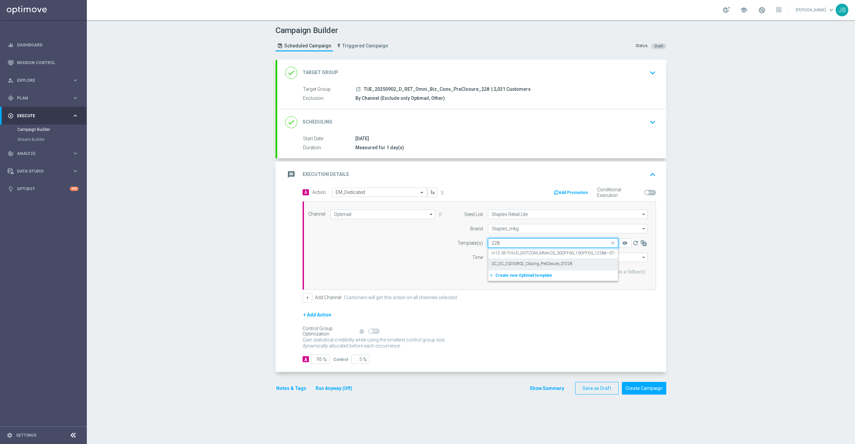
click at [538, 261] on label "SC_DC_20250902_Closing_PreClosure_ST228" at bounding box center [532, 264] width 81 height 6
type input "228"
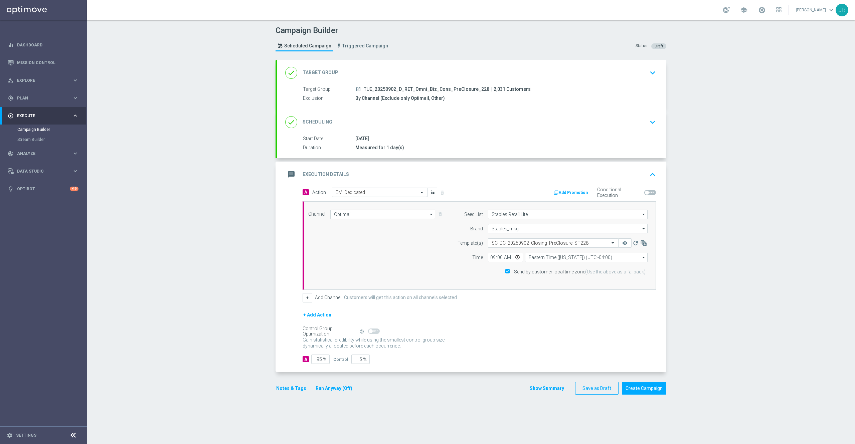
click at [318, 73] on h2 "Target Group" at bounding box center [321, 72] width 36 height 6
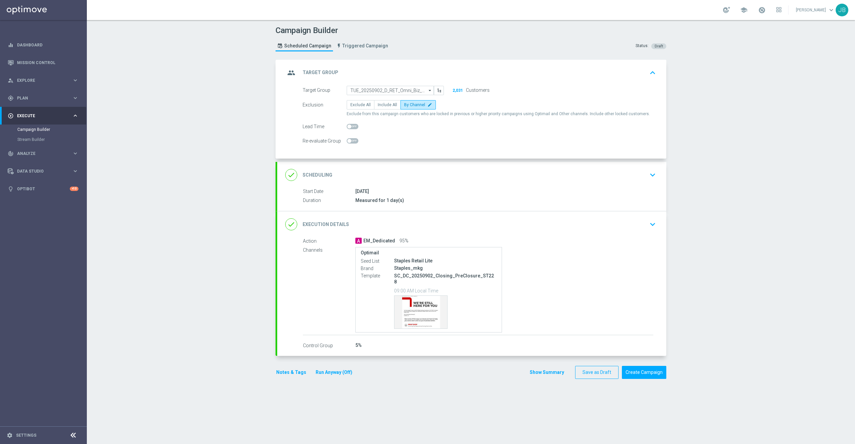
click at [317, 173] on h2 "Scheduling" at bounding box center [318, 175] width 30 height 6
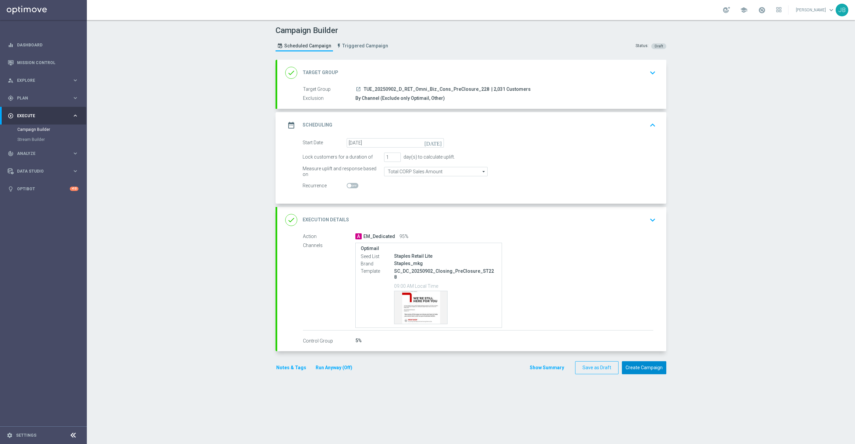
click at [637, 361] on button "Create Campaign" at bounding box center [644, 367] width 44 height 13
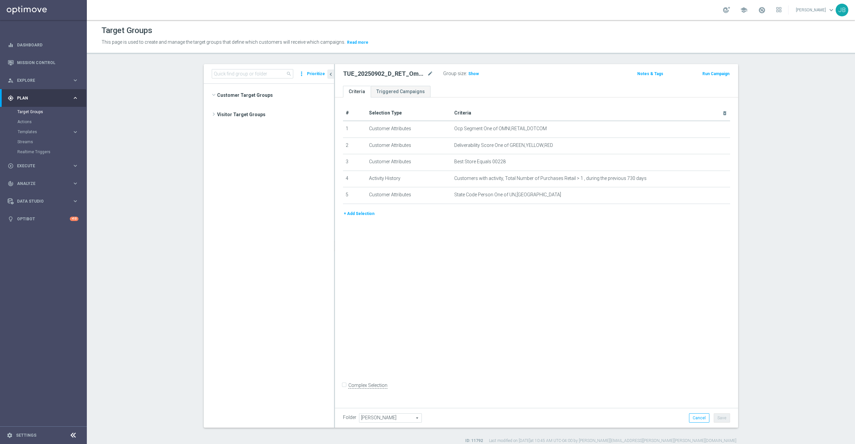
scroll to position [1799, 0]
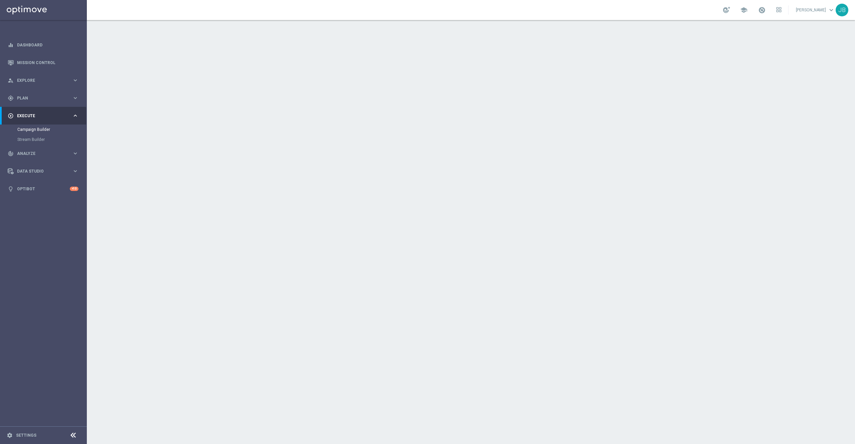
click at [313, 73] on h2 "Target Group" at bounding box center [321, 72] width 36 height 6
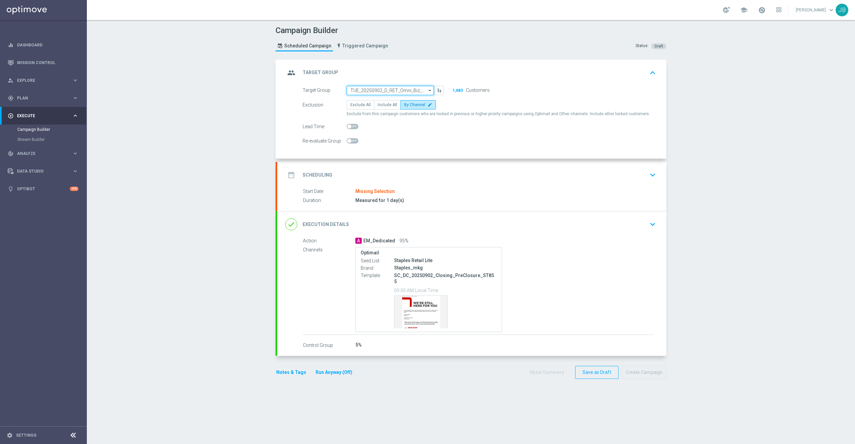
click at [378, 89] on input "TUE_20250902_D_RET_Omni_Biz_Cons_PreClosure_855" at bounding box center [390, 90] width 87 height 9
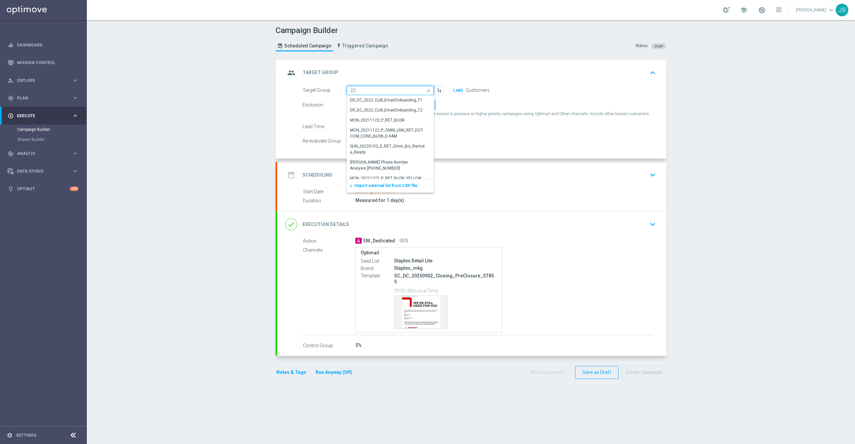
type input "2"
click at [380, 106] on div "TUE_20250902_D_RET_Omni_Biz_Cons_PreClosure_334" at bounding box center [390, 104] width 80 height 12
type input "TUE_20250902_D_RET_Omni_Biz_Cons_PreClosure_334"
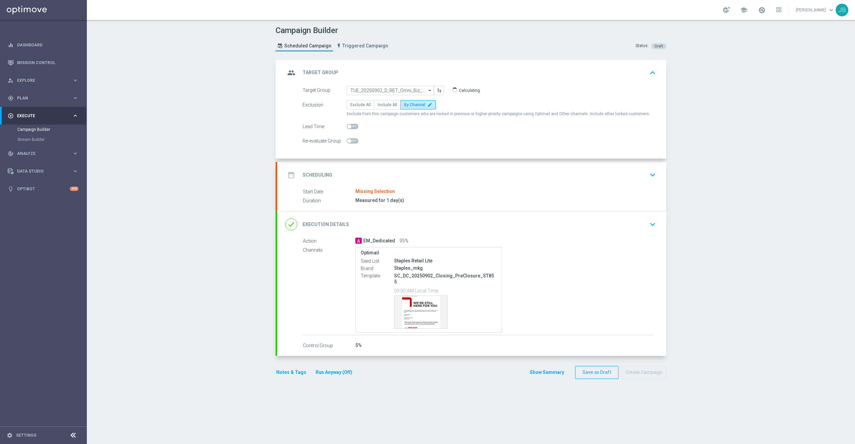
click at [321, 171] on div "date_range Scheduling" at bounding box center [308, 175] width 47 height 12
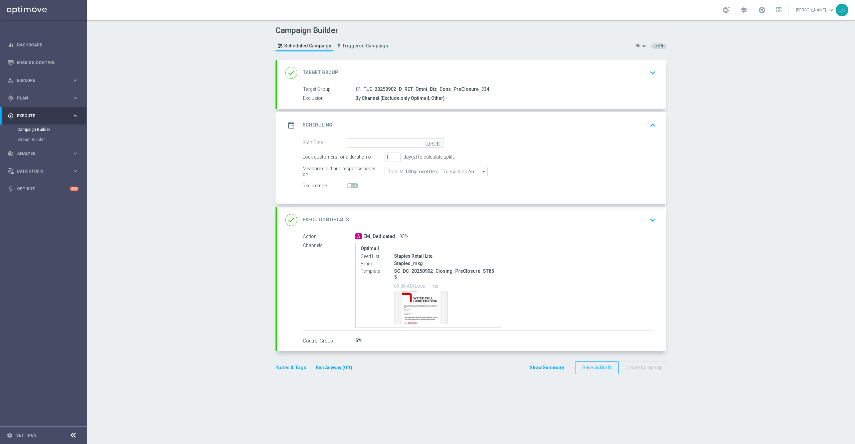
click at [434, 145] on icon "[DATE]" at bounding box center [434, 141] width 20 height 7
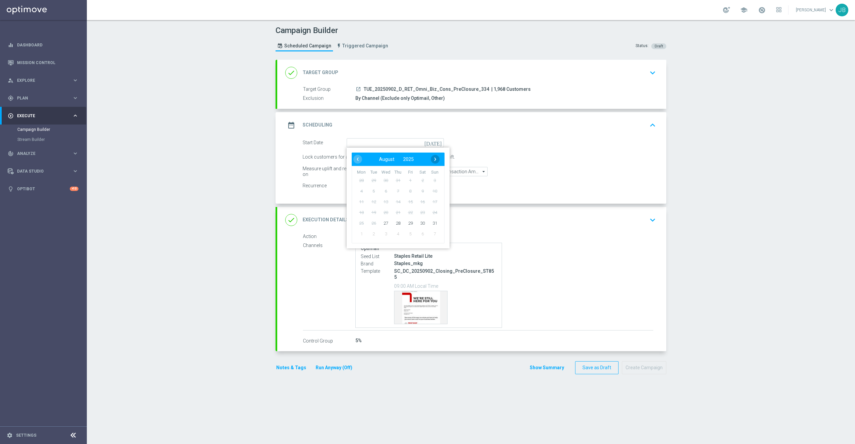
click at [431, 159] on span "›" at bounding box center [435, 159] width 9 height 9
click at [368, 180] on span "2" at bounding box center [373, 180] width 11 height 11
type input "[DATE]"
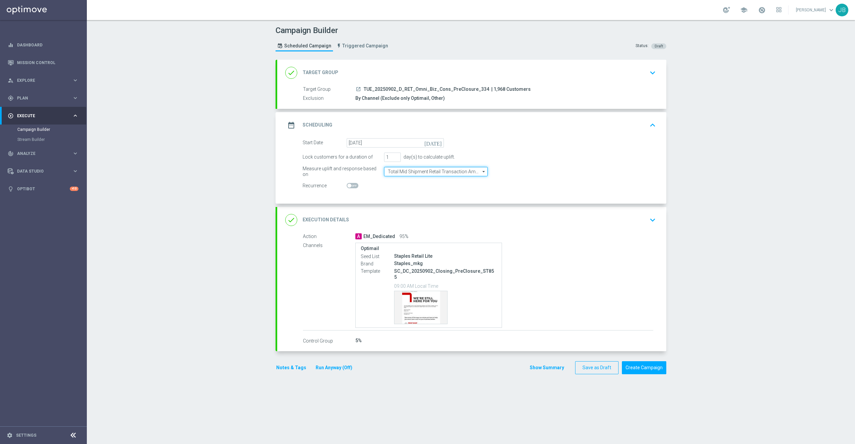
click at [408, 174] on input "Total Mid Shipment Retail Transaction Amount" at bounding box center [436, 171] width 104 height 9
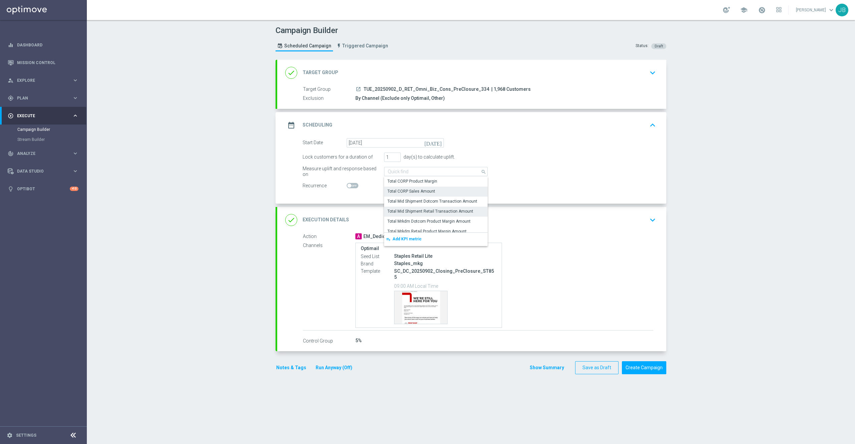
click at [413, 190] on div "Total CORP Sales Amount" at bounding box center [411, 191] width 48 height 6
type input "Total CORP Sales Amount"
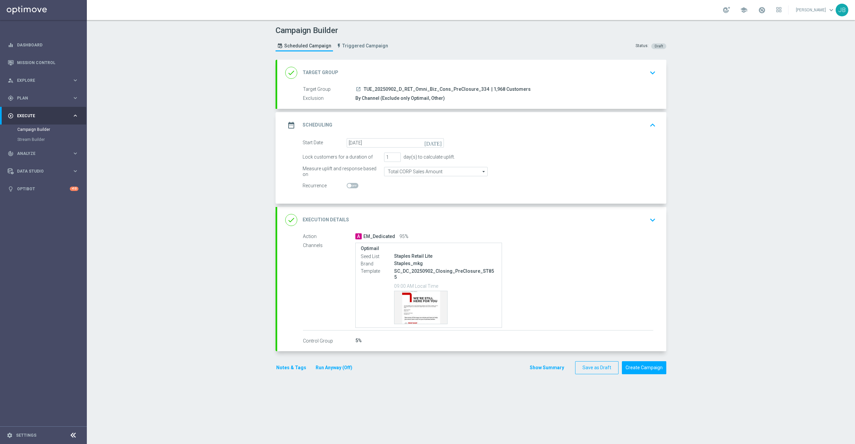
click at [331, 219] on h2 "Execution Details" at bounding box center [326, 220] width 46 height 6
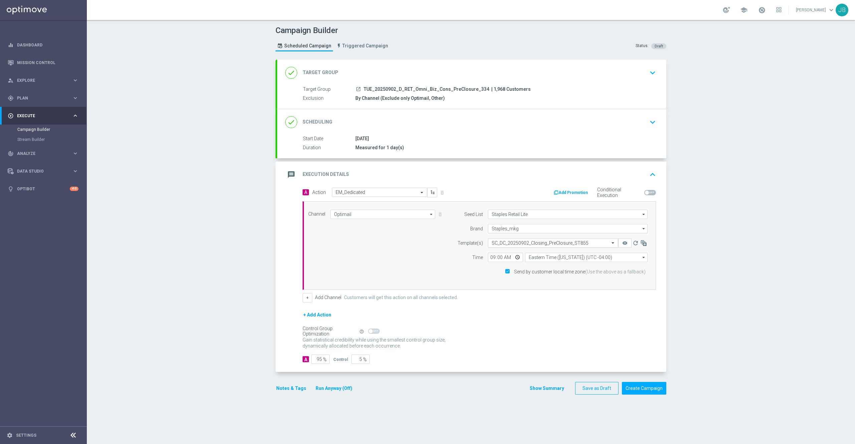
click at [507, 243] on input "text" at bounding box center [547, 243] width 110 height 6
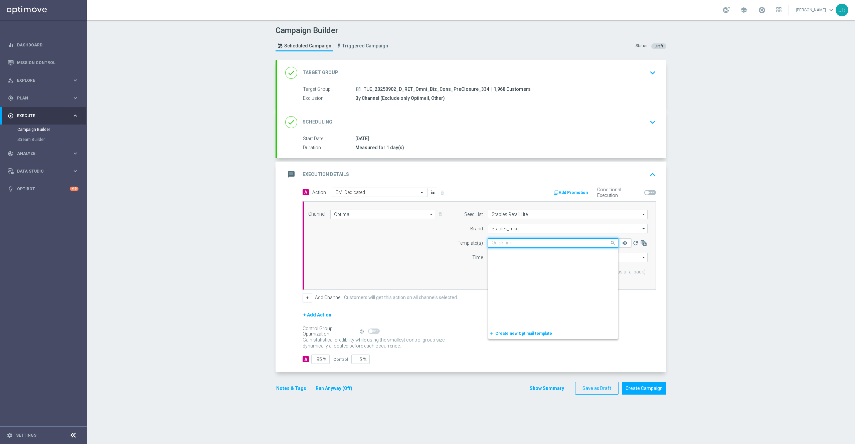
scroll to position [37501, 0]
type input "2"
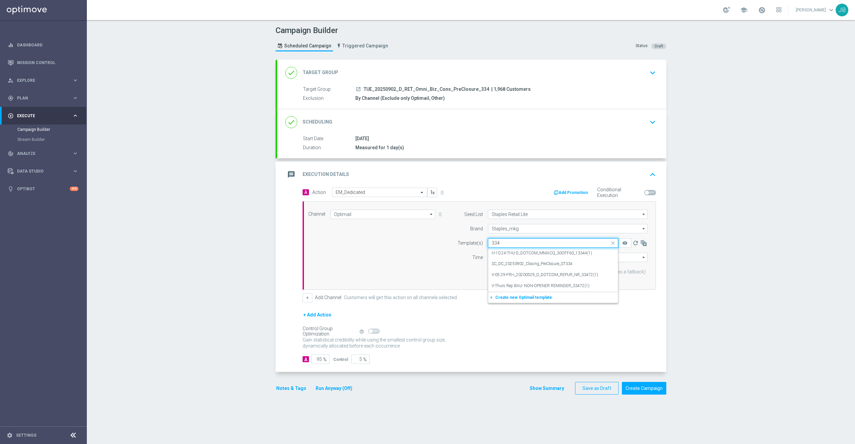
scroll to position [0, 0]
click at [531, 266] on label "SC_DC_20250902_Closing_PreClosure_ST334" at bounding box center [532, 264] width 81 height 6
type input "334"
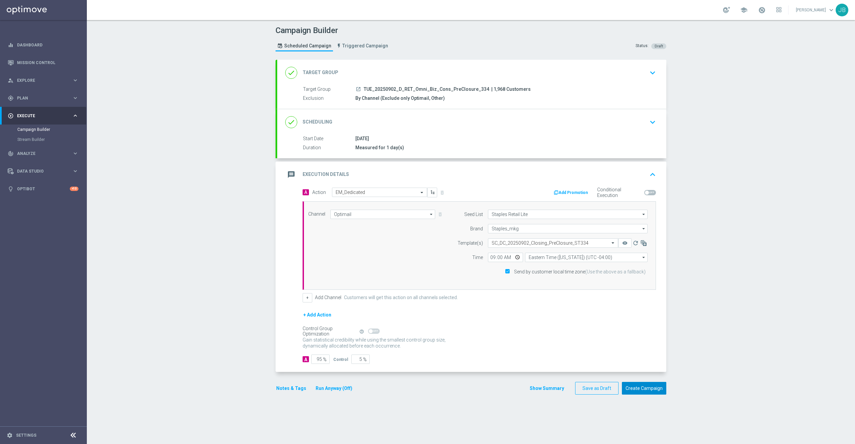
click at [641, 387] on button "Create Campaign" at bounding box center [644, 388] width 44 height 13
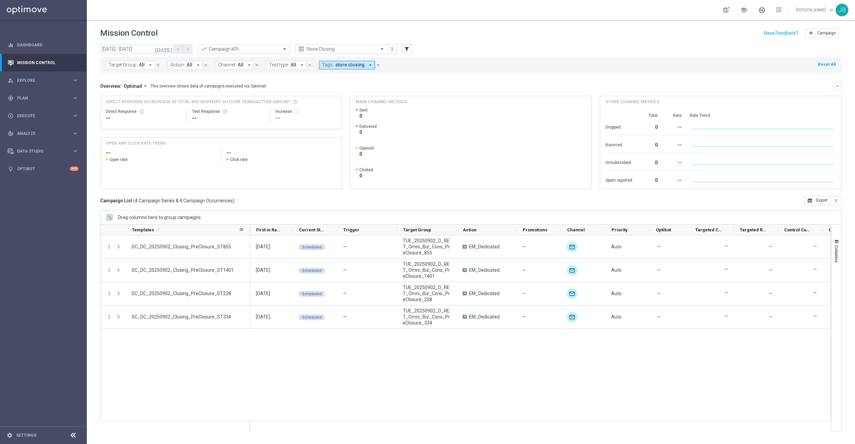
drag, startPoint x: 158, startPoint y: 229, endPoint x: 249, endPoint y: 227, distance: 90.9
click at [249, 227] on div at bounding box center [250, 230] width 3 height 10
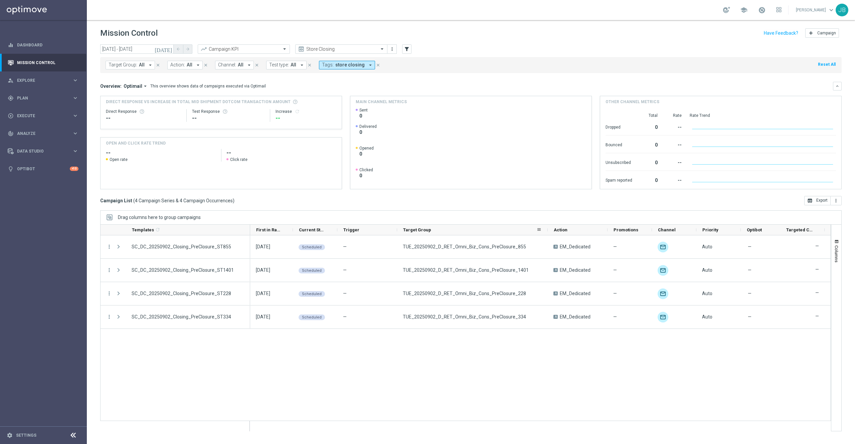
drag, startPoint x: 457, startPoint y: 230, endPoint x: 548, endPoint y: 234, distance: 90.9
click at [548, 234] on div at bounding box center [547, 230] width 3 height 10
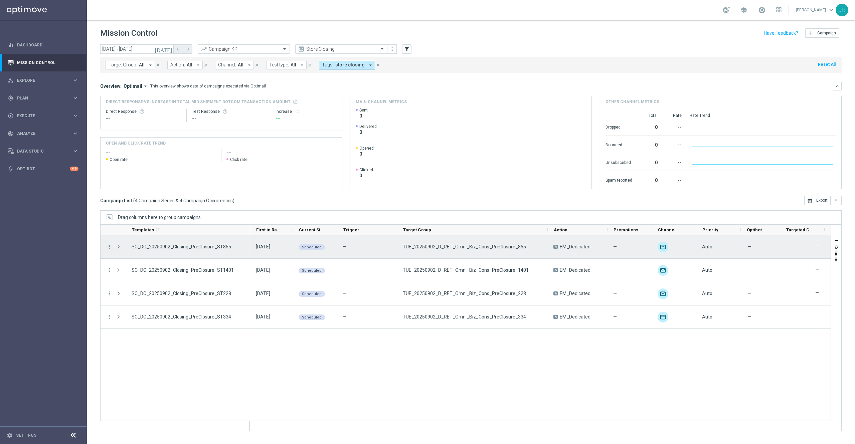
click at [110, 246] on icon "more_vert" at bounding box center [109, 247] width 6 height 6
click at [146, 303] on div "Edit" at bounding box center [154, 301] width 62 height 5
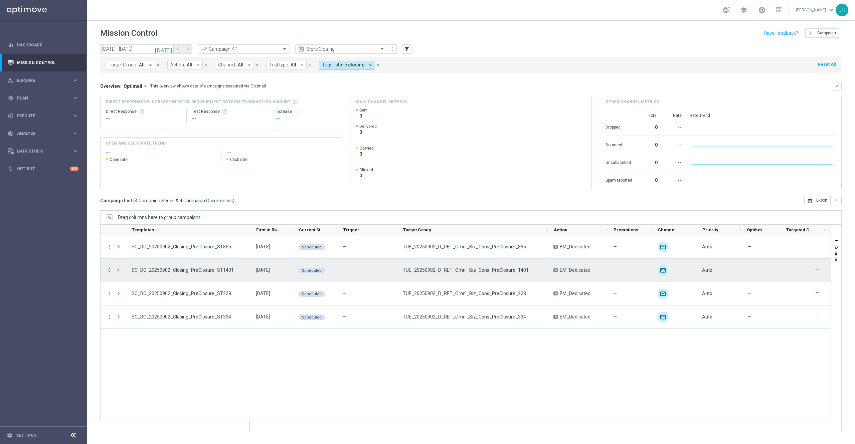
click at [109, 268] on icon "more_vert" at bounding box center [109, 270] width 6 height 6
click at [144, 324] on div "Edit" at bounding box center [154, 324] width 62 height 5
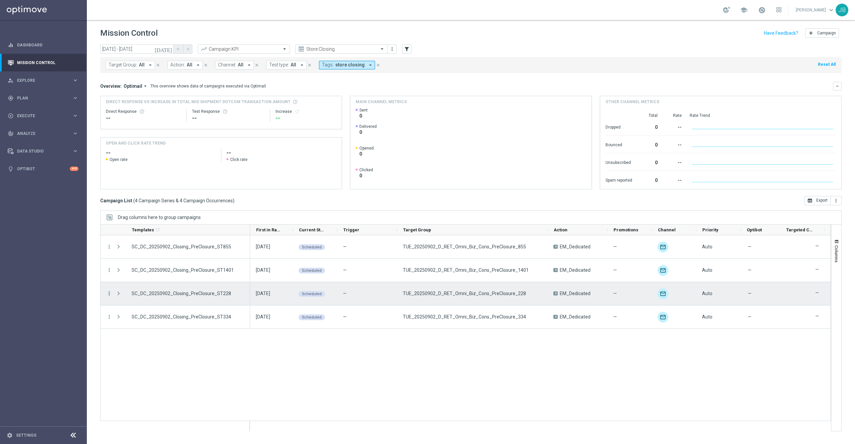
click at [108, 292] on icon "more_vert" at bounding box center [109, 294] width 6 height 6
click at [136, 347] on div "Edit" at bounding box center [154, 348] width 62 height 5
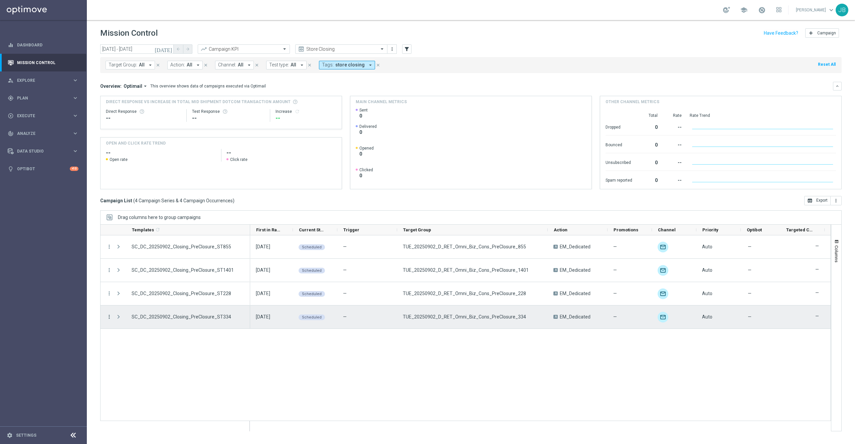
click at [109, 319] on icon "more_vert" at bounding box center [109, 317] width 6 height 6
click at [136, 370] on div "Edit" at bounding box center [154, 371] width 62 height 5
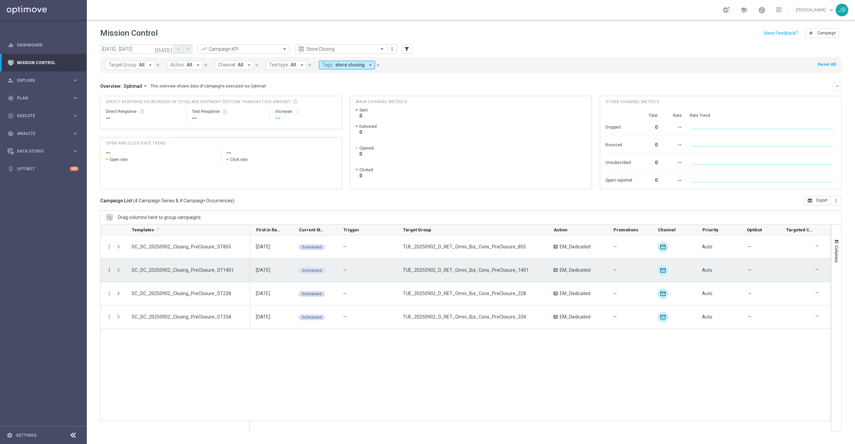
click at [108, 270] on icon "more_vert" at bounding box center [109, 270] width 6 height 6
click at [133, 323] on div "Edit" at bounding box center [154, 324] width 62 height 5
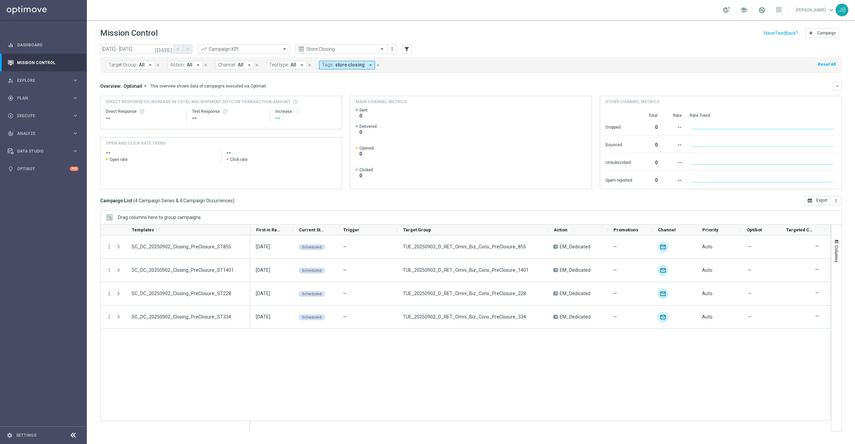
click at [170, 50] on icon "[DATE]" at bounding box center [164, 49] width 18 height 6
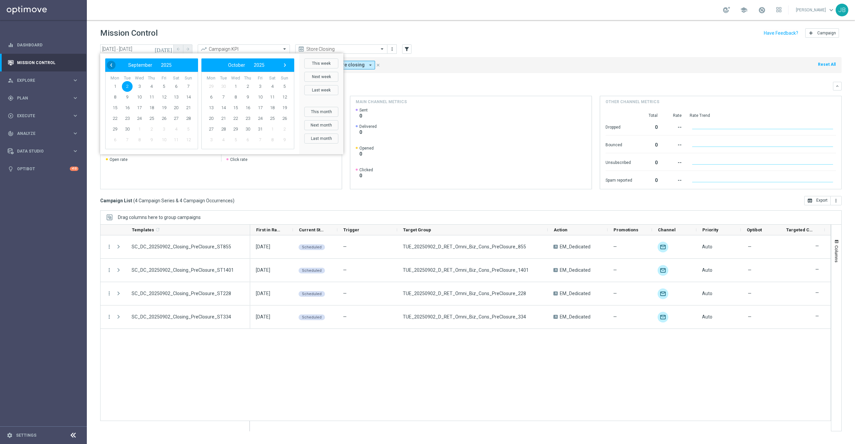
click at [112, 64] on span "‹" at bounding box center [111, 65] width 9 height 9
click at [132, 98] on span "5" at bounding box center [127, 97] width 11 height 11
click at [188, 130] on span "31" at bounding box center [188, 129] width 11 height 11
type input "05 Aug 2025 - 31 Aug 2025"
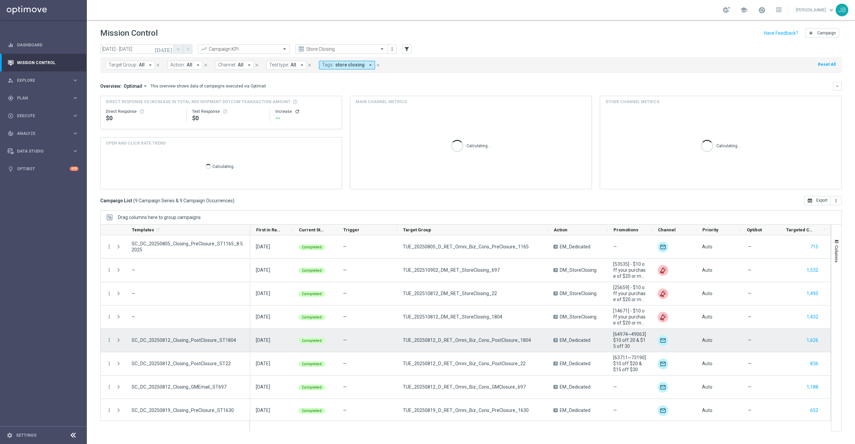
scroll to position [25, 0]
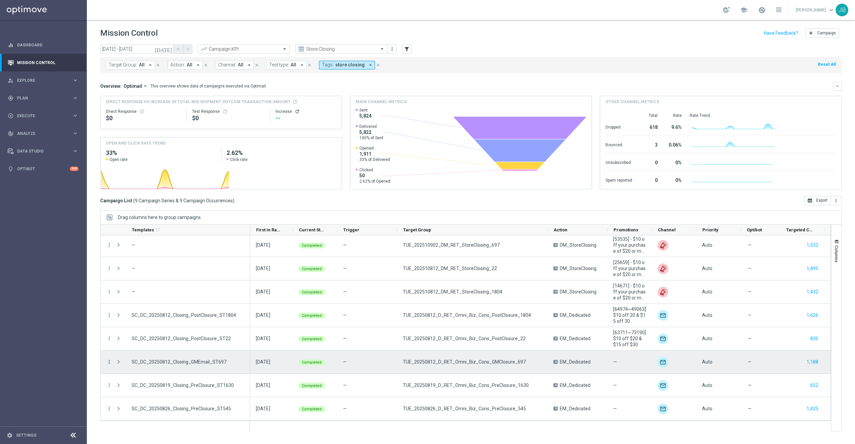
click at [109, 363] on icon "more_vert" at bounding box center [109, 362] width 6 height 6
click at [136, 411] on div "file_copy Duplicate and Edit" at bounding box center [150, 415] width 75 height 9
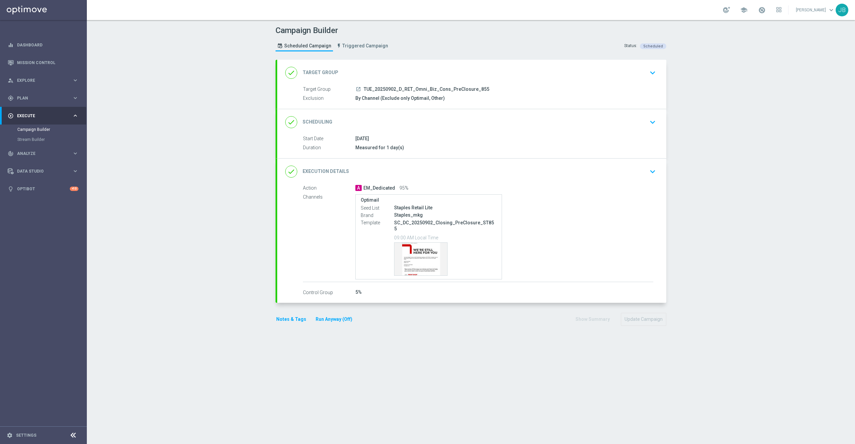
click at [319, 116] on div "done Scheduling" at bounding box center [308, 122] width 47 height 12
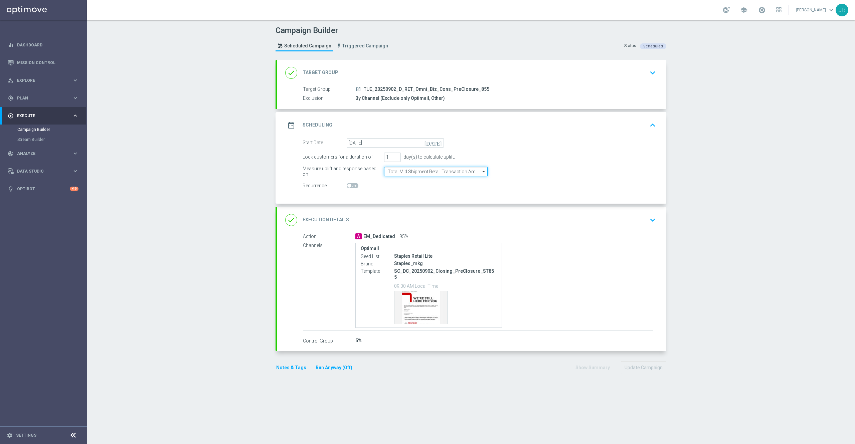
click at [417, 171] on input "Total Mid Shipment Retail Transaction Amount" at bounding box center [436, 171] width 104 height 9
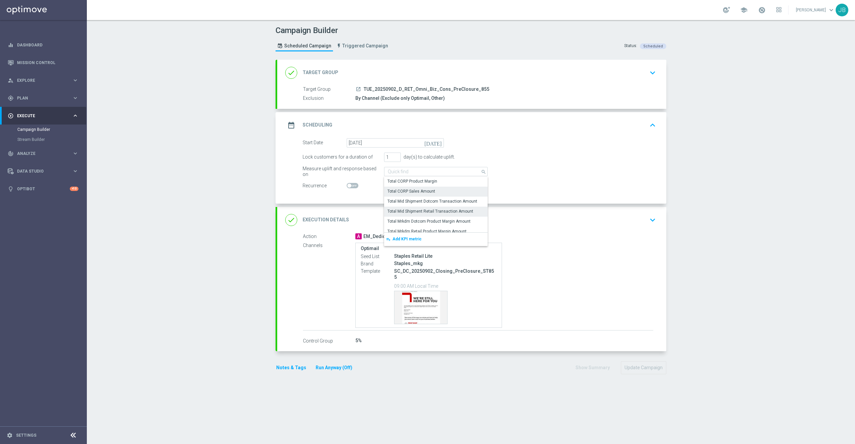
click at [419, 192] on div "Total CORP Sales Amount" at bounding box center [411, 191] width 48 height 6
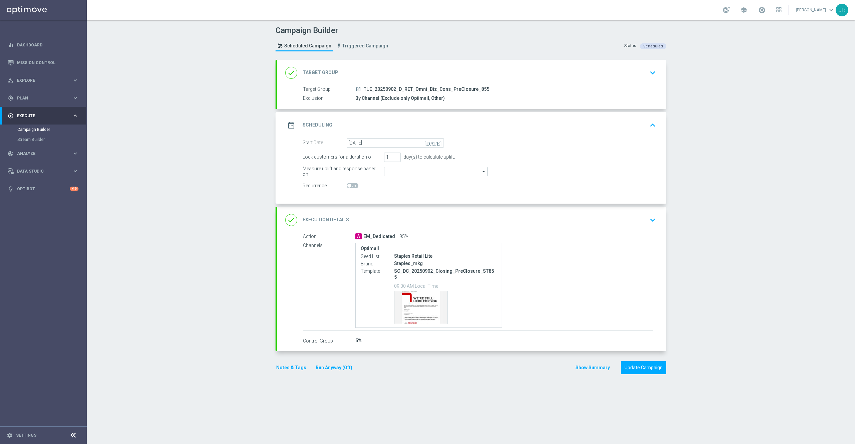
type input "Total CORP Sales Amount"
click at [640, 361] on button "Update Campaign" at bounding box center [643, 367] width 45 height 13
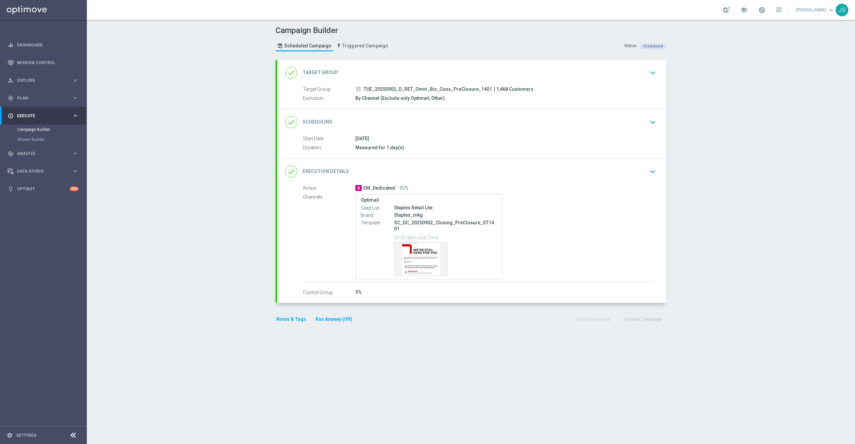
click at [316, 70] on h2 "Target Group" at bounding box center [321, 72] width 36 height 6
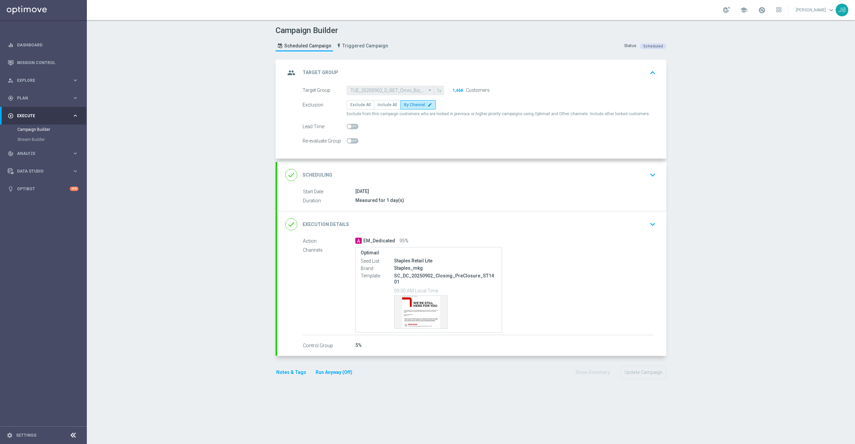
click at [320, 172] on div "done Scheduling" at bounding box center [308, 175] width 47 height 12
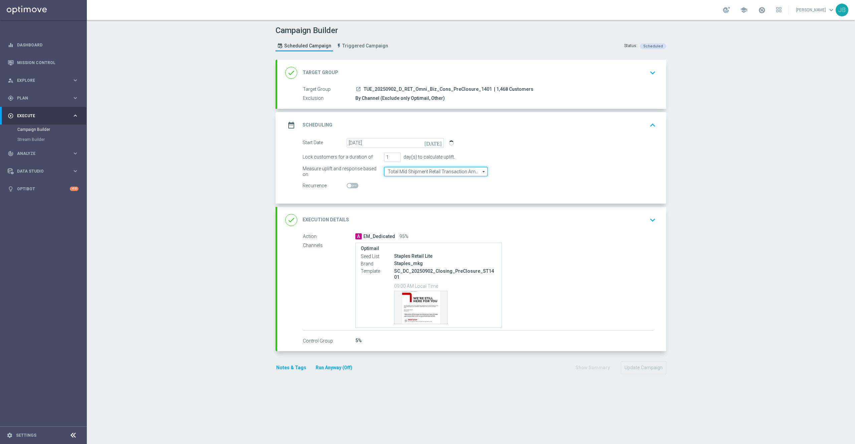
click at [411, 174] on input "Total Mid Shipment Retail Transaction Amount" at bounding box center [436, 171] width 104 height 9
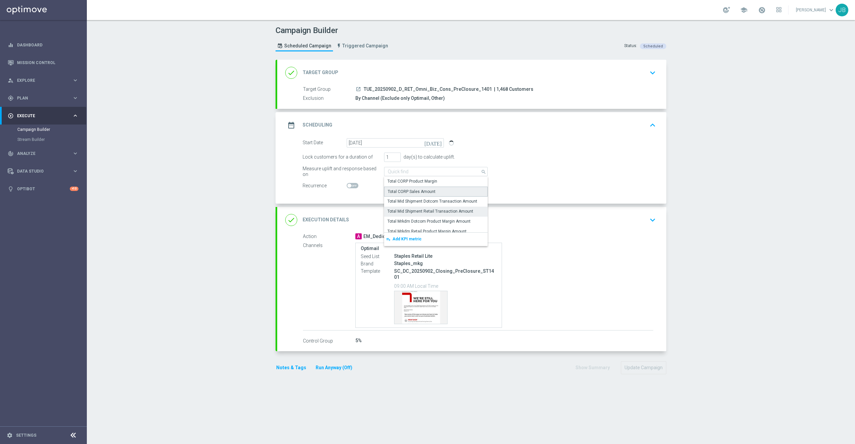
click at [413, 190] on div "Total CORP Sales Amount" at bounding box center [412, 192] width 48 height 6
type input "Total CORP Sales Amount"
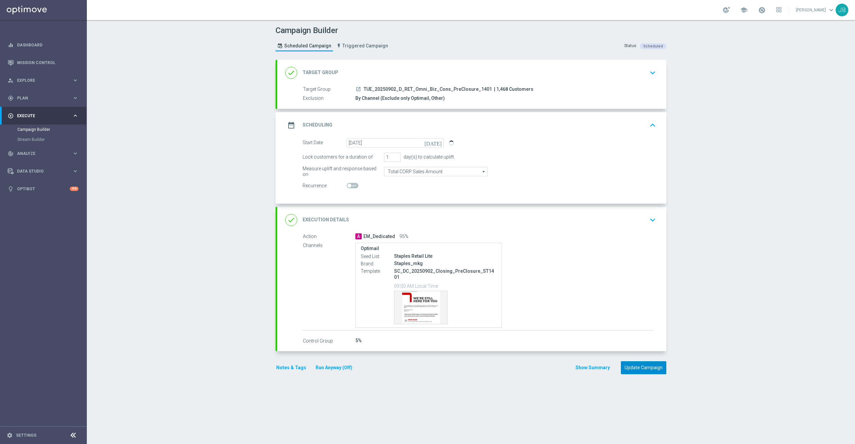
click at [648, 363] on button "Update Campaign" at bounding box center [643, 367] width 45 height 13
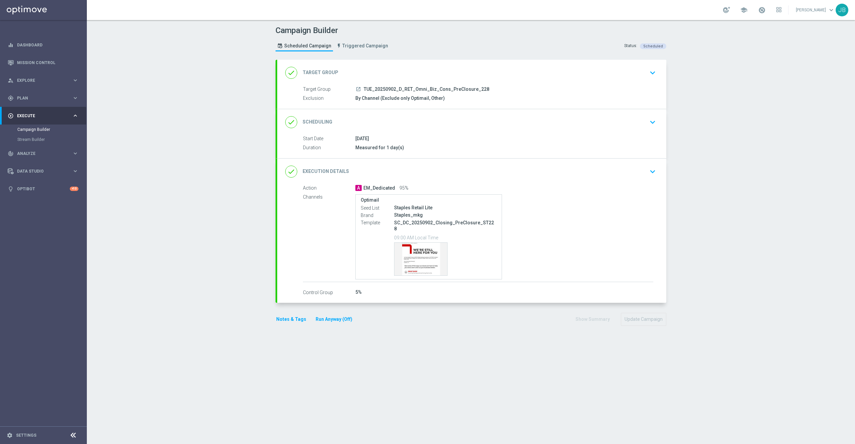
click at [316, 123] on h2 "Scheduling" at bounding box center [318, 122] width 30 height 6
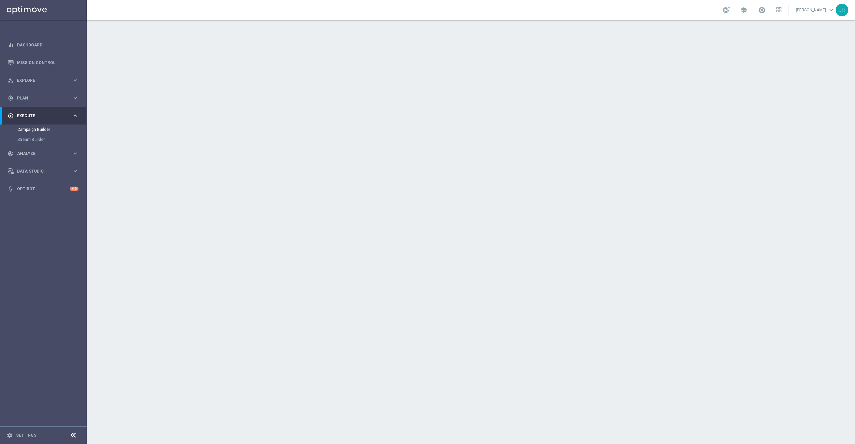
click at [316, 121] on h2 "Scheduling" at bounding box center [318, 122] width 30 height 6
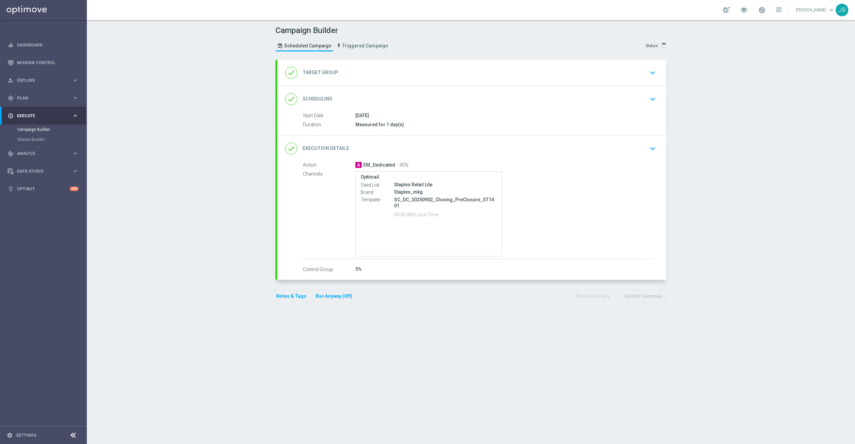
type input "TUE_20250902_D_RET_Omni_Biz_Cons_PreClosure_1401"
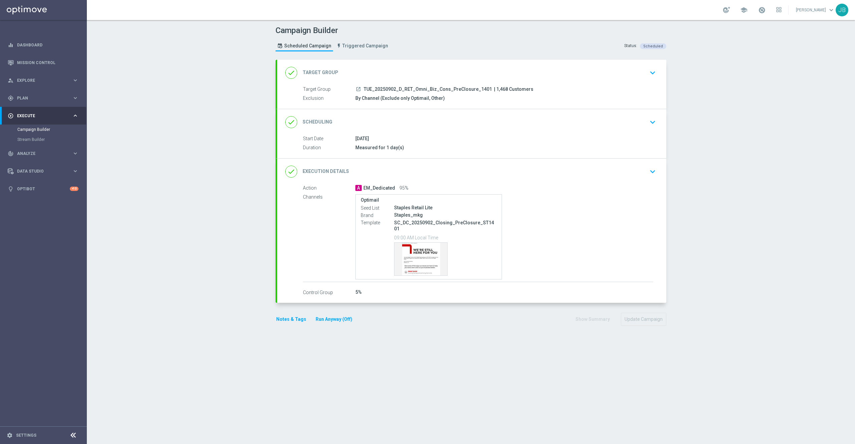
click at [321, 123] on h2 "Scheduling" at bounding box center [318, 122] width 30 height 6
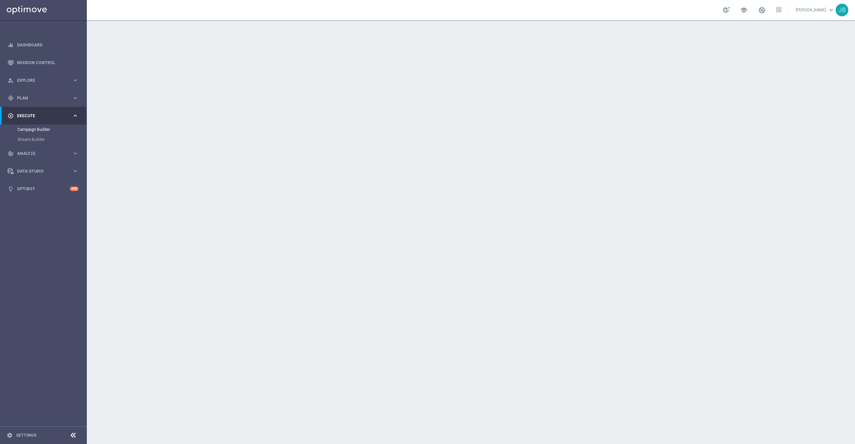
click at [325, 73] on h2 "Target Group" at bounding box center [321, 72] width 36 height 6
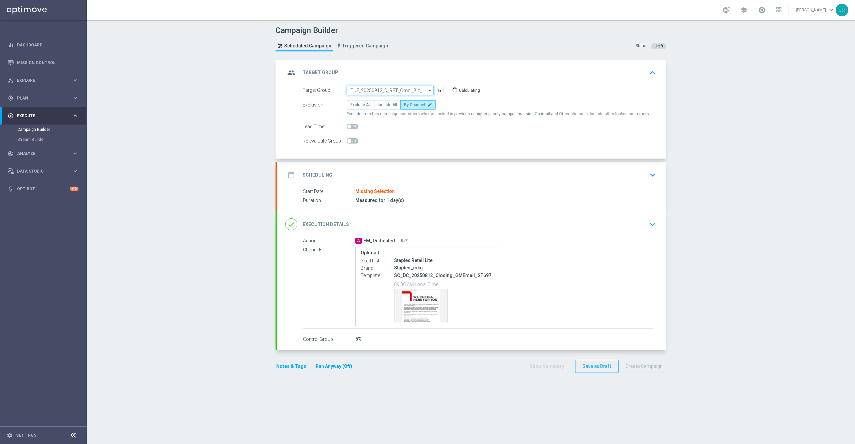
click at [378, 90] on input "TUE_20250812_D_RET_Omni_Biz_Cons_GMClosure_697" at bounding box center [390, 90] width 87 height 9
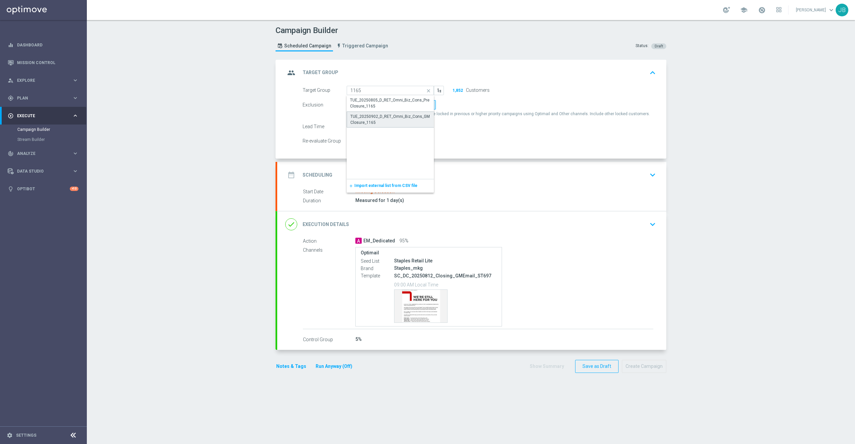
click at [381, 119] on div "TUE_20250902_D_RET_Omni_Biz_Cons_GMClosure_1165" at bounding box center [390, 120] width 80 height 12
type input "TUE_20250902_D_RET_Omni_Biz_Cons_GMClosure_1165"
click at [315, 175] on h2 "Scheduling" at bounding box center [318, 175] width 30 height 6
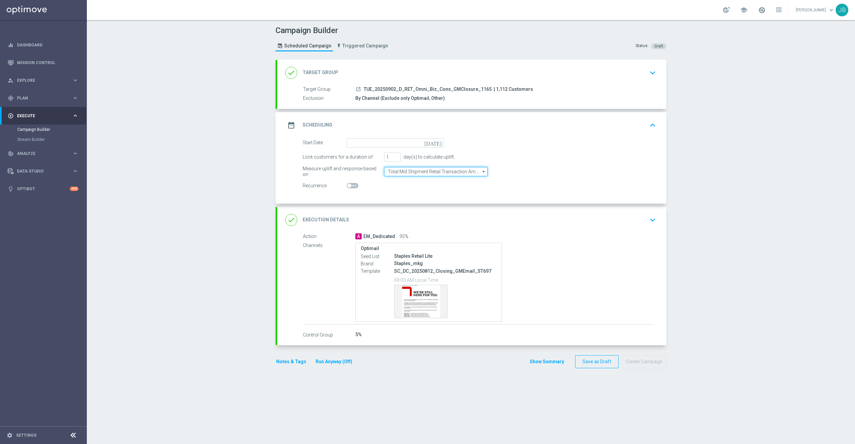
click at [431, 174] on input "Total Mid Shipment Retail Transaction Amount" at bounding box center [436, 171] width 104 height 9
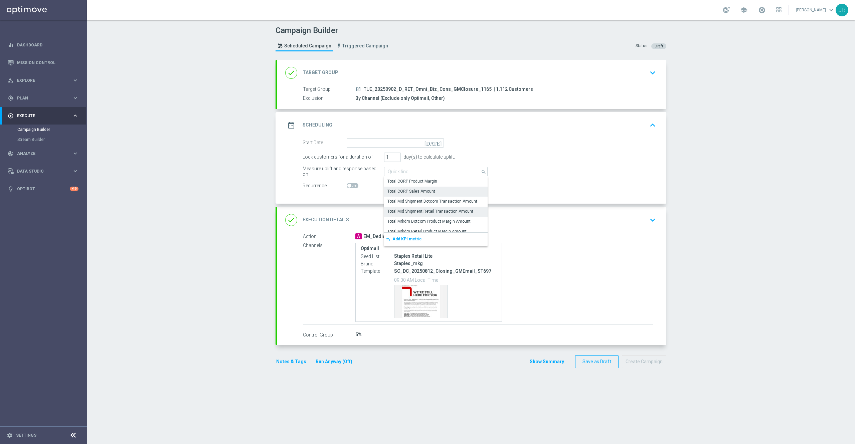
click at [426, 190] on div "Total CORP Sales Amount" at bounding box center [411, 191] width 48 height 6
type input "Total CORP Sales Amount"
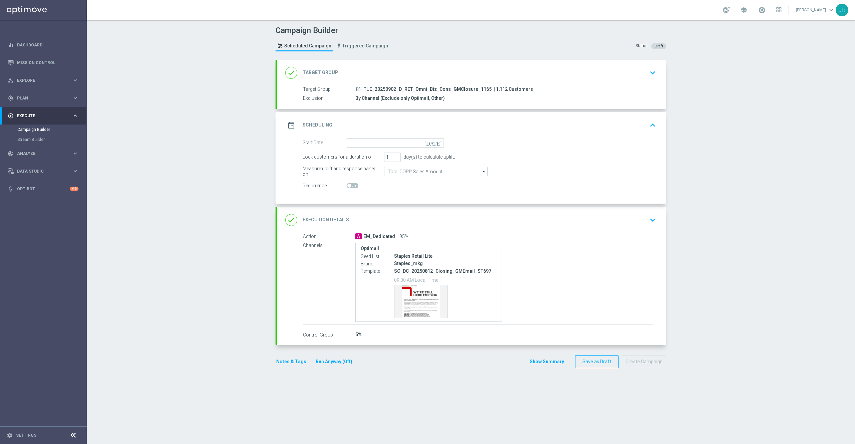
click at [433, 145] on icon "[DATE]" at bounding box center [434, 141] width 20 height 7
click at [431, 161] on span "›" at bounding box center [435, 159] width 9 height 9
click at [369, 181] on span "2" at bounding box center [373, 180] width 11 height 11
type input "[DATE]"
click at [340, 218] on h2 "Execution Details" at bounding box center [326, 220] width 46 height 6
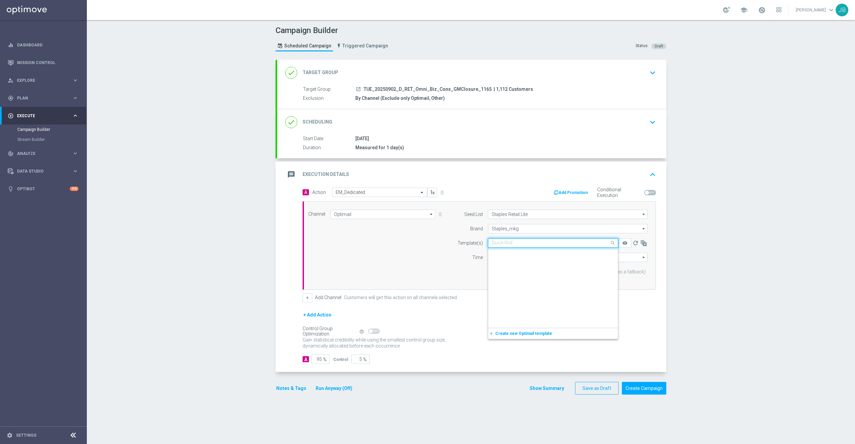
click at [528, 243] on input "text" at bounding box center [547, 243] width 110 height 6
click at [534, 266] on label "SC_DC_20250902_Closing_GMEmail_ST1165" at bounding box center [532, 264] width 81 height 6
type input "1165"
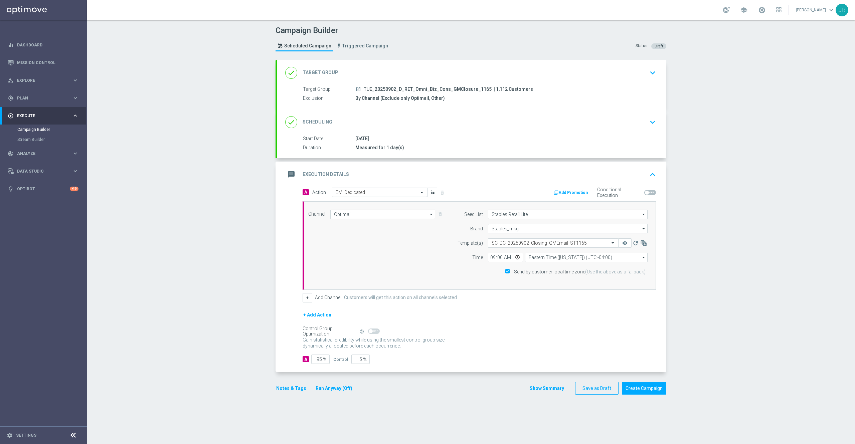
click at [321, 77] on div "done Target Group" at bounding box center [311, 73] width 53 height 12
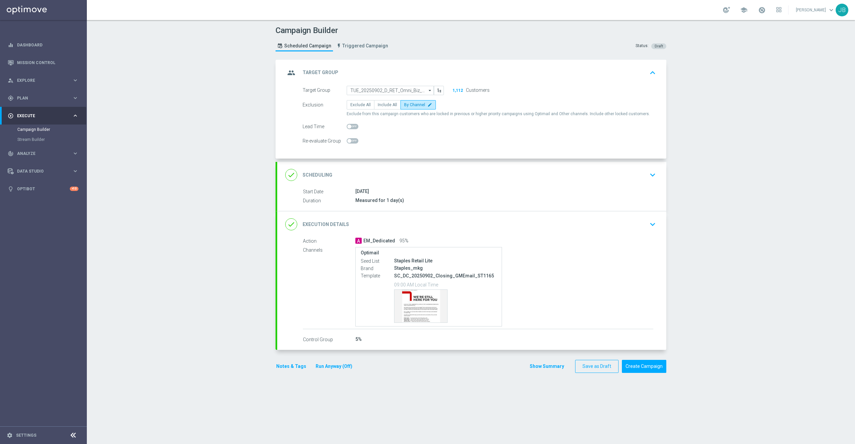
click at [312, 72] on h2 "Target Group" at bounding box center [321, 72] width 36 height 6
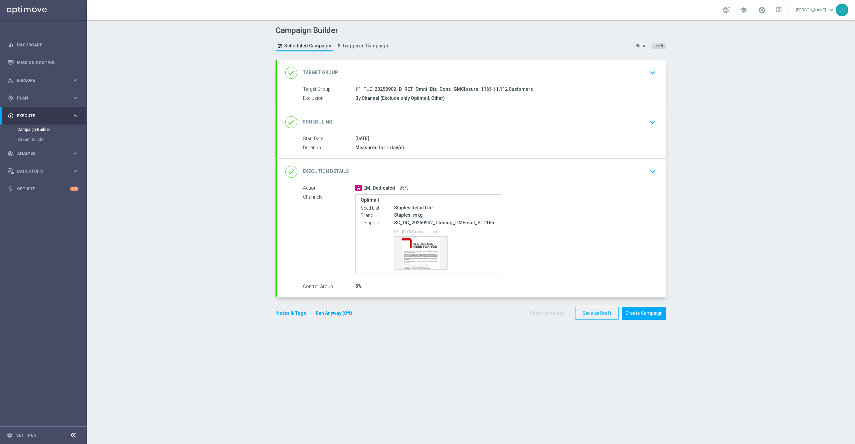
click at [319, 120] on h2 "Scheduling" at bounding box center [318, 122] width 30 height 6
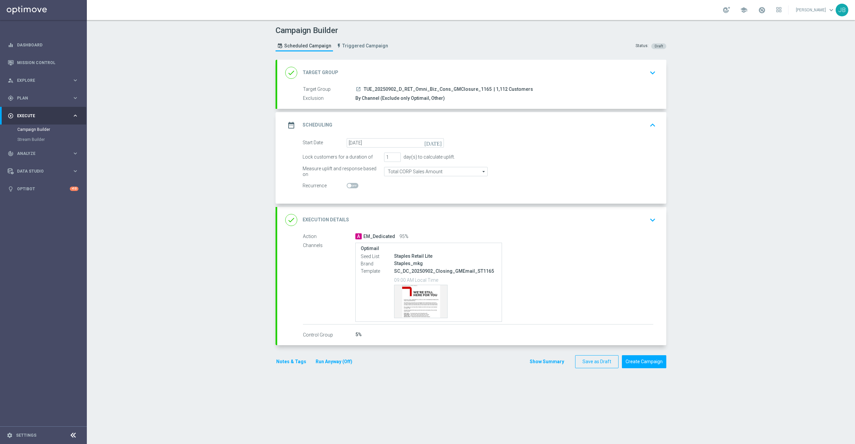
click at [435, 145] on icon "[DATE]" at bounding box center [434, 141] width 20 height 7
click at [551, 176] on div "Measure uplift and response based on Total CORP Sales Amount Total CORP Sales A…" at bounding box center [479, 171] width 363 height 9
click at [315, 219] on h2 "Execution Details" at bounding box center [326, 220] width 46 height 6
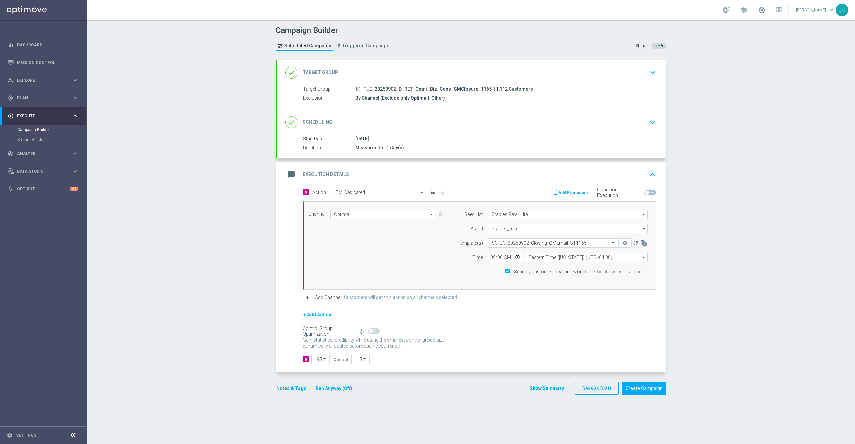
click at [321, 120] on h2 "Scheduling" at bounding box center [318, 122] width 30 height 6
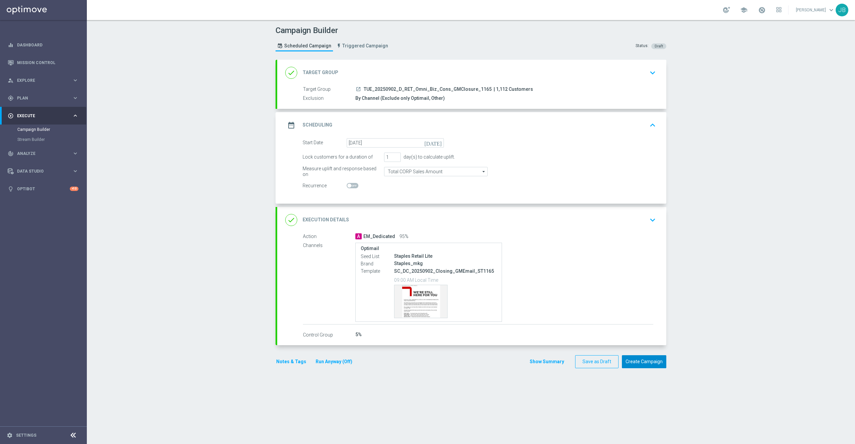
click at [637, 362] on button "Create Campaign" at bounding box center [644, 361] width 44 height 13
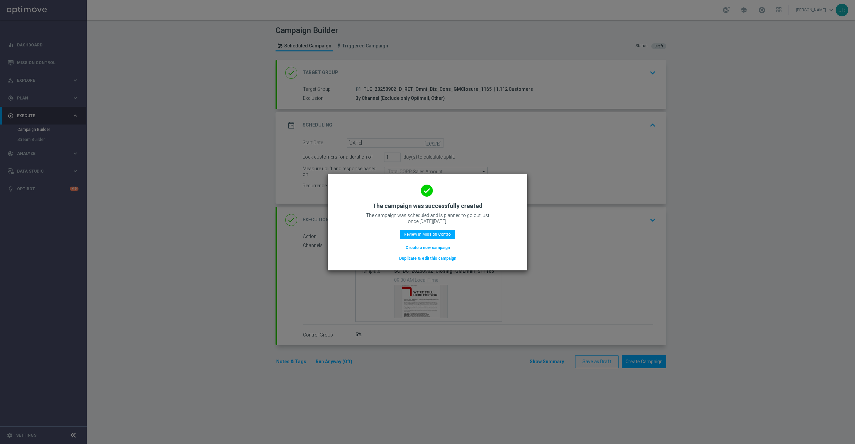
click at [611, 236] on modal-container "done The campaign was successfully created The campaign was scheduled and is pl…" at bounding box center [427, 222] width 855 height 444
click at [447, 235] on button "Review in Mission Control" at bounding box center [427, 234] width 55 height 9
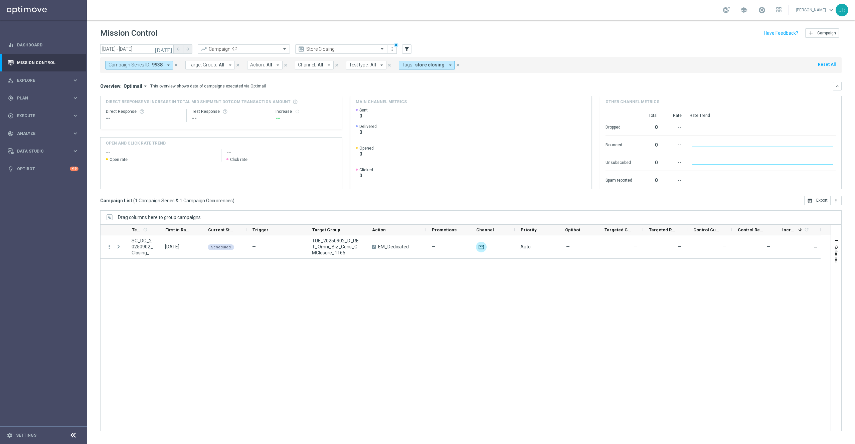
click at [176, 65] on icon "close" at bounding box center [176, 65] width 5 height 5
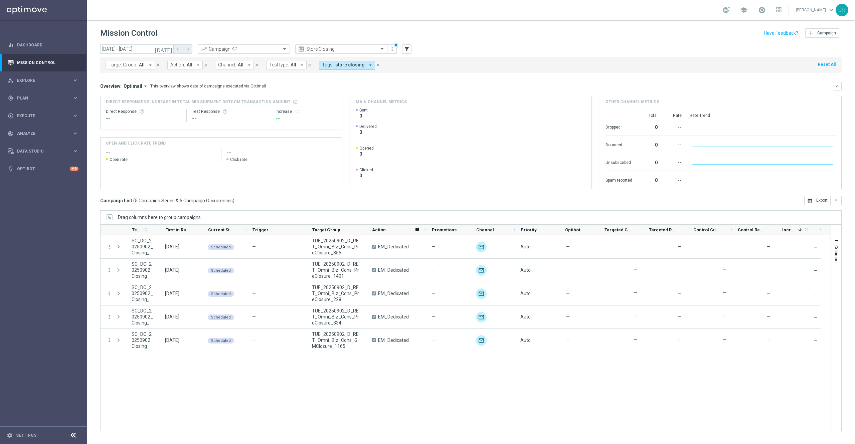
click at [367, 228] on div "Action" at bounding box center [396, 230] width 60 height 11
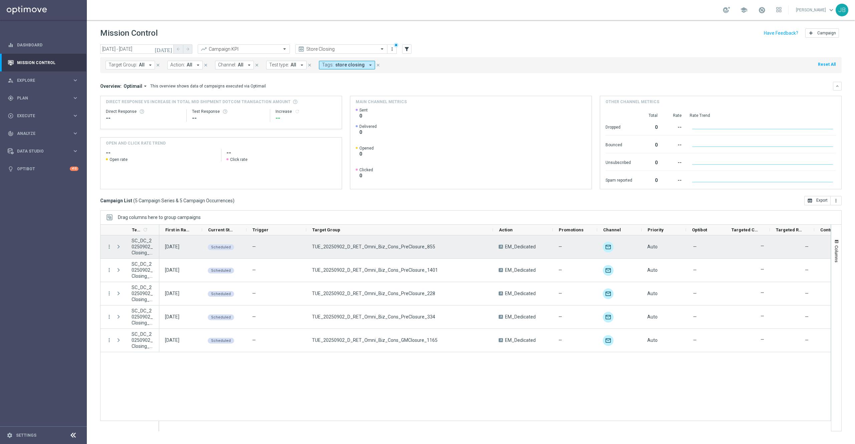
drag, startPoint x: 365, startPoint y: 228, endPoint x: 492, endPoint y: 243, distance: 127.7
click at [492, 243] on div "Templates 1 refresh" at bounding box center [465, 327] width 731 height 207
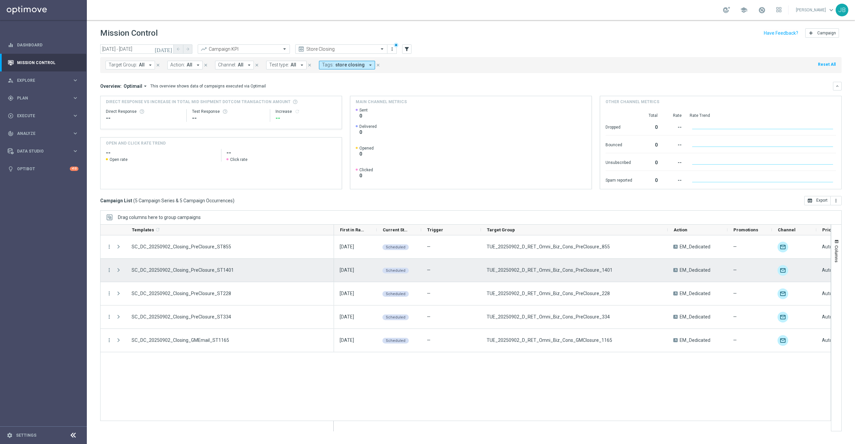
drag, startPoint x: 158, startPoint y: 225, endPoint x: 333, endPoint y: 272, distance: 180.9
click at [333, 272] on div "Templates 1 refresh" at bounding box center [465, 327] width 731 height 207
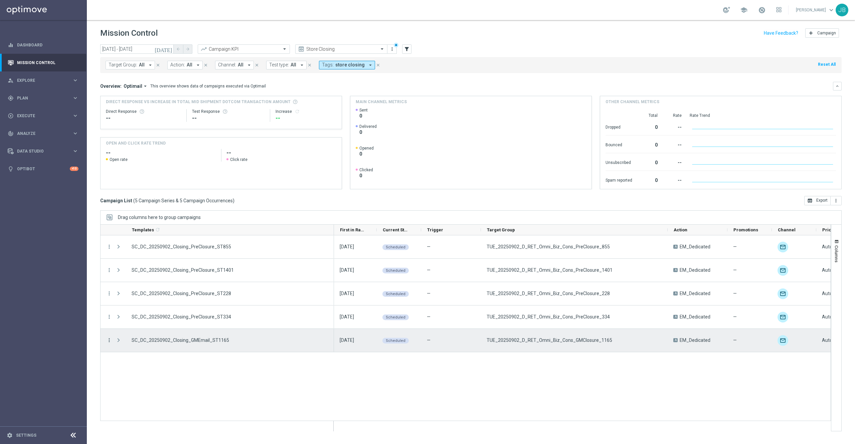
click at [109, 341] on icon "more_vert" at bounding box center [109, 340] width 6 height 6
click at [143, 385] on span "Duplicate and Edit" at bounding box center [140, 385] width 34 height 5
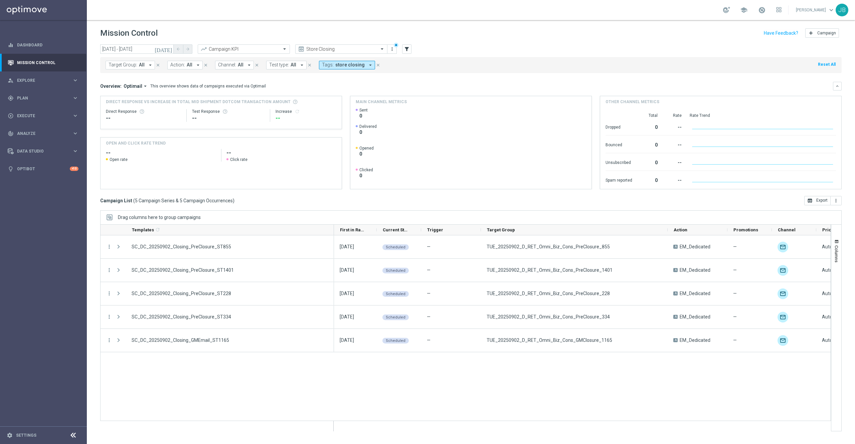
click at [169, 48] on icon "[DATE]" at bounding box center [164, 49] width 18 height 6
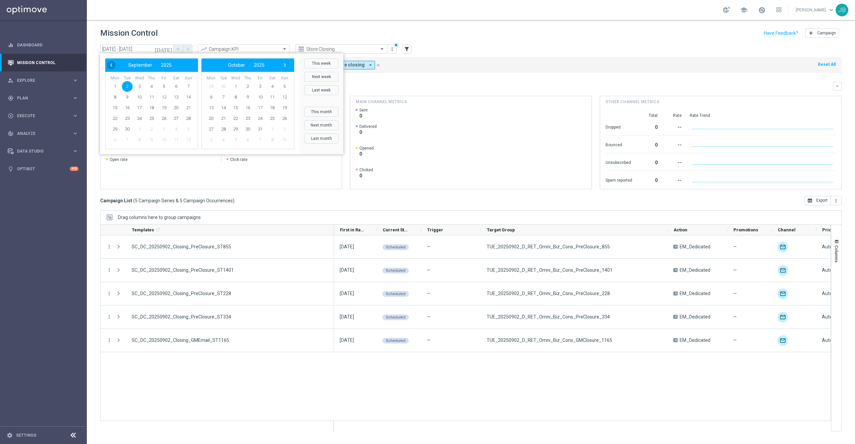
click at [111, 68] on span "‹" at bounding box center [111, 65] width 9 height 9
click at [128, 99] on span "5" at bounding box center [127, 97] width 11 height 11
click at [128, 129] on span "26" at bounding box center [127, 129] width 11 height 11
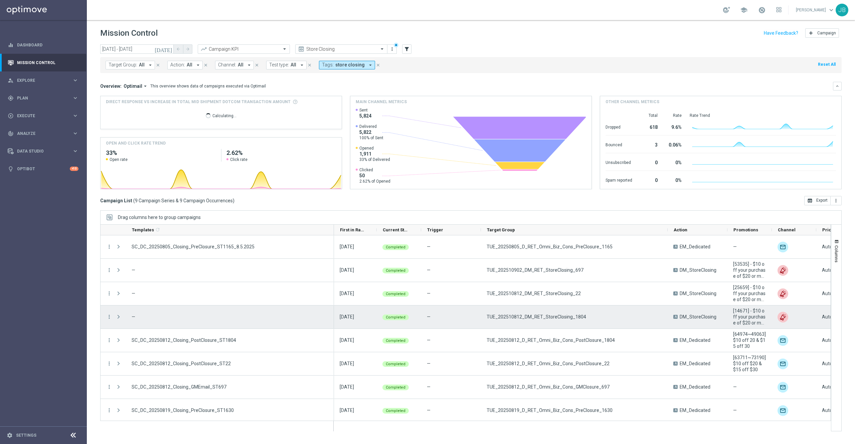
scroll to position [25, 0]
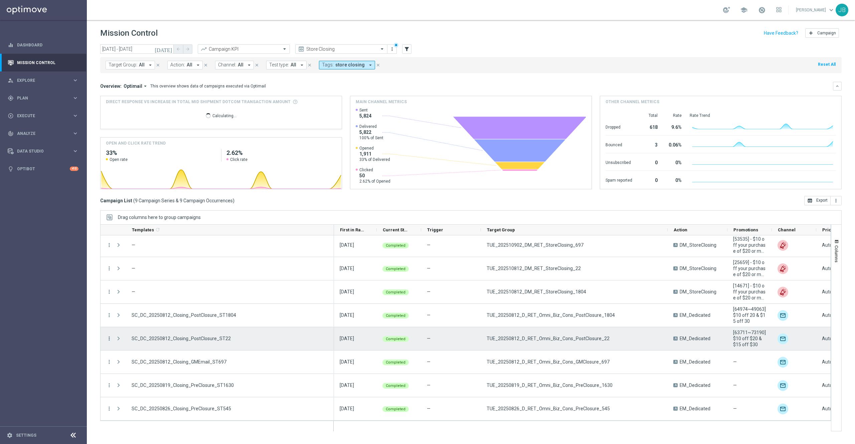
click at [110, 339] on icon "more_vert" at bounding box center [109, 339] width 6 height 6
click at [133, 392] on span "Duplicate and Edit" at bounding box center [140, 392] width 34 height 5
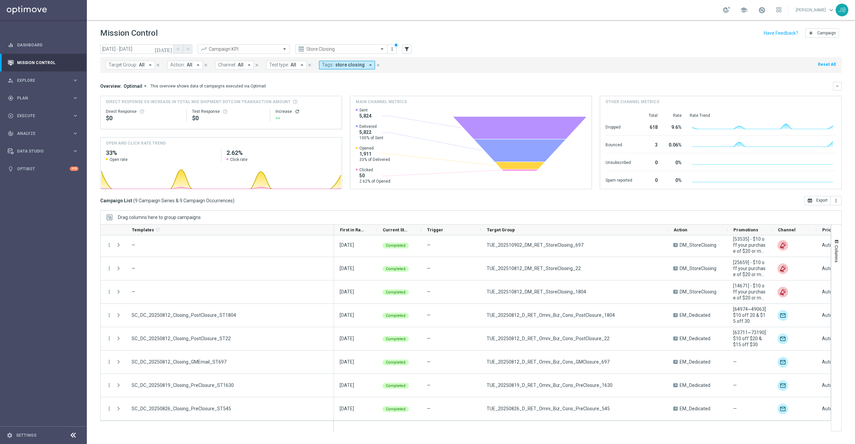
click at [167, 52] on button "[DATE]" at bounding box center [164, 49] width 20 height 10
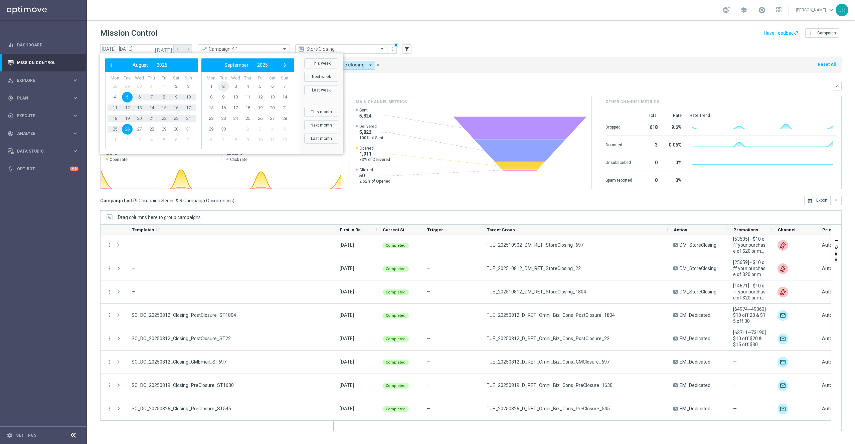
click at [226, 87] on span "2" at bounding box center [223, 86] width 11 height 11
click at [126, 87] on span "2" at bounding box center [127, 86] width 11 height 11
type input "02 Sep 2025 - 02 Sep 2025"
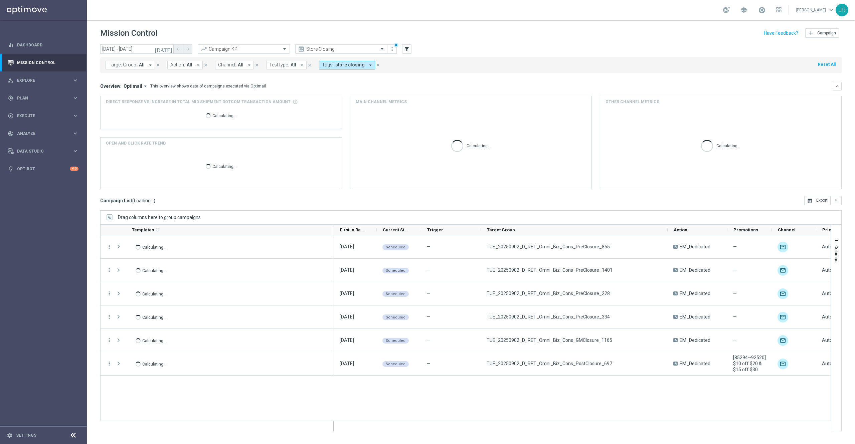
scroll to position [0, 0]
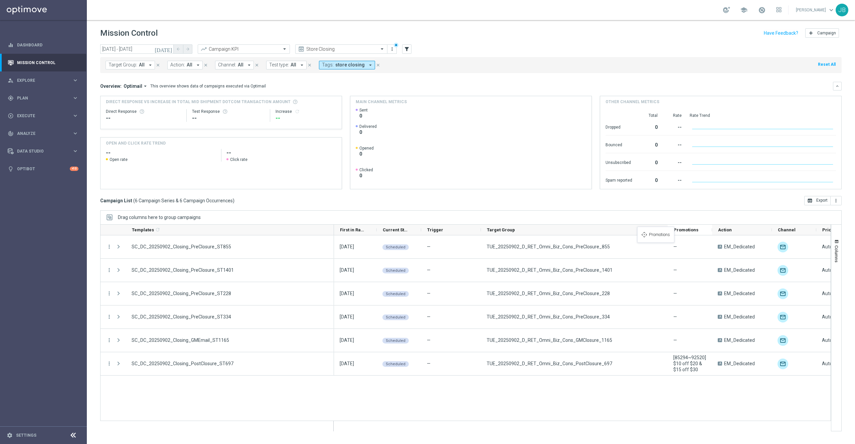
drag, startPoint x: 751, startPoint y: 230, endPoint x: 640, endPoint y: 231, distance: 110.9
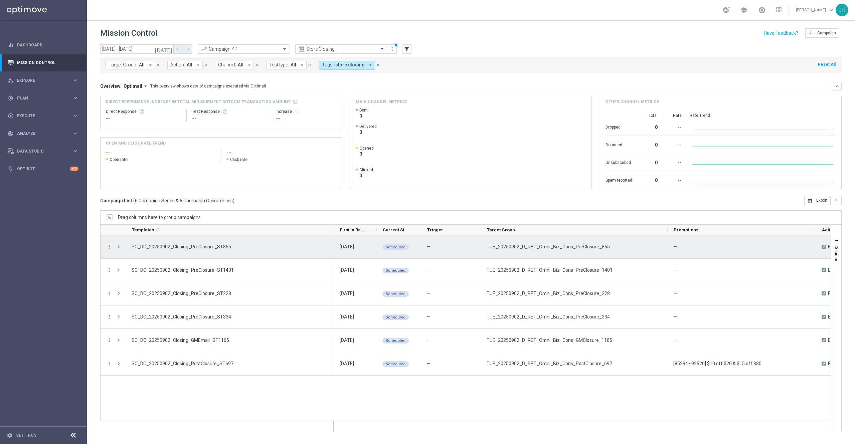
drag, startPoint x: 711, startPoint y: 228, endPoint x: 815, endPoint y: 242, distance: 104.9
click at [815, 242] on div "Templates 1 refresh" at bounding box center [465, 327] width 731 height 207
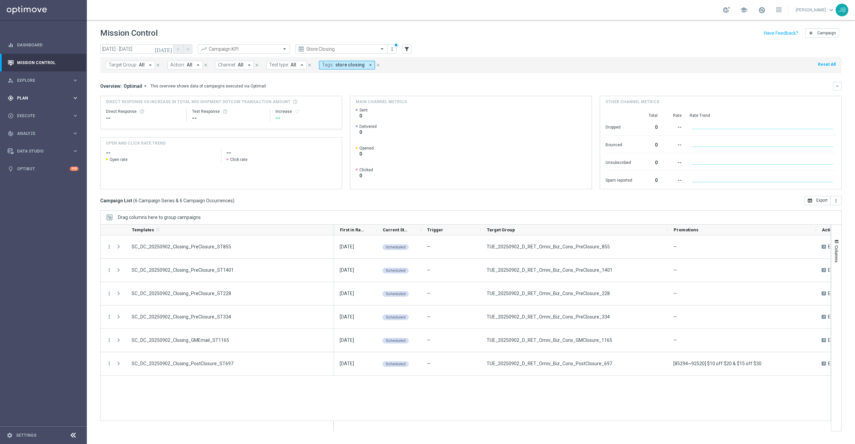
click at [26, 98] on span "Plan" at bounding box center [44, 98] width 55 height 4
click at [41, 112] on link "Target Groups" at bounding box center [43, 111] width 52 height 5
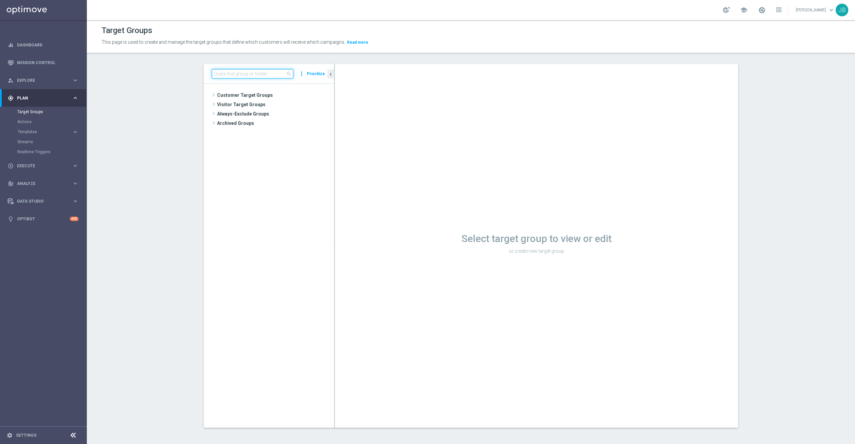
click at [224, 70] on input at bounding box center [252, 73] width 81 height 9
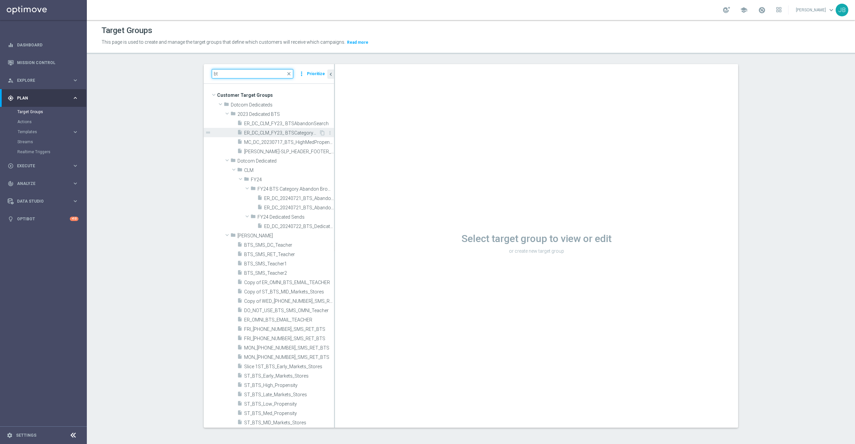
type input "b"
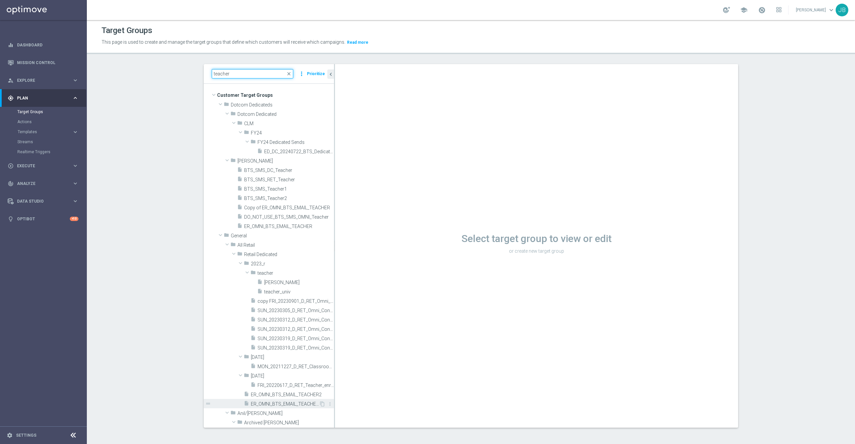
type input "teacher"
click at [269, 401] on span "ER_OMNI_BTS_EMAIL_TEACHER3" at bounding box center [285, 404] width 68 height 6
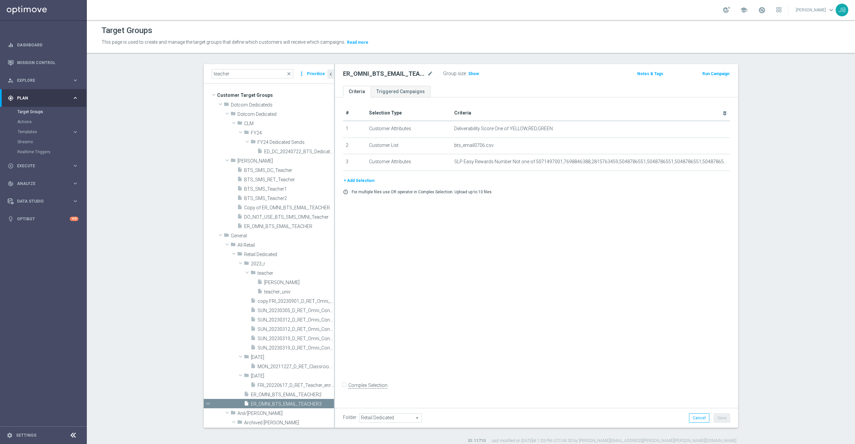
scroll to position [6, 0]
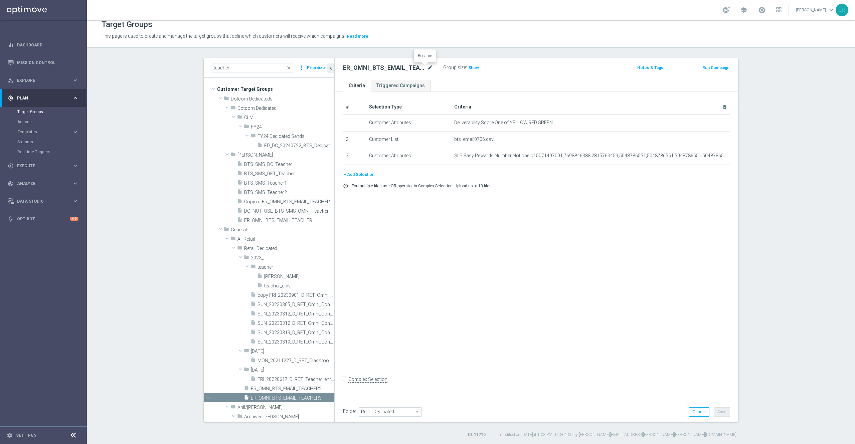
click at [427, 68] on icon "mode_edit" at bounding box center [430, 68] width 6 height 8
click at [450, 320] on div "# Selection Type Criteria delete_forever 1 Customer Attributes Deliverability S…" at bounding box center [536, 244] width 403 height 307
click at [280, 388] on span "ER_OMNI_BTS_EMAIL_TEACHER2" at bounding box center [285, 389] width 68 height 6
click at [271, 397] on span "ER_OMNI_BTS_EMAIL_TEACHER3" at bounding box center [285, 398] width 68 height 6
click at [269, 386] on span "ER_OMNI_BTS_EMAIL_TEACHER2" at bounding box center [285, 389] width 68 height 6
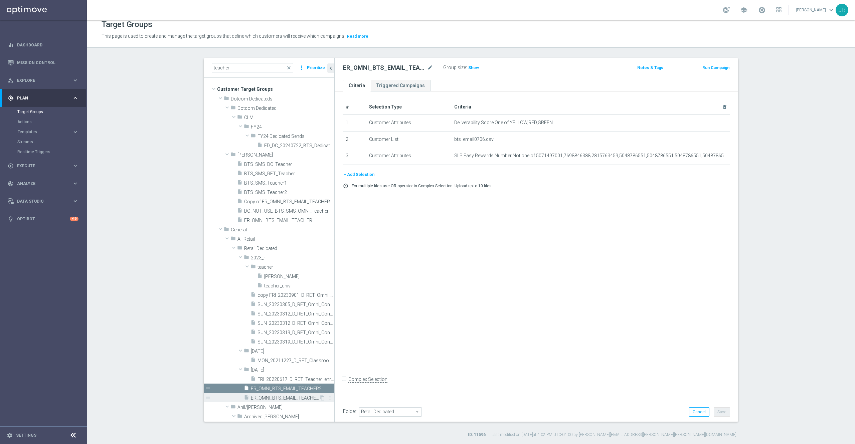
click at [271, 396] on span "ER_OMNI_BTS_EMAIL_TEACHER3" at bounding box center [285, 398] width 68 height 6
click at [271, 389] on span "ER_OMNI_BTS_EMAIL_TEACHER2" at bounding box center [285, 389] width 68 height 6
click at [269, 397] on span "ER_OMNI_BTS_EMAIL_TEACHER3" at bounding box center [285, 398] width 68 height 6
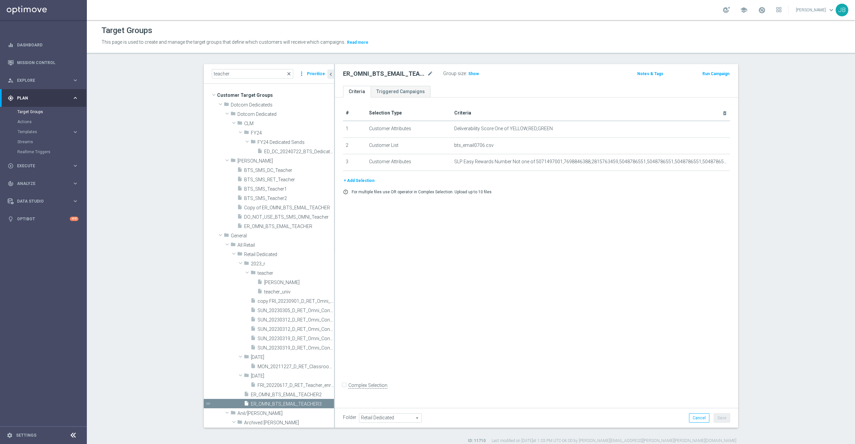
click at [286, 73] on span "close" at bounding box center [288, 73] width 5 height 5
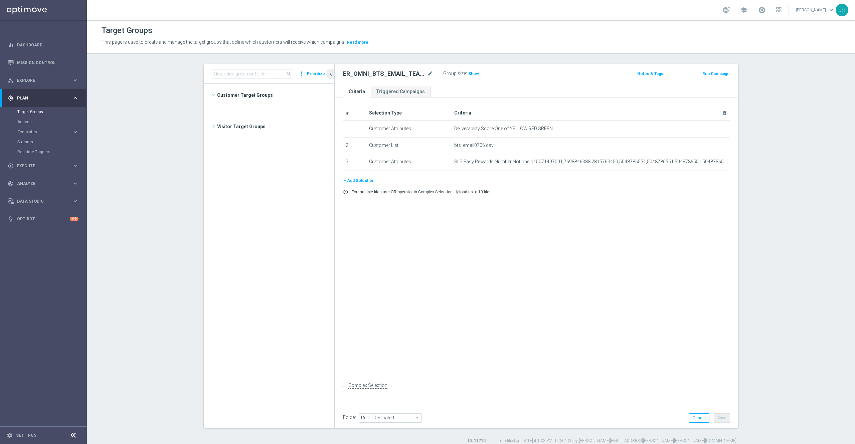
scroll to position [5246, 0]
click at [39, 111] on link "Target Groups" at bounding box center [43, 111] width 52 height 5
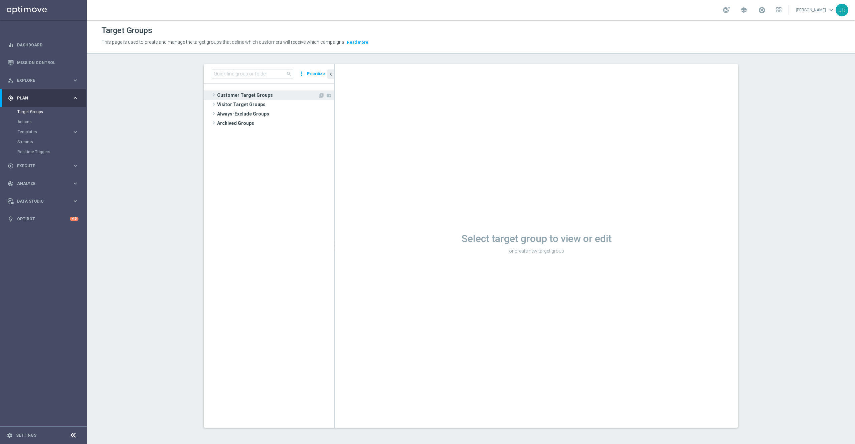
click at [222, 97] on span "Customer Target Groups" at bounding box center [267, 94] width 101 height 9
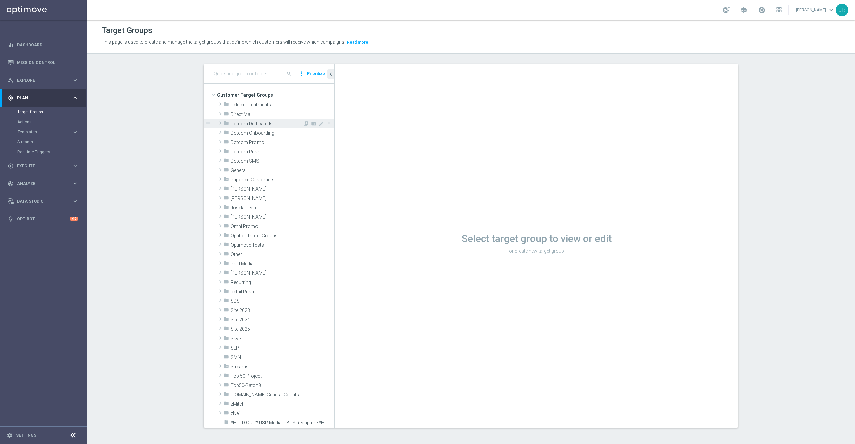
click at [254, 125] on span "Dotcom Dedicateds" at bounding box center [267, 124] width 72 height 6
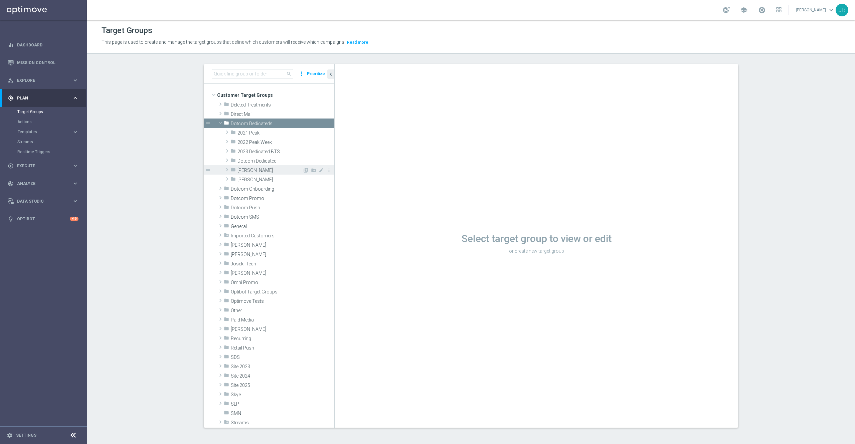
click at [247, 168] on span "Johnny" at bounding box center [269, 171] width 65 height 6
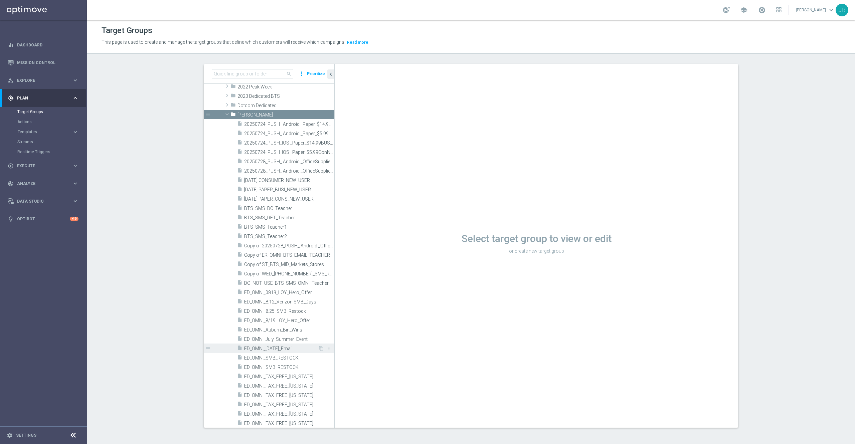
scroll to position [64, 0]
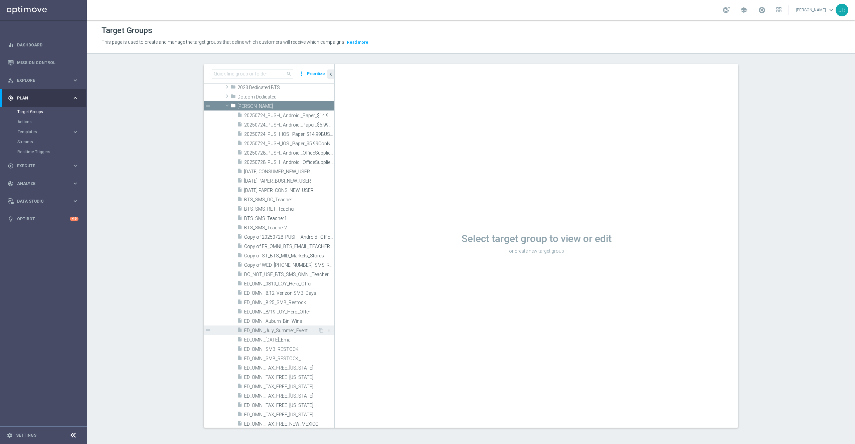
click at [267, 332] on span "ED_OMNI_July_Summer_Event" at bounding box center [281, 331] width 74 height 6
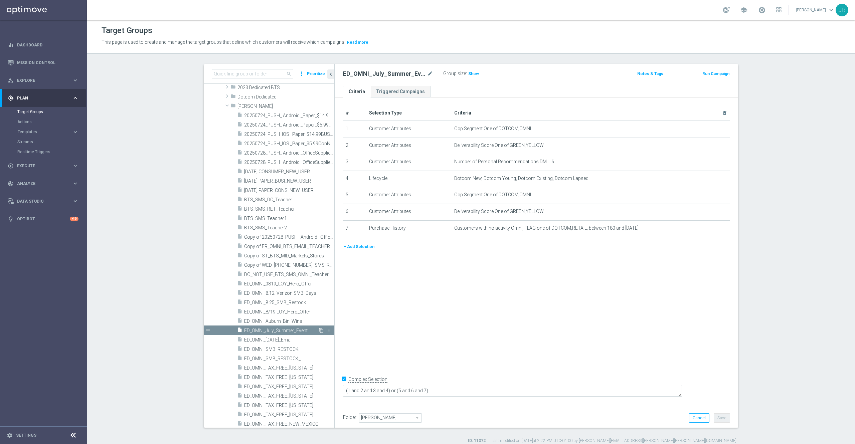
click at [319, 331] on icon "content_copy" at bounding box center [321, 330] width 5 height 5
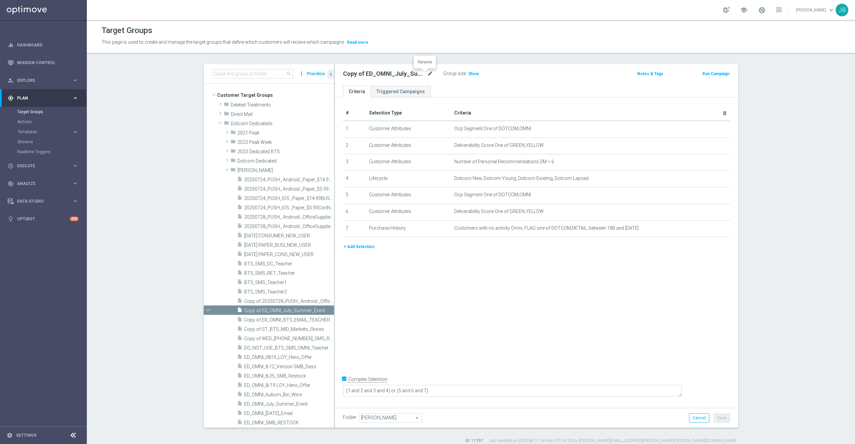
click at [427, 75] on icon "mode_edit" at bounding box center [430, 74] width 6 height 8
click at [427, 74] on icon "mode_edit" at bounding box center [430, 74] width 6 height 8
click at [425, 76] on input "Copy of ED_OMNI_July_Summer_Event" at bounding box center [388, 74] width 90 height 9
drag, startPoint x: 357, startPoint y: 76, endPoint x: 328, endPoint y: 77, distance: 29.4
click at [328, 77] on as-split "search more_vert Prioritize Customer Target Groups library_add create_new_folder" at bounding box center [471, 246] width 534 height 364
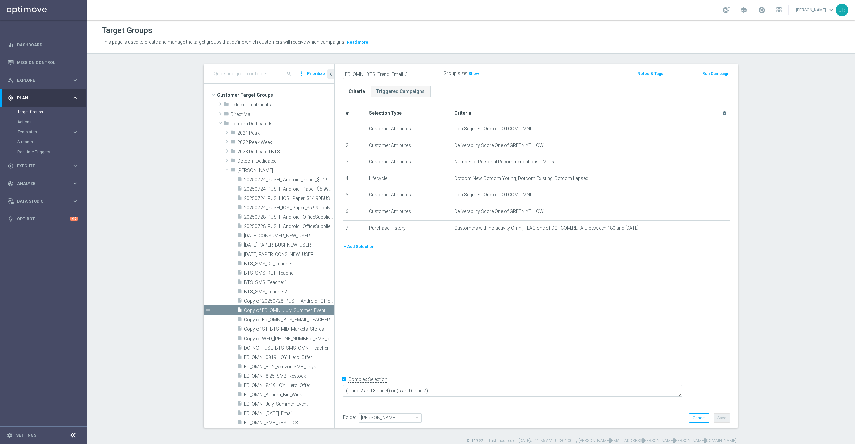
click at [361, 77] on input "ED_OMNI_BTS_Trend_Email_3" at bounding box center [388, 74] width 90 height 9
type input "ED_OMNI_0829_BTS_Trend_Email_3"
click at [436, 273] on div "# Selection Type Criteria delete_forever 1 Customer Attributes Ocp Segment One …" at bounding box center [536, 251] width 403 height 307
click at [714, 231] on icon "delete_forever" at bounding box center [716, 227] width 5 height 5
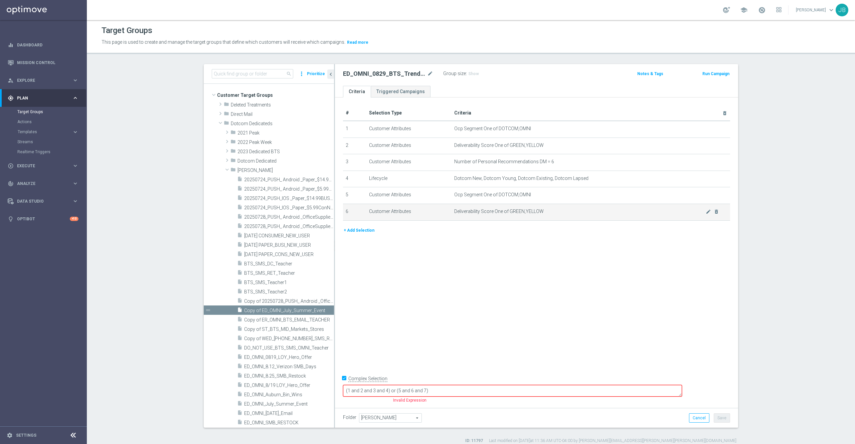
click at [713, 219] on td "Deliverability Score One of GREEN,YELLOW mode_edit delete_forever" at bounding box center [590, 212] width 279 height 17
click at [714, 214] on icon "delete_forever" at bounding box center [716, 211] width 5 height 5
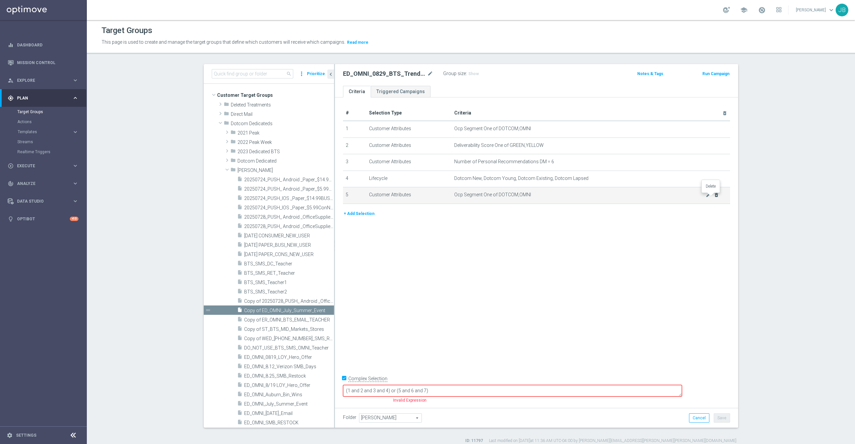
click at [714, 197] on icon "delete_forever" at bounding box center [716, 194] width 5 height 5
click at [714, 181] on icon "delete_forever" at bounding box center [716, 178] width 5 height 5
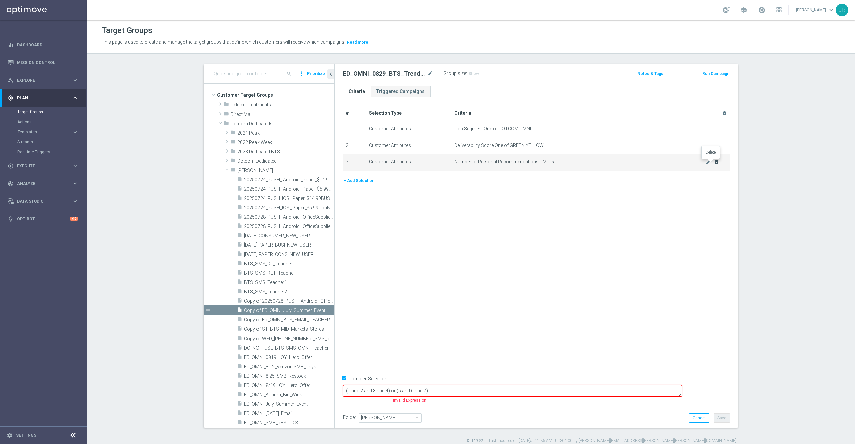
click at [714, 164] on icon "delete_forever" at bounding box center [716, 161] width 5 height 5
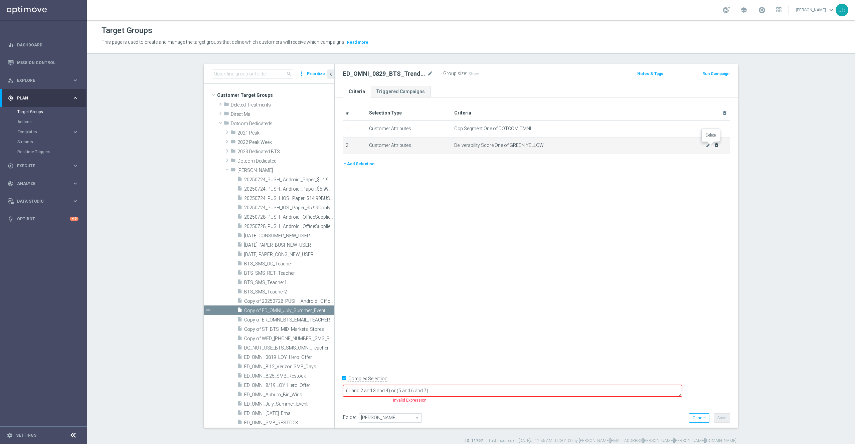
click at [714, 146] on icon "delete_forever" at bounding box center [716, 145] width 5 height 5
checkbox input "false"
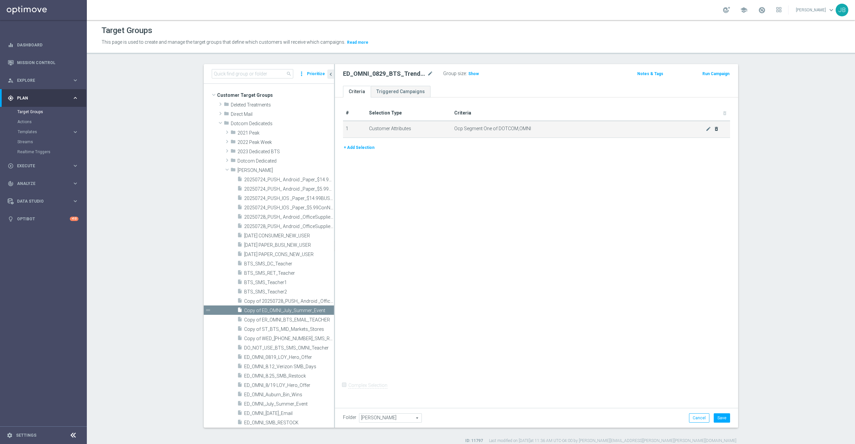
click at [708, 126] on div "mode_edit delete_forever" at bounding box center [712, 129] width 13 height 6
click at [714, 131] on icon "delete_forever" at bounding box center [716, 128] width 5 height 5
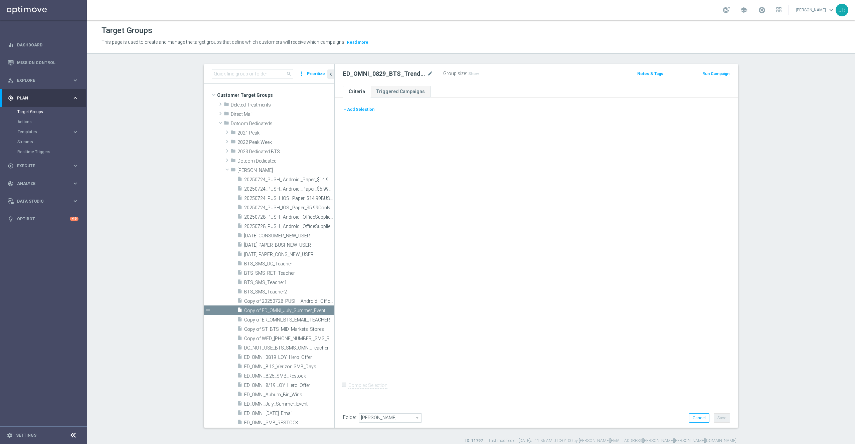
click at [362, 110] on button "+ Add Selection" at bounding box center [359, 109] width 32 height 7
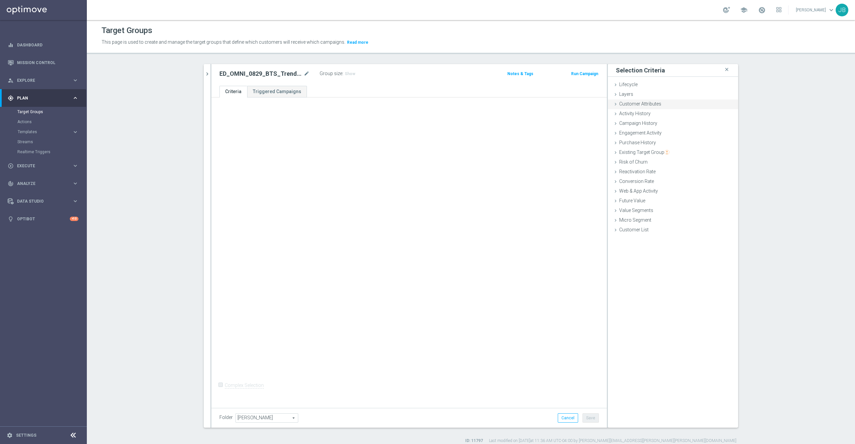
click at [656, 107] on div "Customer Attributes done" at bounding box center [673, 105] width 130 height 10
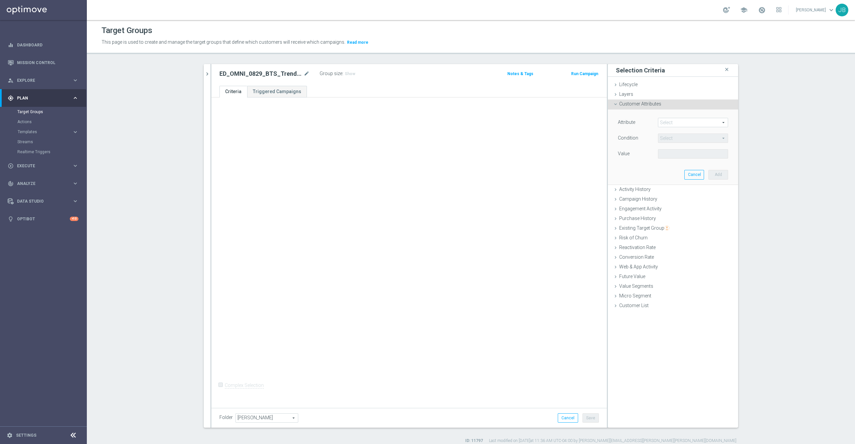
click at [676, 124] on span at bounding box center [692, 122] width 69 height 9
click at [674, 123] on input "search" at bounding box center [693, 122] width 70 height 9
type input "ocp"
click at [678, 133] on span "Ocp Segment" at bounding box center [692, 132] width 63 height 5
type input "Ocp Segment"
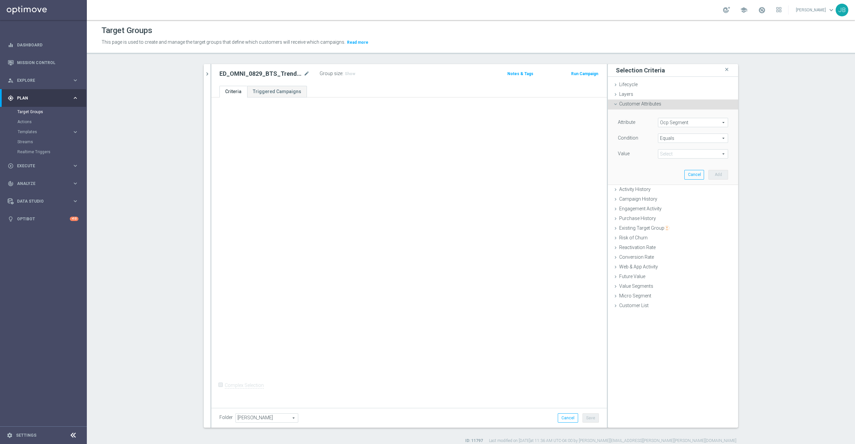
click at [673, 136] on span "Equals" at bounding box center [692, 138] width 69 height 9
click at [628, 144] on div "Condition" at bounding box center [633, 139] width 40 height 11
click at [683, 139] on span "Equals" at bounding box center [692, 138] width 69 height 9
click at [667, 224] on span "One of" at bounding box center [692, 226] width 63 height 5
type input "One of"
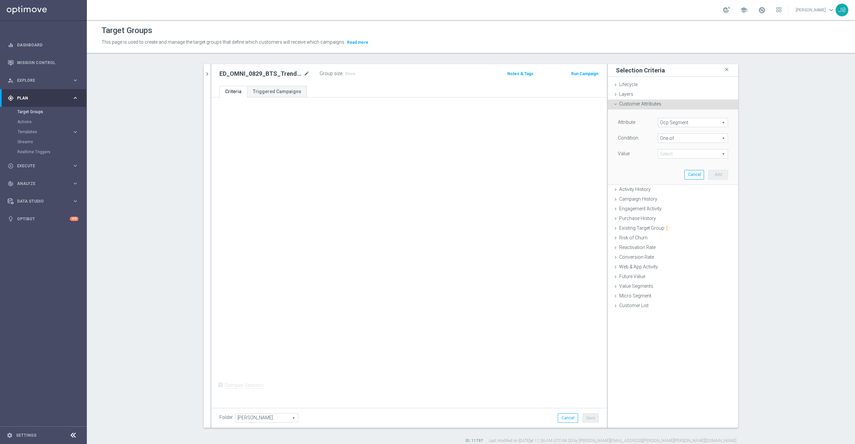
click at [671, 154] on span at bounding box center [692, 154] width 69 height 9
click at [667, 174] on label "DOTCOM" at bounding box center [697, 172] width 61 height 9
click at [663, 174] on input "DOTCOM" at bounding box center [665, 173] width 4 height 4
checkbox input "true"
type input "DOTCOM"
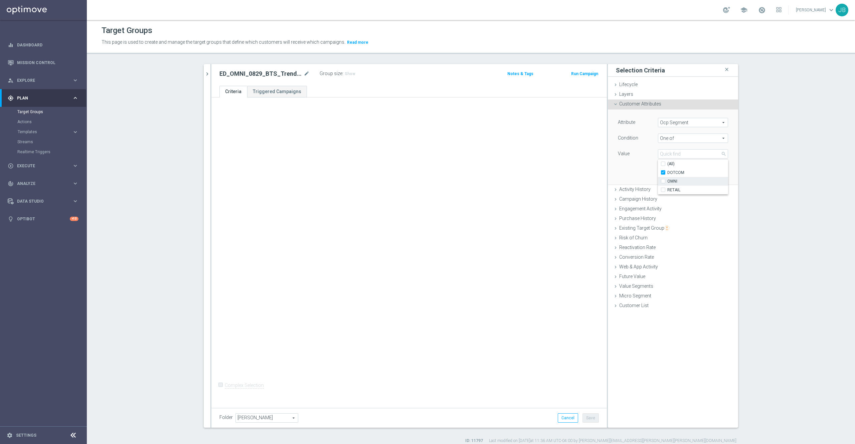
click at [667, 184] on label "OMNI" at bounding box center [697, 181] width 61 height 9
click at [663, 184] on input "OMNI" at bounding box center [665, 181] width 4 height 4
checkbox input "true"
type input "Selected 2 of 3"
click at [667, 192] on label "RETAIL" at bounding box center [697, 190] width 61 height 9
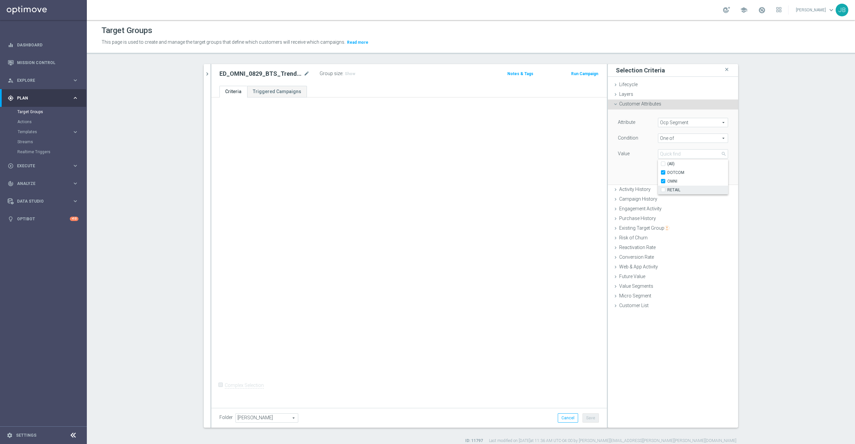
click at [663, 192] on input "RETAIL" at bounding box center [665, 190] width 4 height 4
checkbox input "true"
type input "Selected 3 of 3"
checkbox input "true"
click at [627, 164] on div "Attribute Ocp Segment Ocp Segment arrow_drop_down search Condition One of One o…" at bounding box center [673, 147] width 120 height 75
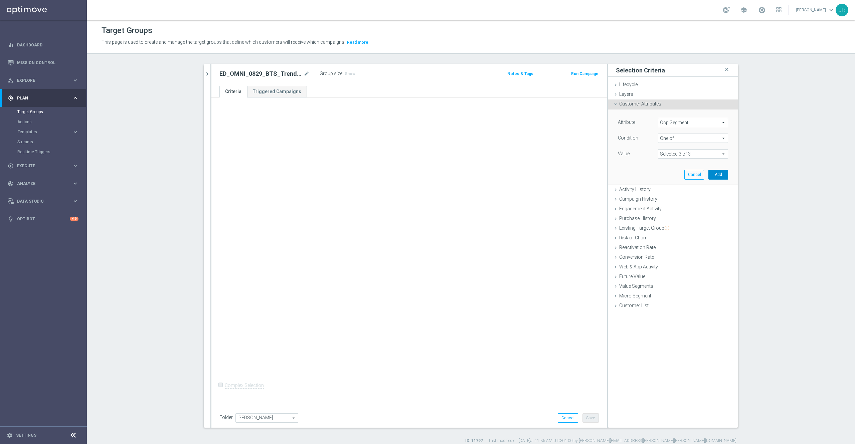
click at [708, 175] on button "Add" at bounding box center [718, 174] width 20 height 9
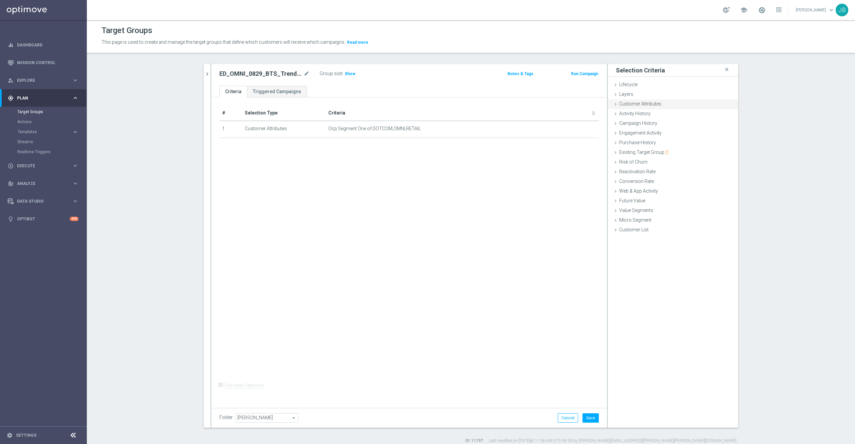
click at [656, 105] on div "Customer Attributes done selection saved" at bounding box center [673, 105] width 130 height 10
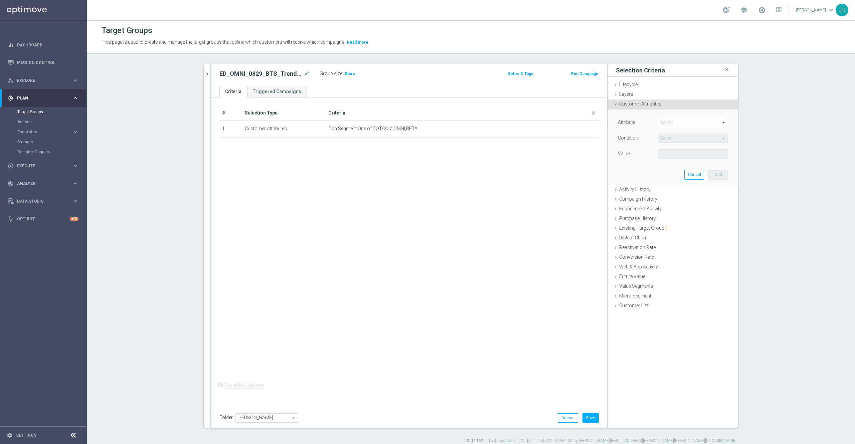
click at [674, 119] on span at bounding box center [692, 122] width 69 height 9
click at [675, 124] on input "search" at bounding box center [693, 122] width 70 height 9
type input "del"
click at [685, 149] on span "Deliverability Score" at bounding box center [692, 149] width 63 height 5
type input "Deliverability Score"
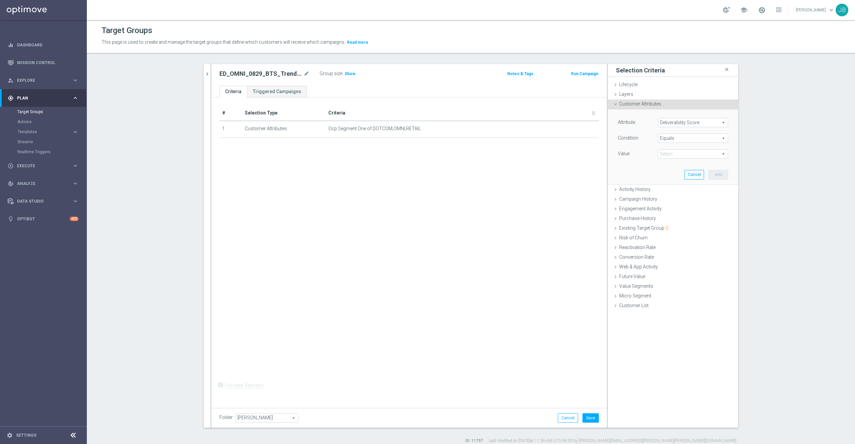
click at [674, 156] on span at bounding box center [692, 154] width 69 height 9
click at [666, 134] on span "Equals" at bounding box center [692, 138] width 69 height 9
click at [667, 230] on label "One of" at bounding box center [693, 226] width 70 height 9
type input "One of"
click at [667, 156] on span at bounding box center [692, 154] width 69 height 9
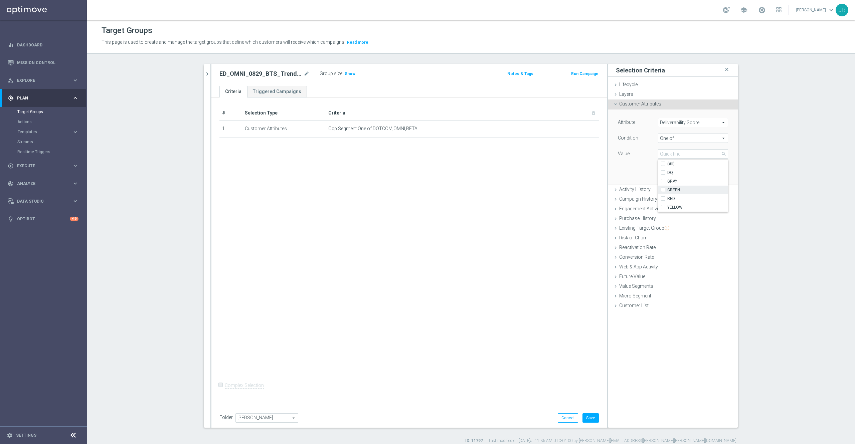
click at [663, 189] on input "GREEN" at bounding box center [665, 190] width 4 height 4
checkbox input "true"
type input "GREEN"
click at [663, 197] on input "RED" at bounding box center [665, 199] width 4 height 4
checkbox input "true"
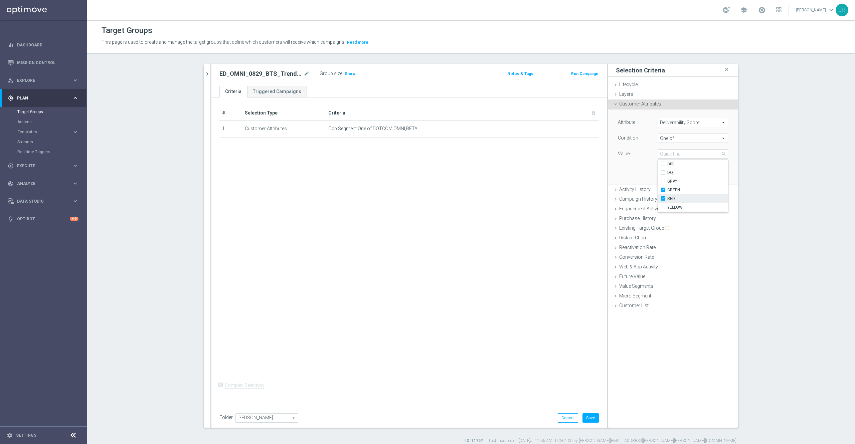
type input "Selected 2 of 5"
click at [663, 206] on input "YELLOW" at bounding box center [665, 207] width 4 height 4
checkbox input "true"
type input "Selected 3 of 5"
click at [636, 176] on div "Attribute Deliverability Score Deliverability Score arrow_drop_down search Cond…" at bounding box center [673, 147] width 120 height 75
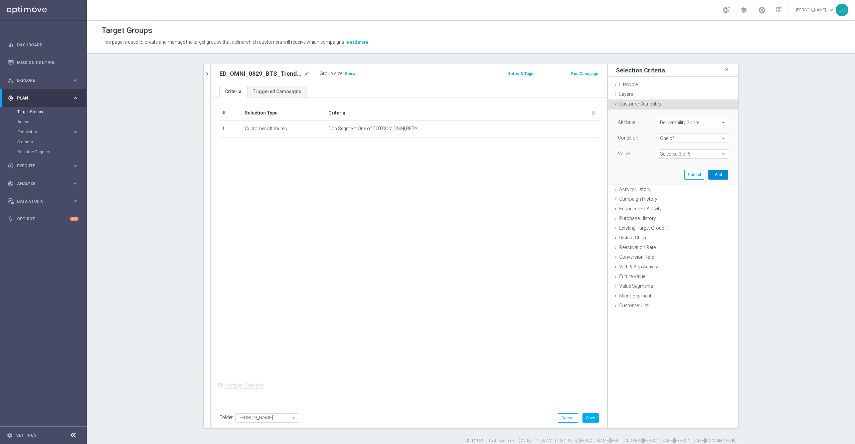
click at [719, 172] on button "Add" at bounding box center [718, 174] width 20 height 9
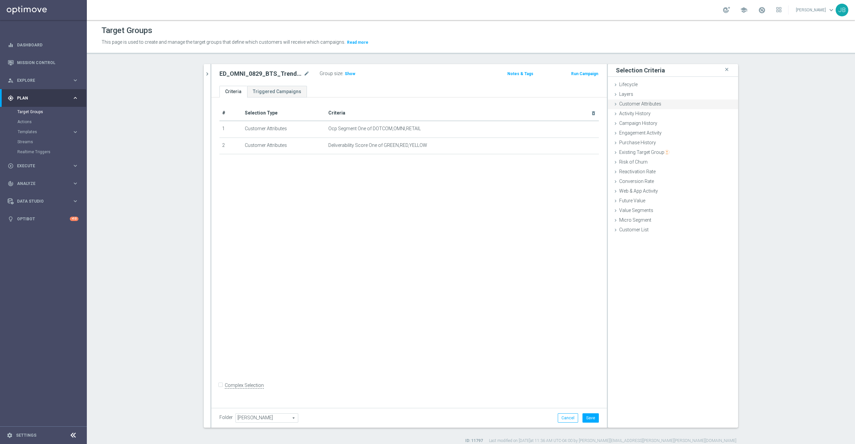
click at [632, 108] on div "Customer Attributes done selection saved" at bounding box center [673, 105] width 130 height 10
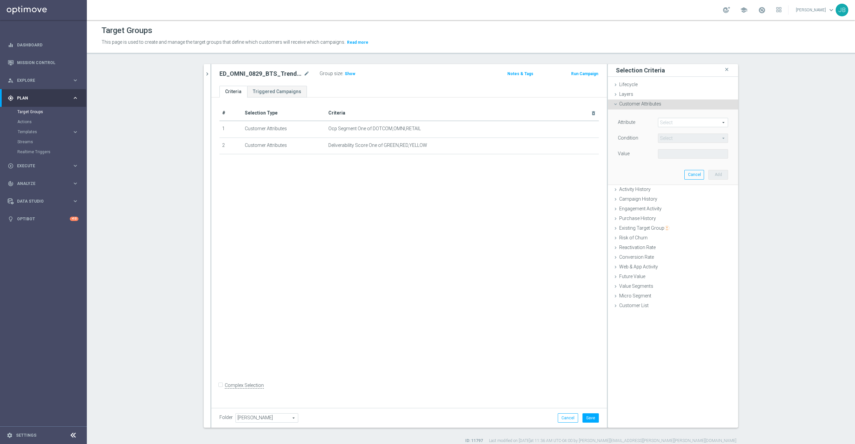
click at [665, 124] on span at bounding box center [692, 122] width 69 height 9
click at [663, 123] on input "search" at bounding box center [693, 122] width 70 height 9
type input "bts"
click at [680, 159] on span "BTS_PROPENSITY" at bounding box center [692, 158] width 63 height 5
type input "BTS_PROPENSITY"
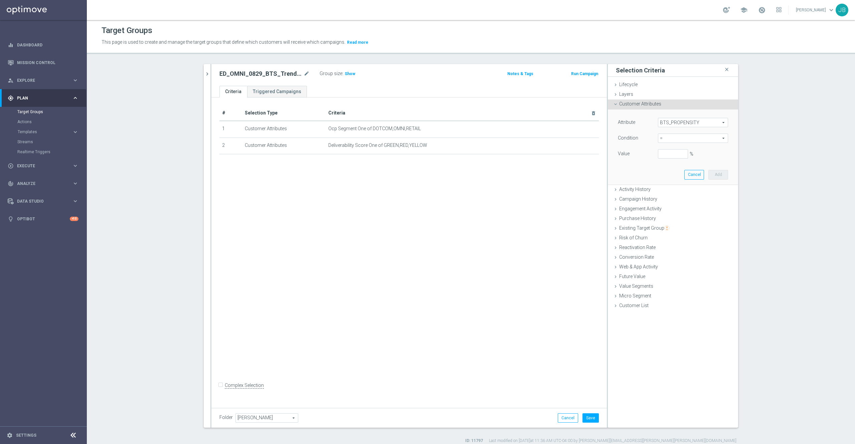
click at [674, 137] on span "=" at bounding box center [692, 138] width 69 height 9
click at [665, 190] on span ">=" at bounding box center [692, 191] width 63 height 5
type input ">="
click at [663, 153] on input "%" at bounding box center [673, 153] width 30 height 9
click at [714, 177] on button "Add" at bounding box center [718, 174] width 20 height 9
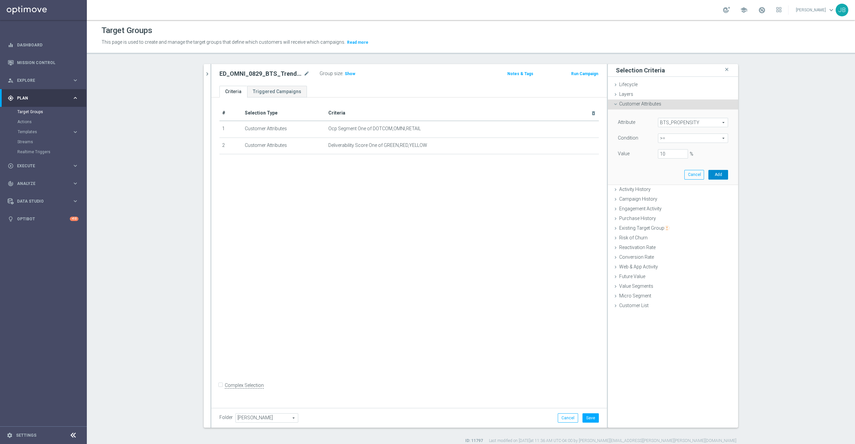
type input "0.1"
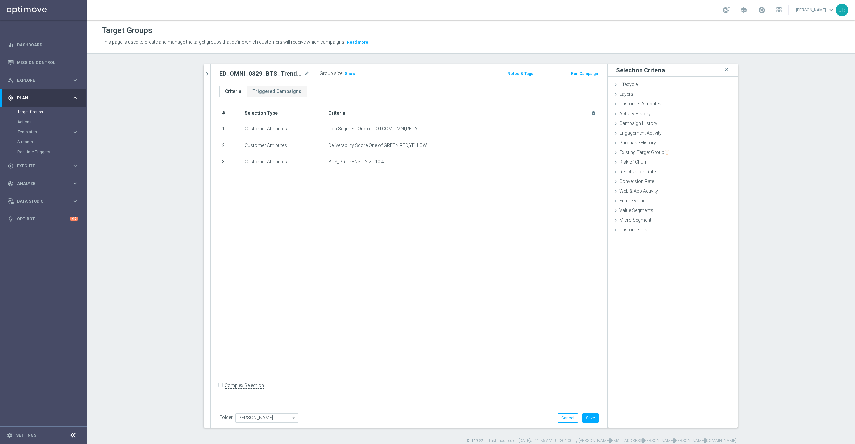
click at [393, 231] on div "# Selection Type Criteria delete_forever 1 Customer Attributes Ocp Segment One …" at bounding box center [408, 251] width 395 height 307
click at [641, 192] on span "Web & App Activity" at bounding box center [638, 190] width 39 height 5
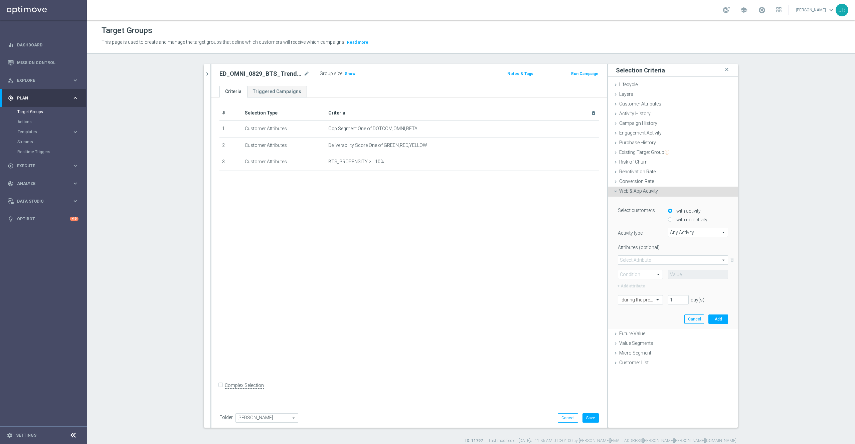
click at [672, 230] on span "Any Activity" at bounding box center [697, 232] width 59 height 9
click at [676, 251] on span "Page Visits" at bounding box center [697, 250] width 53 height 5
type input "Page Visits"
click at [657, 259] on span at bounding box center [673, 260] width 110 height 9
click at [631, 293] on span "Url" at bounding box center [672, 295] width 103 height 5
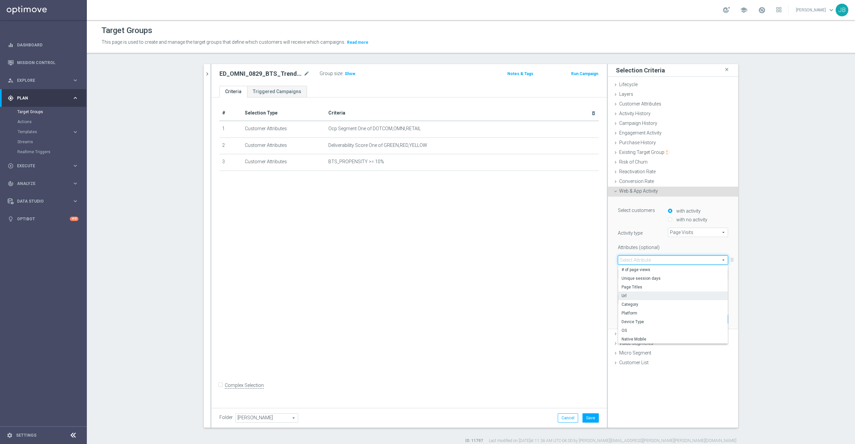
type input "Url"
click at [628, 273] on span at bounding box center [640, 274] width 44 height 9
click at [630, 319] on span "Contains" at bounding box center [640, 318] width 38 height 5
type input "Contains"
click at [683, 273] on input "text" at bounding box center [698, 274] width 60 height 9
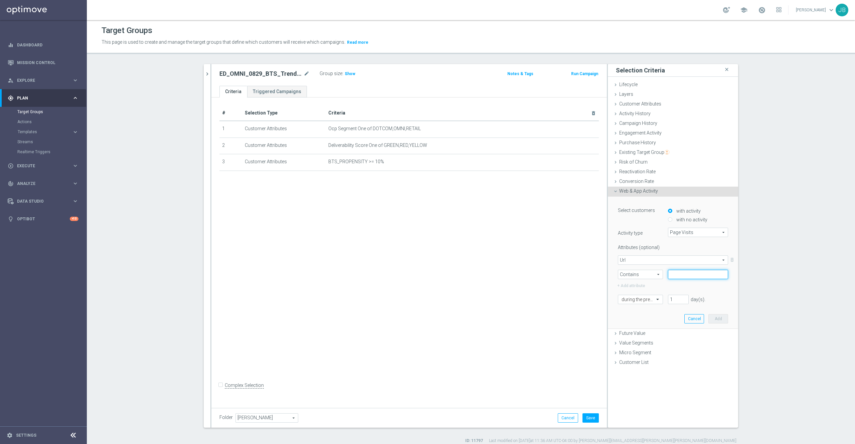
paste input "cat_SC350235"
type input "cat_SC350235"
click at [672, 298] on input "1" at bounding box center [678, 299] width 21 height 9
type input "14"
click at [713, 318] on button "Add" at bounding box center [718, 318] width 20 height 9
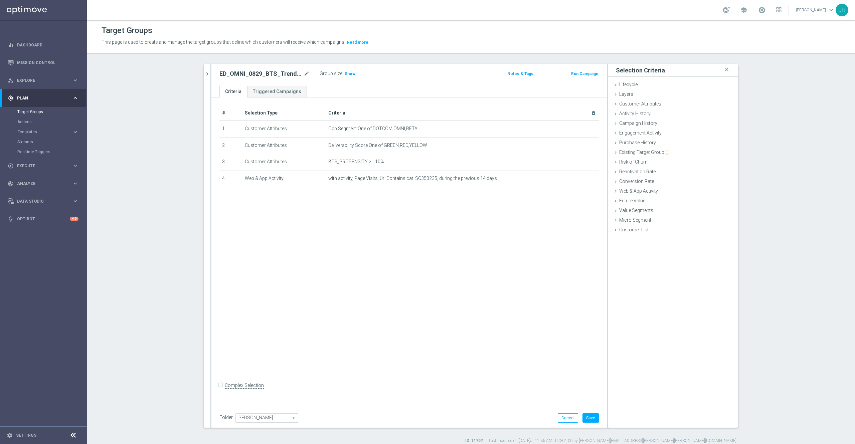
click at [219, 391] on input "Complex Selection" at bounding box center [221, 386] width 4 height 9
checkbox input "true"
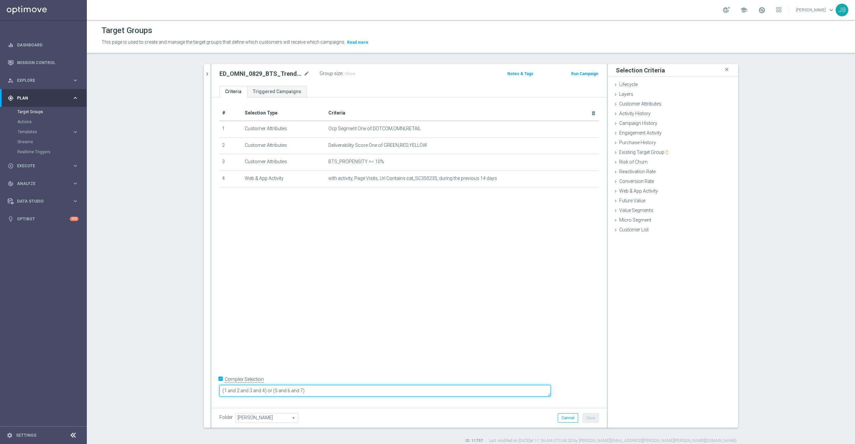
click at [360, 393] on textarea "(1 and 2 and 3 and 4) or (5 and 6 and 7)" at bounding box center [384, 391] width 331 height 12
type textarea "("
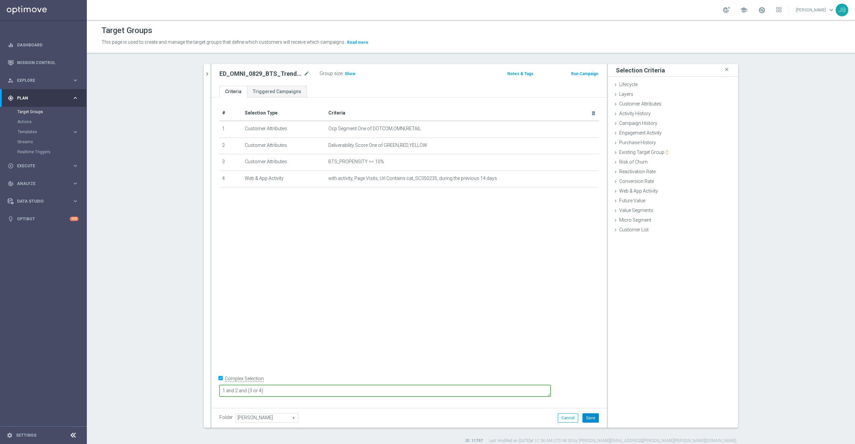
type textarea "1 and 2 and (3 or 4)"
click at [590, 418] on button "Save" at bounding box center [590, 417] width 16 height 9
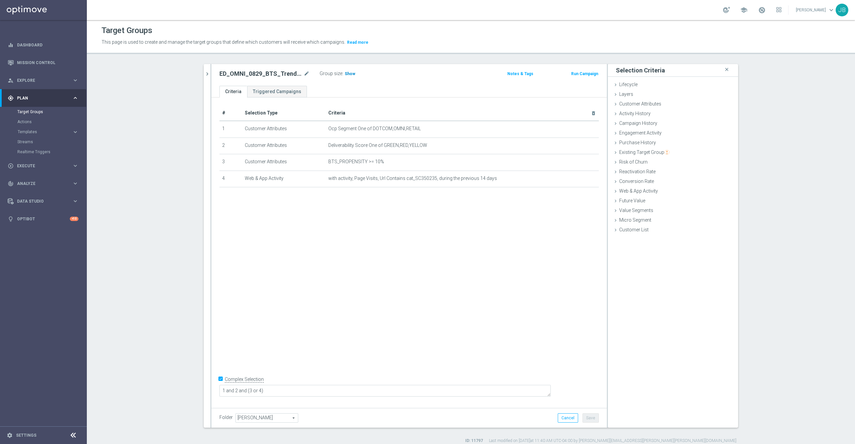
click at [344, 77] on h3 "Show" at bounding box center [350, 73] width 12 height 7
click at [304, 75] on icon "mode_edit" at bounding box center [307, 74] width 6 height 8
drag, startPoint x: 373, startPoint y: 180, endPoint x: 489, endPoint y: 177, distance: 116.2
click at [489, 177] on span "with activity, Page Visits, Url Contains cat_SC350235, during the previous 14 d…" at bounding box center [451, 179] width 246 height 6
copy span "Url Contains cat_SC350235, during the previous 14 days"
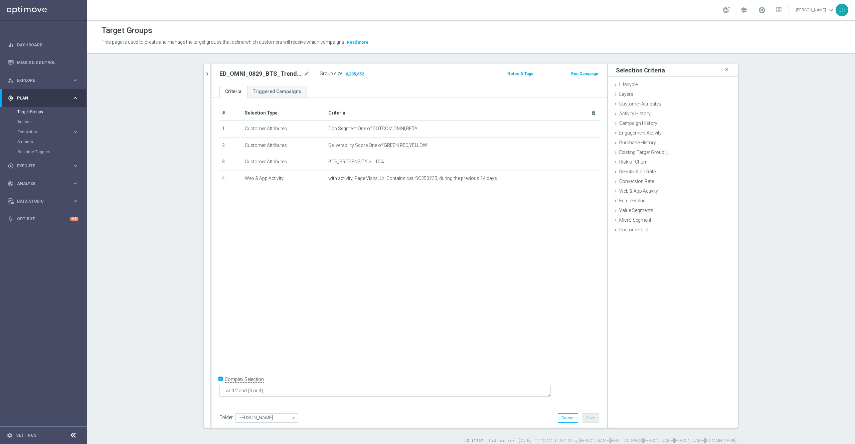
click at [390, 298] on div "# Selection Type Criteria delete_forever 1 Customer Attributes Ocp Segment One …" at bounding box center [408, 251] width 395 height 307
click at [416, 263] on div "# Selection Type Criteria delete_forever 1 Customer Attributes Ocp Segment One …" at bounding box center [408, 251] width 395 height 307
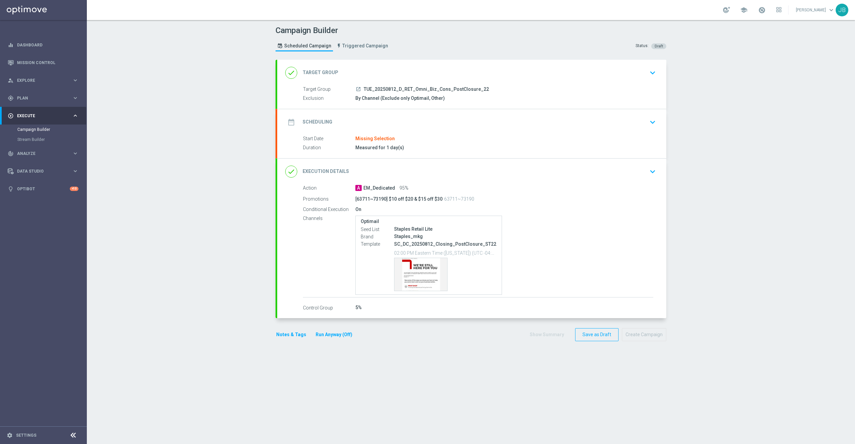
click at [313, 72] on h2 "Target Group" at bounding box center [321, 72] width 36 height 6
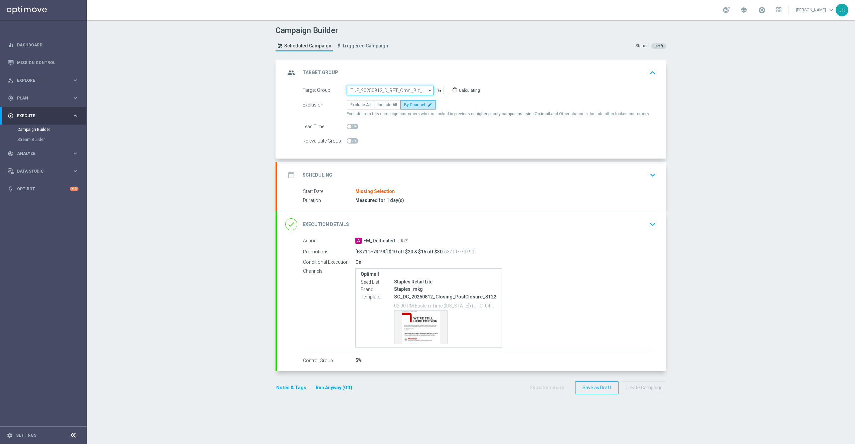
click at [362, 91] on input "TUE_20250812_D_RET_Omni_Biz_Cons_PostClosure_22" at bounding box center [390, 90] width 87 height 9
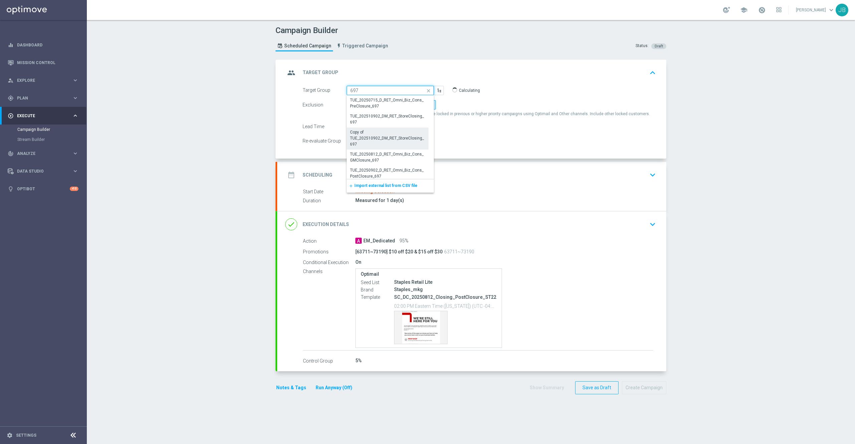
scroll to position [3, 0]
click at [381, 169] on div "TUE_20250902_D_RET_Omni_Biz_Cons_PostClosure_697" at bounding box center [387, 171] width 75 height 12
type input "TUE_20250902_D_RET_Omni_Biz_Cons_PostClosure_697"
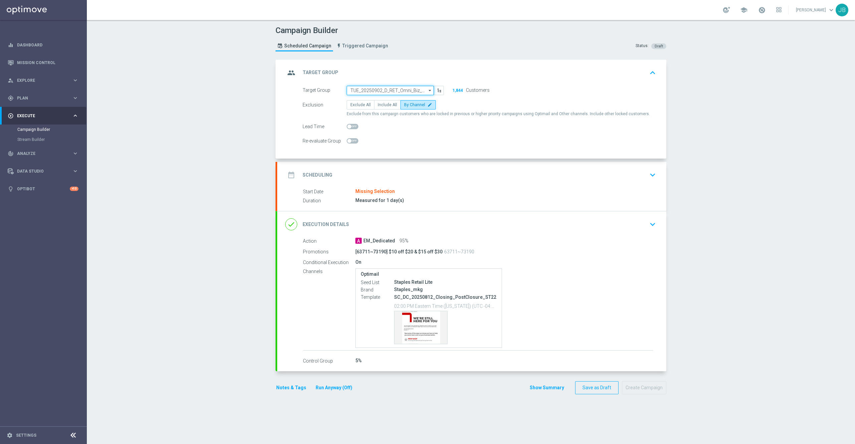
click at [401, 89] on input "TUE_20250902_D_RET_Omni_Biz_Cons_PostClosure_697" at bounding box center [390, 90] width 87 height 9
click at [381, 91] on input at bounding box center [390, 90] width 87 height 9
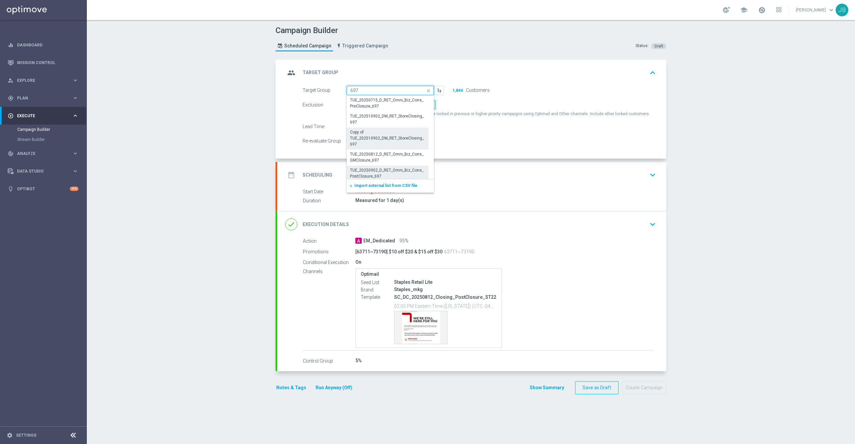
scroll to position [3, 0]
click at [698, 190] on div "Campaign Builder Scheduled Campaign Triggered Campaign Status: Draft group Targ…" at bounding box center [471, 232] width 768 height 424
type input "TUE_20250902_D_RET_Omni_Biz_Cons_PostClosure_697"
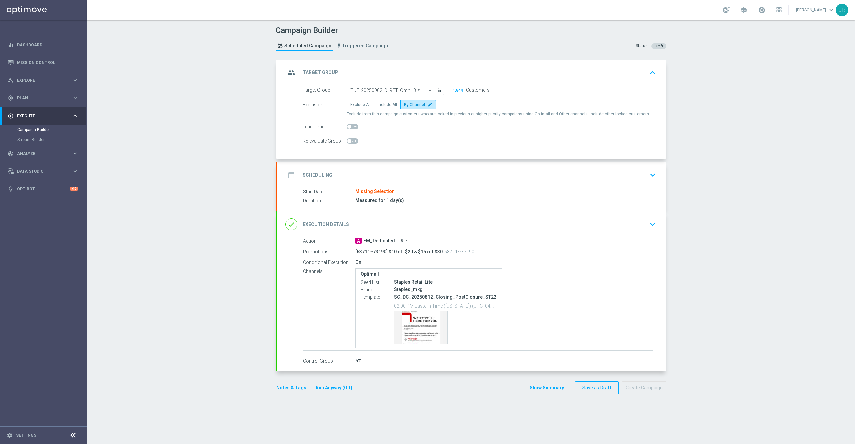
click at [323, 176] on h2 "Scheduling" at bounding box center [318, 175] width 30 height 6
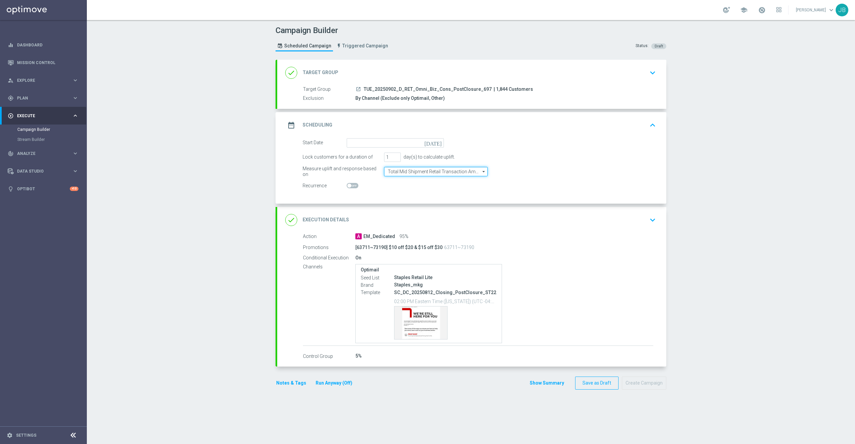
click at [439, 171] on input "Total Mid Shipment Retail Transaction Amount" at bounding box center [436, 171] width 104 height 9
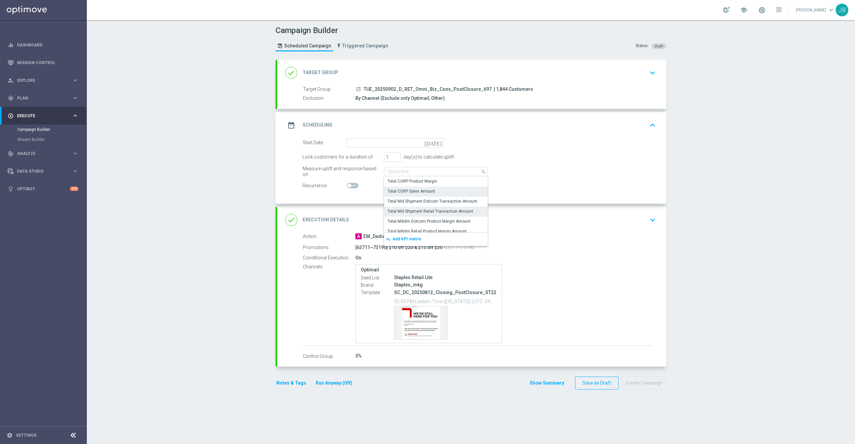
click at [425, 193] on div "Total CORP Sales Amount" at bounding box center [411, 191] width 48 height 6
type input "Total CORP Sales Amount"
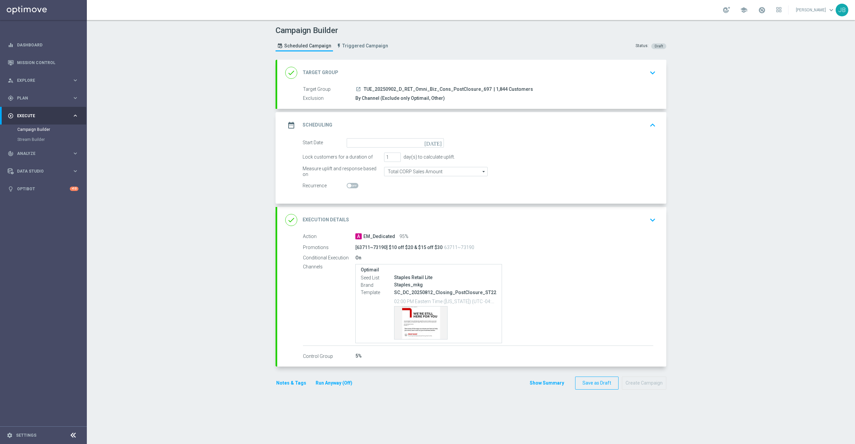
click at [433, 144] on icon "[DATE]" at bounding box center [434, 141] width 20 height 7
click at [432, 160] on span "›" at bounding box center [435, 159] width 9 height 9
click at [368, 183] on span "2" at bounding box center [373, 180] width 11 height 11
type input "[DATE]"
click at [333, 215] on div "done Execution Details" at bounding box center [317, 220] width 64 height 12
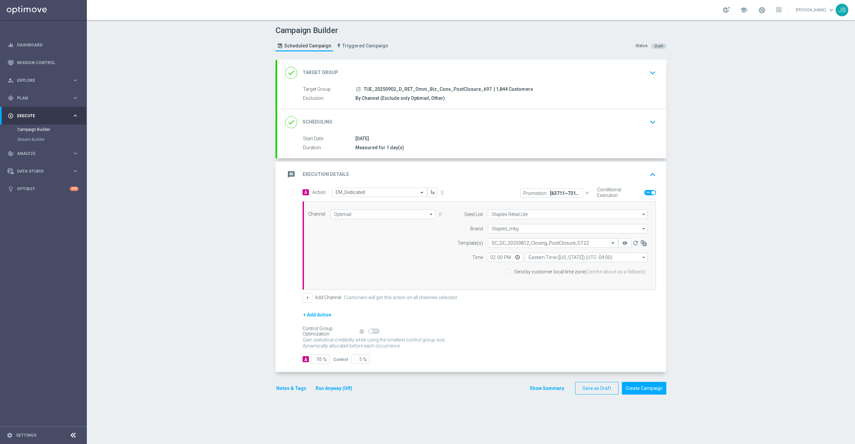
click at [505, 273] on input "Send by customer local time zone (Use the above as a fallback)" at bounding box center [507, 272] width 4 height 4
checkbox input "true"
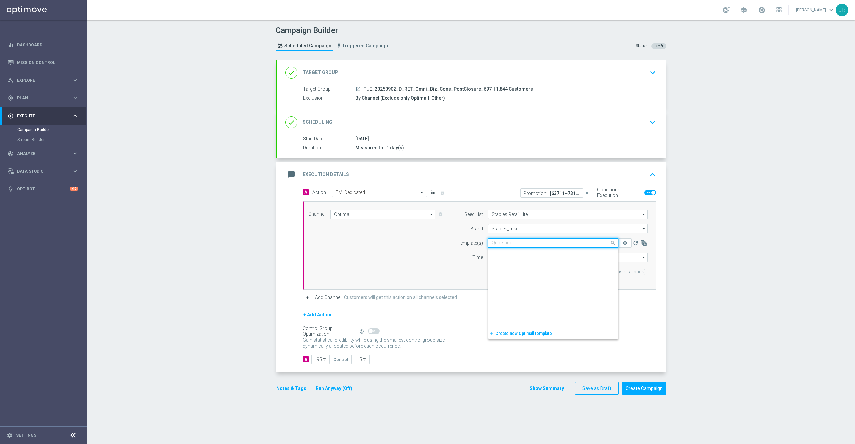
scroll to position [37413, 0]
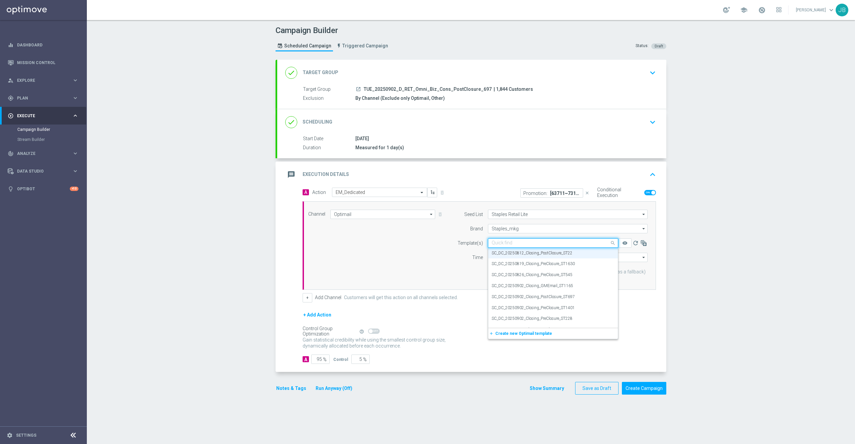
click at [540, 245] on input "text" at bounding box center [547, 243] width 110 height 6
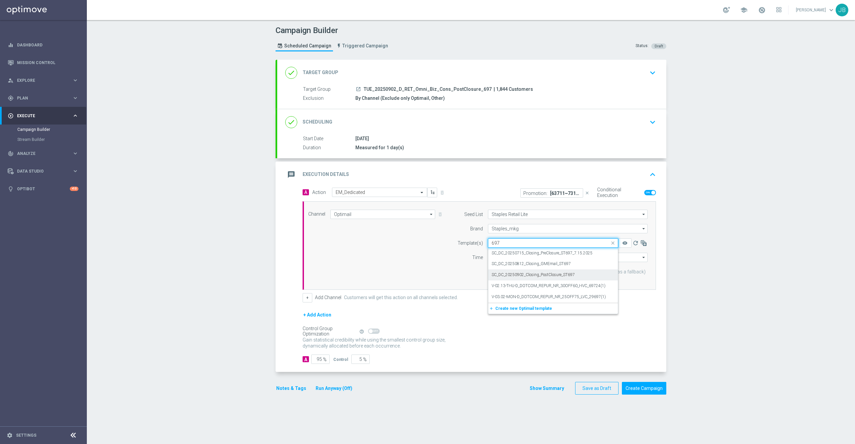
click at [546, 275] on label "SC_DC_20250902_Closing_PostClosure_ST697" at bounding box center [533, 275] width 83 height 6
type input "697"
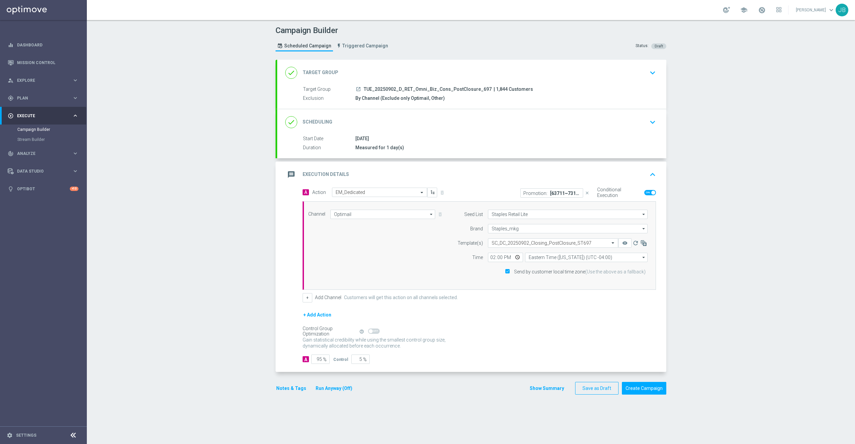
click at [549, 196] on div "Promotion: [63711~73190] $10 off $20 & $15 off $30" at bounding box center [551, 192] width 63 height 9
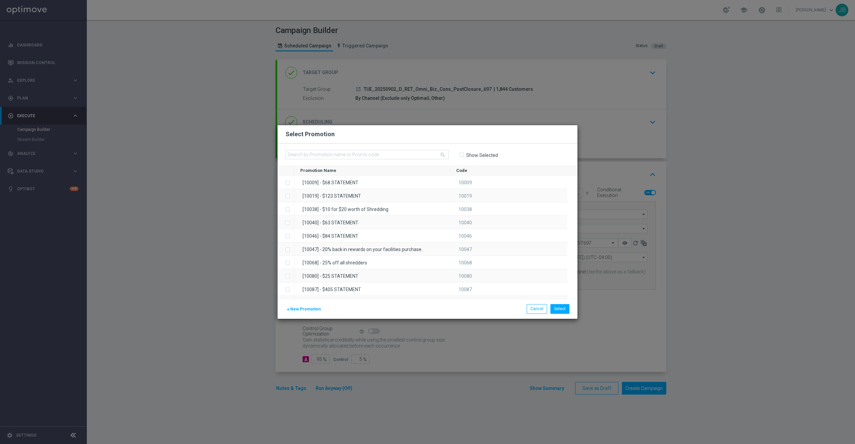
click at [461, 154] on input "Show Selected" at bounding box center [461, 155] width 4 height 4
checkbox input "true"
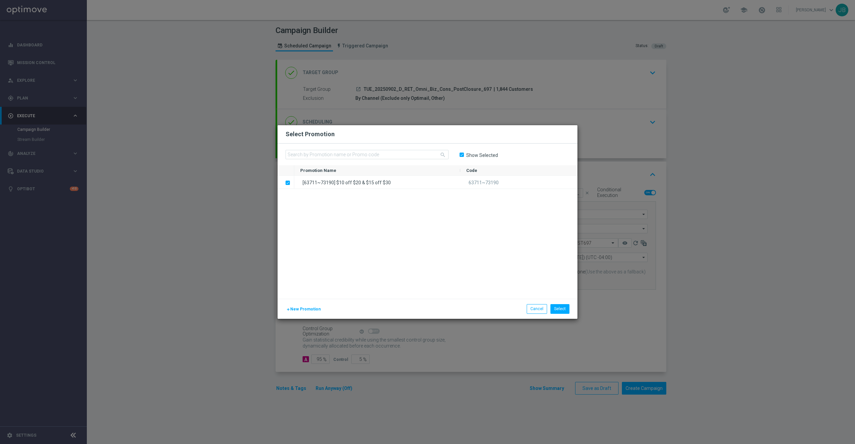
click at [309, 308] on span "New Promotion" at bounding box center [305, 309] width 30 height 5
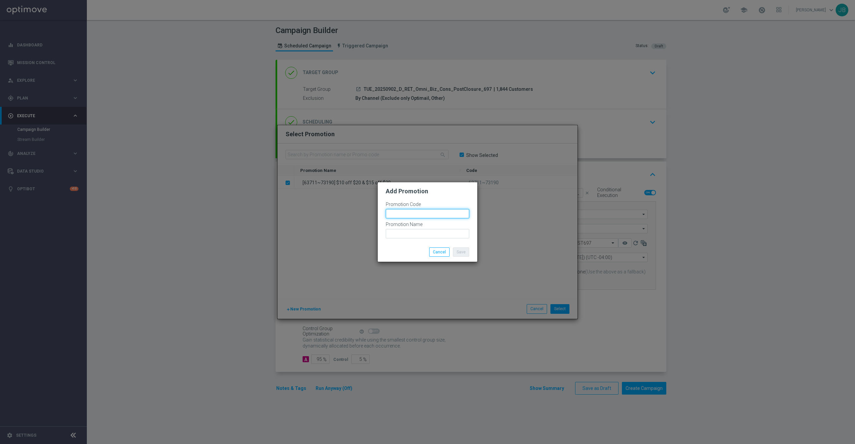
click at [408, 216] on input "text" at bounding box center [427, 213] width 83 height 9
type input "85294~92520"
click at [409, 232] on input "text" at bounding box center [427, 233] width 83 height 9
type input "{"
drag, startPoint x: 454, startPoint y: 232, endPoint x: 389, endPoint y: 234, distance: 65.5
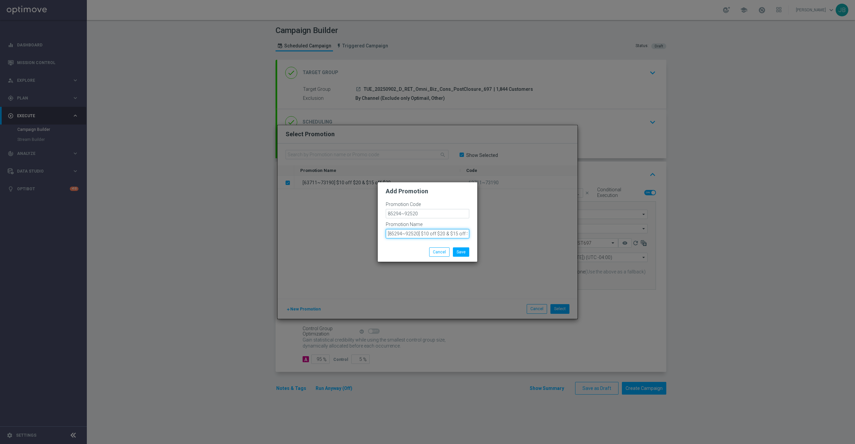
click at [389, 234] on input "[85294~92520] $10 off $20 & $15 off $30" at bounding box center [427, 233] width 83 height 9
type input "[85294~92520] $10 off $20 & $15 off $30"
click at [393, 249] on div "Save Cancel" at bounding box center [428, 251] width 94 height 9
click at [460, 249] on button "Save" at bounding box center [461, 251] width 16 height 9
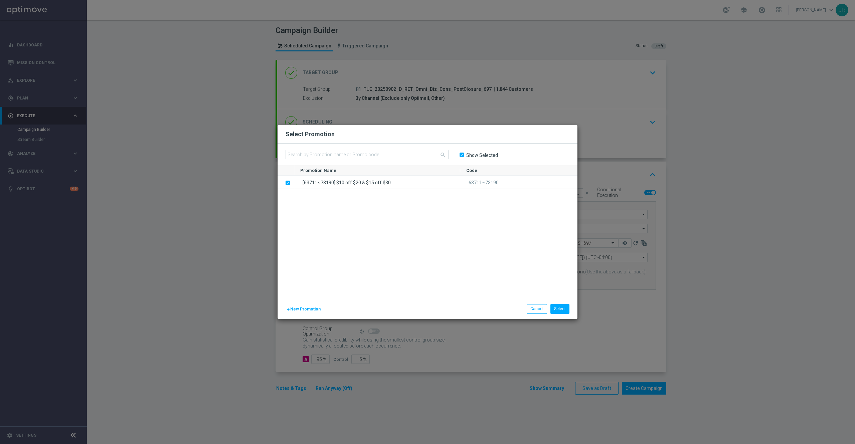
click at [462, 153] on input "Show Selected" at bounding box center [461, 155] width 4 height 4
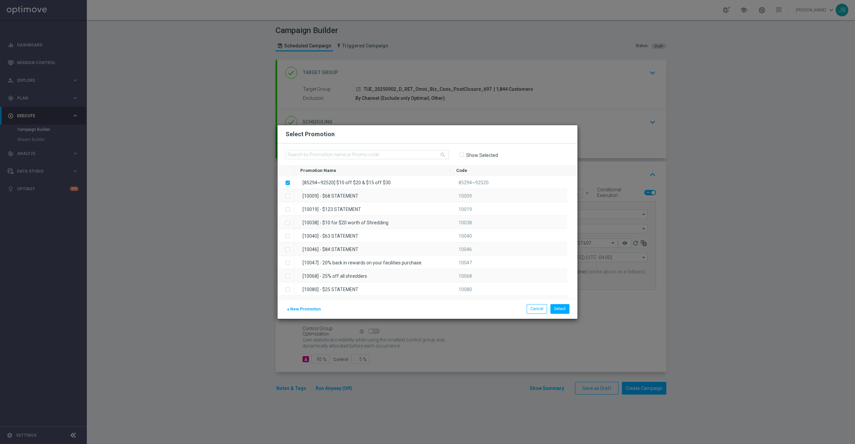
click at [462, 153] on input "Show Selected" at bounding box center [461, 155] width 4 height 4
checkbox input "true"
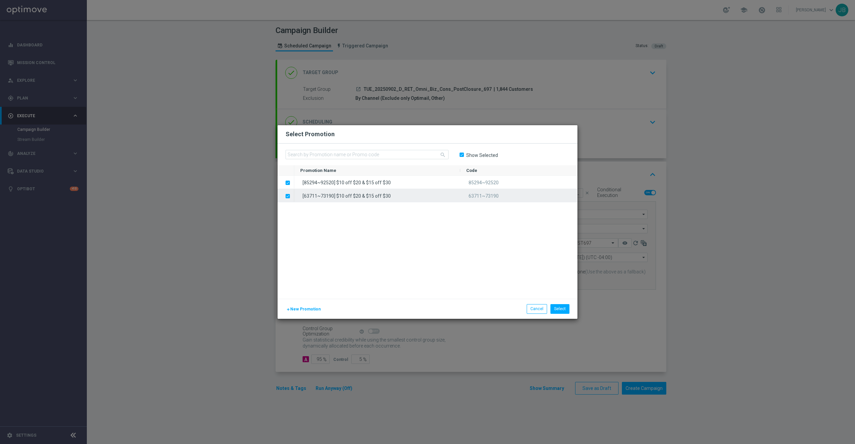
click at [292, 197] on label "Press SPACE to deselect this row." at bounding box center [293, 197] width 2 height 6
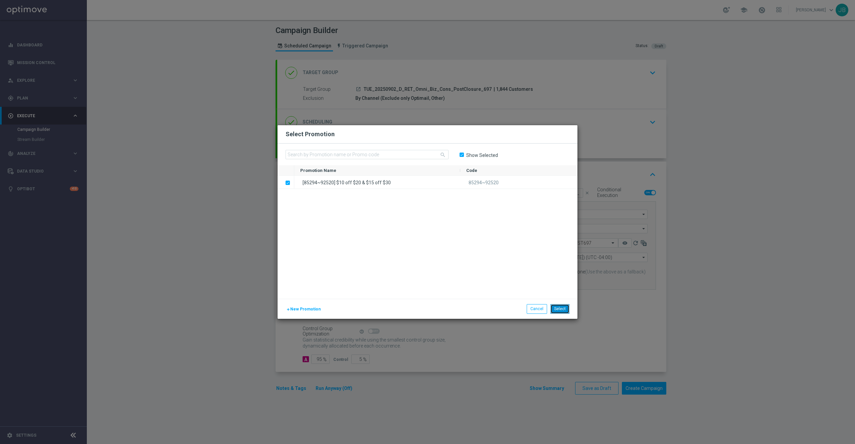
click at [561, 305] on button "Select" at bounding box center [559, 308] width 19 height 9
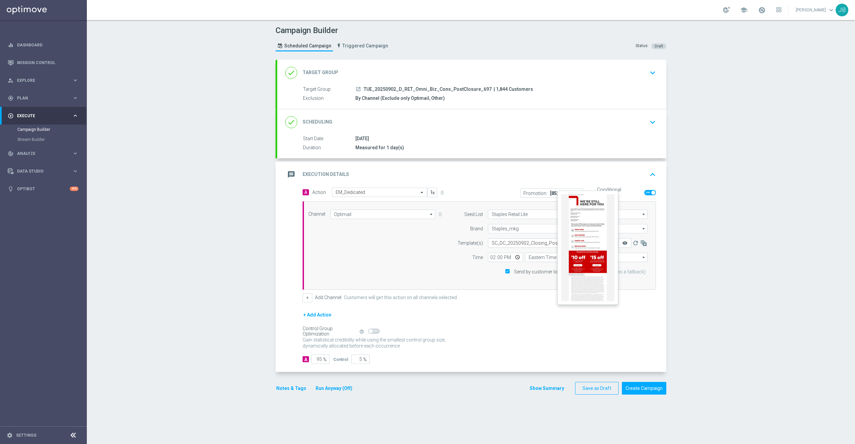
click at [622, 244] on icon "remove_red_eye" at bounding box center [624, 242] width 5 height 5
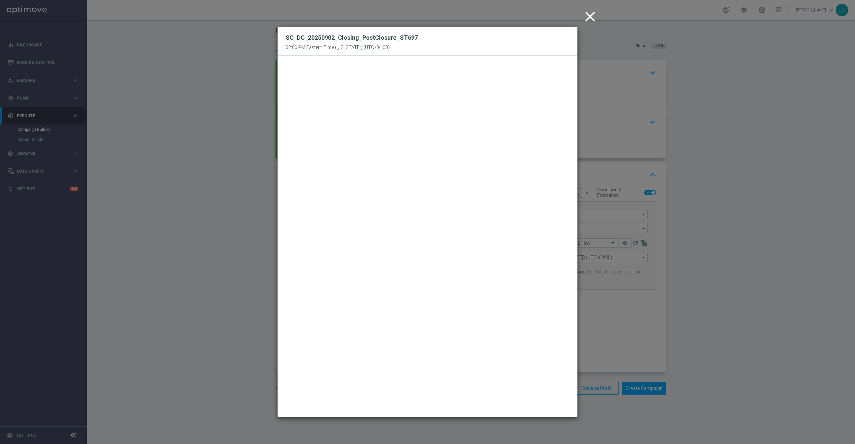
click at [590, 19] on icon "close" at bounding box center [590, 16] width 17 height 17
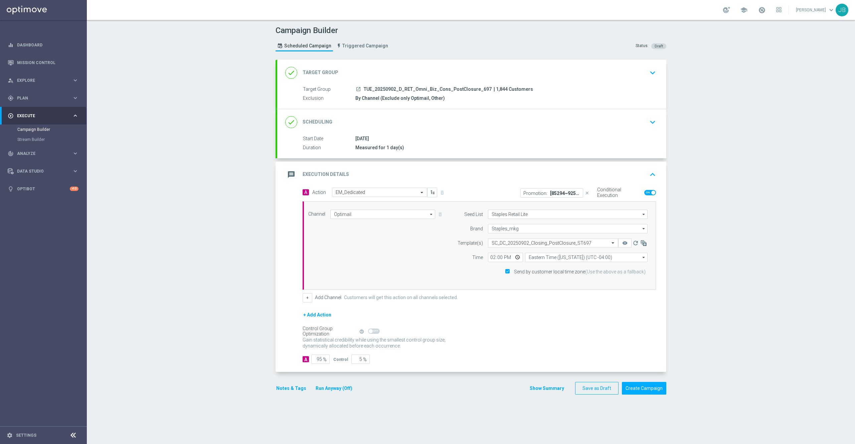
click at [319, 70] on h2 "Target Group" at bounding box center [321, 72] width 36 height 6
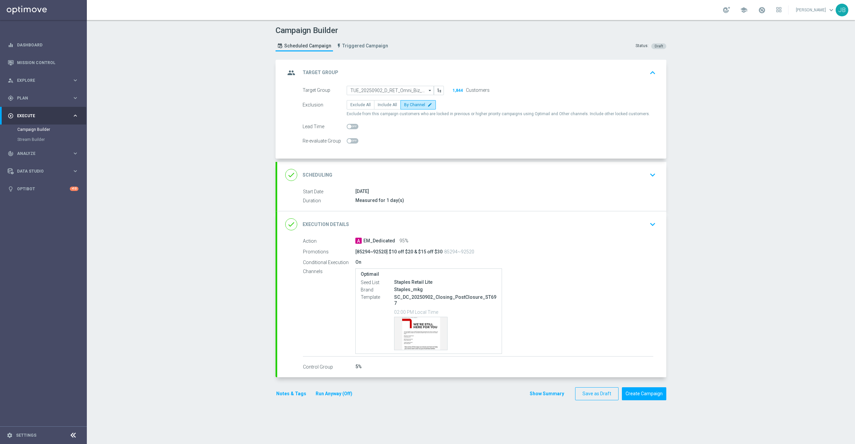
click at [310, 173] on h2 "Scheduling" at bounding box center [318, 175] width 30 height 6
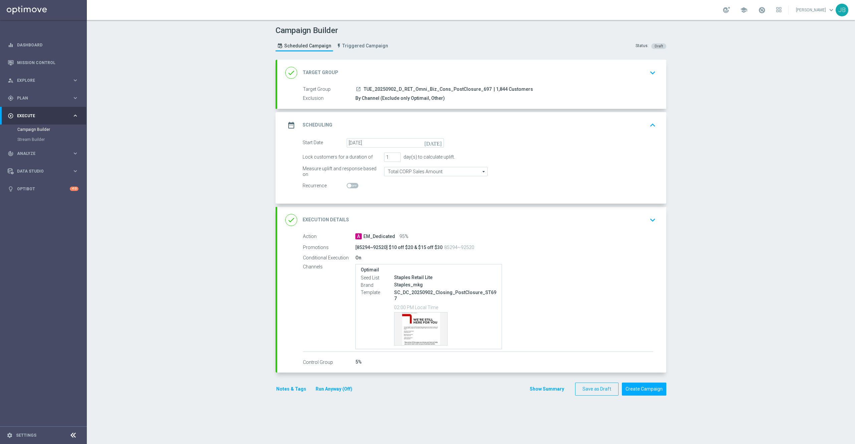
click at [320, 220] on h2 "Execution Details" at bounding box center [326, 220] width 46 height 6
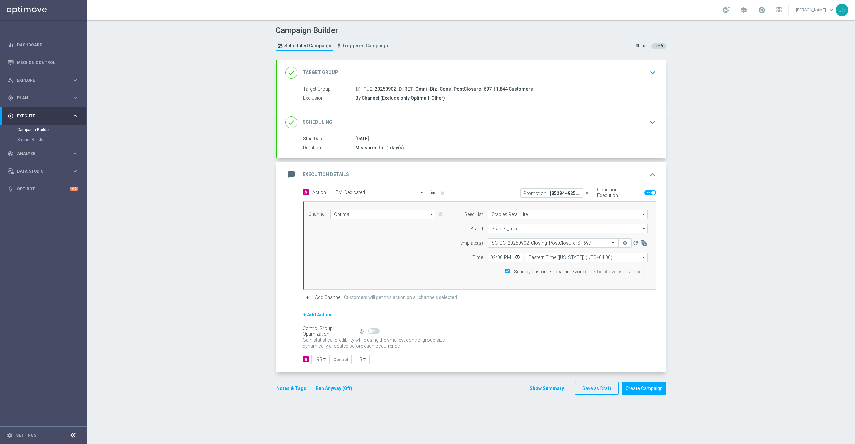
click at [320, 172] on h2 "Execution Details" at bounding box center [326, 174] width 46 height 6
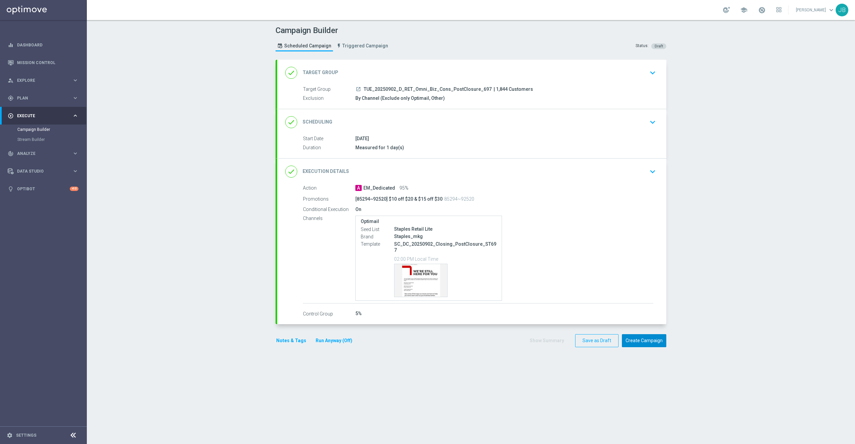
click at [647, 335] on button "Create Campaign" at bounding box center [644, 340] width 44 height 13
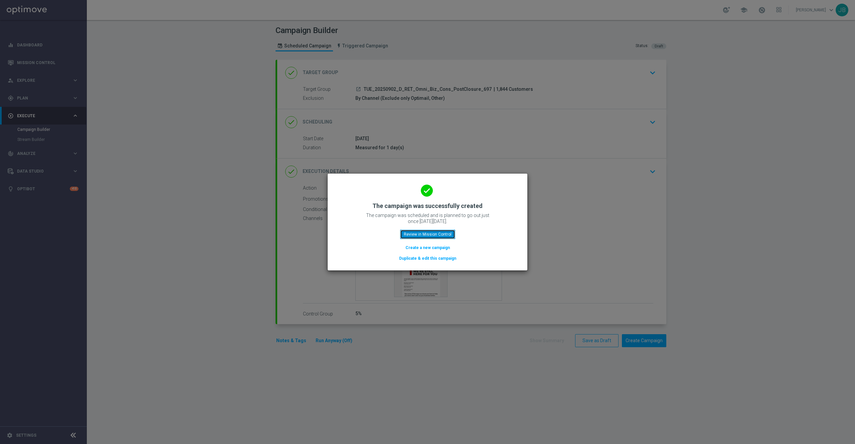
click at [409, 230] on button "Review in Mission Control" at bounding box center [427, 234] width 55 height 9
